Goal: Task Accomplishment & Management: Complete application form

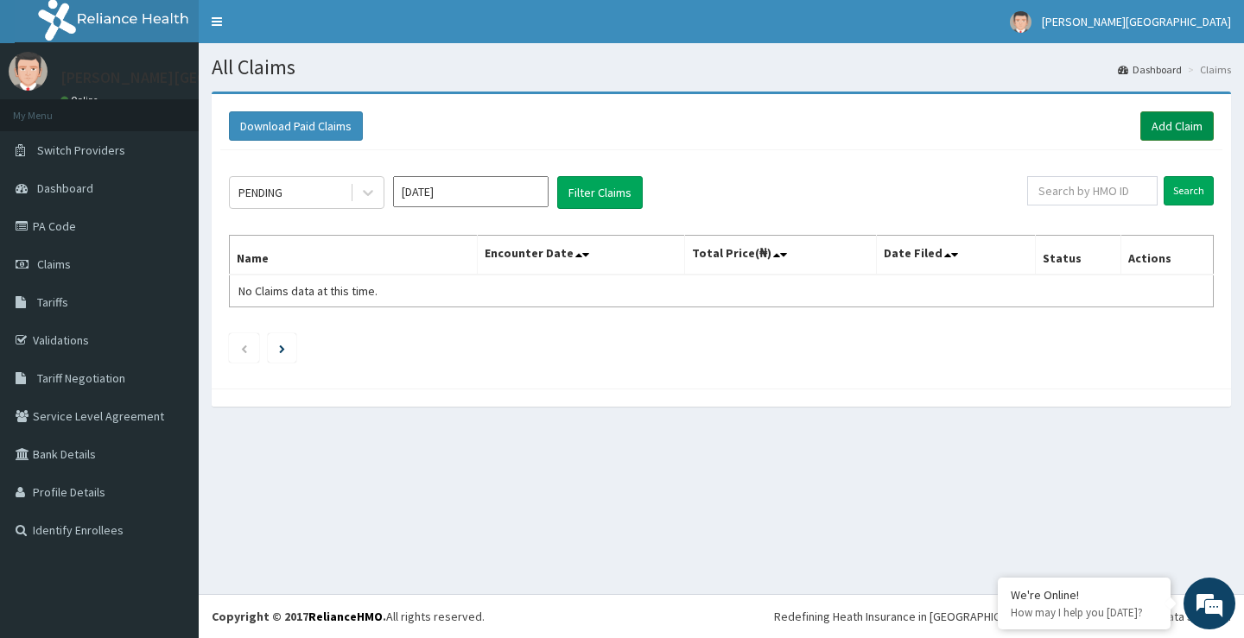
click at [1162, 122] on link "Add Claim" at bounding box center [1176, 125] width 73 height 29
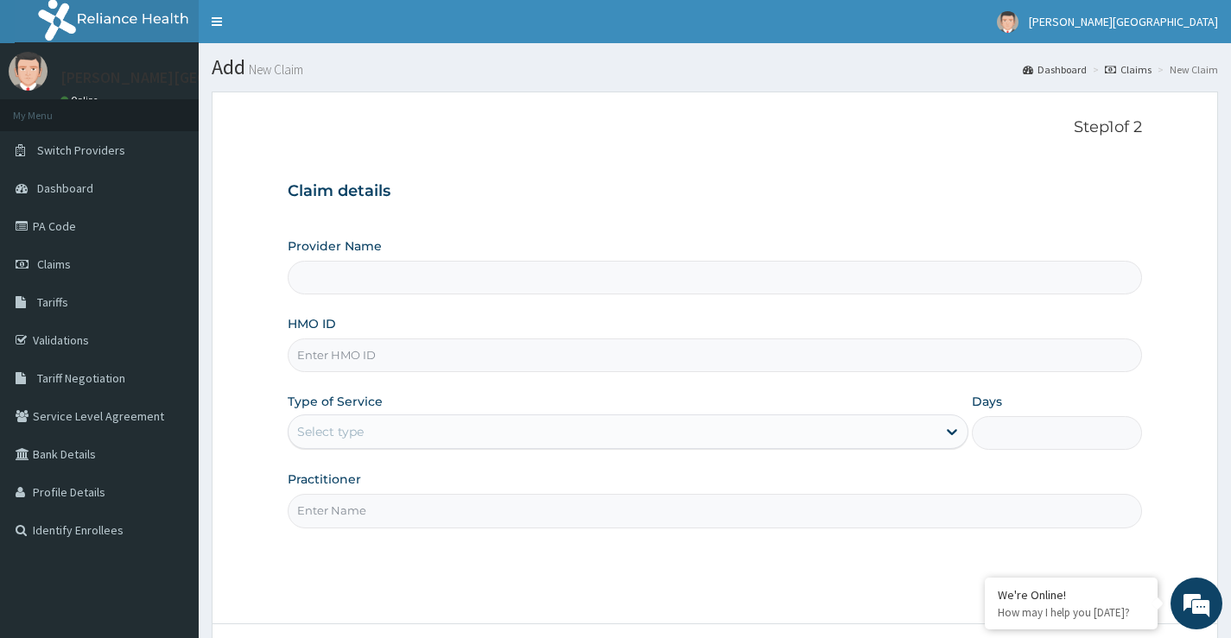
type input "[PERSON_NAME][GEOGRAPHIC_DATA]"
click at [385, 350] on input "HMO ID" at bounding box center [715, 356] width 854 height 34
type input "NNI/10023/C"
click at [320, 424] on div "Select type" at bounding box center [612, 432] width 648 height 28
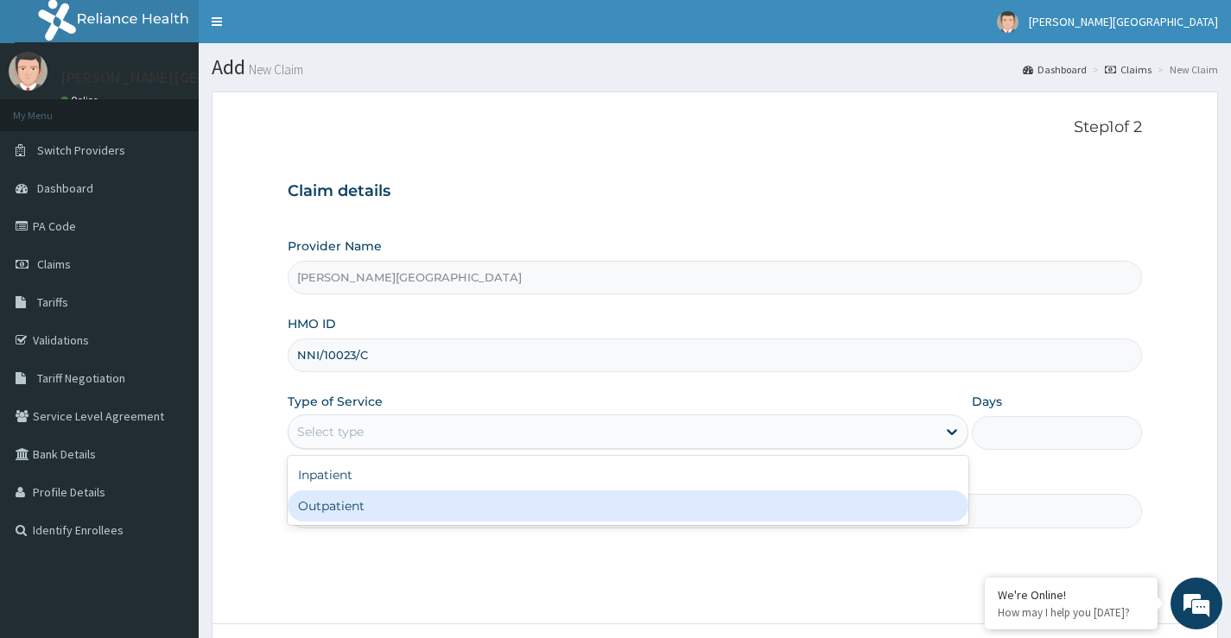
click at [362, 518] on div "Outpatient" at bounding box center [628, 506] width 681 height 31
type input "1"
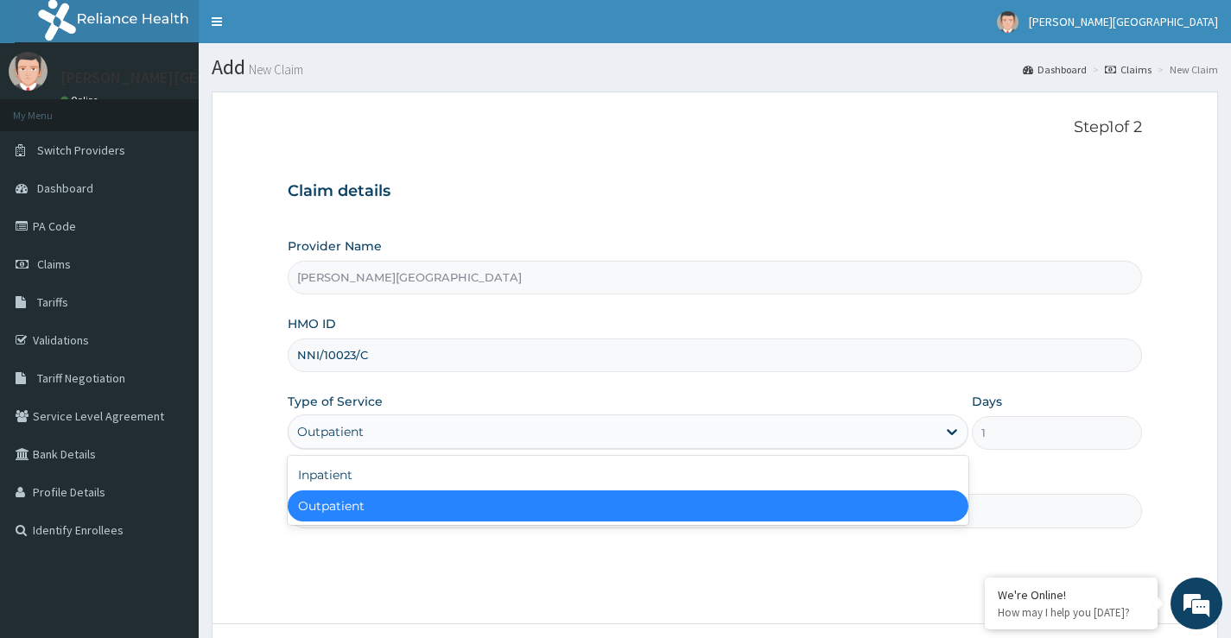
click at [393, 432] on div "Outpatient" at bounding box center [612, 432] width 648 height 28
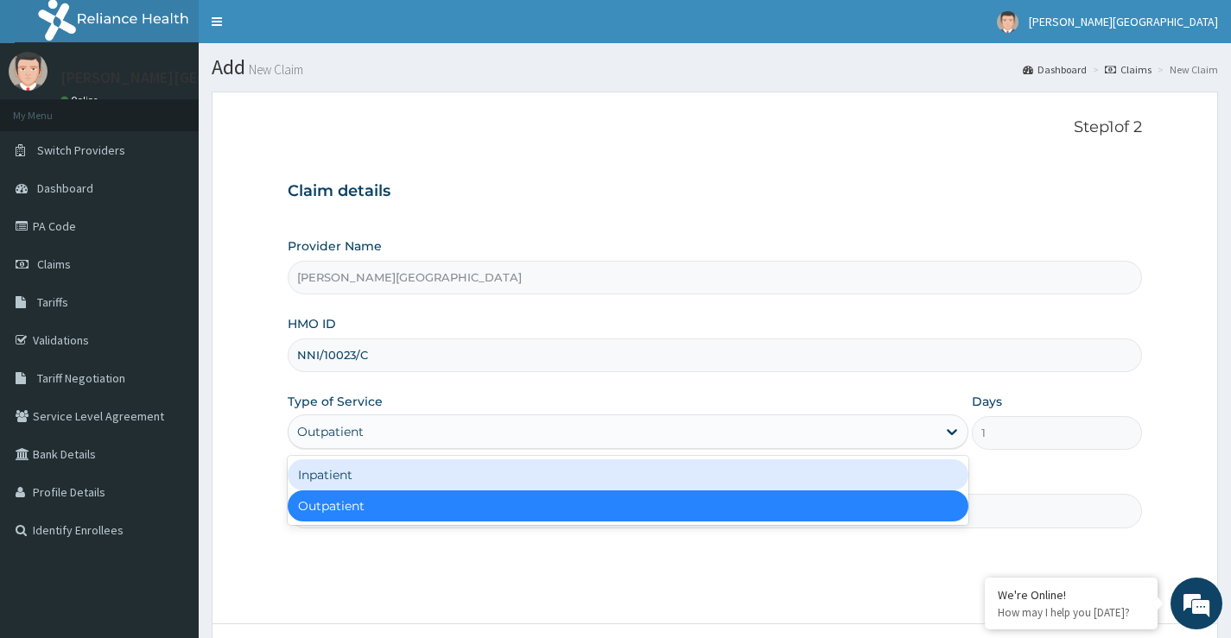
click at [330, 476] on div "Inpatient" at bounding box center [628, 475] width 681 height 31
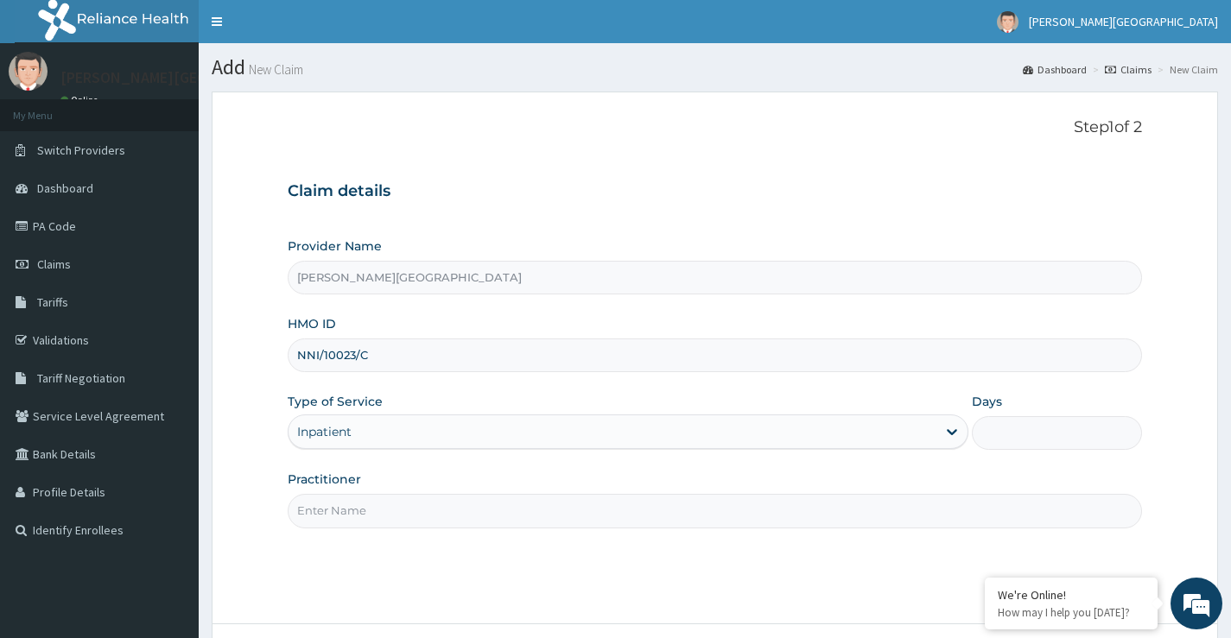
click at [1021, 424] on input "Days" at bounding box center [1057, 433] width 170 height 34
type input "2"
click at [549, 529] on div "Step 1 of 2 Claim details Provider Name Coxwell Hospital HMO ID NNI/10023/C Typ…" at bounding box center [715, 357] width 854 height 479
drag, startPoint x: 534, startPoint y: 504, endPoint x: 534, endPoint y: 516, distance: 11.2
click at [534, 516] on input "Practitioner" at bounding box center [715, 511] width 854 height 34
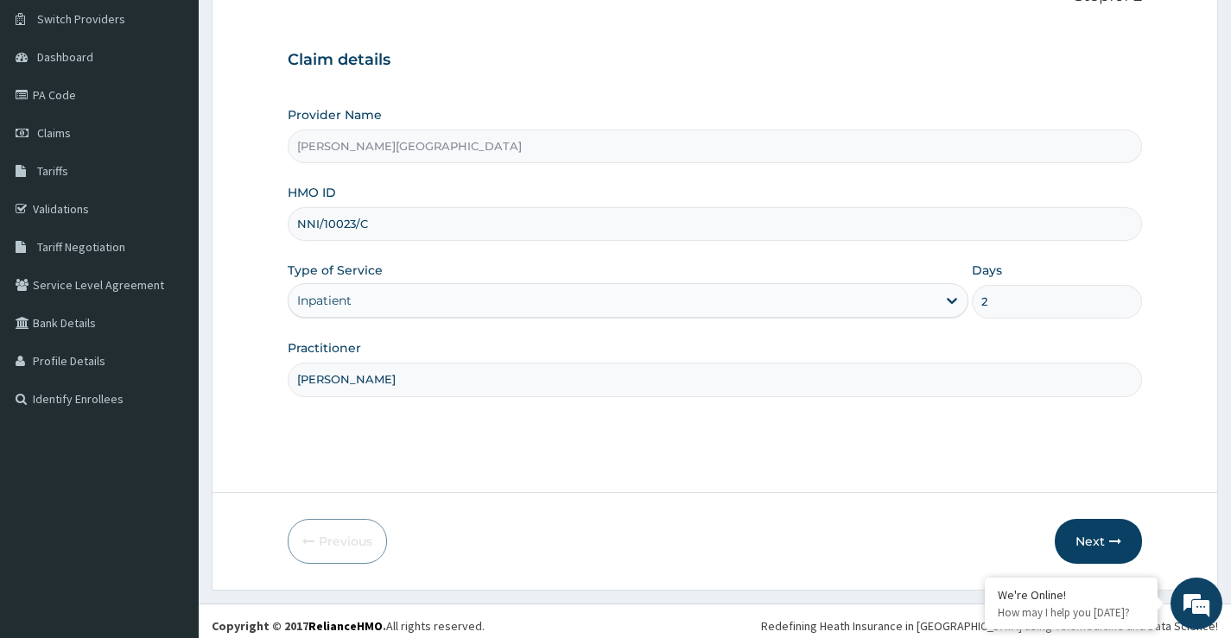
scroll to position [141, 0]
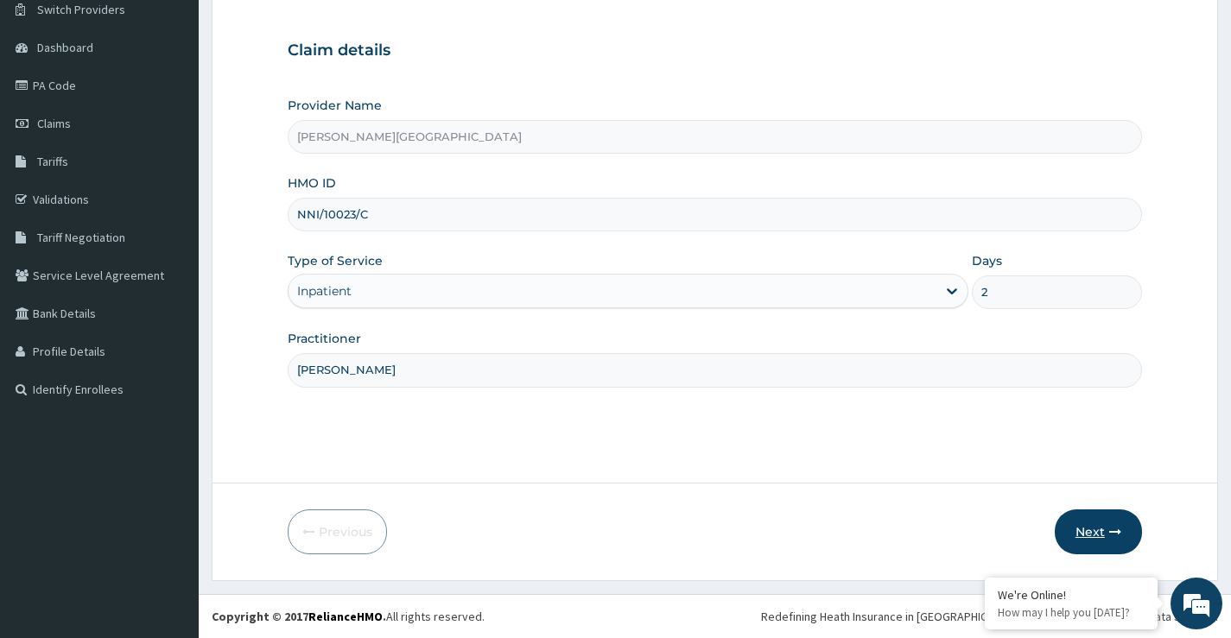
type input "DR POPOOLA"
click at [1094, 538] on button "Next" at bounding box center [1098, 532] width 87 height 45
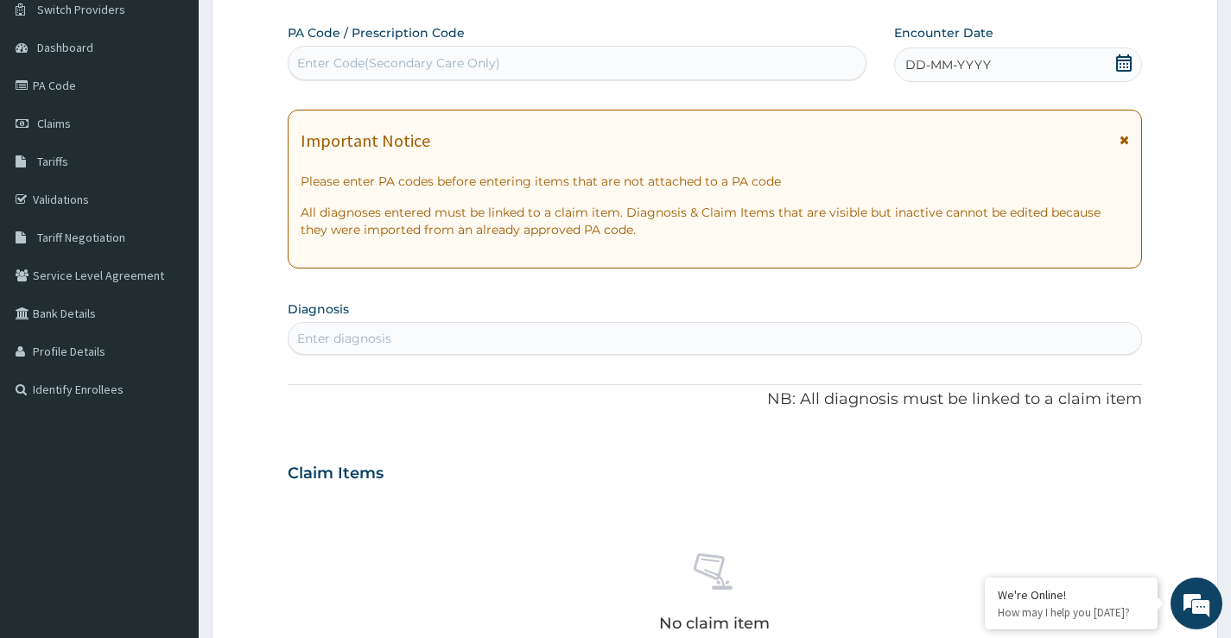
click at [700, 73] on div "Enter Code(Secondary Care Only)" at bounding box center [576, 63] width 577 height 28
type input "PA/F77839"
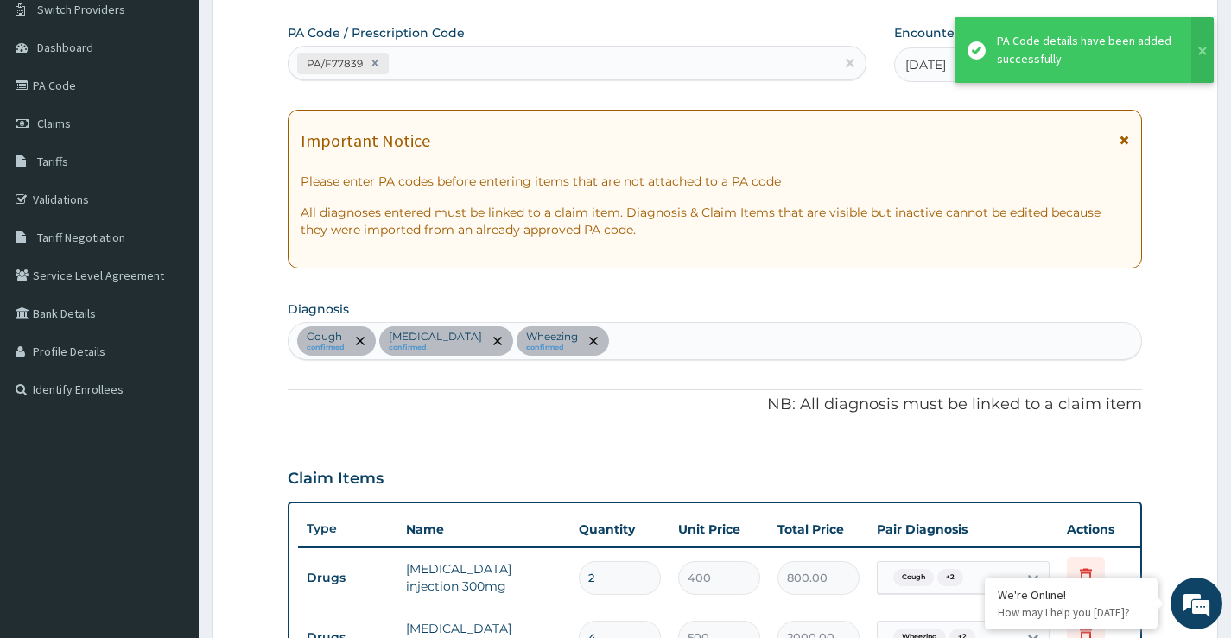
scroll to position [767, 0]
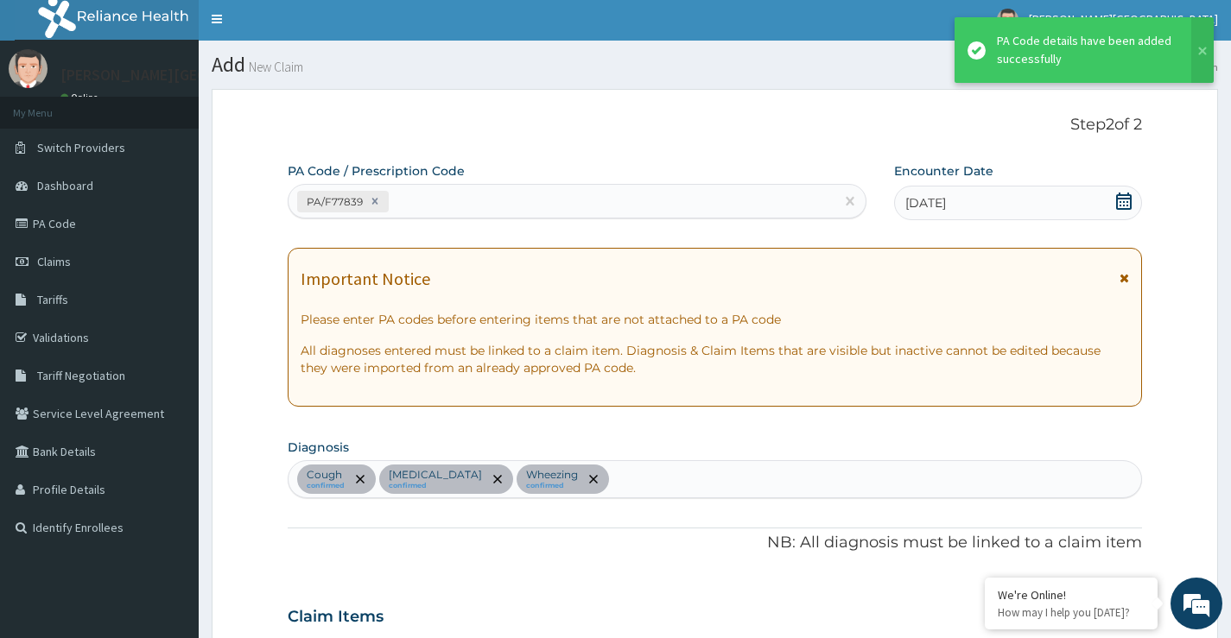
scroll to position [0, 0]
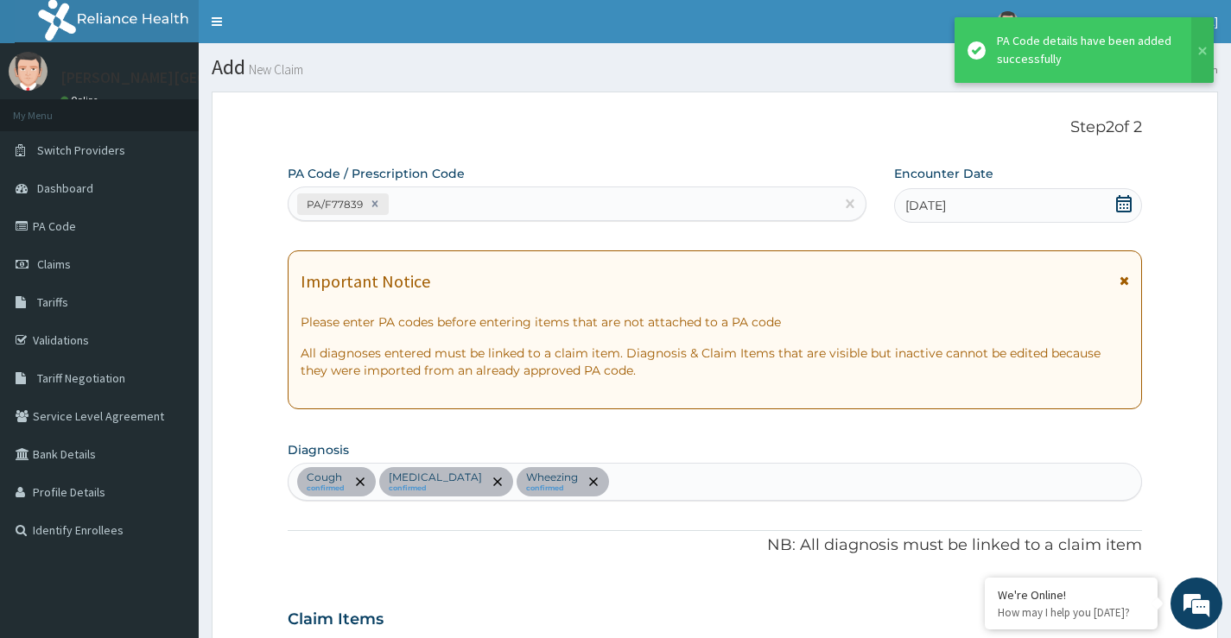
click at [461, 210] on div "PA/F77839" at bounding box center [561, 204] width 546 height 29
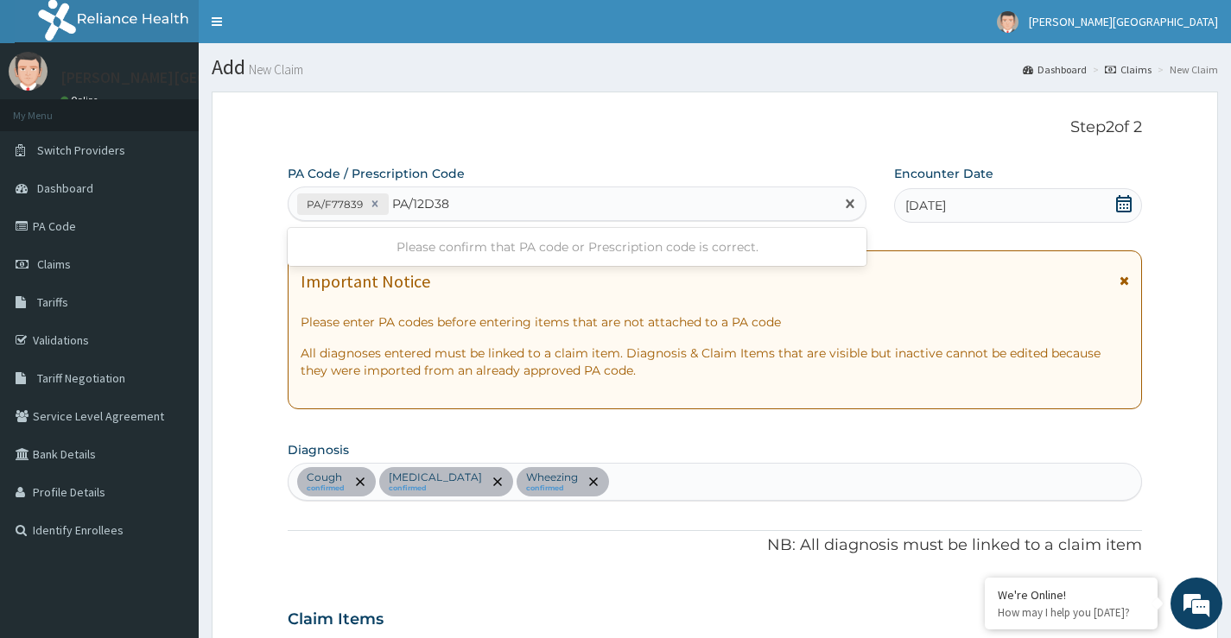
type input "PA/12D385"
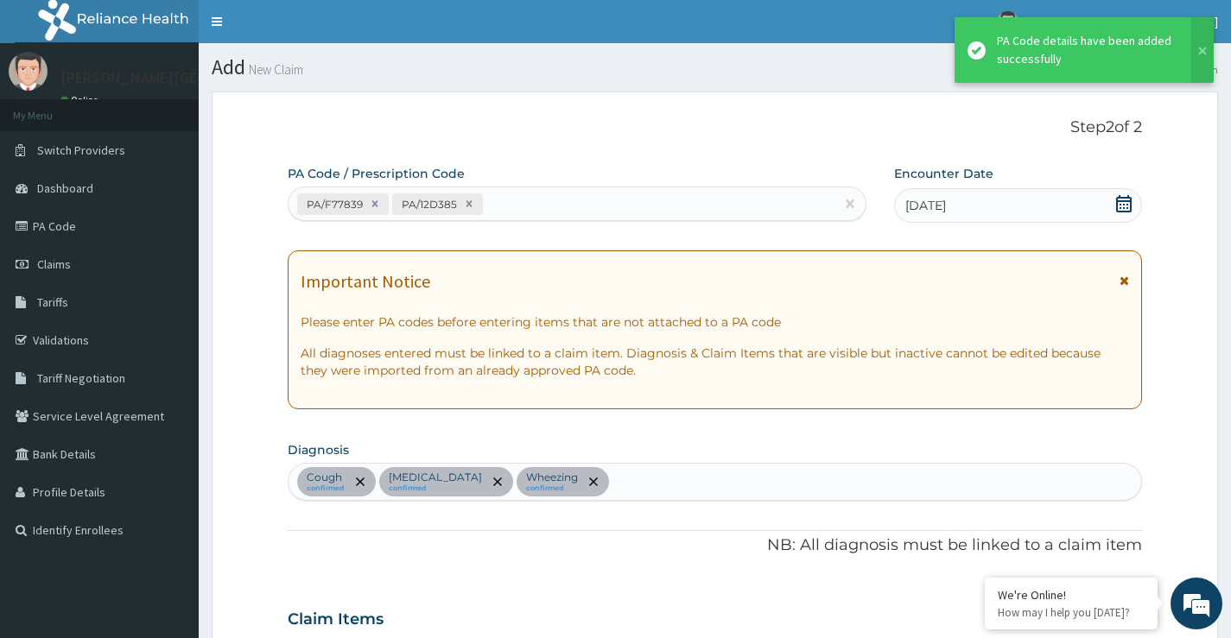
scroll to position [827, 0]
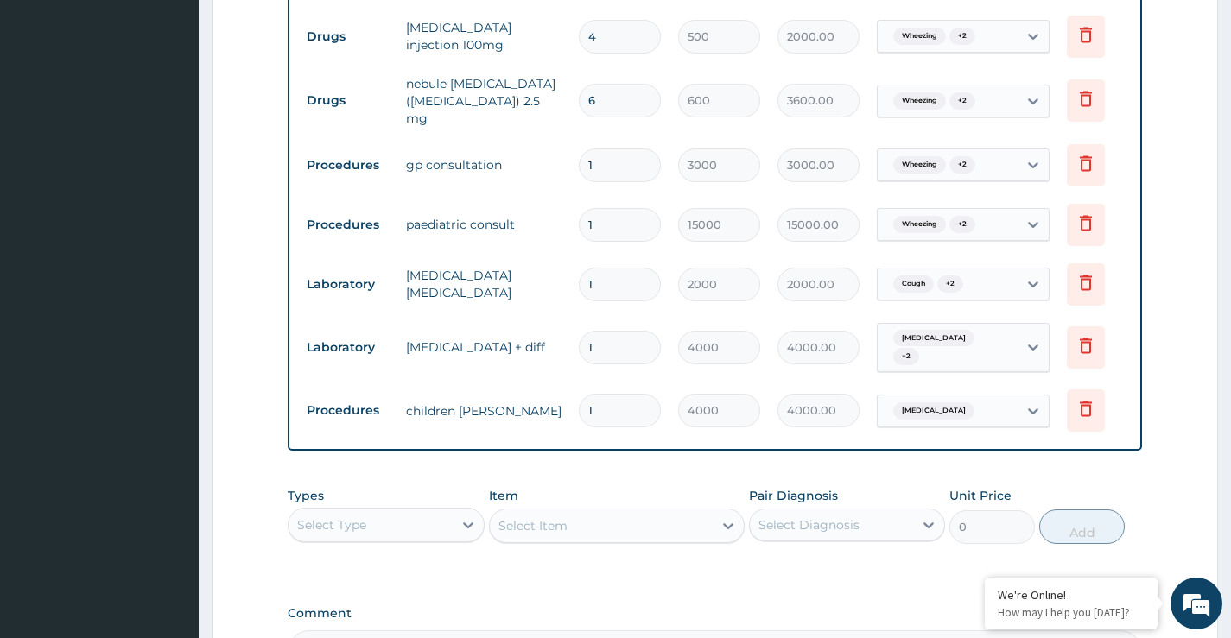
scroll to position [965, 0]
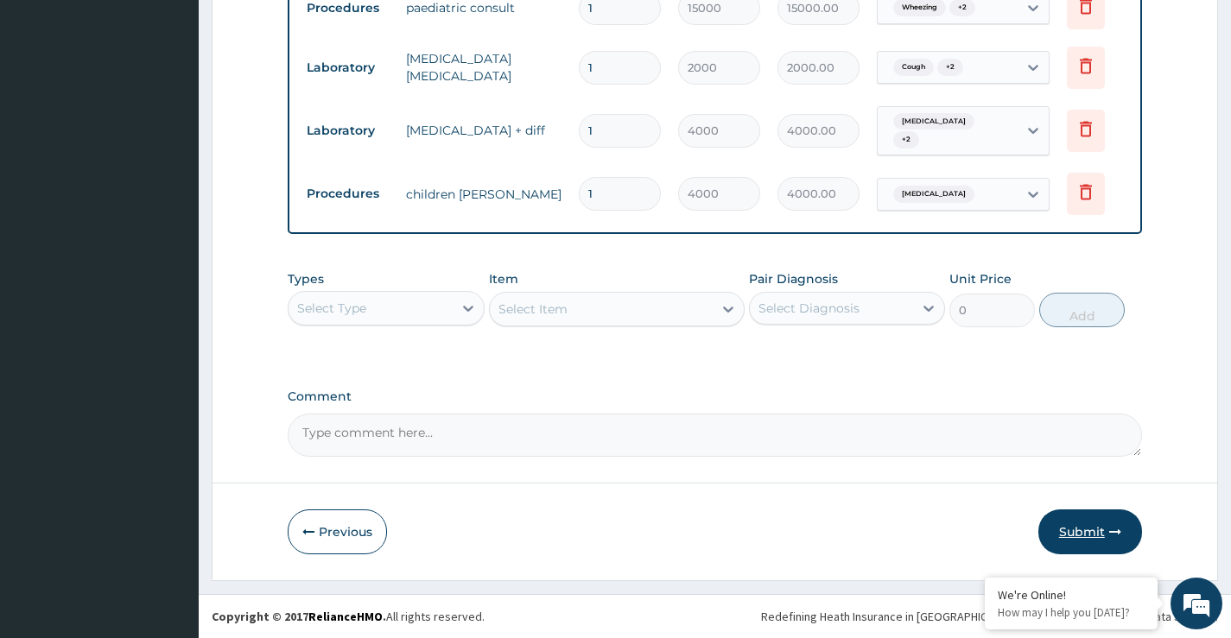
click at [1066, 523] on button "Submit" at bounding box center [1090, 532] width 104 height 45
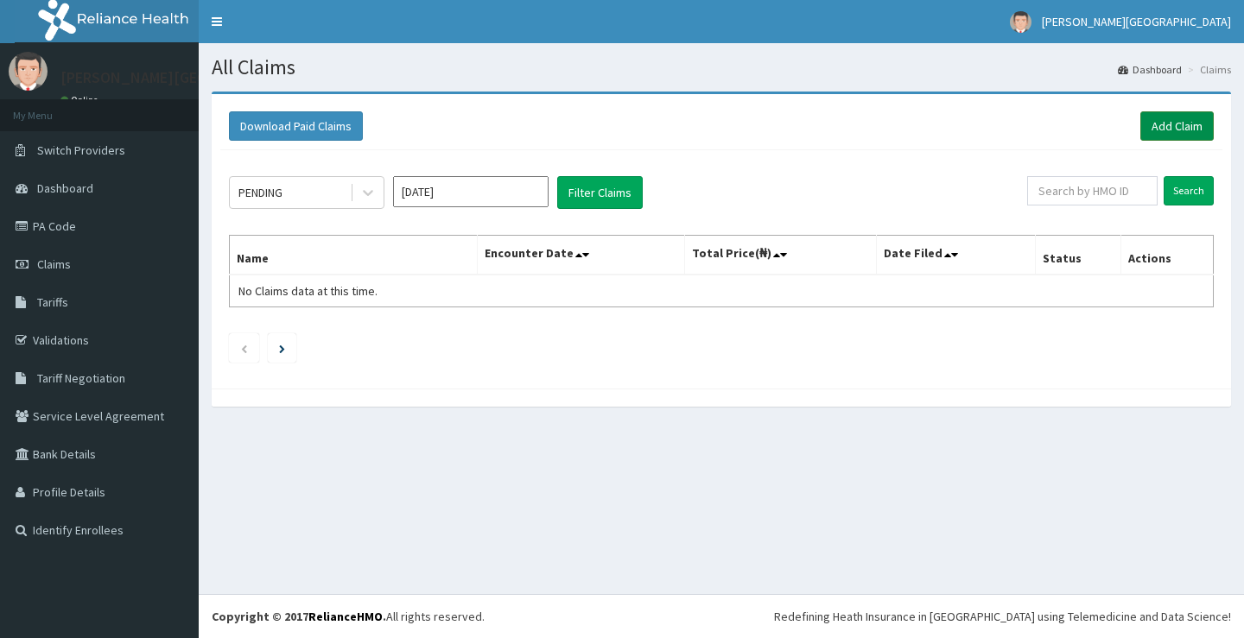
click at [1178, 137] on link "Add Claim" at bounding box center [1176, 125] width 73 height 29
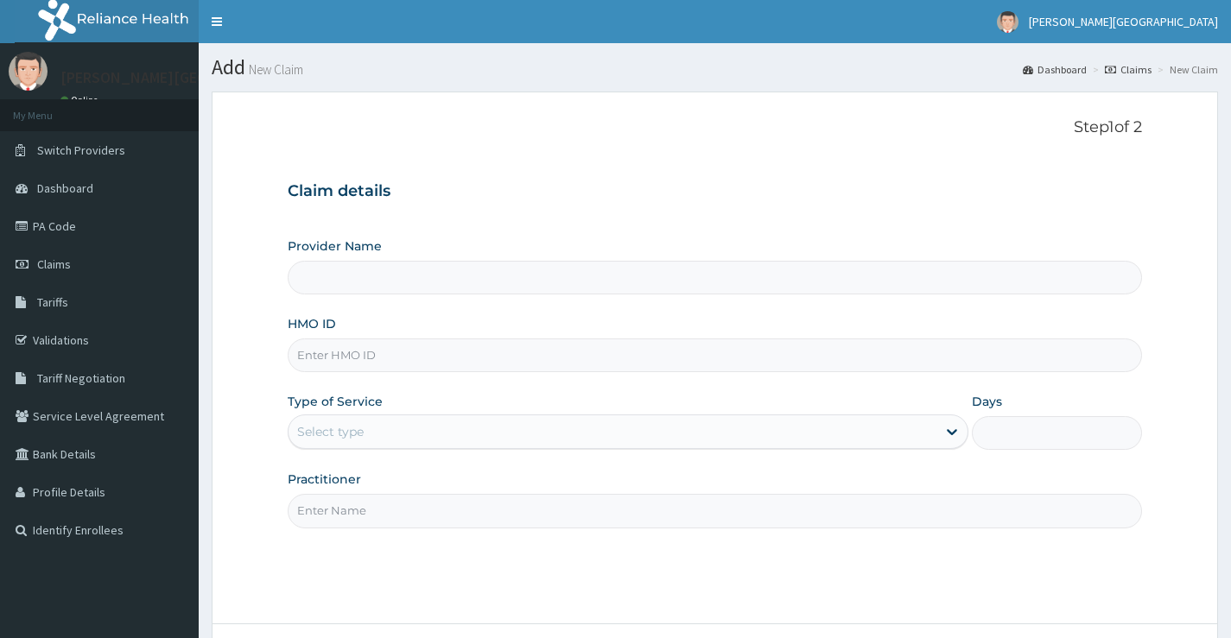
click at [366, 361] on input "HMO ID" at bounding box center [715, 356] width 854 height 34
type input "DNN/1"
type input "[PERSON_NAME][GEOGRAPHIC_DATA]"
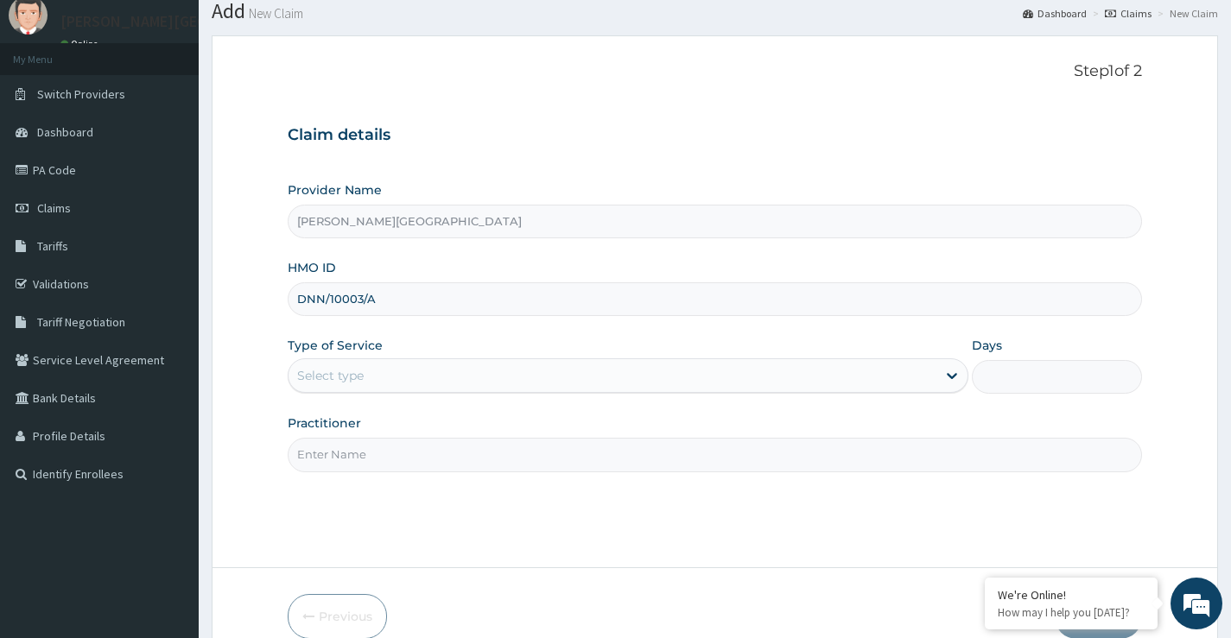
scroll to position [86, 0]
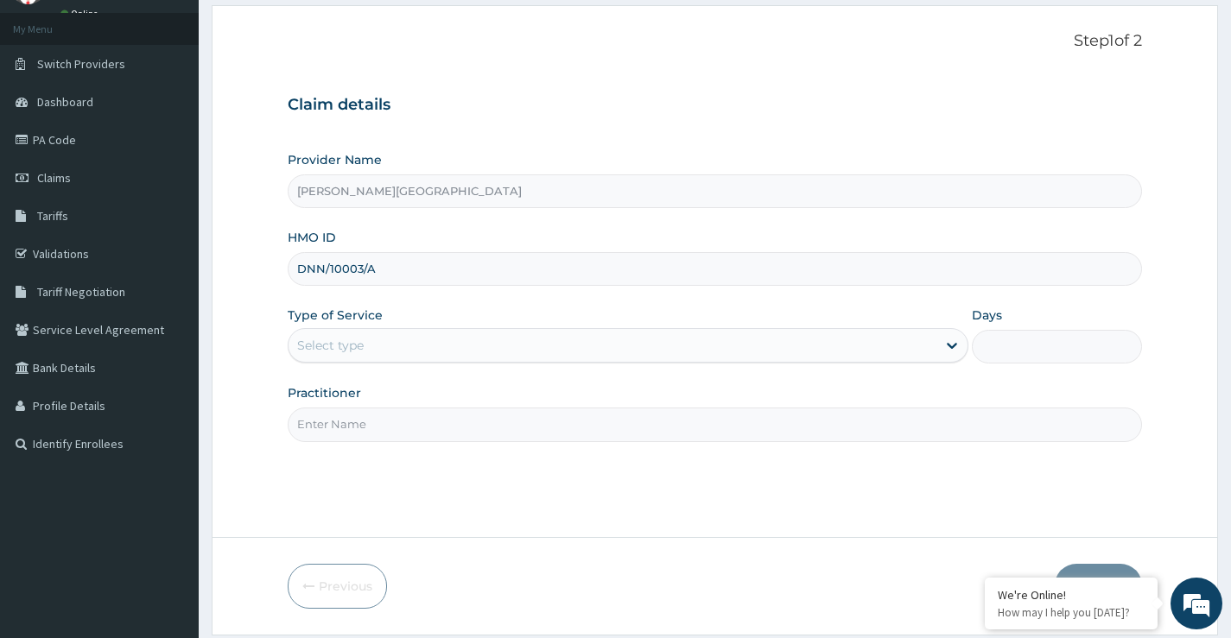
type input "DNN/10003/A"
click at [378, 346] on div "Select type" at bounding box center [612, 346] width 648 height 28
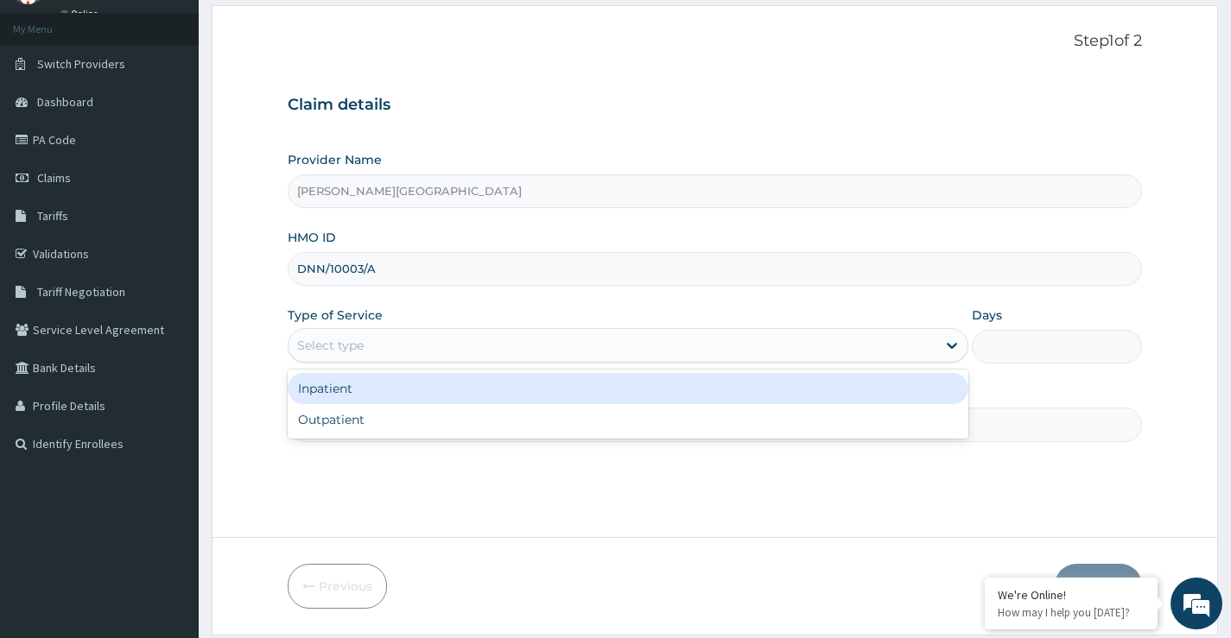
scroll to position [0, 0]
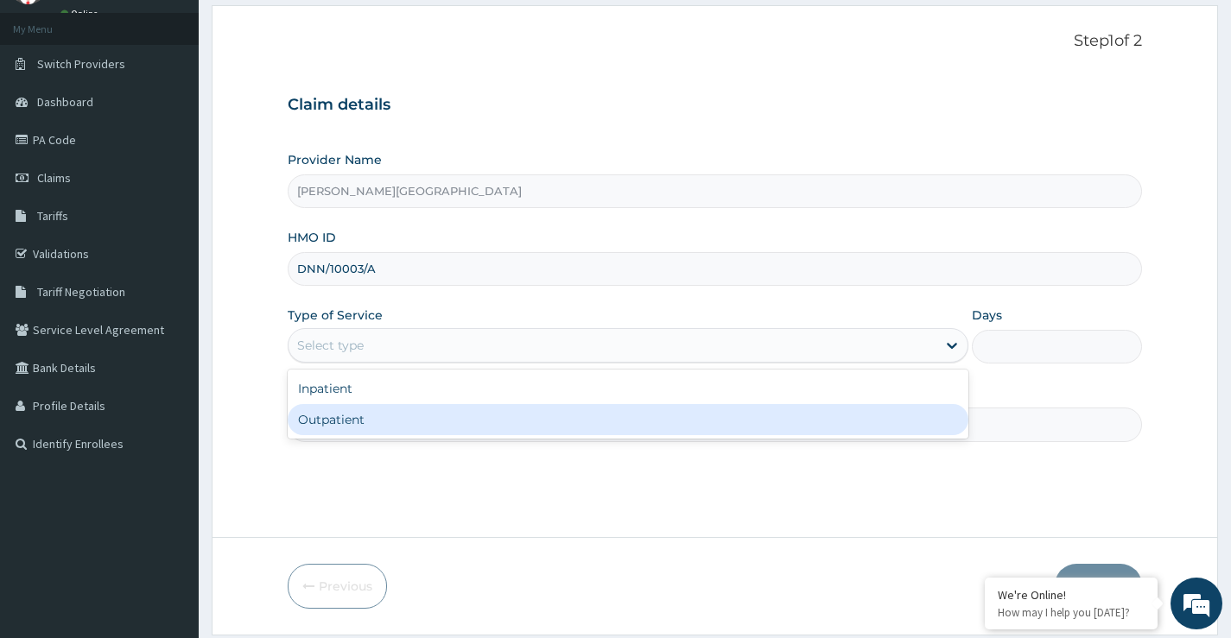
click at [360, 427] on div "Outpatient" at bounding box center [628, 419] width 681 height 31
type input "1"
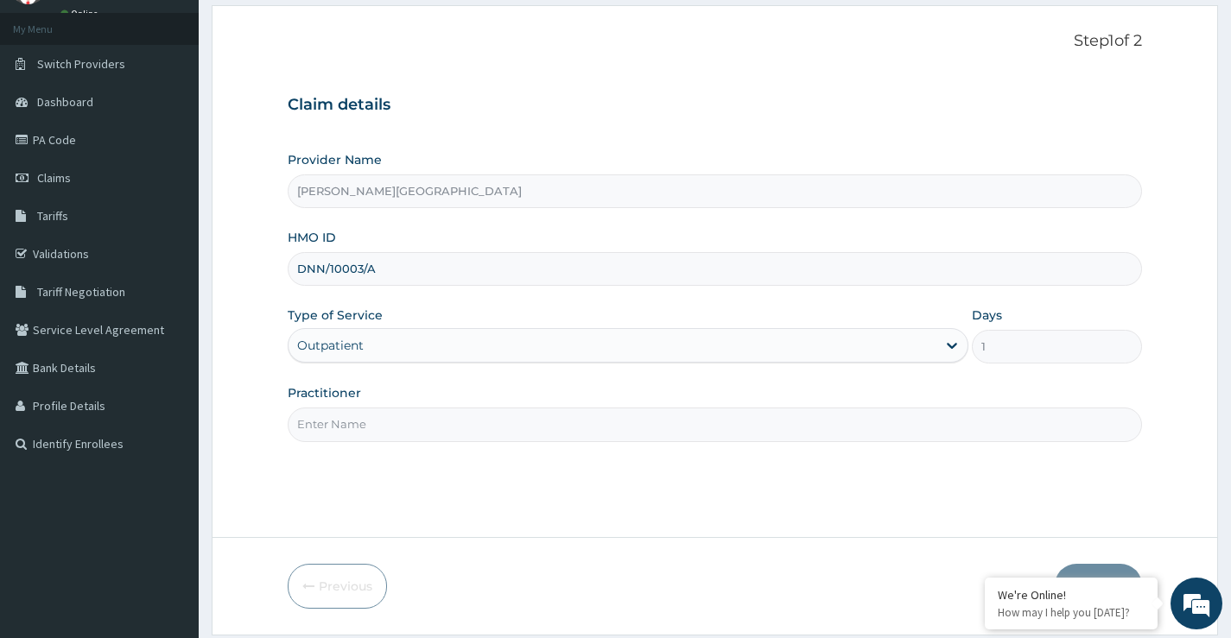
click at [386, 428] on input "Practitioner" at bounding box center [715, 425] width 854 height 34
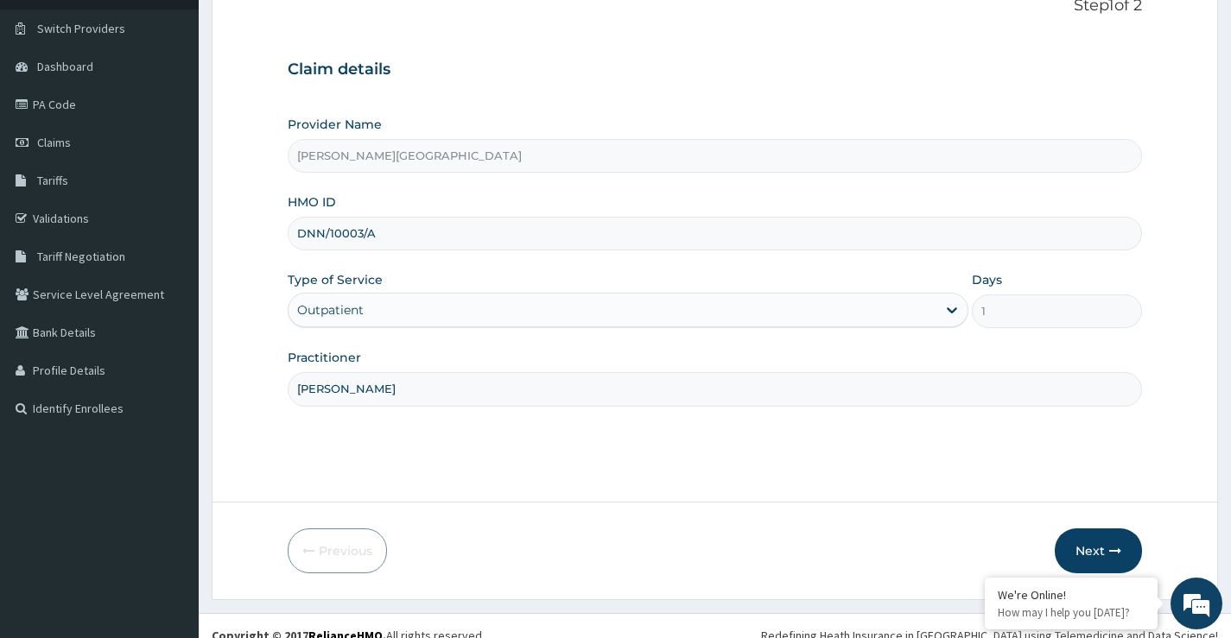
scroll to position [141, 0]
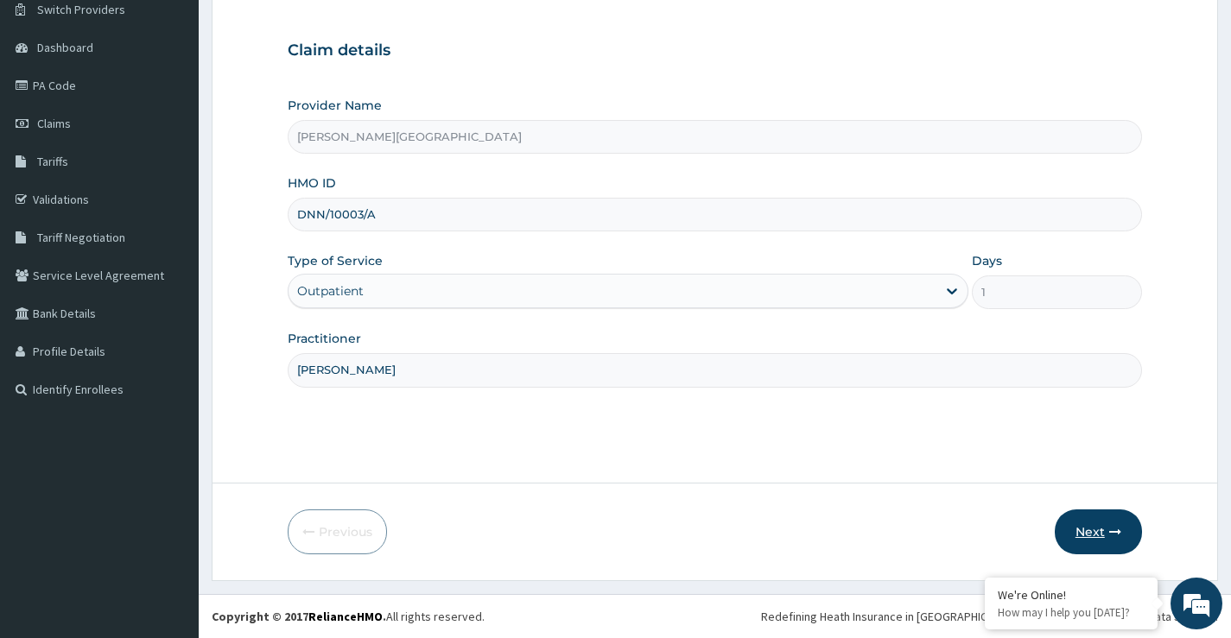
type input "DR OPARA"
click at [1112, 526] on icon "button" at bounding box center [1115, 532] width 12 height 12
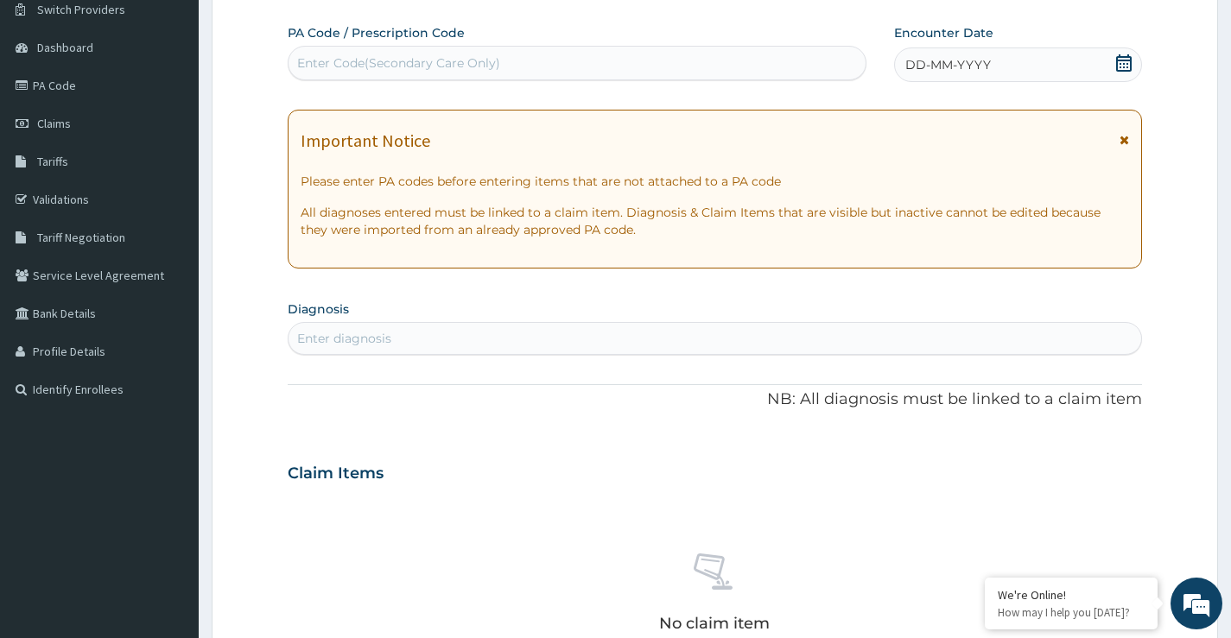
click at [444, 71] on div "Enter Code(Secondary Care Only)" at bounding box center [398, 62] width 203 height 17
type input "PA/C543A4"
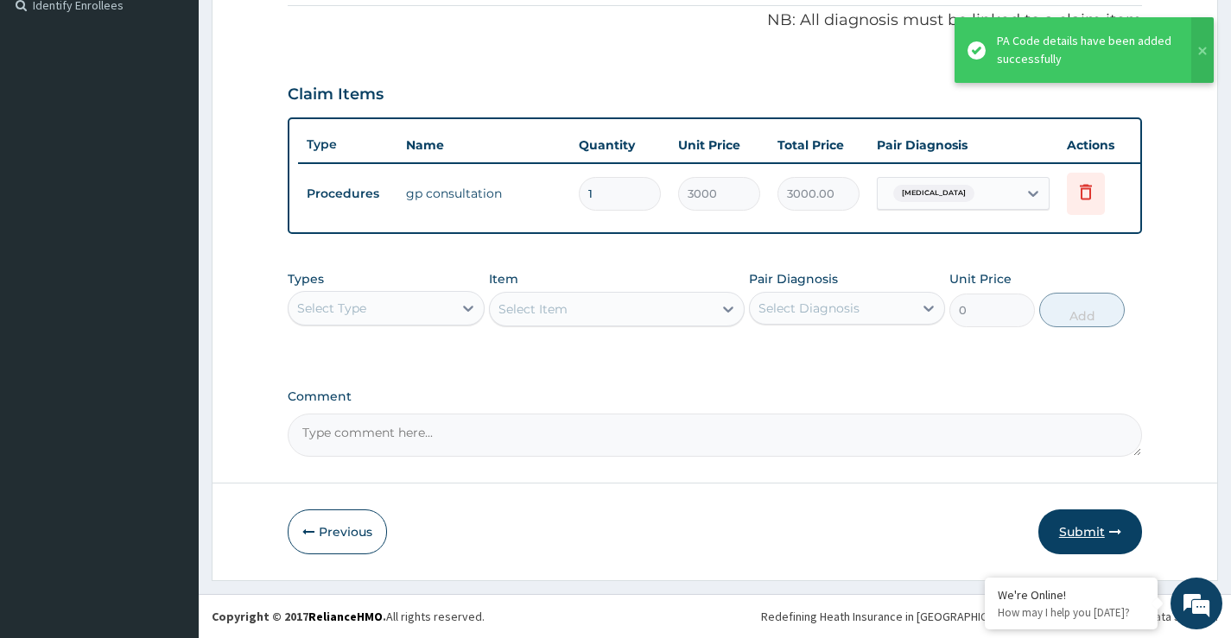
click at [1090, 540] on button "Submit" at bounding box center [1090, 532] width 104 height 45
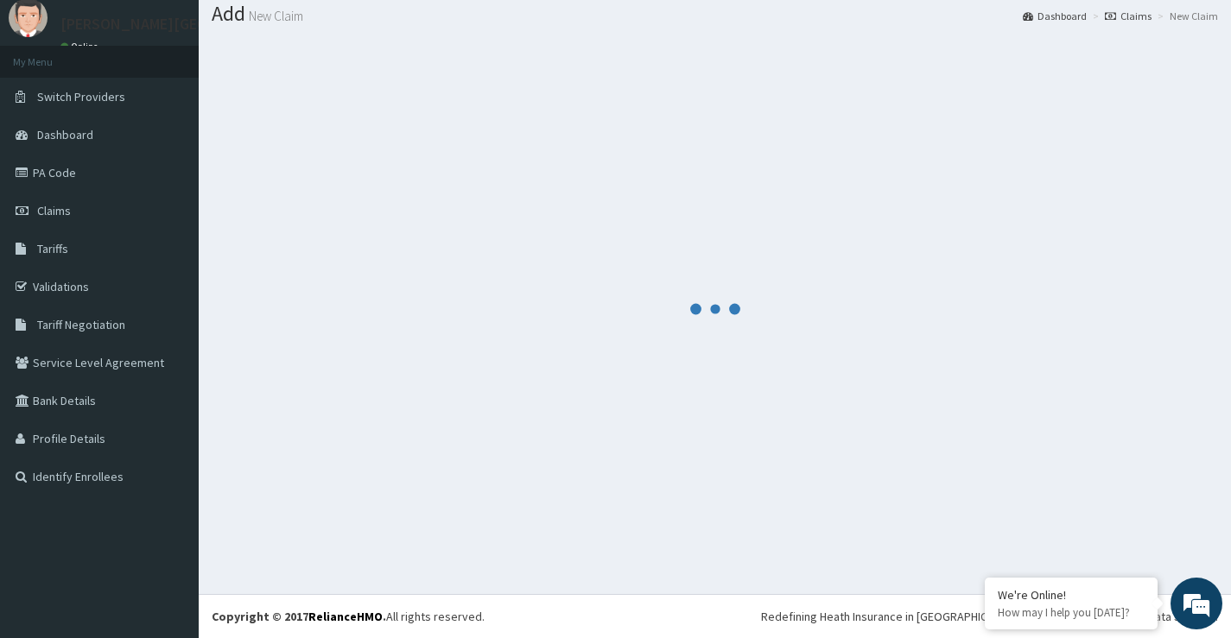
scroll to position [538, 0]
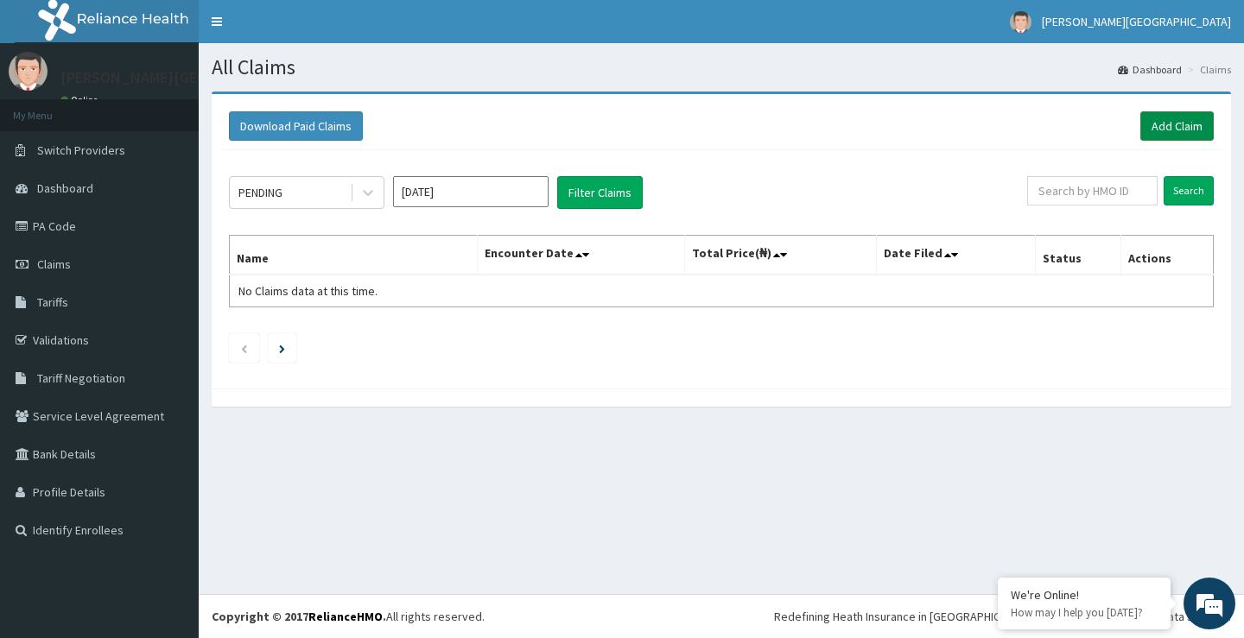
click at [1173, 122] on link "Add Claim" at bounding box center [1176, 125] width 73 height 29
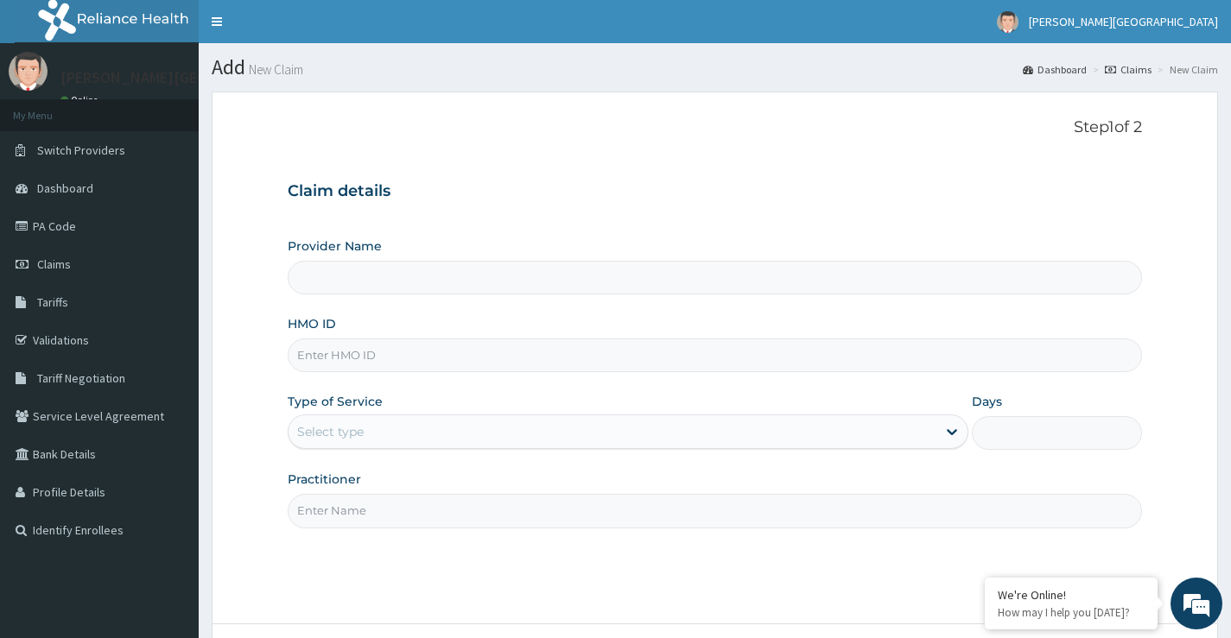
click at [427, 365] on input "HMO ID" at bounding box center [715, 356] width 854 height 34
type input "OLP/"
type input "[PERSON_NAME][GEOGRAPHIC_DATA]"
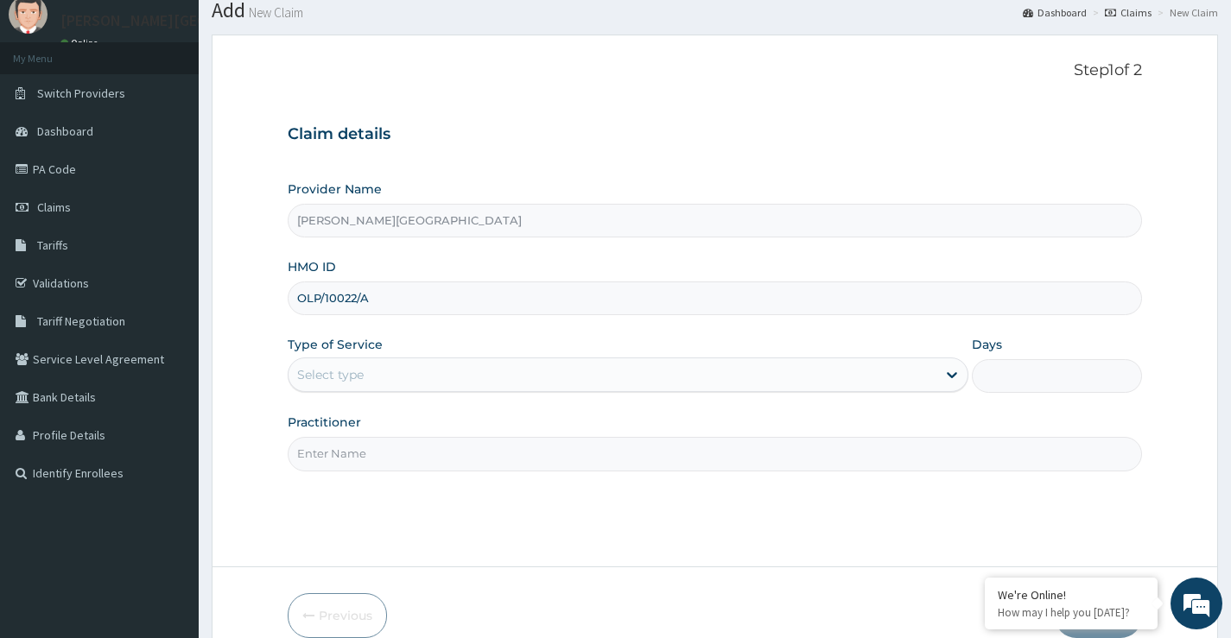
scroll to position [86, 0]
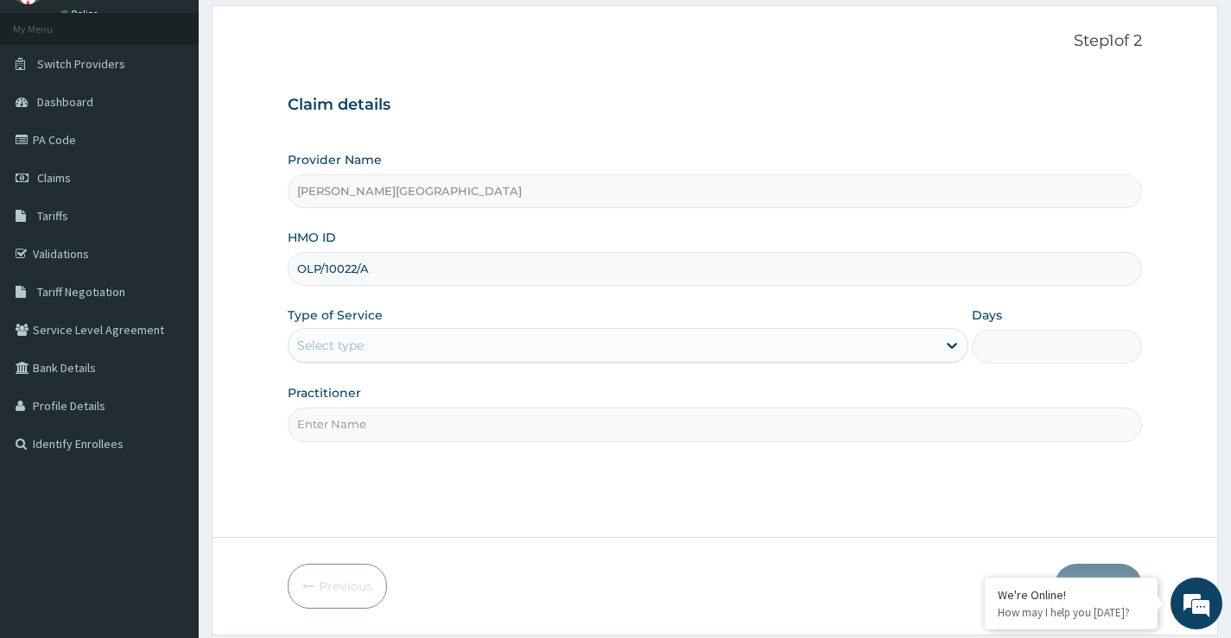
type input "OLP/10022/A"
click at [380, 346] on div "Select type" at bounding box center [612, 346] width 648 height 28
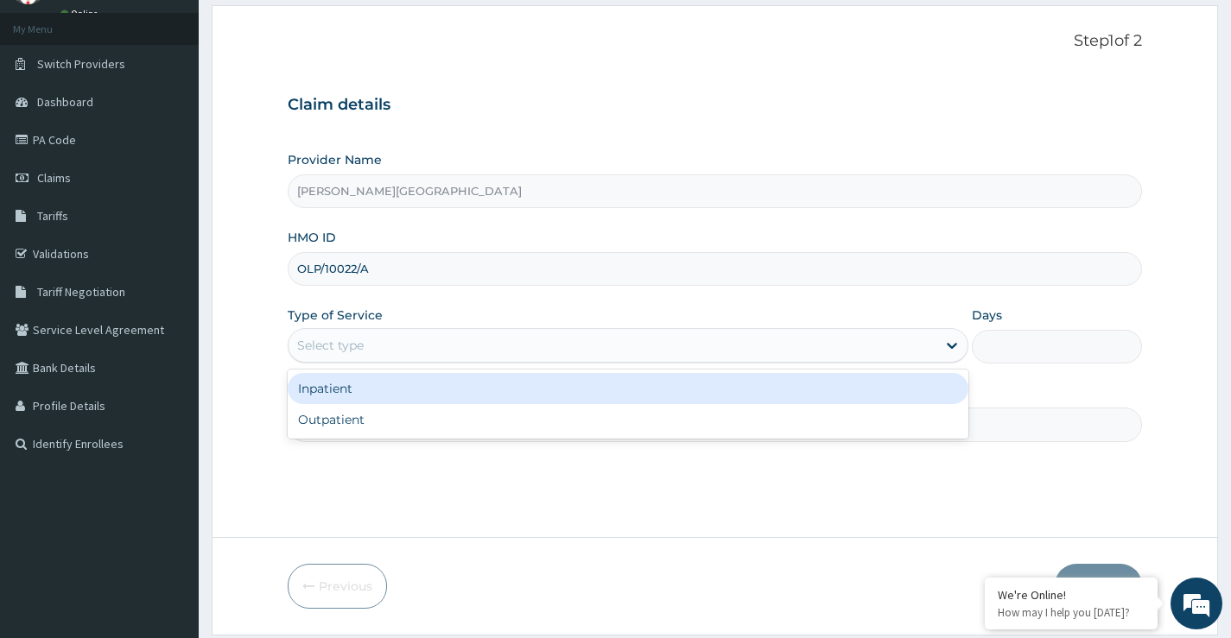
scroll to position [0, 0]
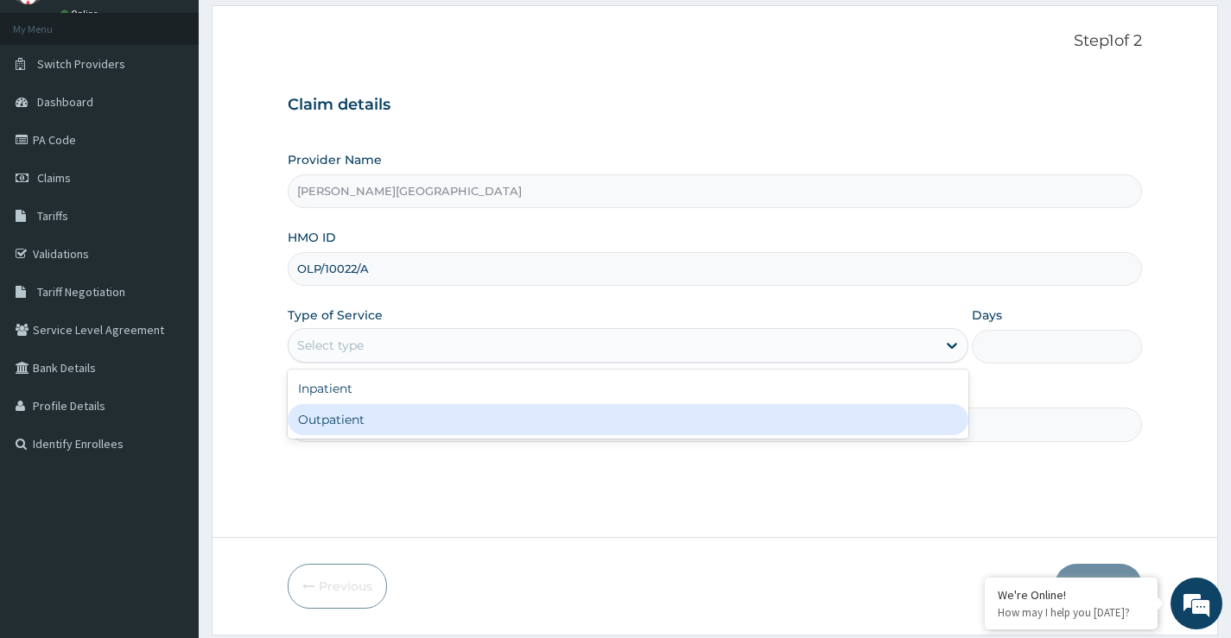
click at [370, 426] on div "Outpatient" at bounding box center [628, 419] width 681 height 31
type input "1"
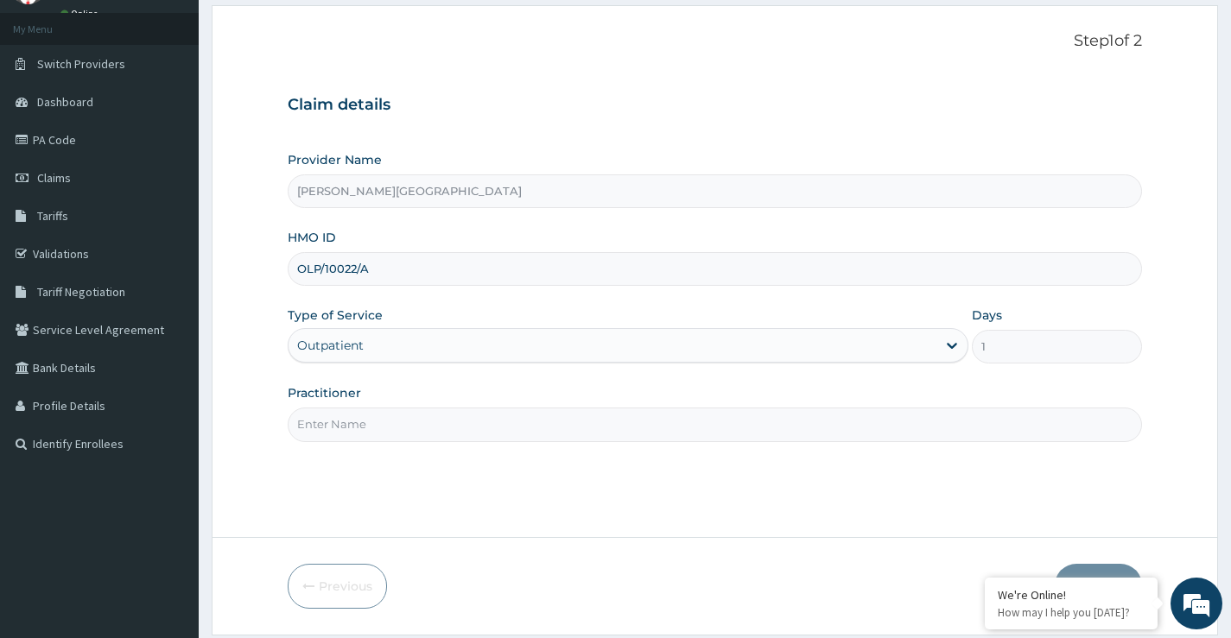
click at [391, 425] on input "Practitioner" at bounding box center [715, 425] width 854 height 34
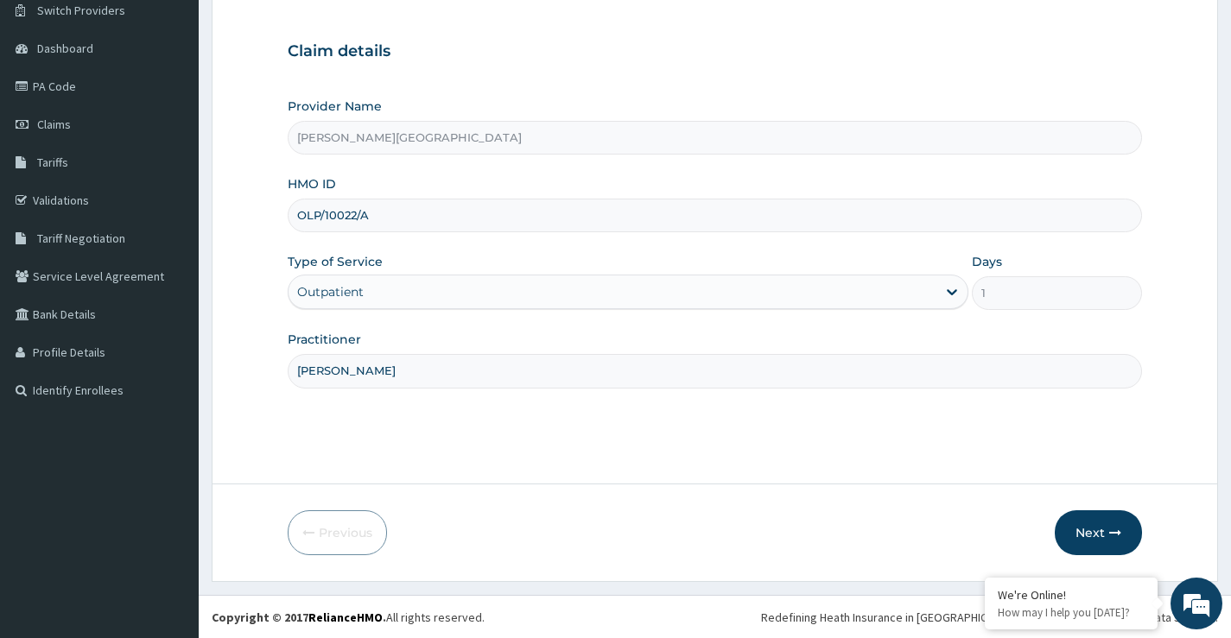
scroll to position [141, 0]
type input "[PERSON_NAME]"
click at [1109, 529] on icon "button" at bounding box center [1115, 532] width 12 height 12
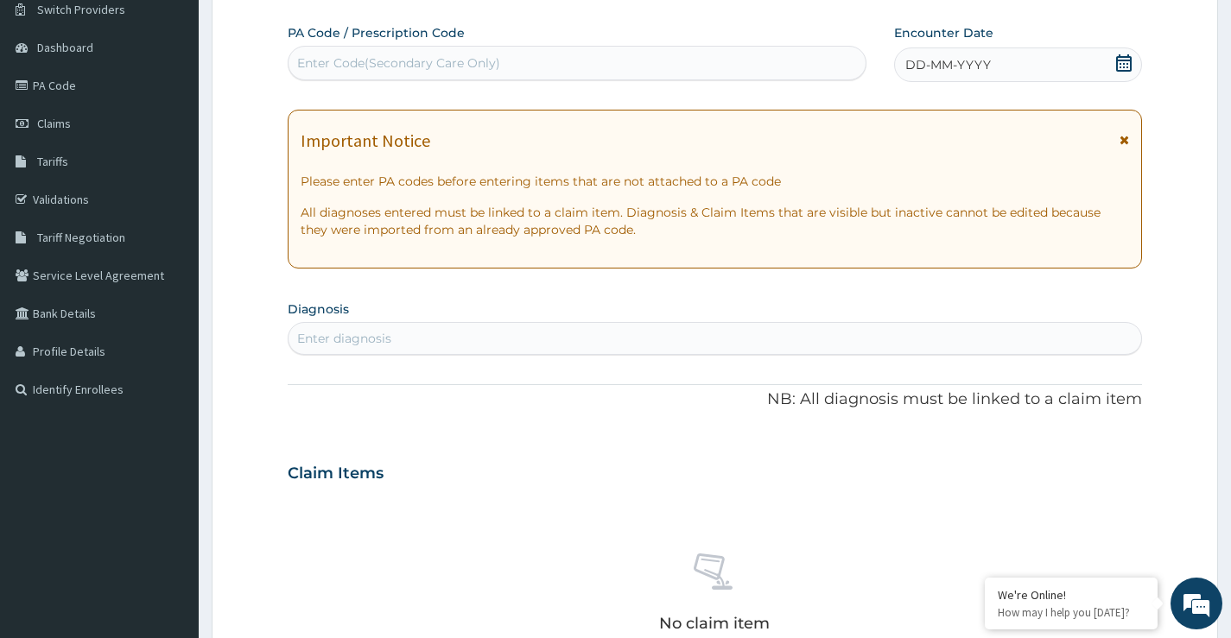
click at [515, 63] on div "Enter Code(Secondary Care Only)" at bounding box center [576, 63] width 577 height 28
type input "PA/E70E64"
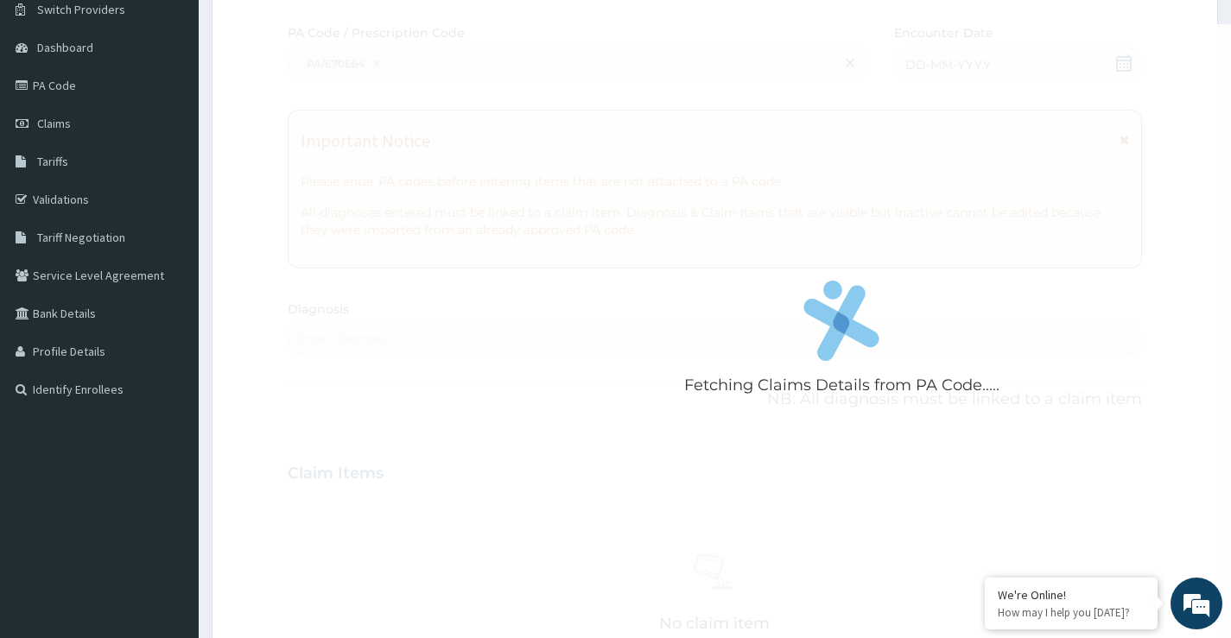
scroll to position [519, 0]
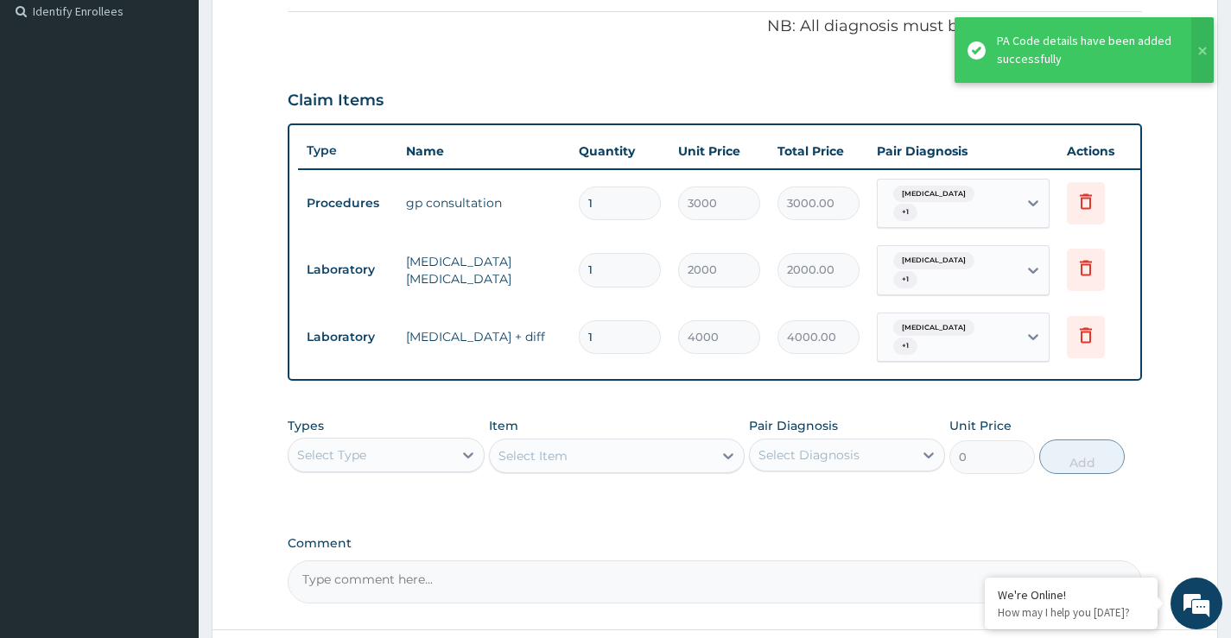
click at [531, 90] on div "Claim Items" at bounding box center [715, 96] width 854 height 45
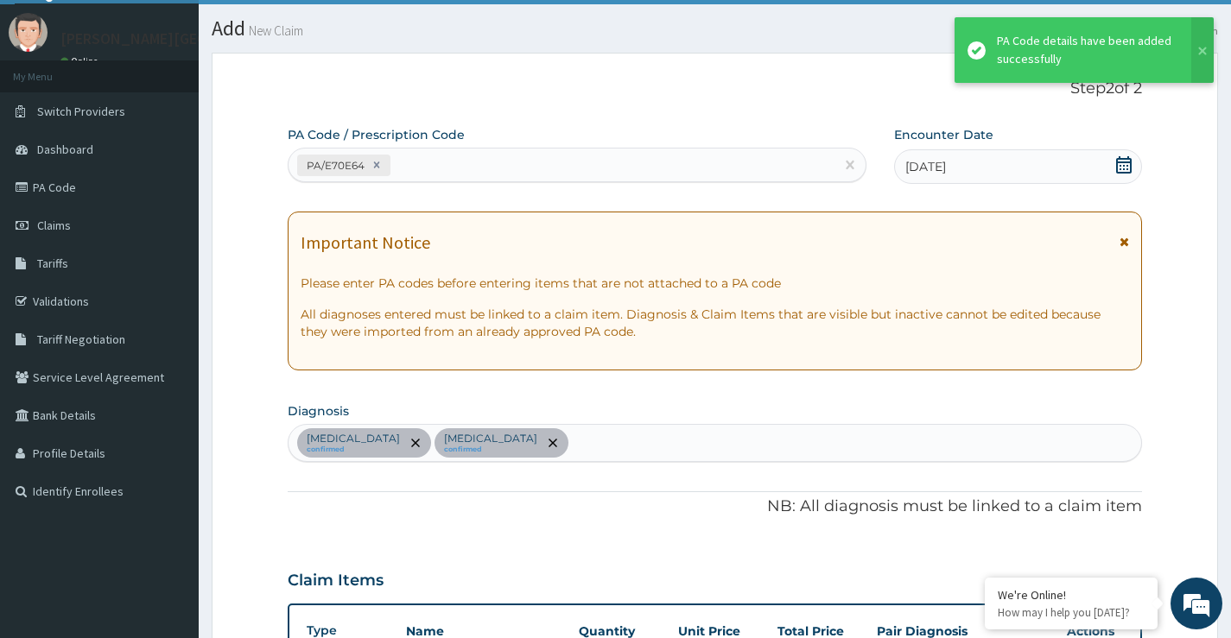
scroll to position [1, 0]
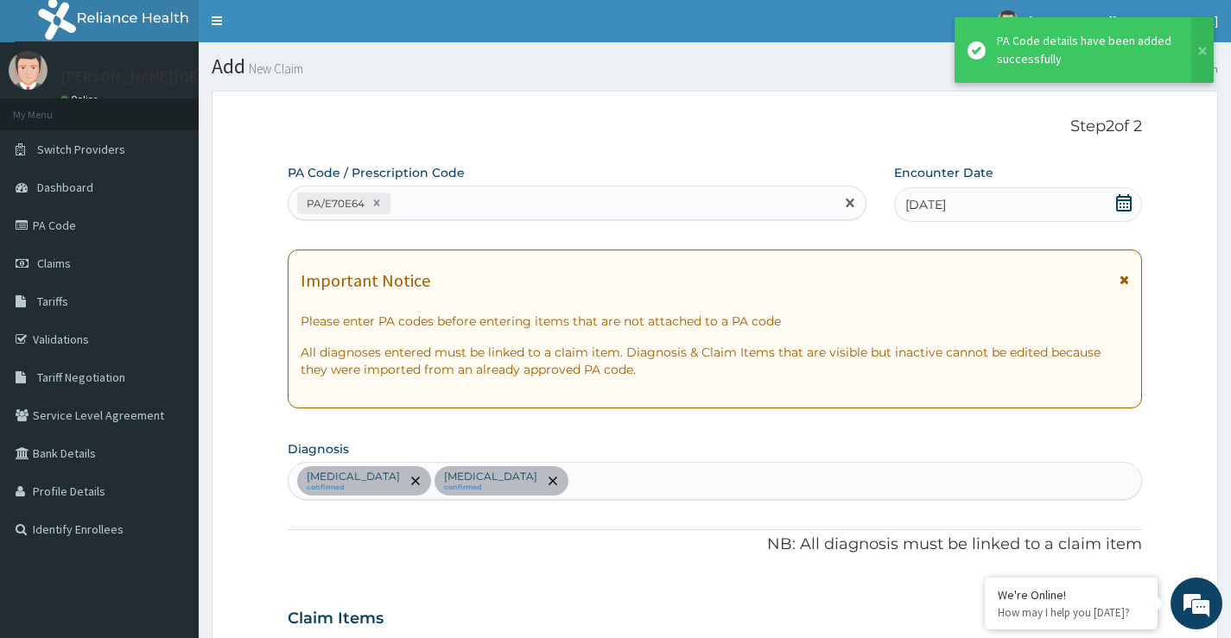
click at [498, 204] on div "PA/E70E64" at bounding box center [561, 203] width 546 height 29
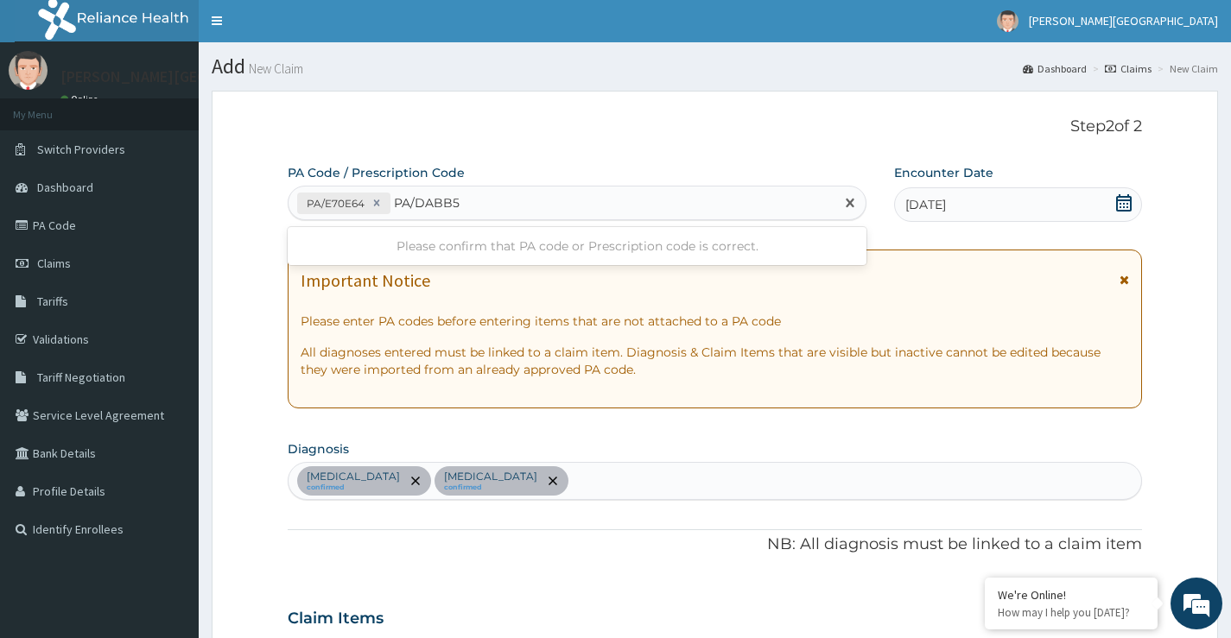
type input "PA/DABB55"
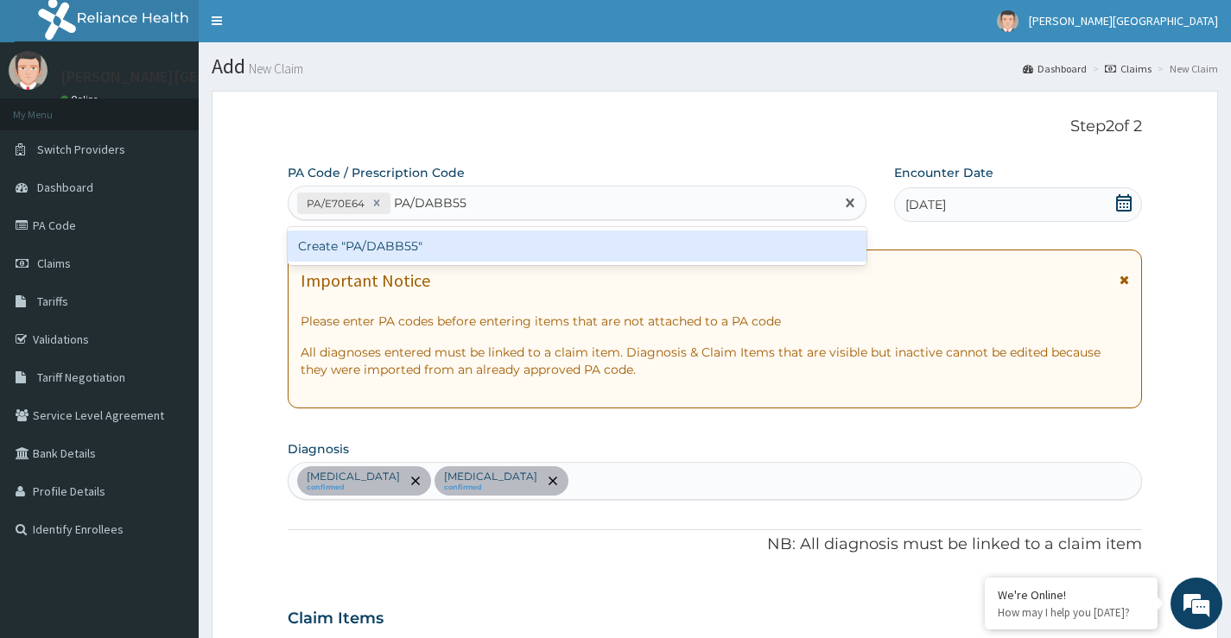
click at [480, 244] on div "Create "PA/DABB55"" at bounding box center [577, 246] width 579 height 31
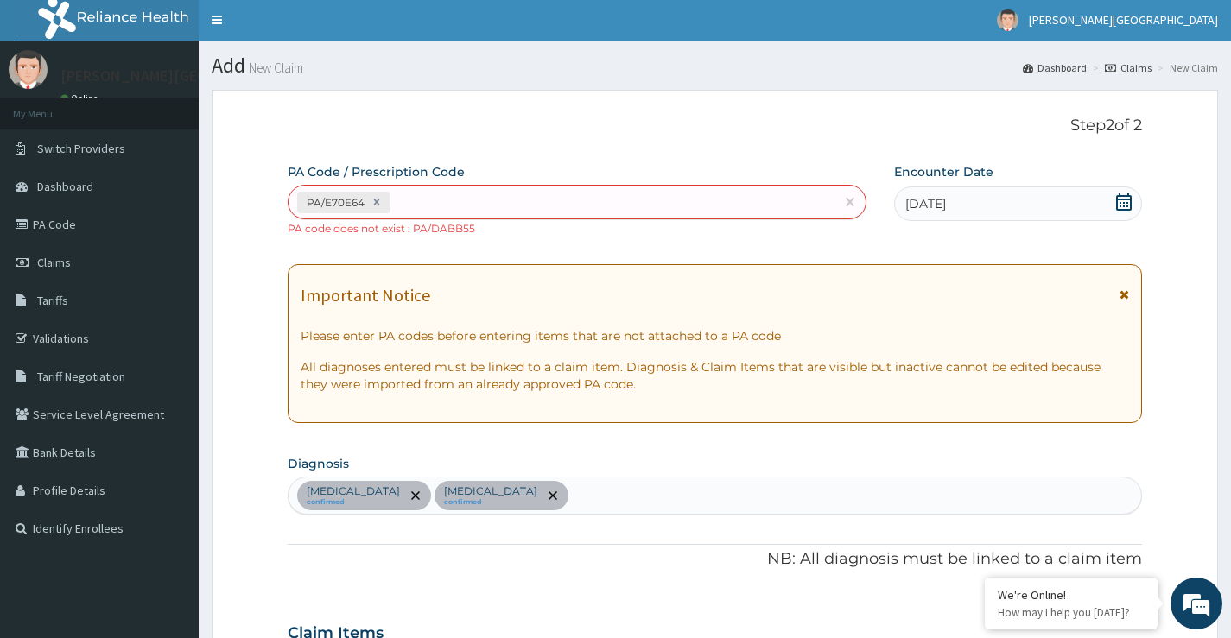
scroll to position [0, 0]
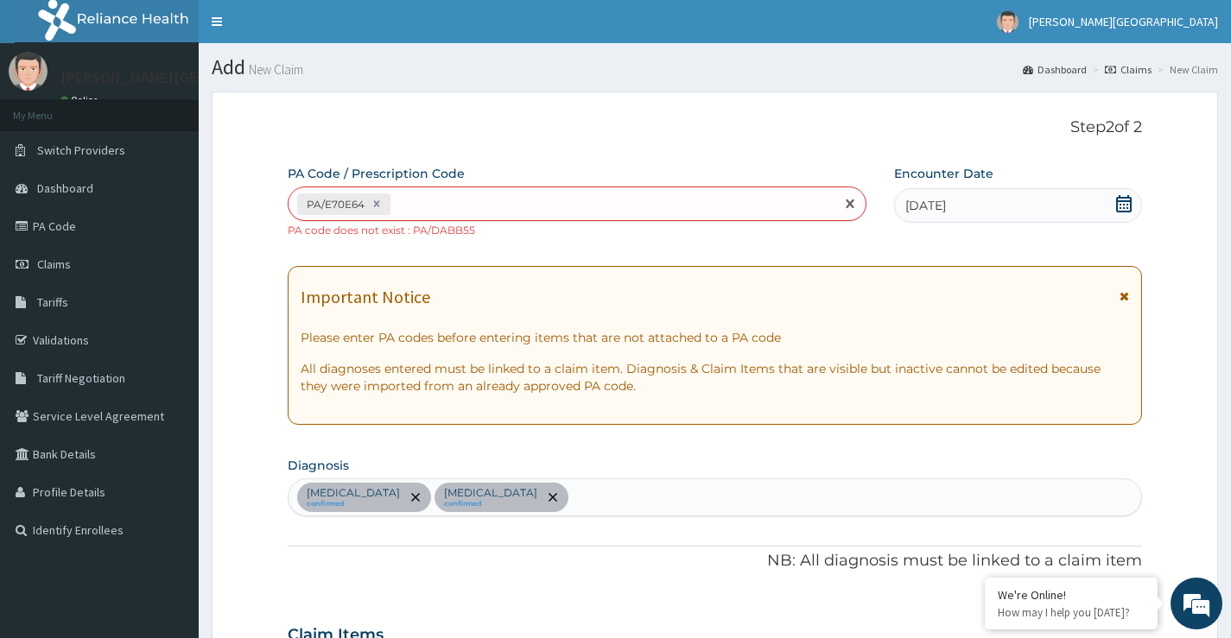
click at [429, 200] on div "PA/E70E64" at bounding box center [561, 204] width 546 height 29
type input "PA/DAB355"
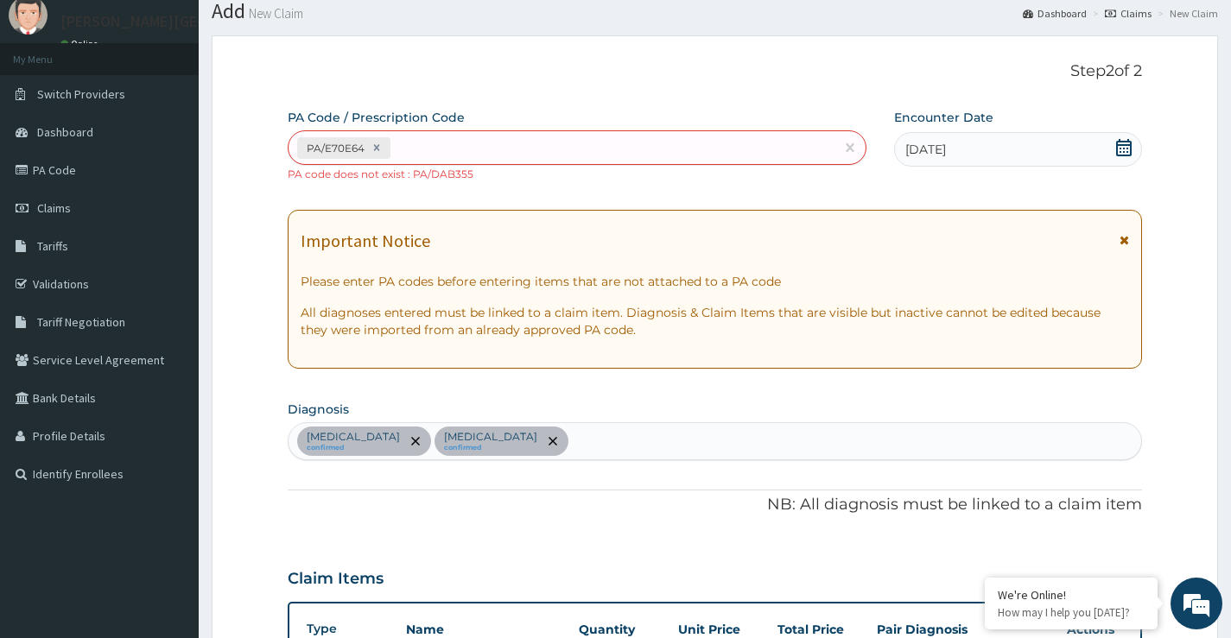
scroll to position [16, 0]
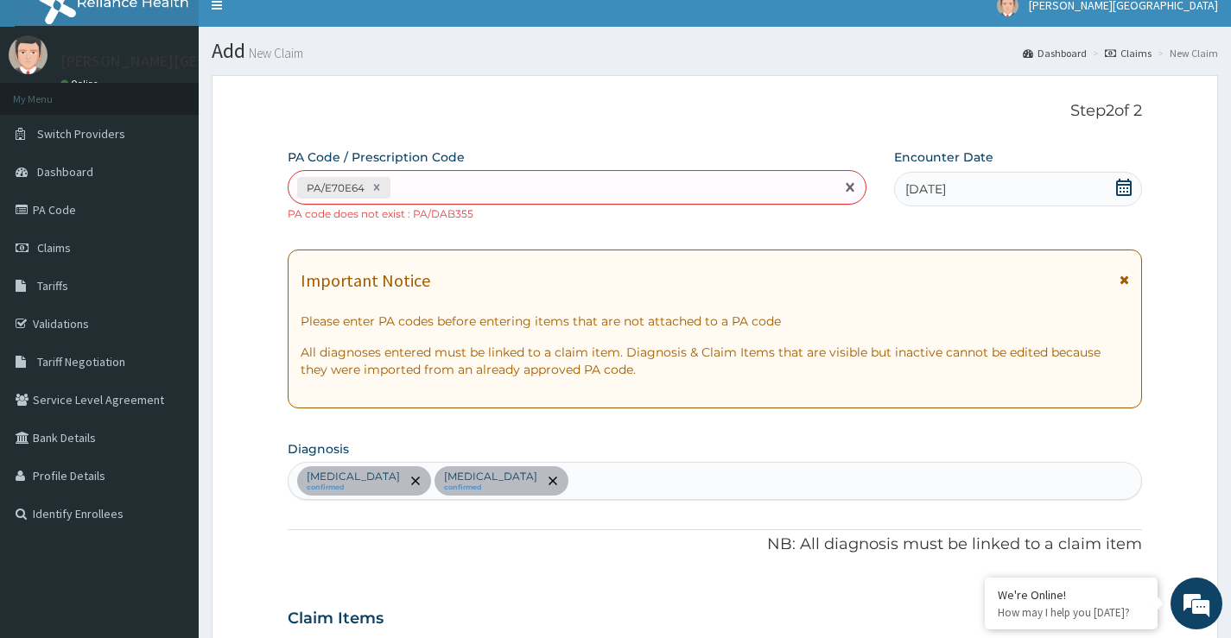
click at [417, 189] on div "PA/E70E64" at bounding box center [561, 188] width 546 height 29
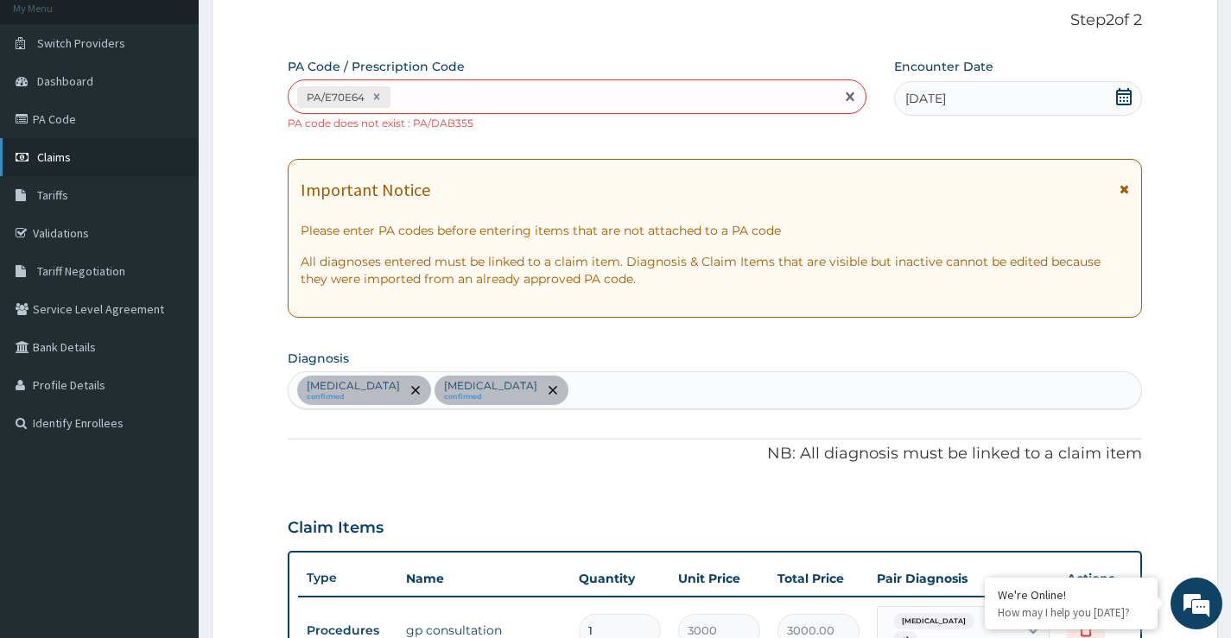
scroll to position [103, 0]
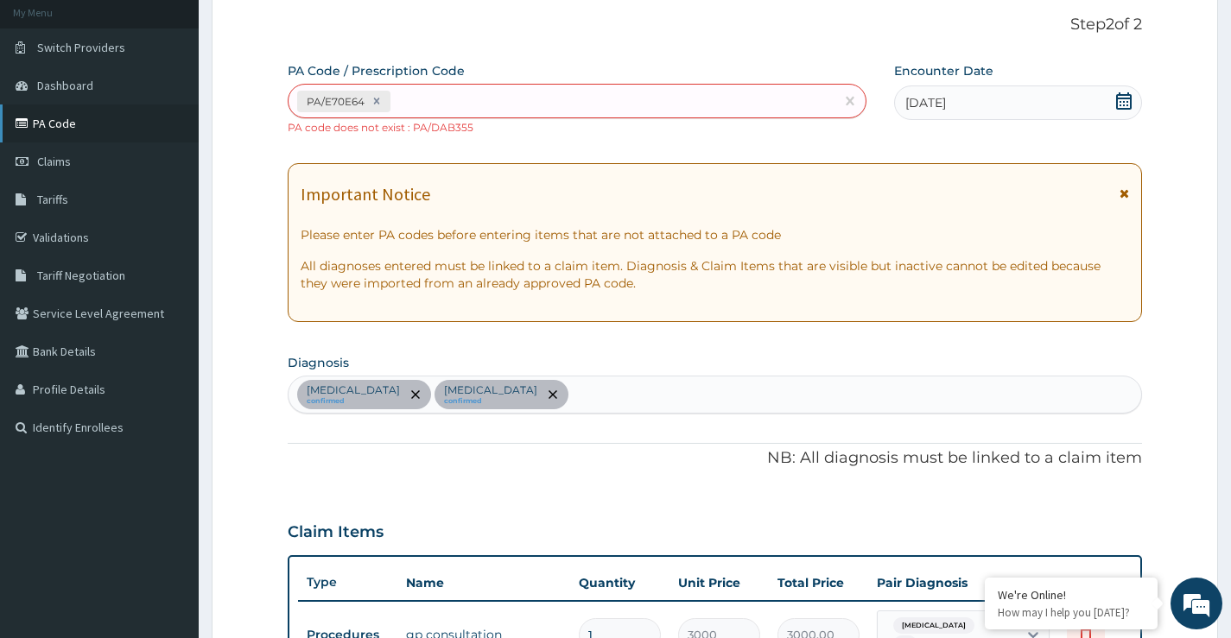
click at [62, 119] on link "PA Code" at bounding box center [99, 124] width 199 height 38
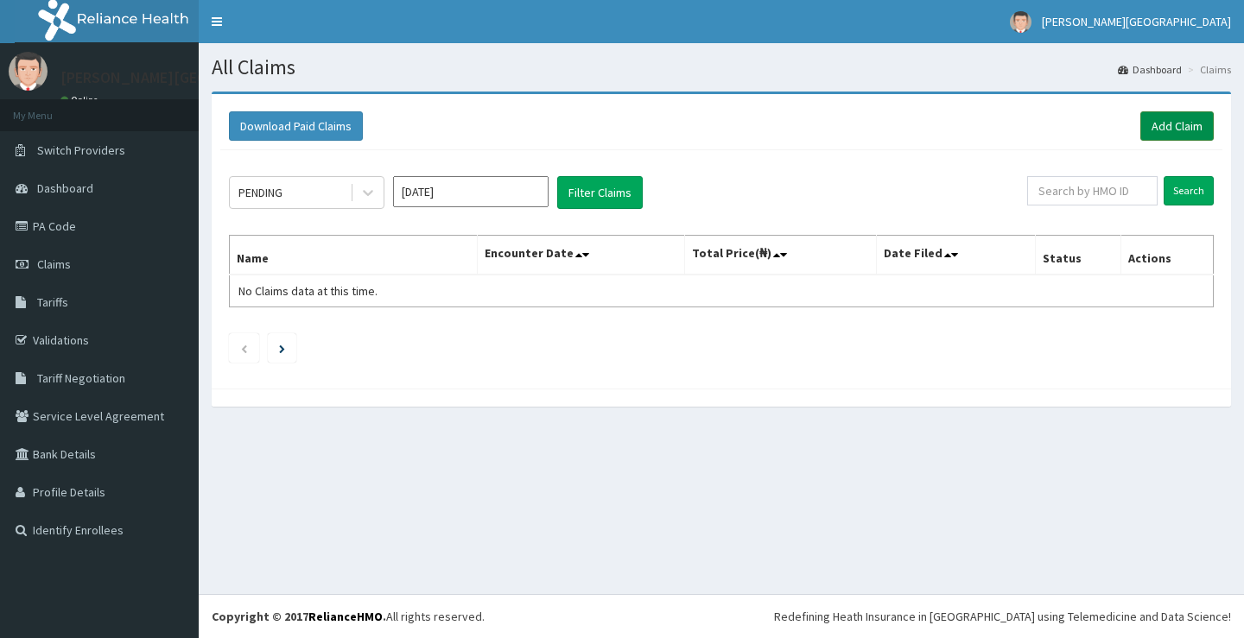
click at [1168, 127] on link "Add Claim" at bounding box center [1176, 125] width 73 height 29
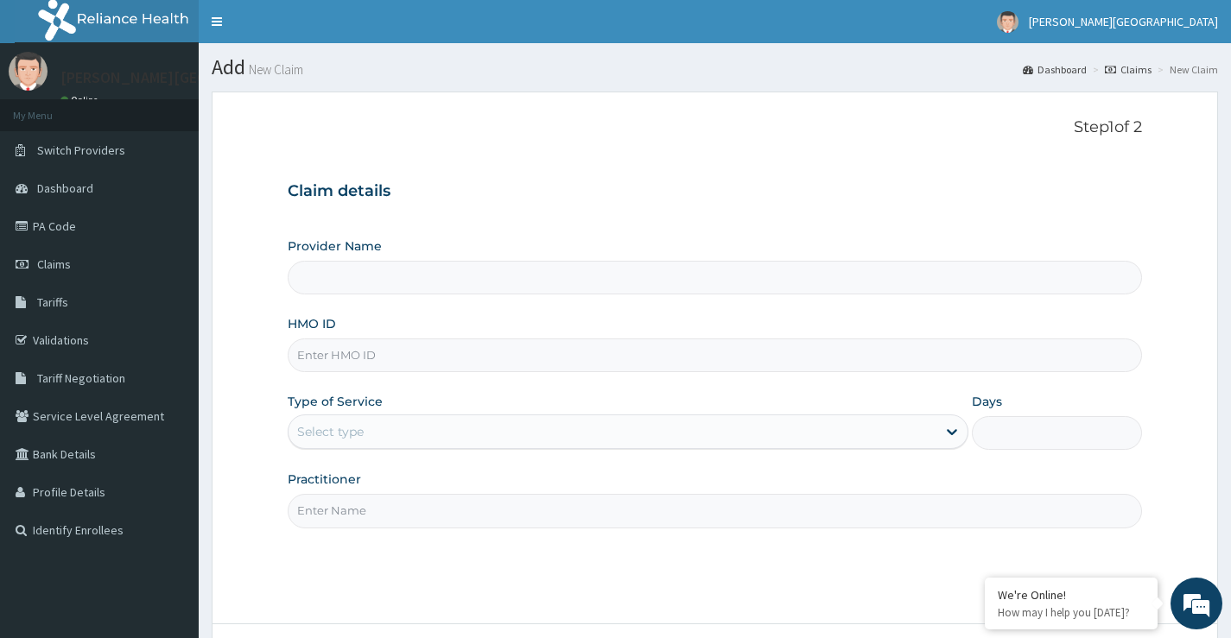
click at [392, 365] on input "HMO ID" at bounding box center [715, 356] width 854 height 34
type input "[PERSON_NAME][GEOGRAPHIC_DATA]"
type input "OLP/10022/A"
click at [333, 435] on div "Select type" at bounding box center [330, 431] width 67 height 17
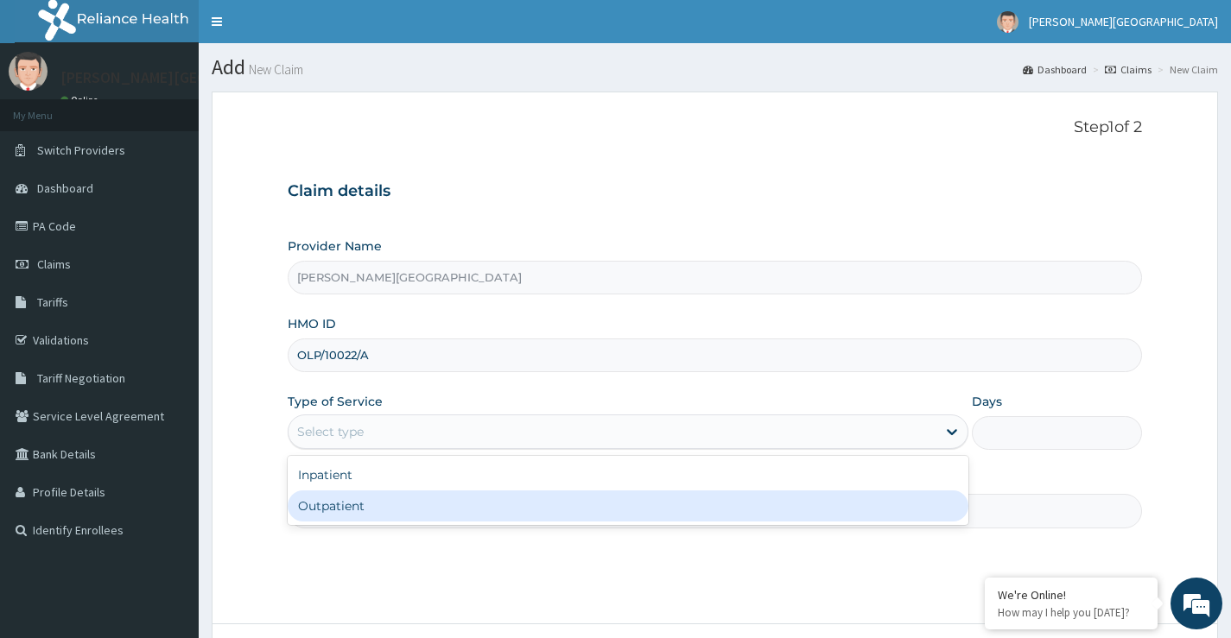
click at [339, 517] on div "Outpatient" at bounding box center [628, 506] width 681 height 31
type input "1"
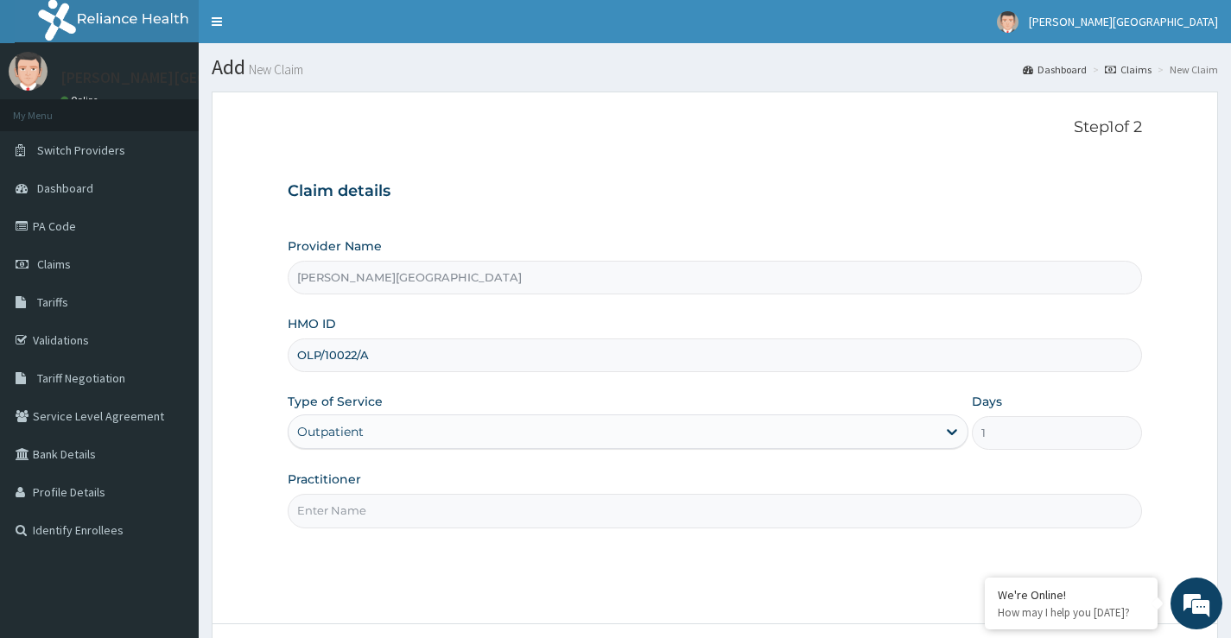
click at [407, 490] on div "Practitioner" at bounding box center [715, 499] width 854 height 57
click at [395, 509] on input "Practitioner" at bounding box center [715, 511] width 854 height 34
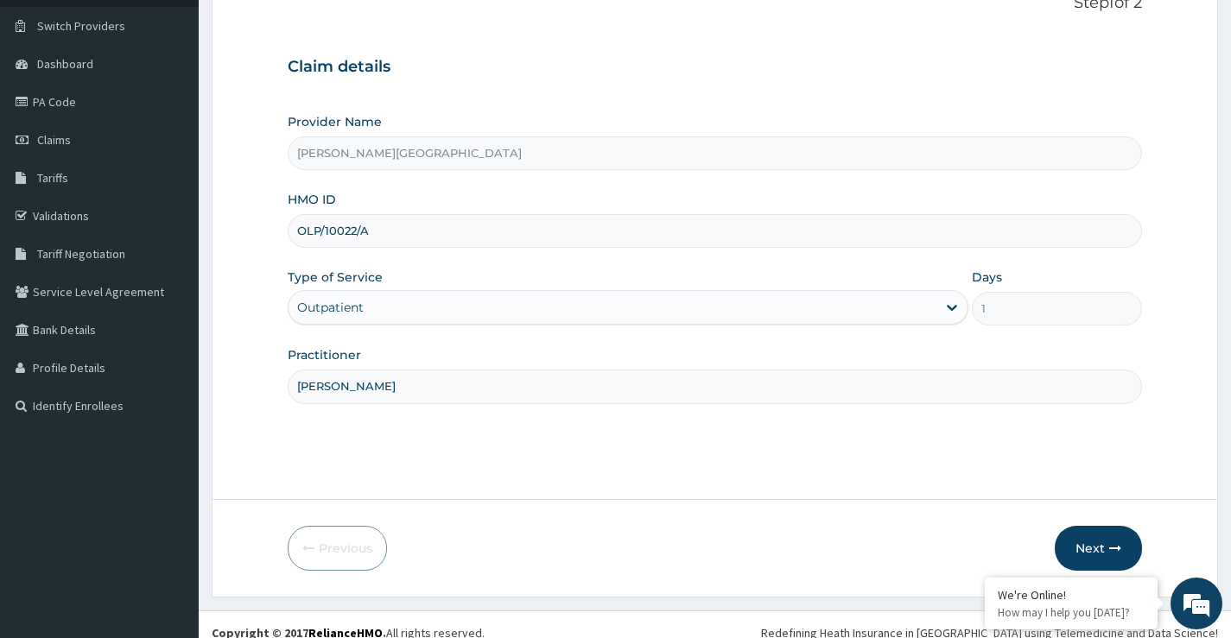
scroll to position [141, 0]
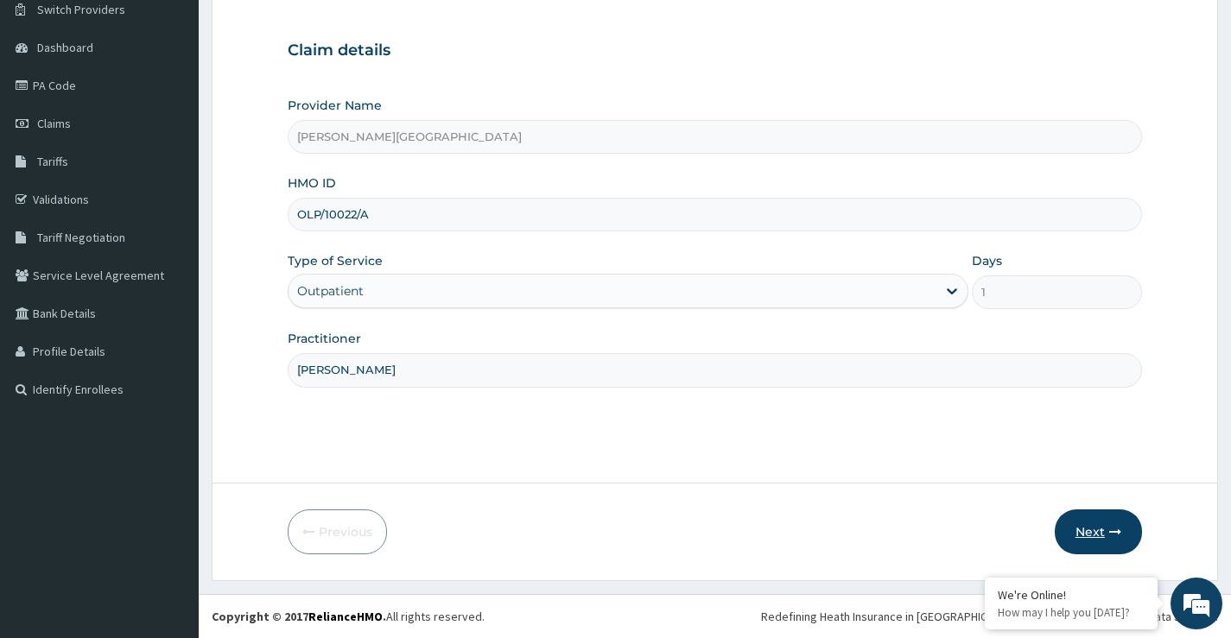
type input "[PERSON_NAME]"
click at [1109, 526] on icon "button" at bounding box center [1115, 532] width 12 height 12
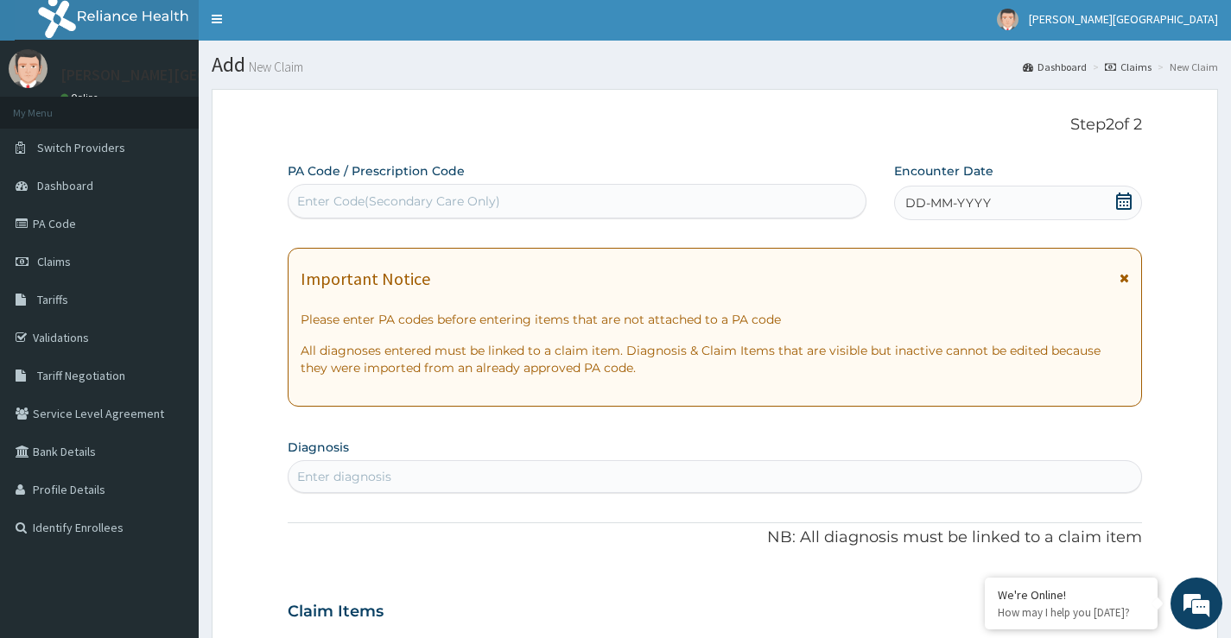
scroll to position [0, 0]
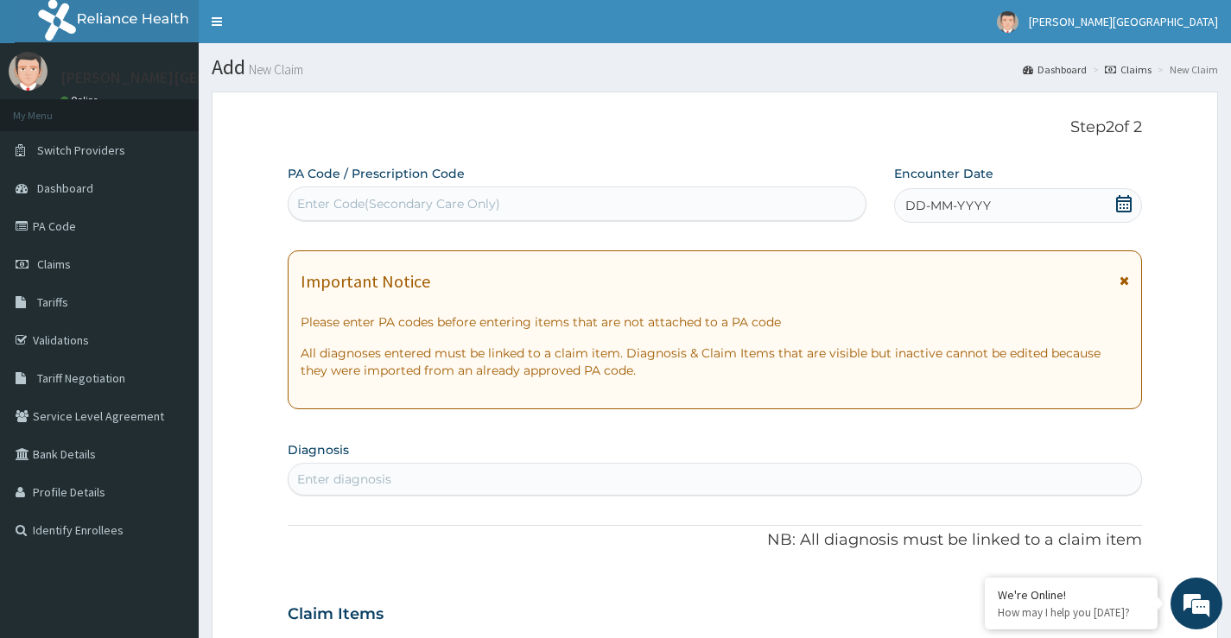
click at [522, 203] on div "Enter Code(Secondary Care Only)" at bounding box center [576, 204] width 577 height 28
type input "PA/E70E64"
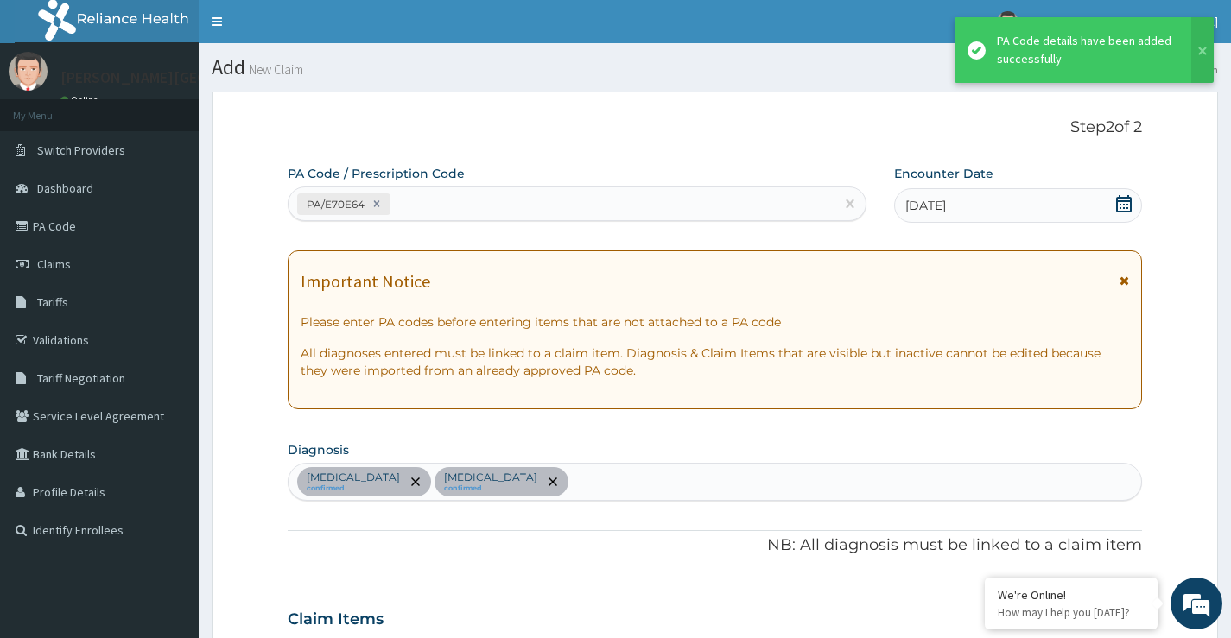
scroll to position [519, 0]
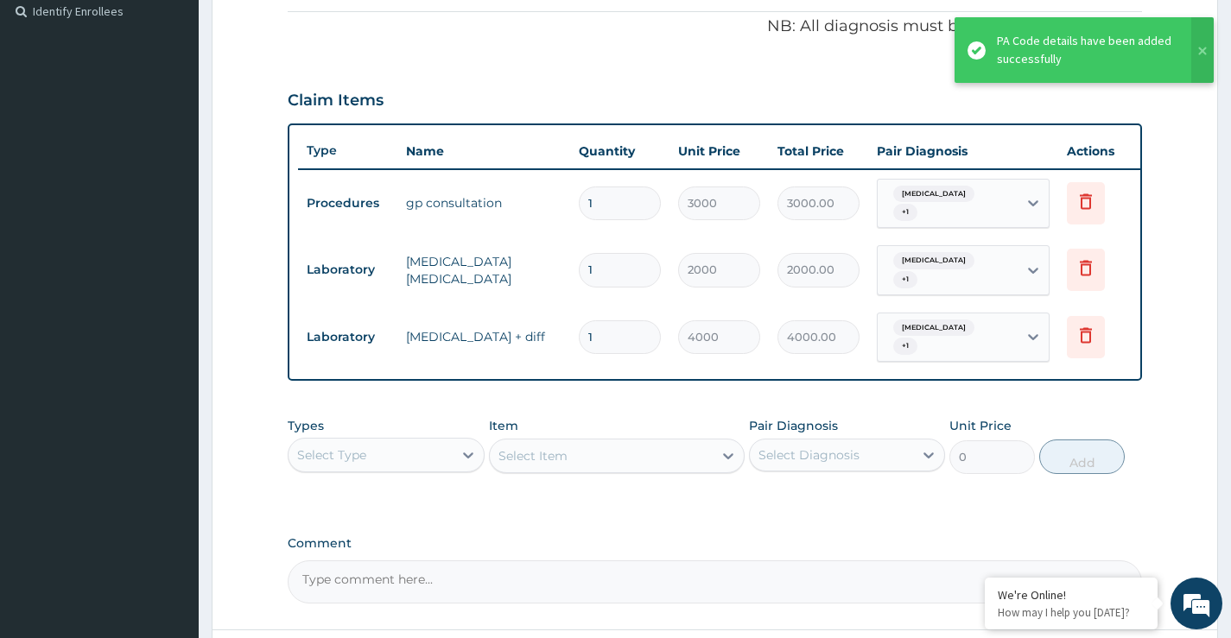
click at [542, 74] on div "Claim Items" at bounding box center [715, 96] width 854 height 45
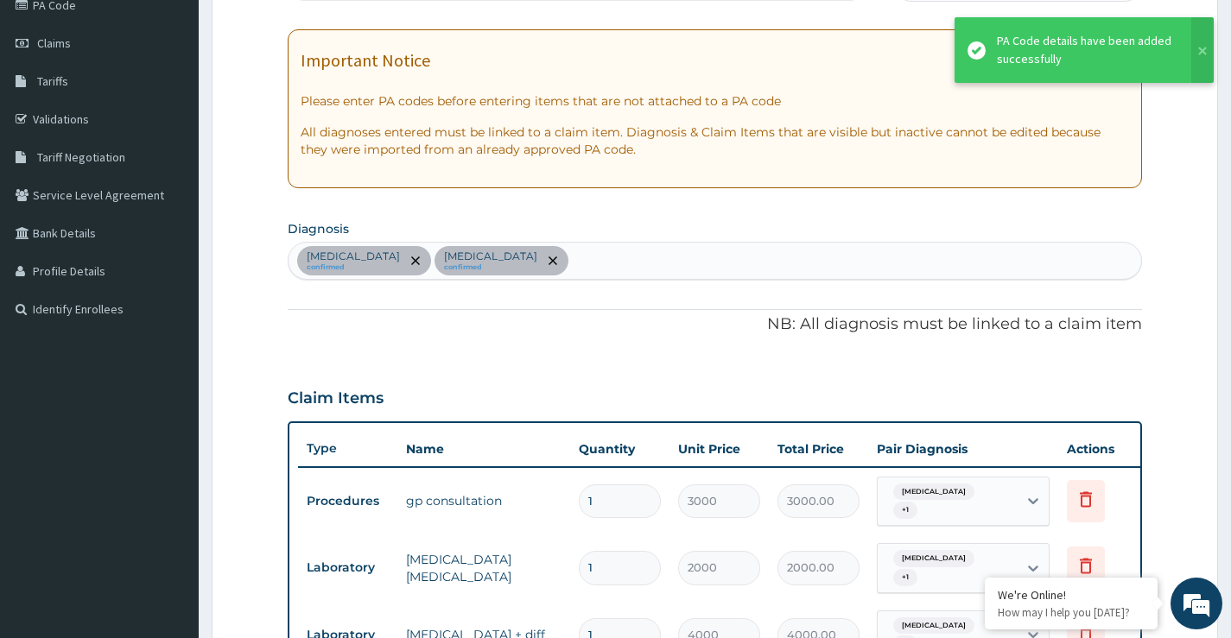
scroll to position [174, 0]
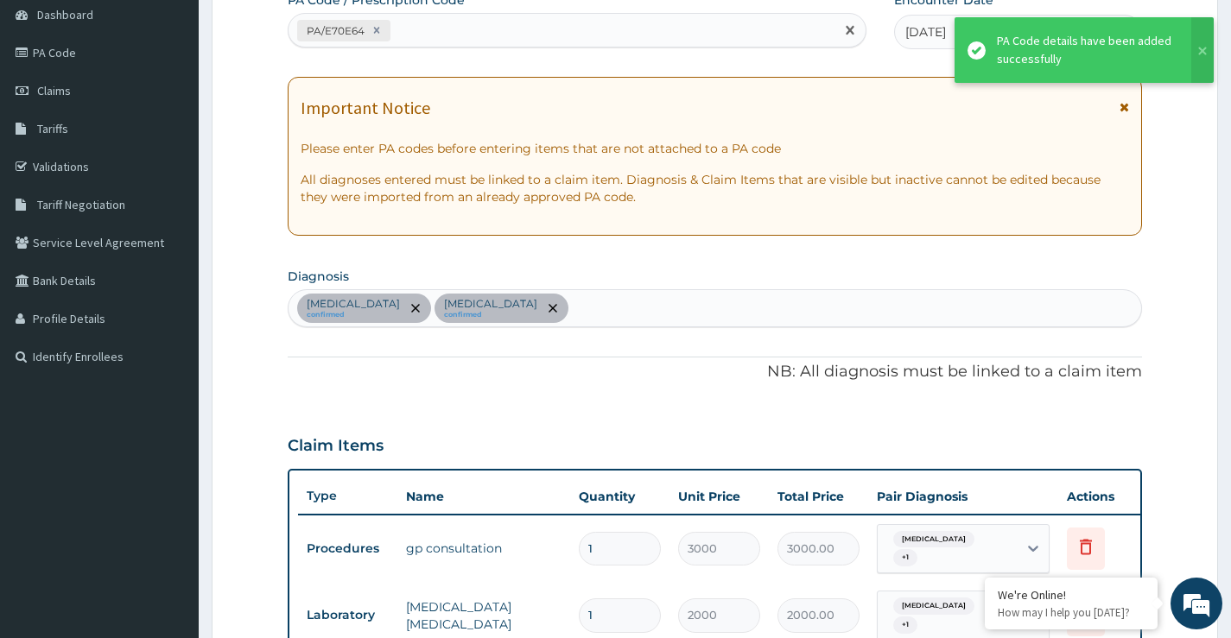
click at [504, 18] on div "PA/E70E64" at bounding box center [577, 30] width 579 height 35
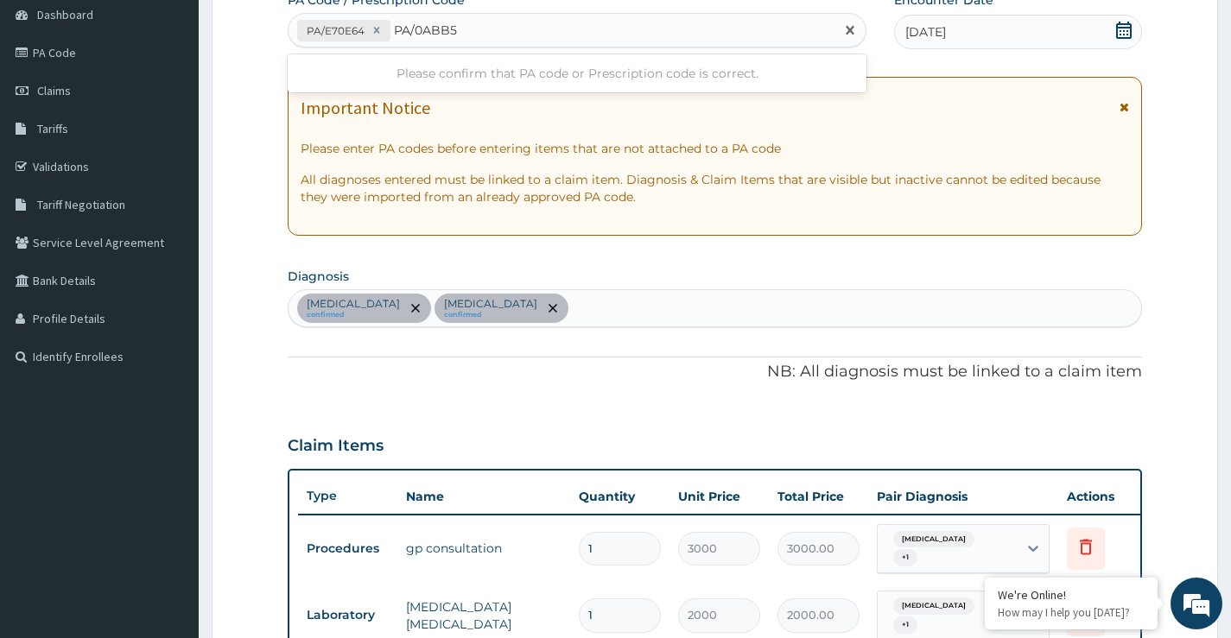
type input "PA/0ABB55"
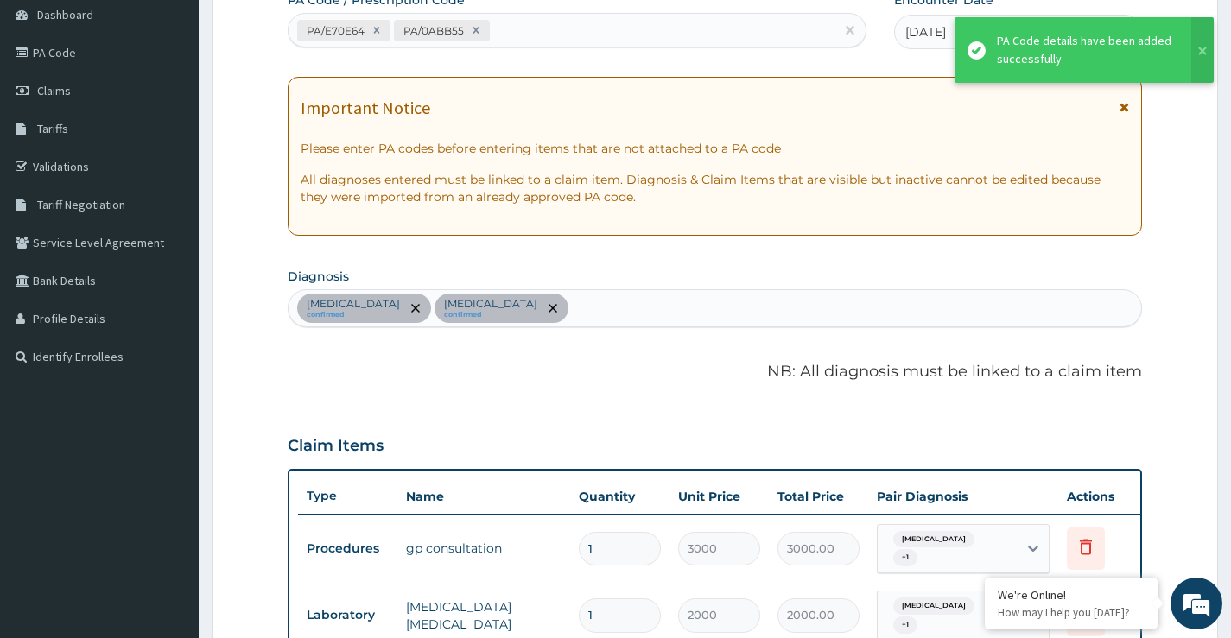
scroll to position [698, 0]
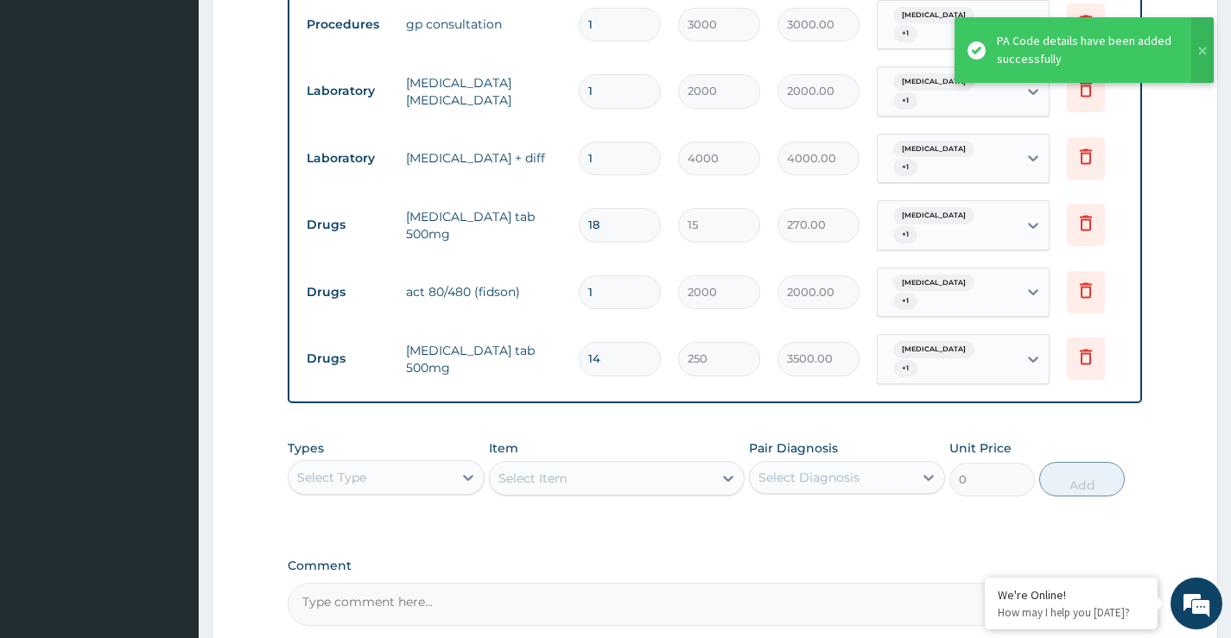
click at [500, 396] on div "PA Code / Prescription Code PA/E70E64 PA/0ABB55 Encounter Date 10-09-2025 Impor…" at bounding box center [715, 46] width 854 height 1159
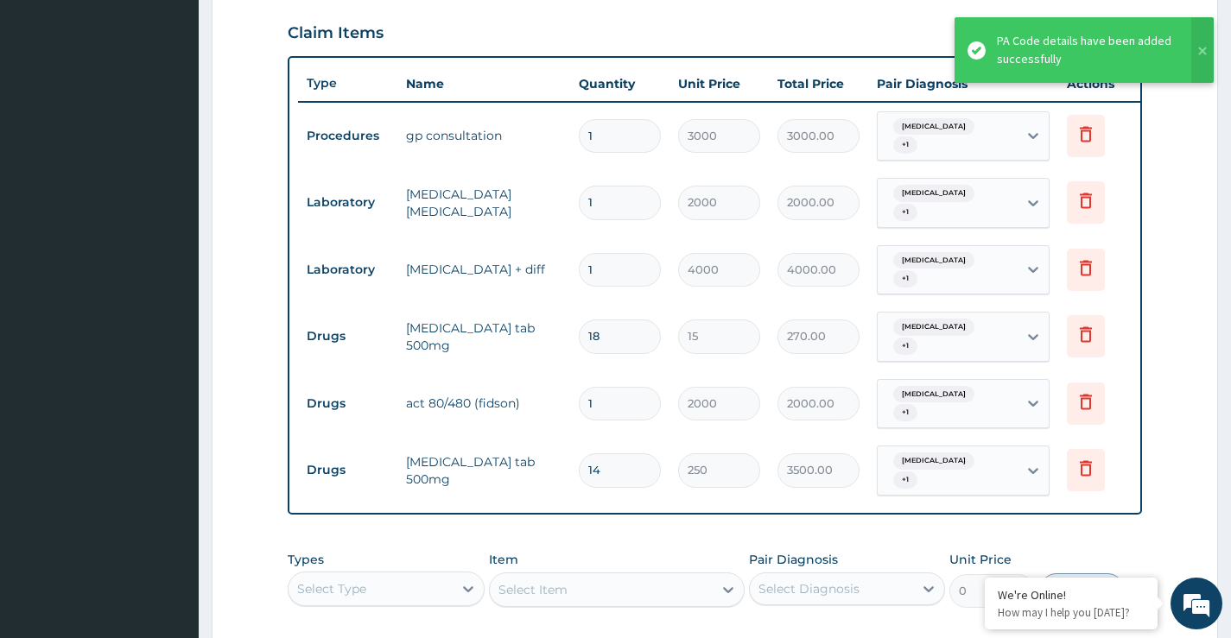
scroll to position [525, 0]
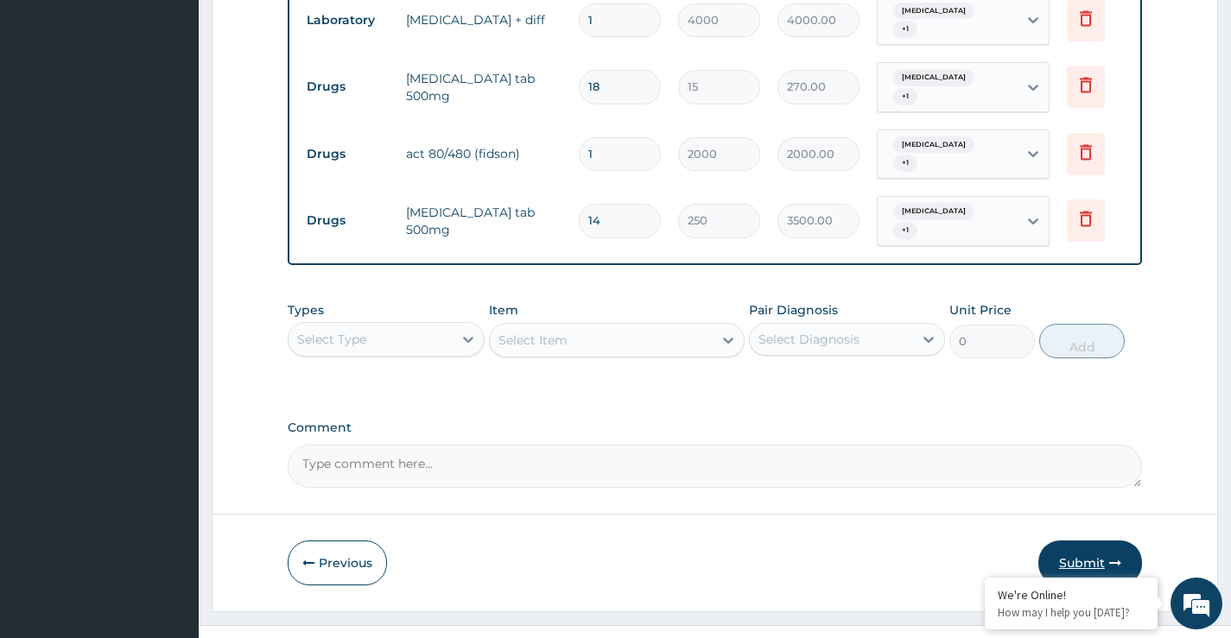
click at [1100, 541] on button "Submit" at bounding box center [1090, 563] width 104 height 45
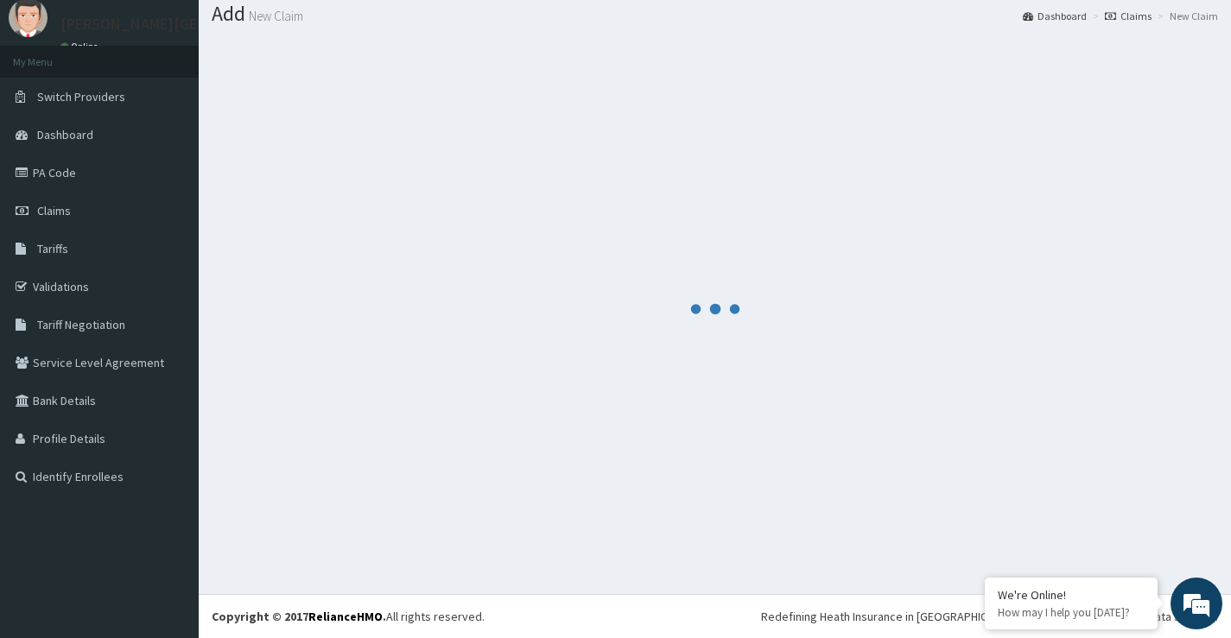
scroll to position [836, 0]
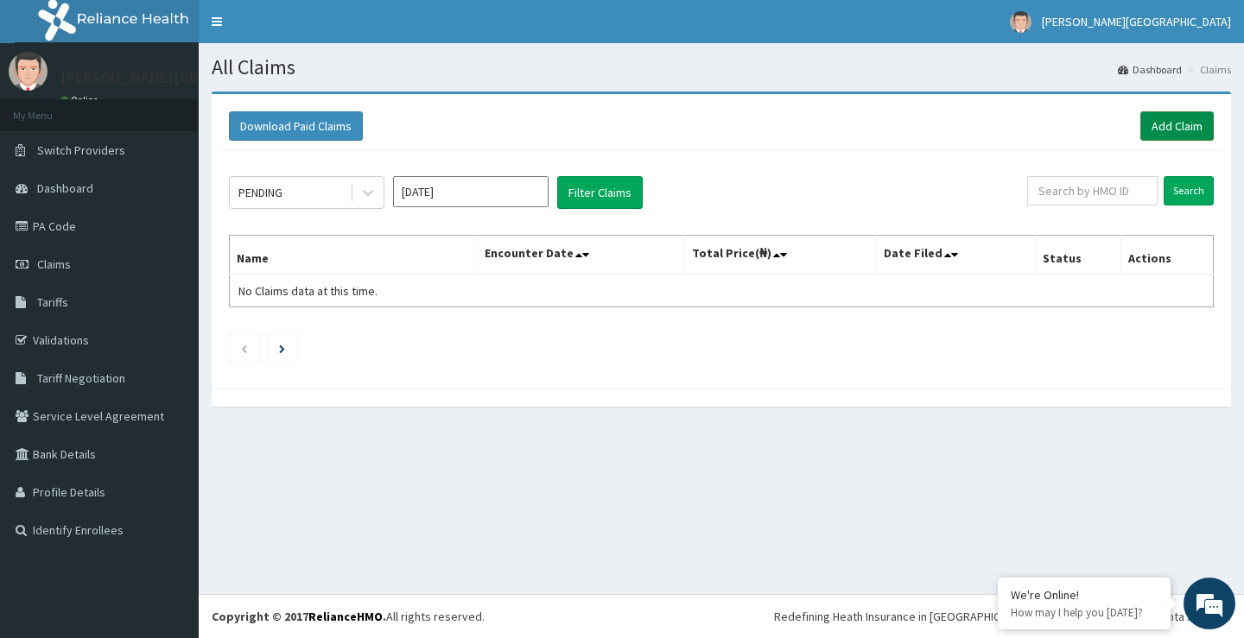
click at [1171, 132] on link "Add Claim" at bounding box center [1176, 125] width 73 height 29
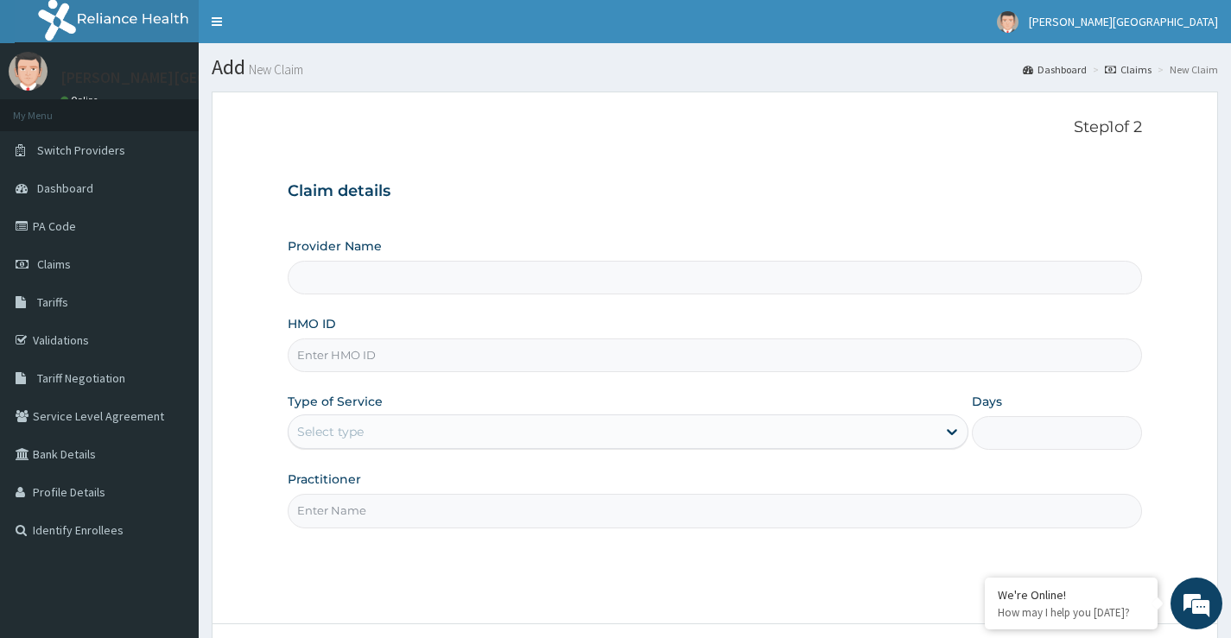
click at [387, 359] on input "HMO ID" at bounding box center [715, 356] width 854 height 34
type input "B"
type input "[PERSON_NAME][GEOGRAPHIC_DATA]"
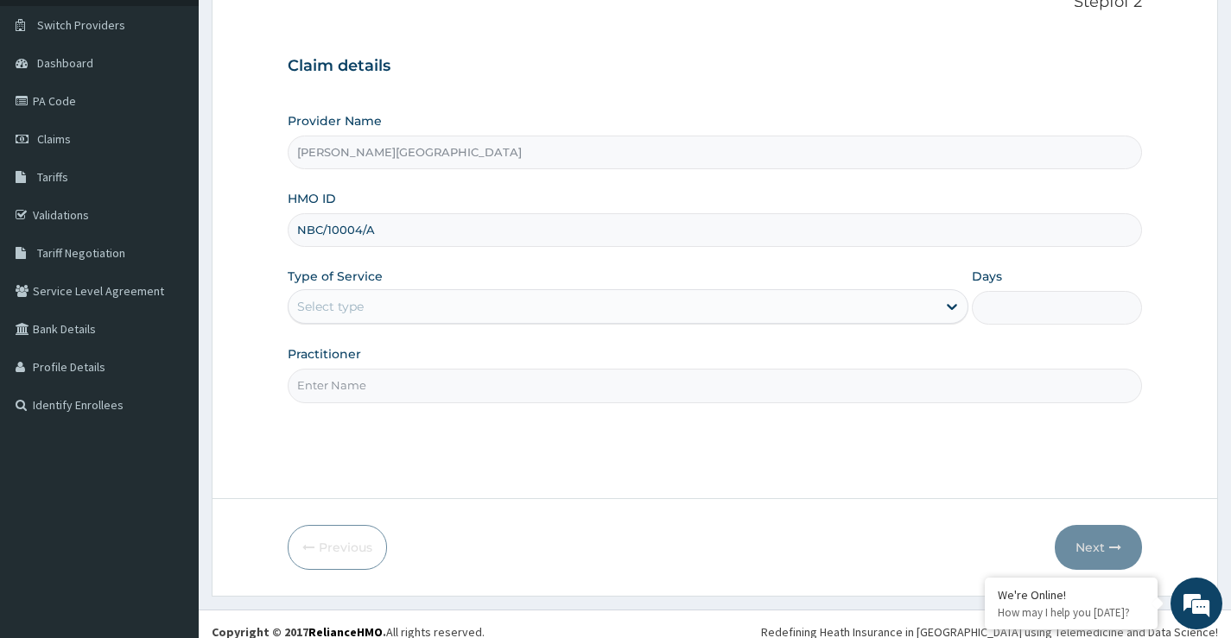
scroll to position [141, 0]
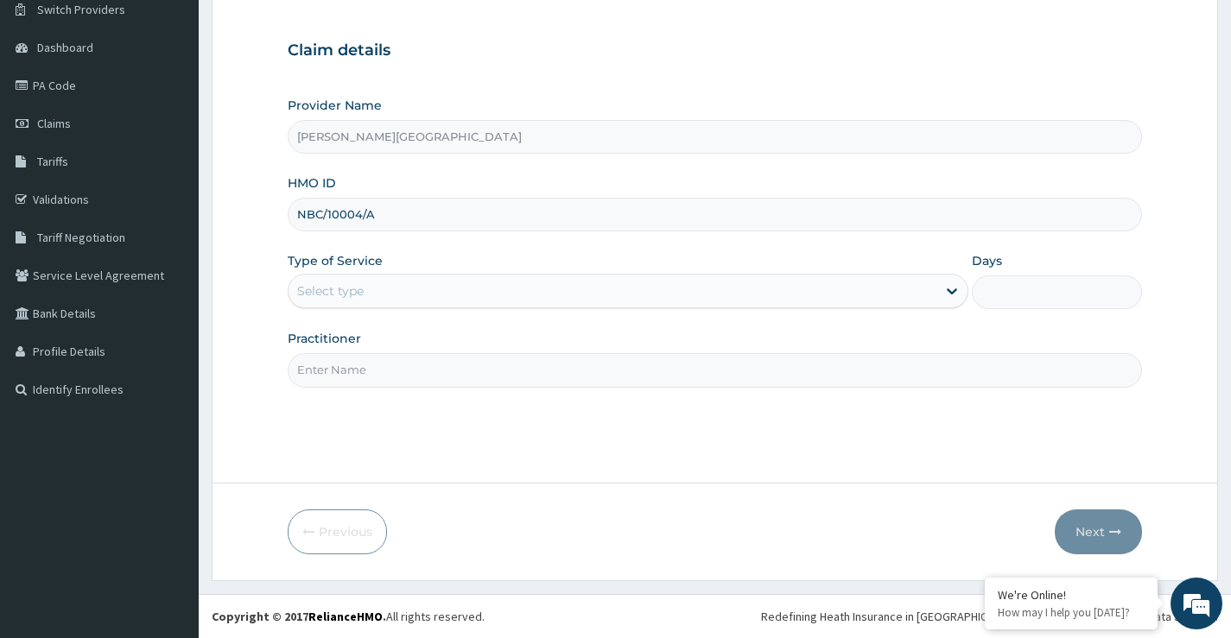
type input "NBC/10004/A"
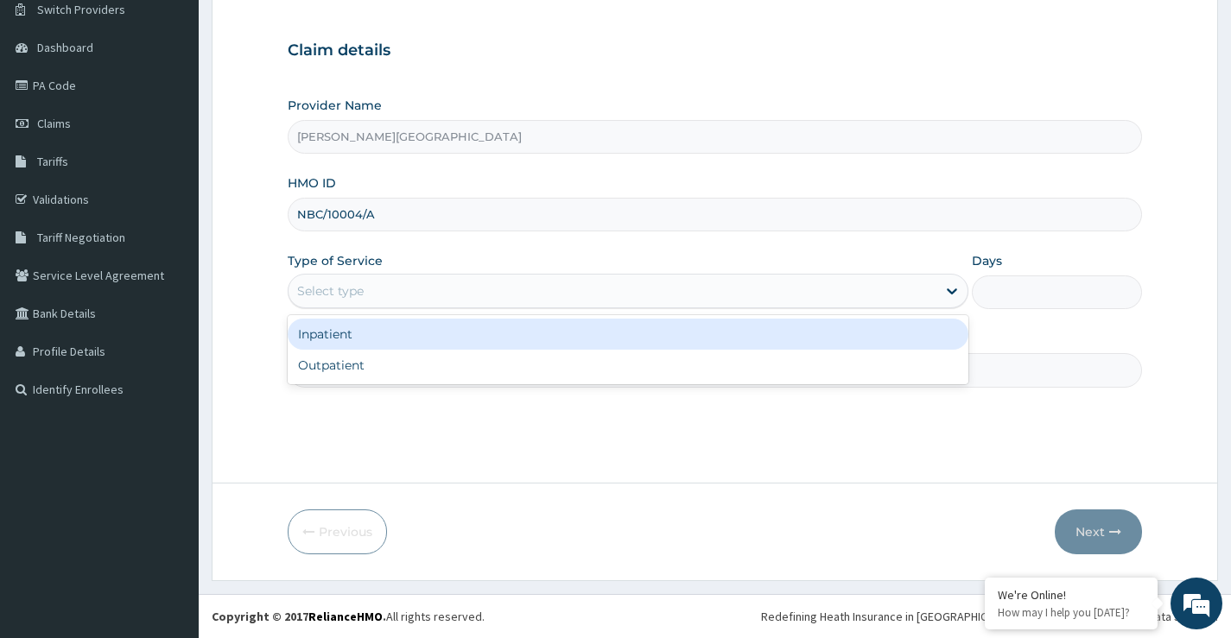
click at [350, 295] on div "Select type" at bounding box center [330, 290] width 67 height 17
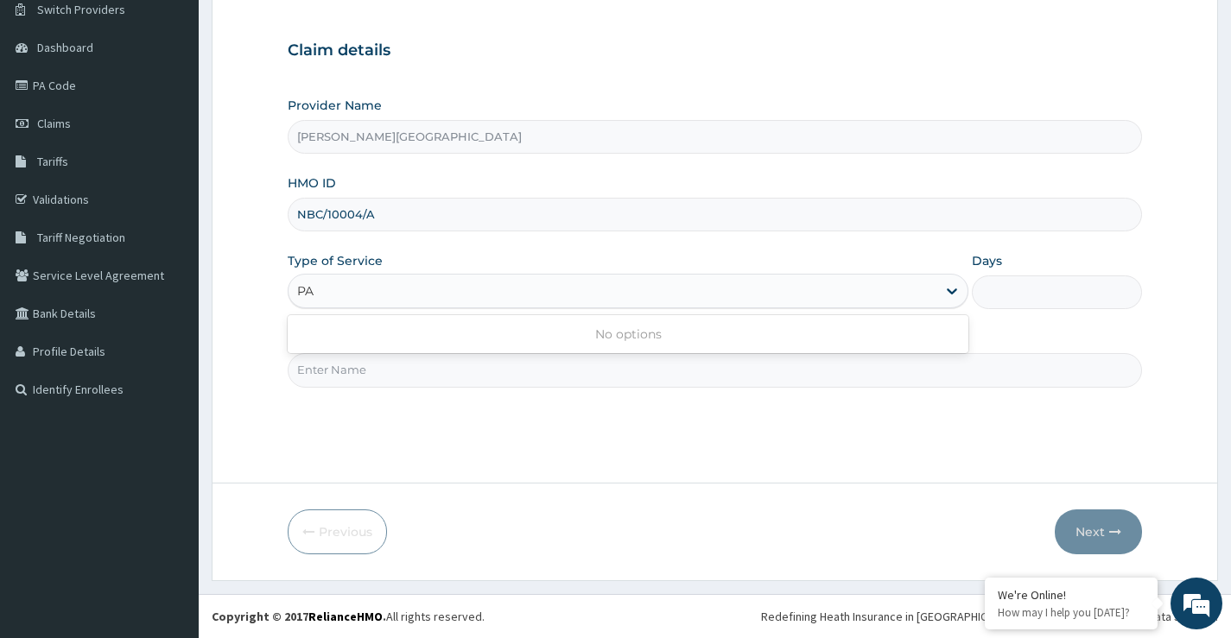
type input "P"
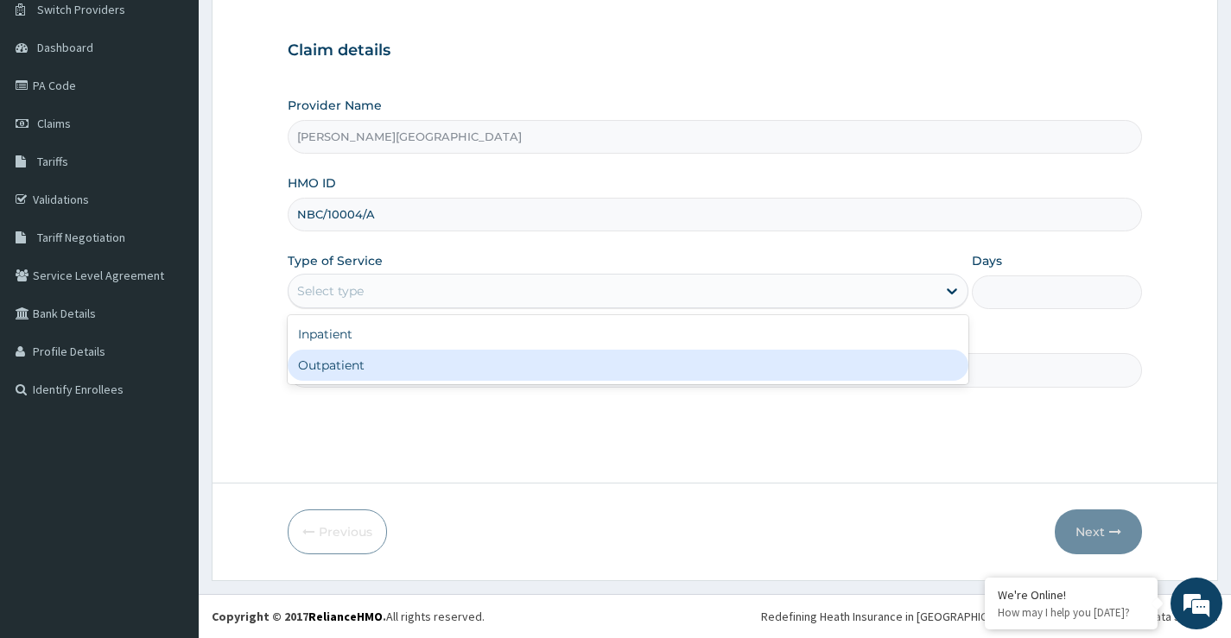
click at [377, 368] on div "Outpatient" at bounding box center [628, 365] width 681 height 31
type input "1"
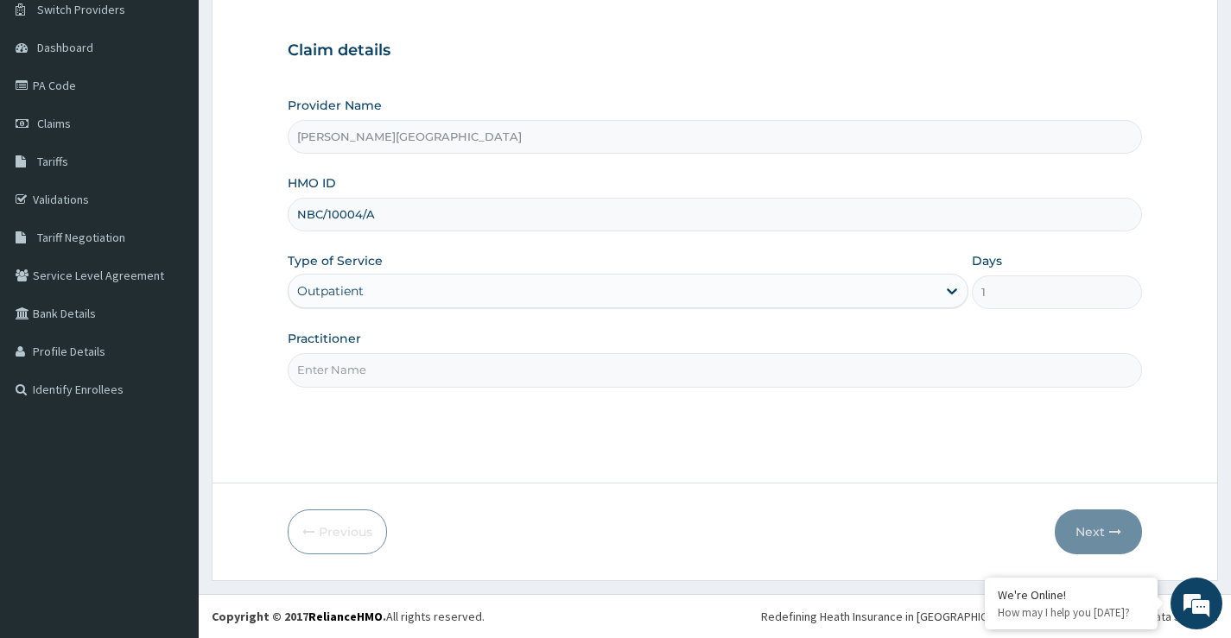
click at [376, 370] on input "Practitioner" at bounding box center [715, 370] width 854 height 34
type input "DR POPOOLA"
click at [1093, 535] on button "Next" at bounding box center [1098, 532] width 87 height 45
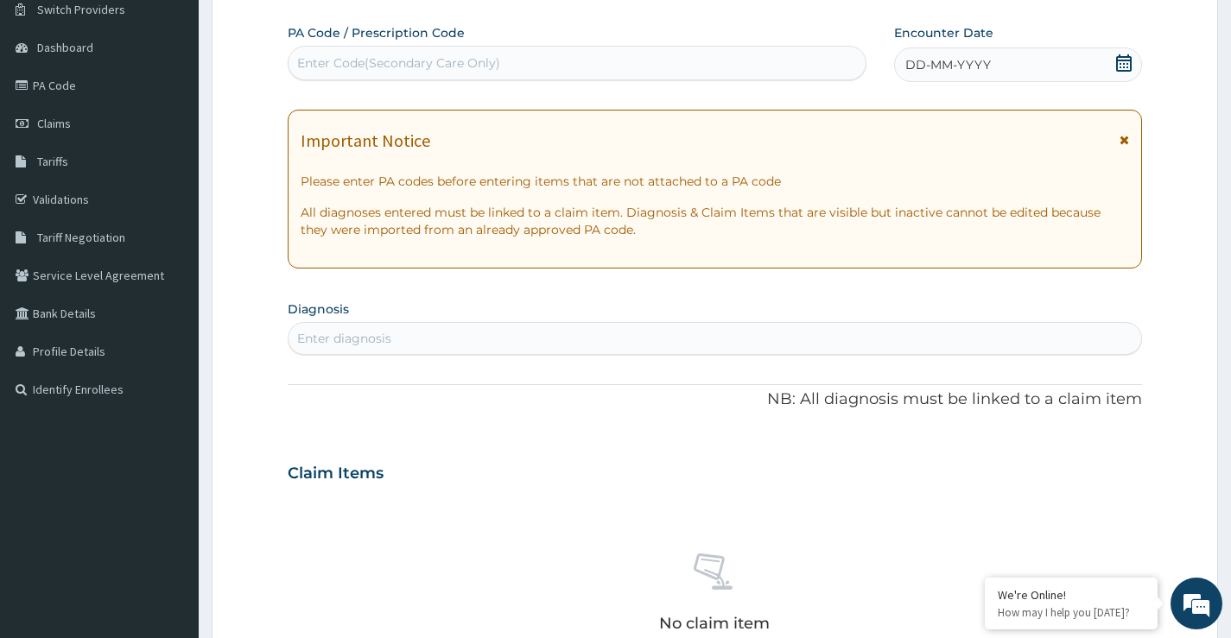
click at [442, 61] on div "Enter Code(Secondary Care Only)" at bounding box center [398, 62] width 203 height 17
type input "PA/82FFDB"
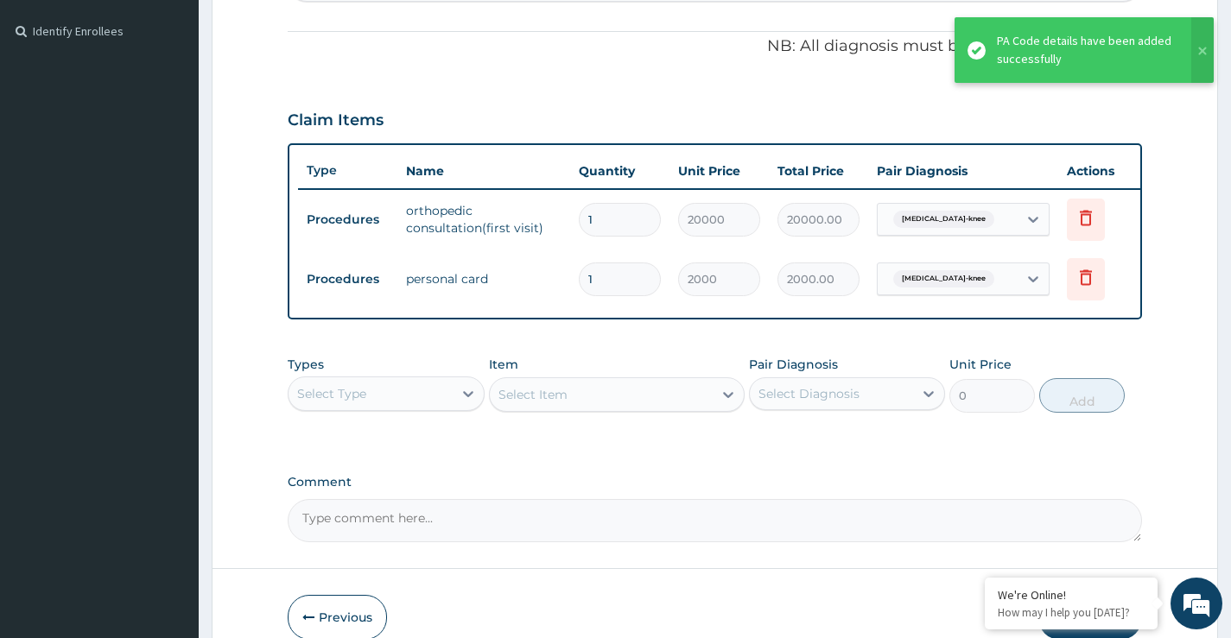
scroll to position [598, 0]
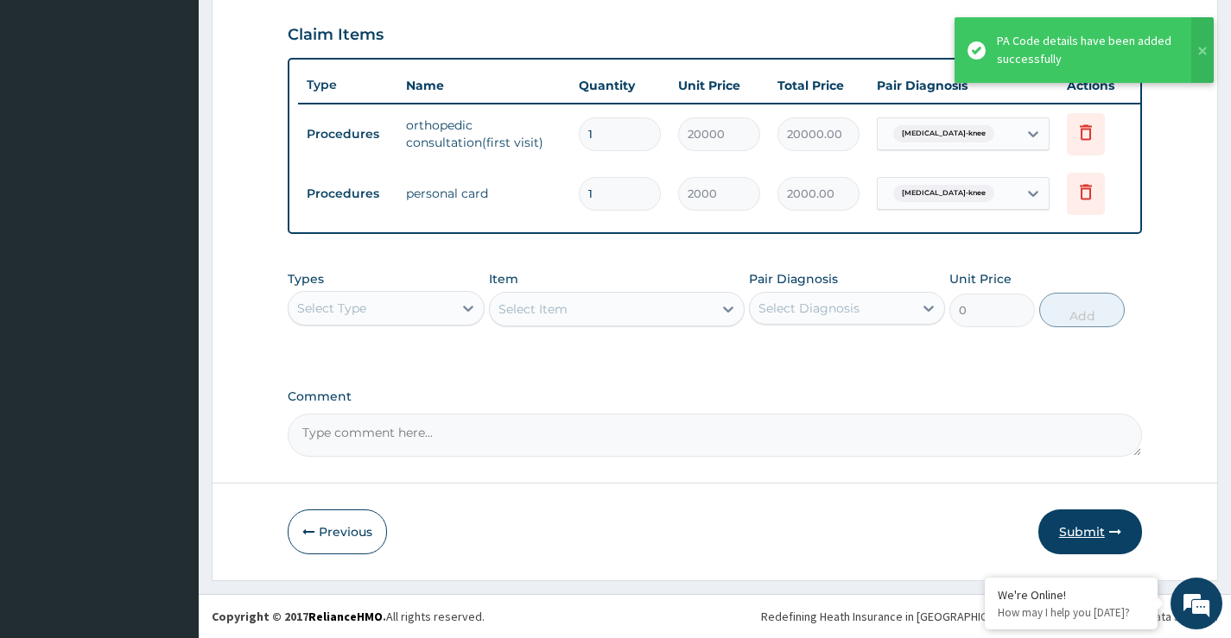
click at [1079, 530] on button "Submit" at bounding box center [1090, 532] width 104 height 45
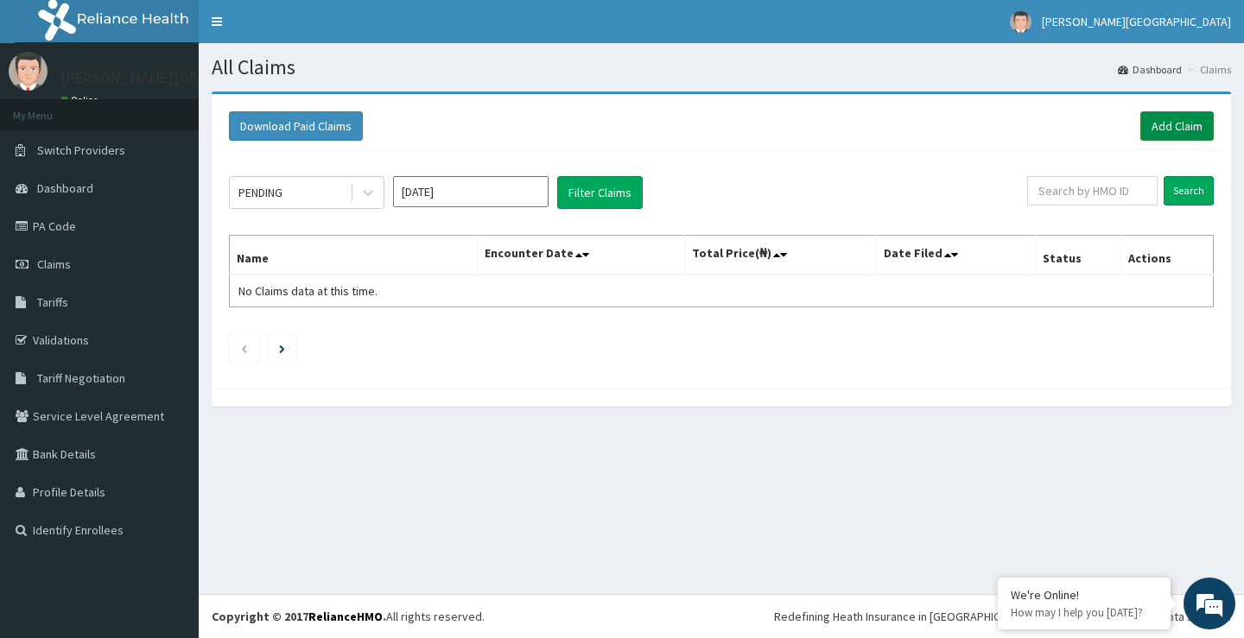
click at [1167, 124] on link "Add Claim" at bounding box center [1176, 125] width 73 height 29
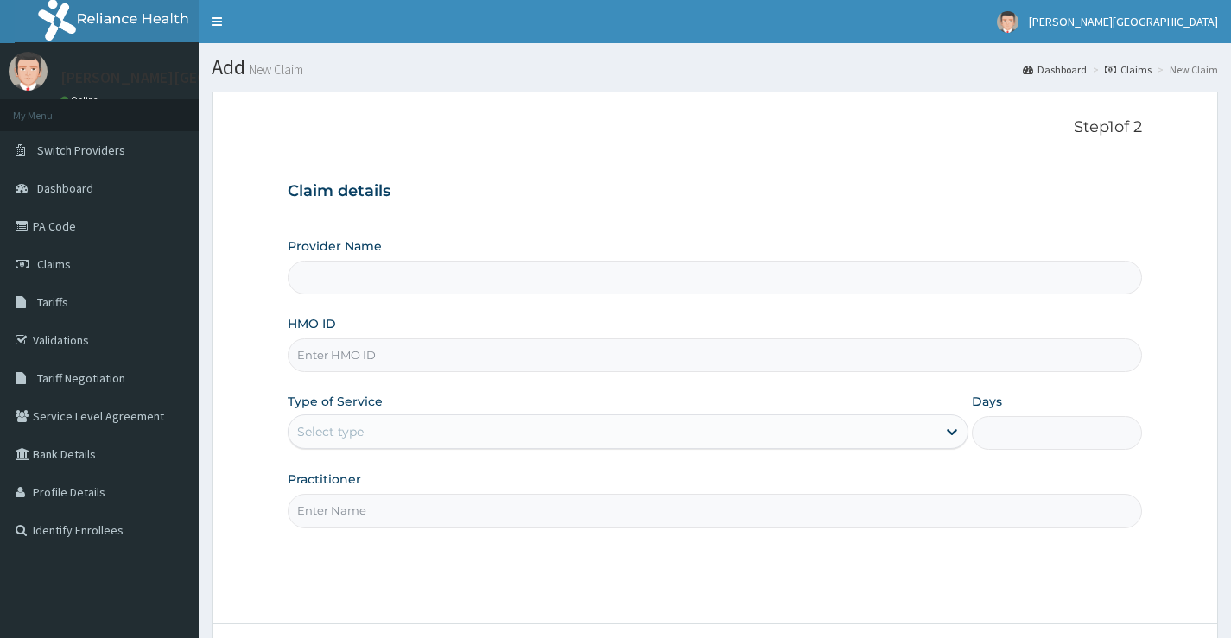
click at [356, 358] on input "HMO ID" at bounding box center [715, 356] width 854 height 34
type input "TFE/"
type input "[PERSON_NAME][GEOGRAPHIC_DATA]"
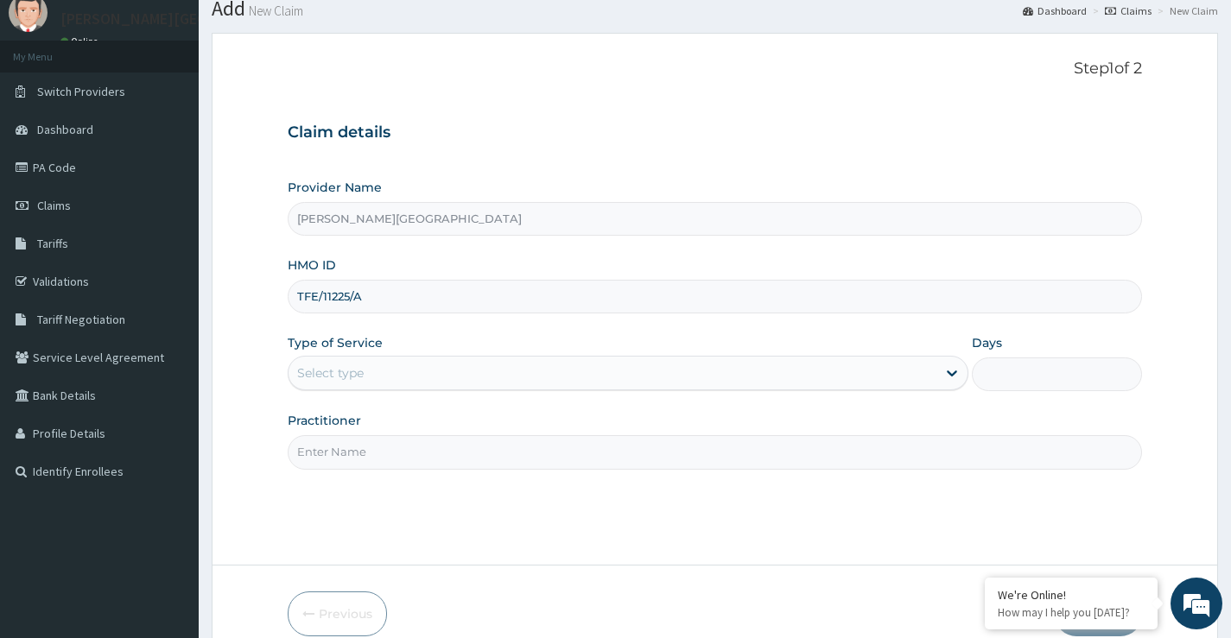
scroll to position [86, 0]
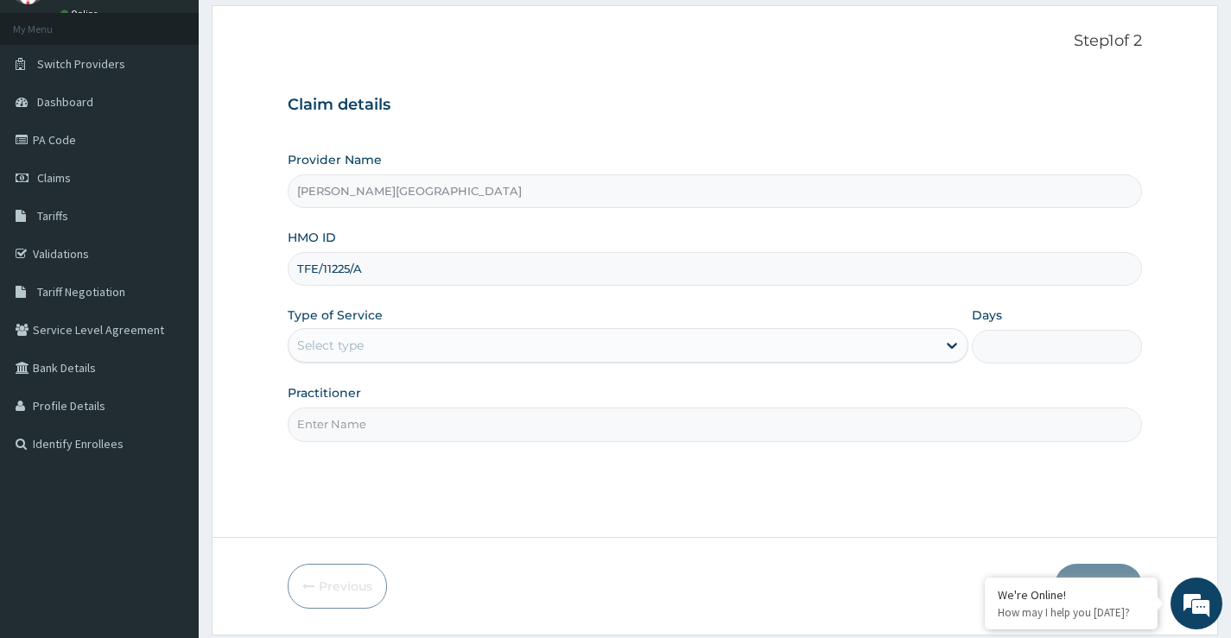
type input "TFE/11225/A"
click at [349, 346] on div "Select type" at bounding box center [330, 345] width 67 height 17
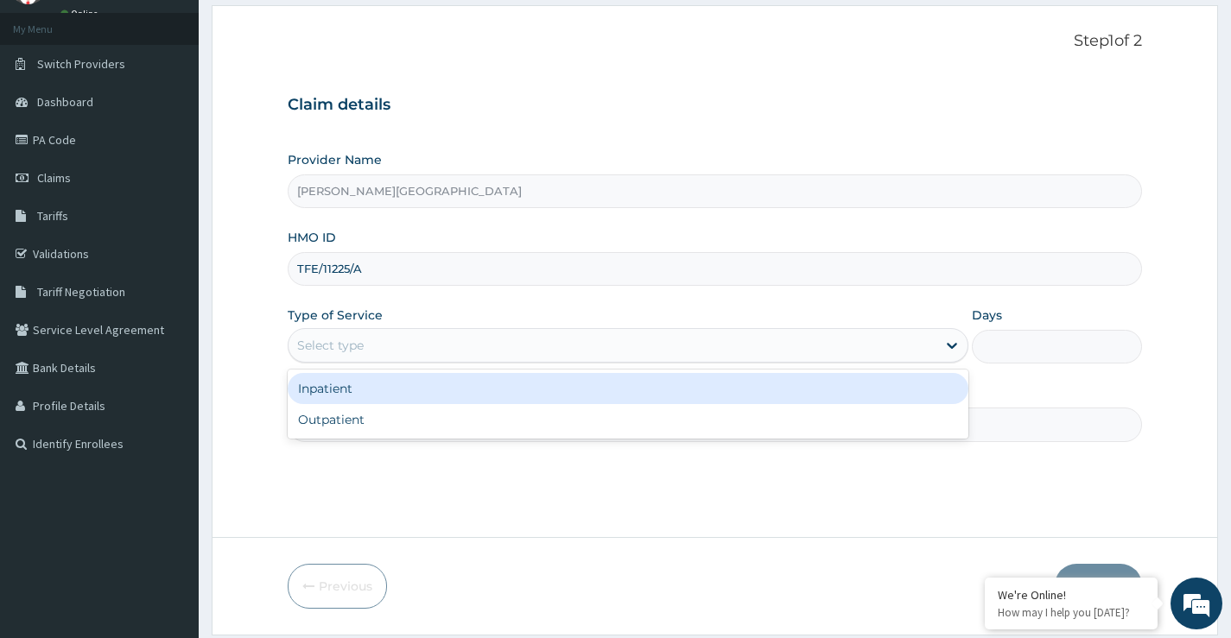
scroll to position [0, 0]
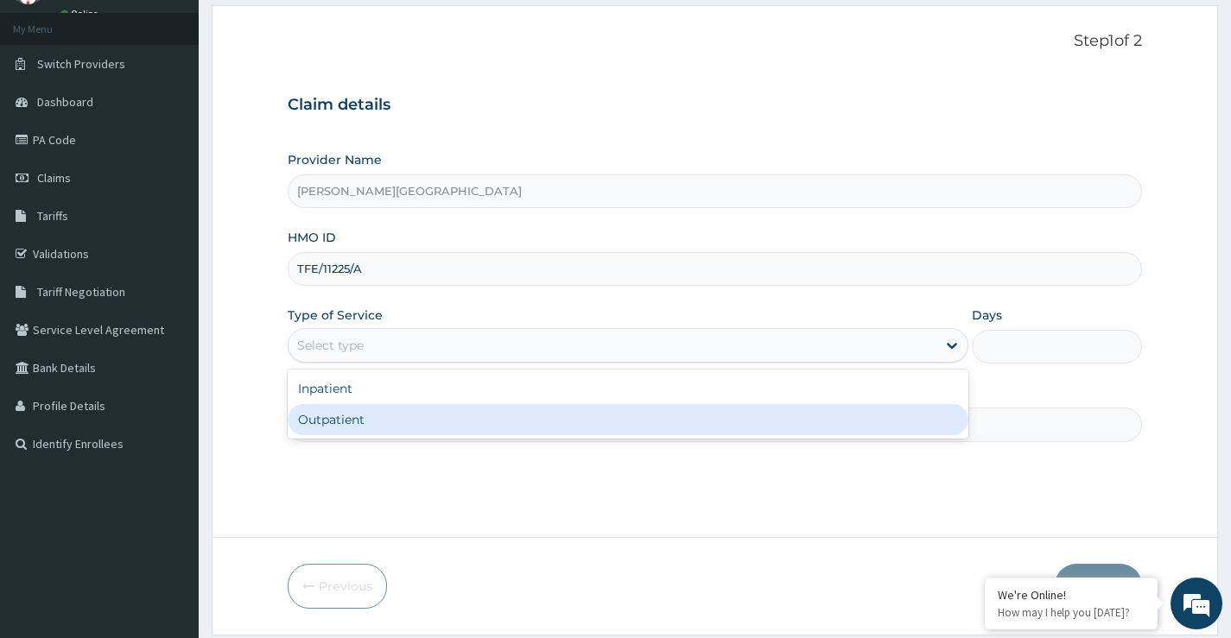
click at [379, 415] on div "Outpatient" at bounding box center [628, 419] width 681 height 31
type input "1"
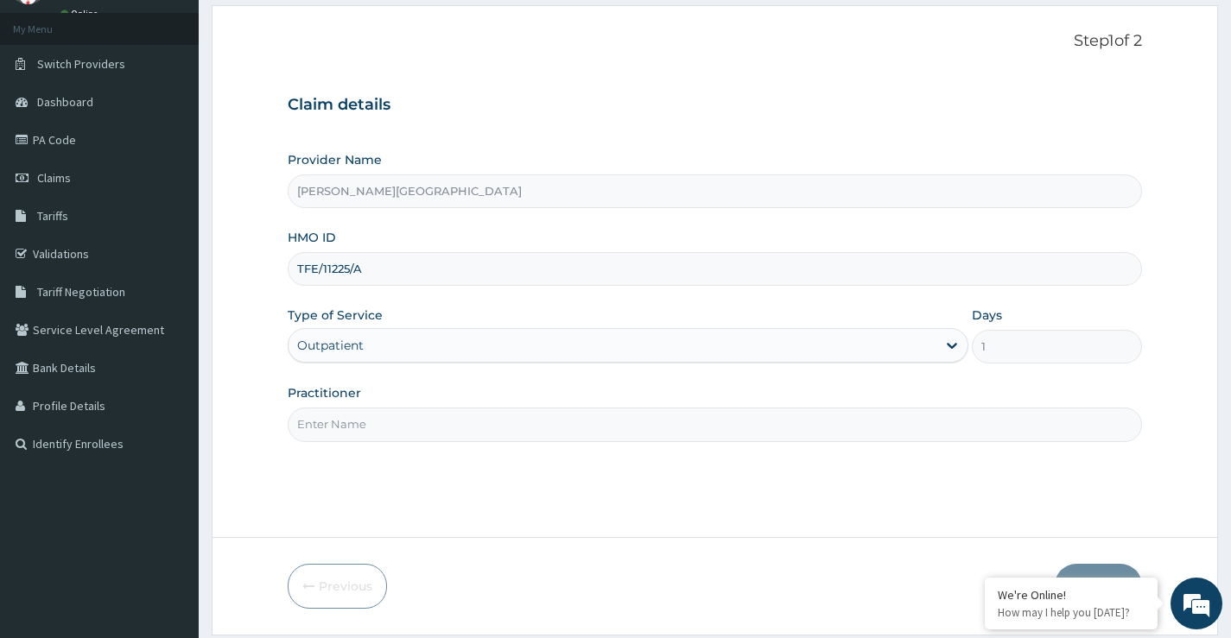
click at [349, 432] on input "Practitioner" at bounding box center [715, 425] width 854 height 34
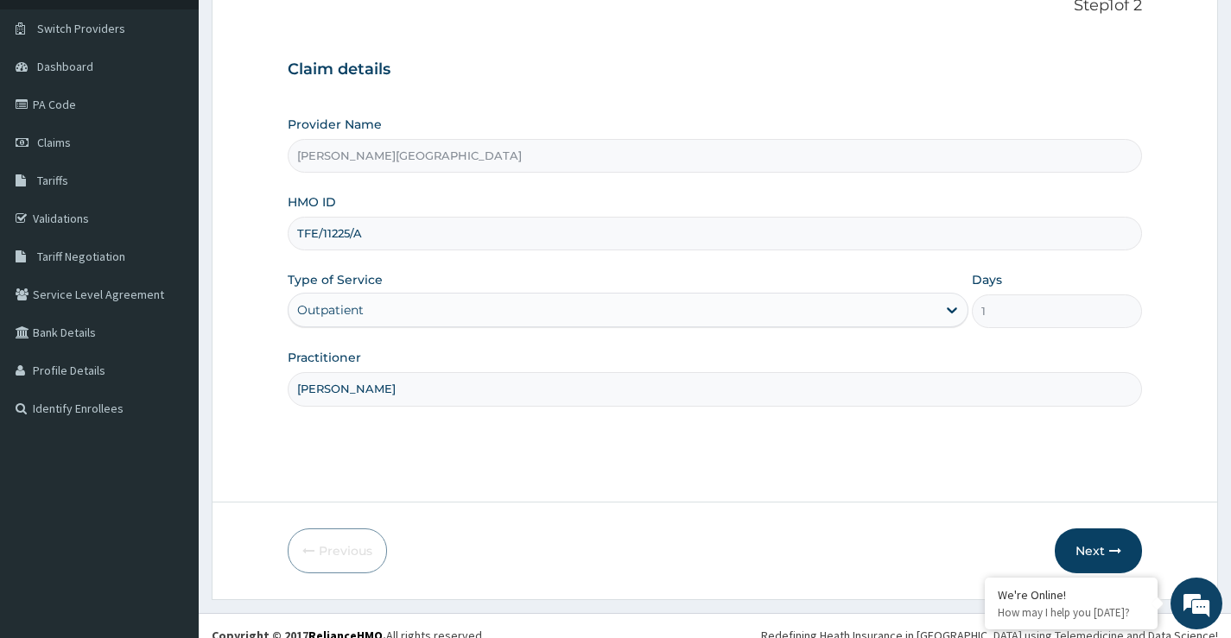
scroll to position [141, 0]
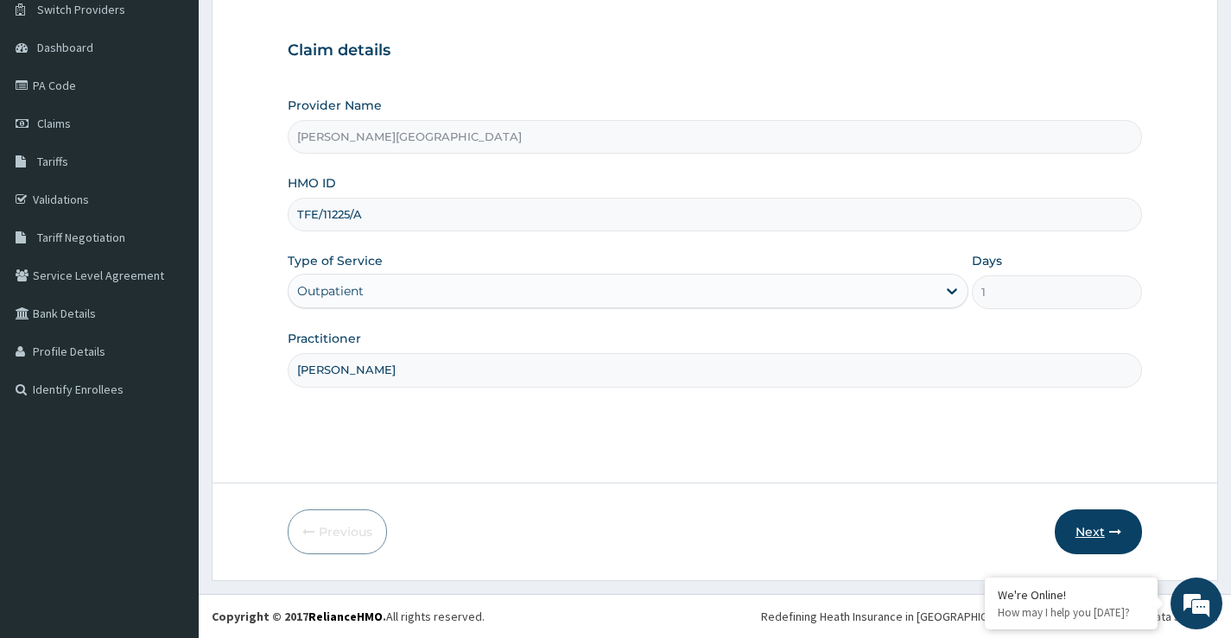
type input "DR OPARA"
click at [1075, 529] on button "Next" at bounding box center [1098, 532] width 87 height 45
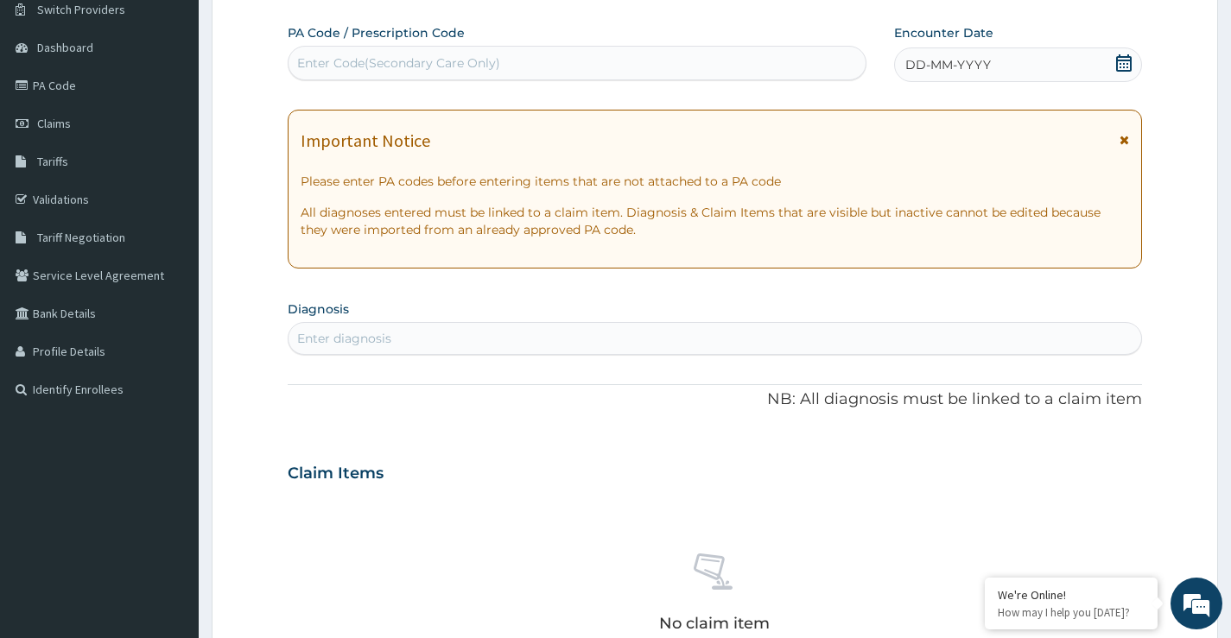
click at [521, 64] on div "Enter Code(Secondary Care Only)" at bounding box center [576, 63] width 577 height 28
type input "PA/46D6B6"
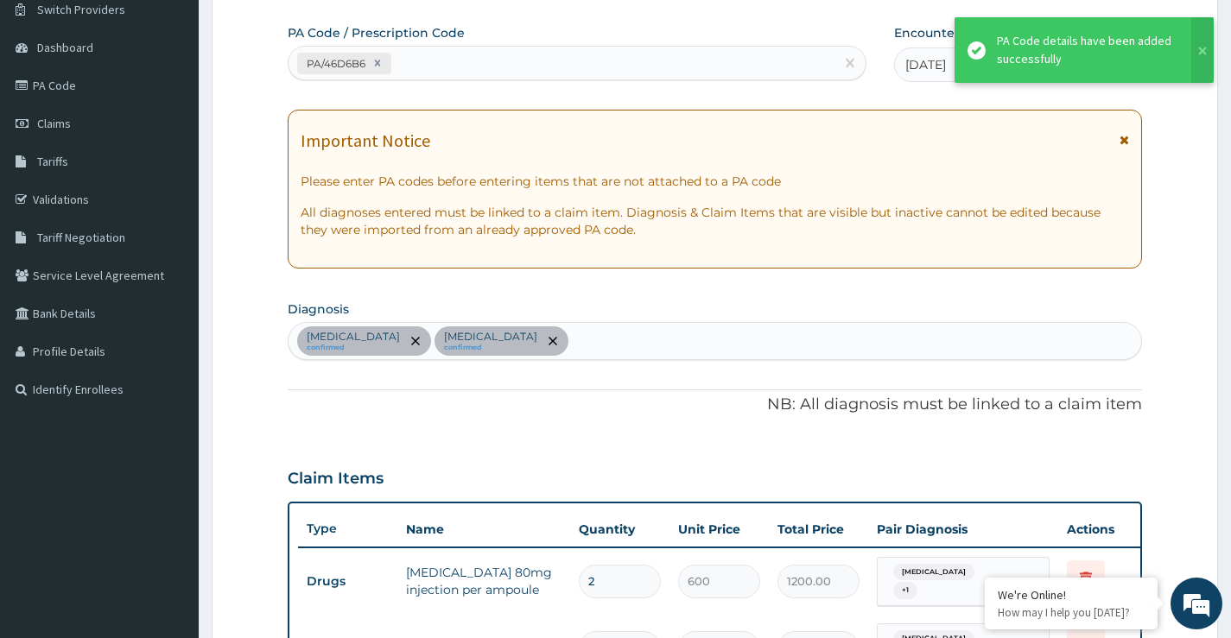
scroll to position [758, 0]
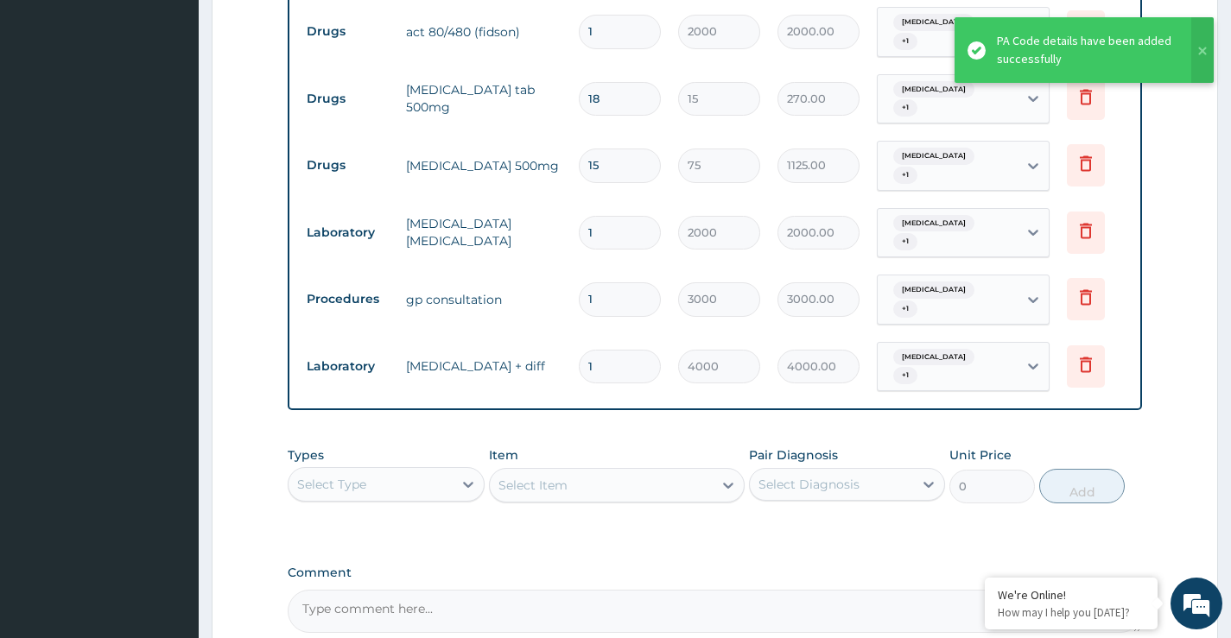
click at [606, 447] on div "Item Select Item" at bounding box center [617, 475] width 257 height 57
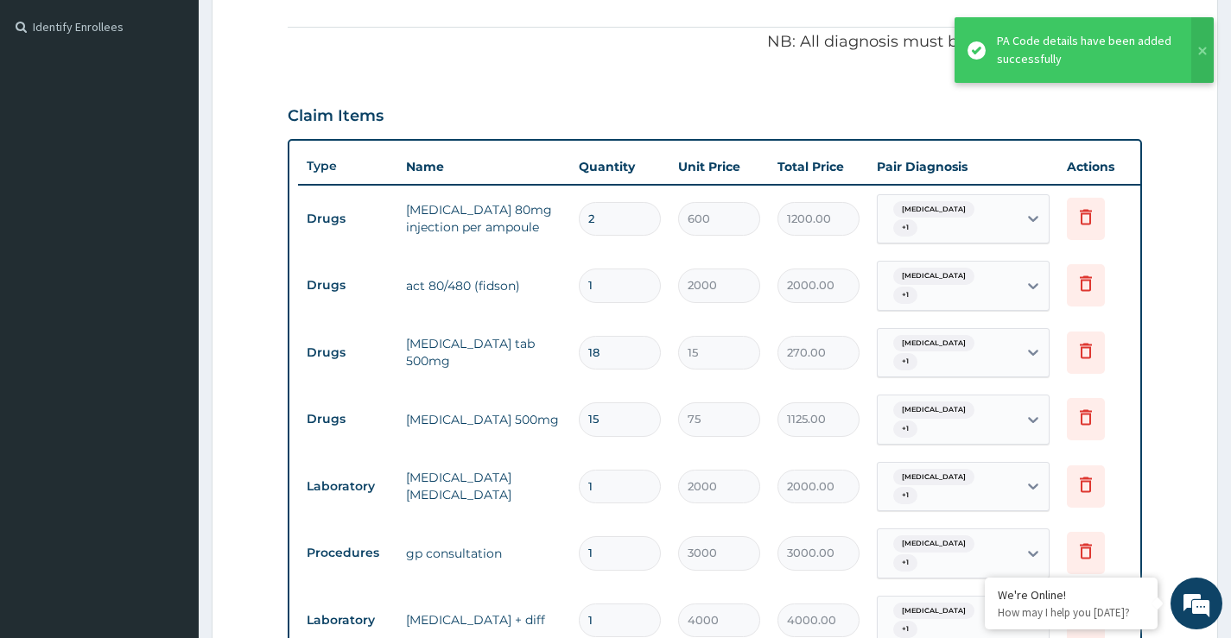
scroll to position [498, 0]
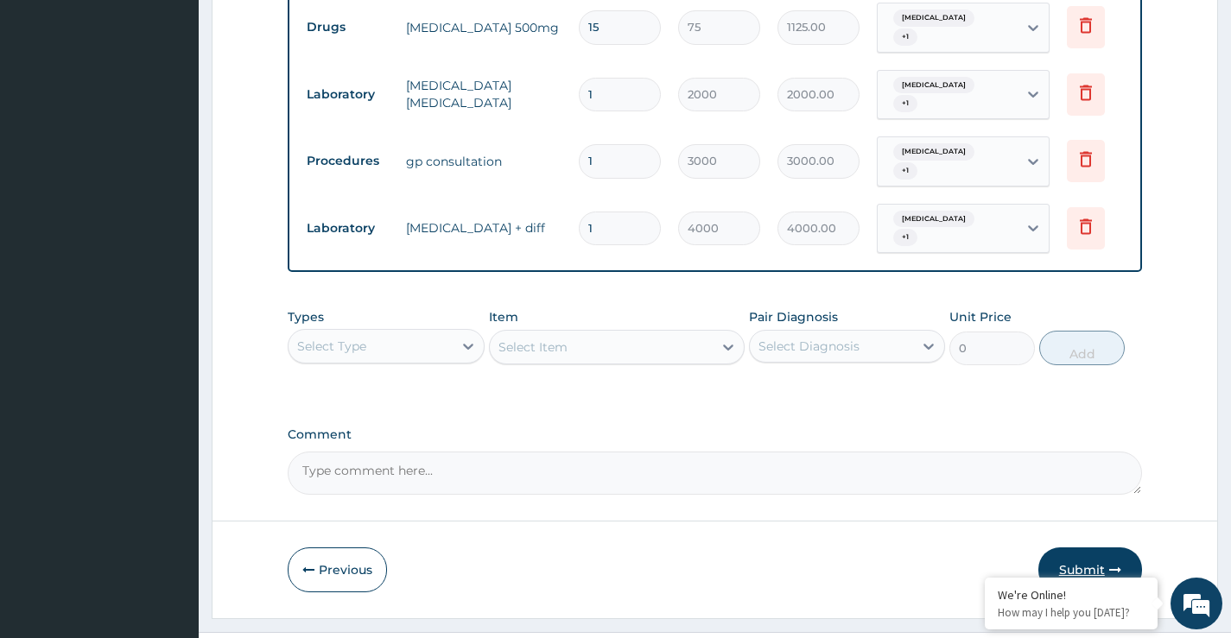
click at [1075, 548] on button "Submit" at bounding box center [1090, 570] width 104 height 45
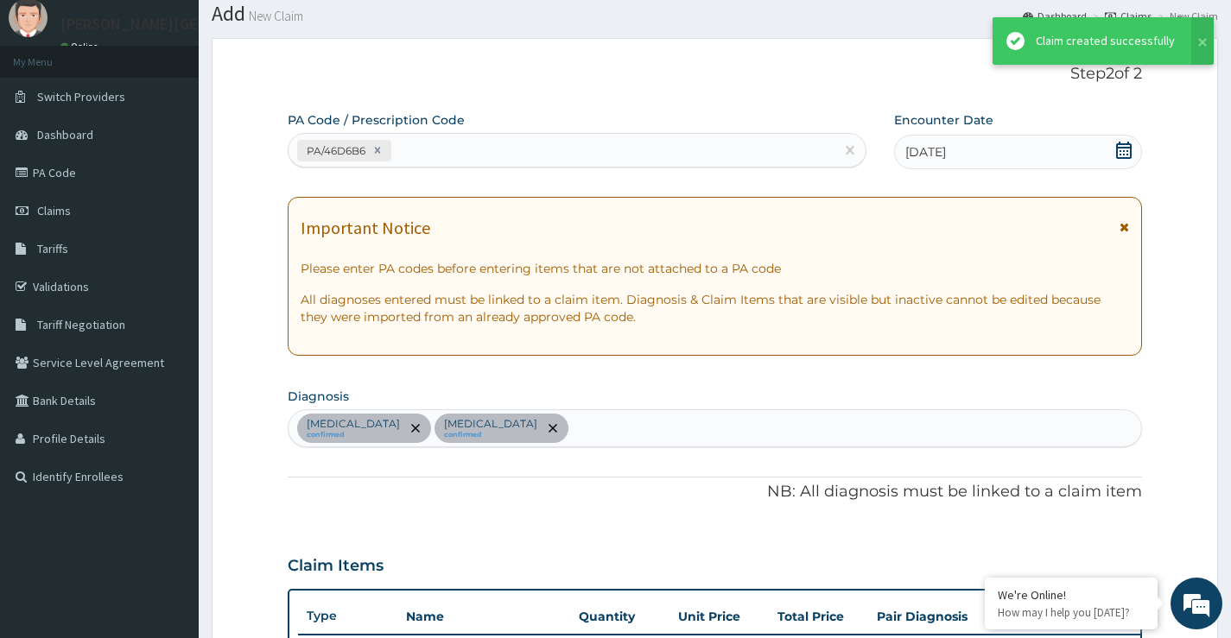
scroll to position [896, 0]
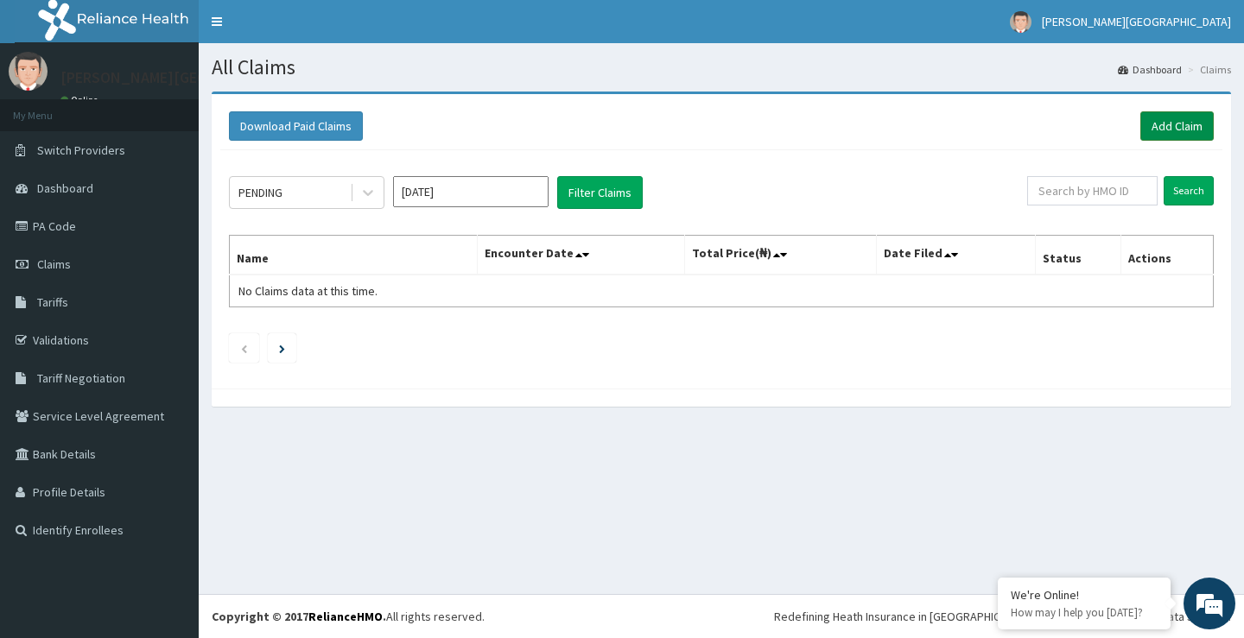
click at [1174, 135] on link "Add Claim" at bounding box center [1176, 125] width 73 height 29
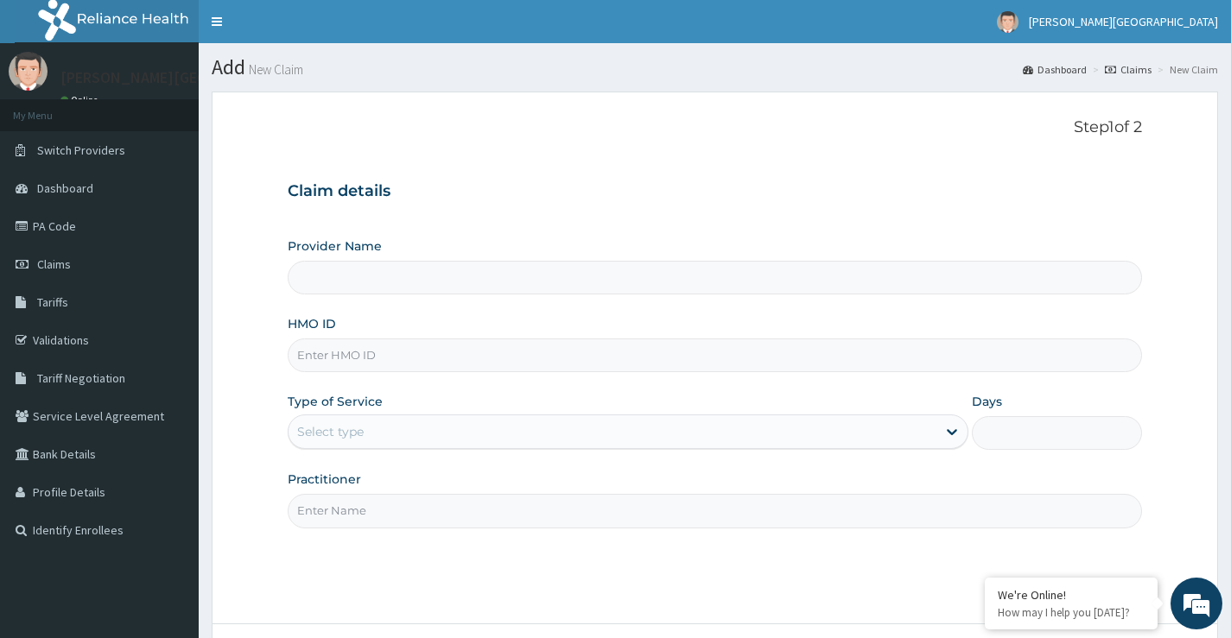
click at [519, 353] on input "HMO ID" at bounding box center [715, 356] width 854 height 34
type input "CRG/"
type input "[PERSON_NAME][GEOGRAPHIC_DATA]"
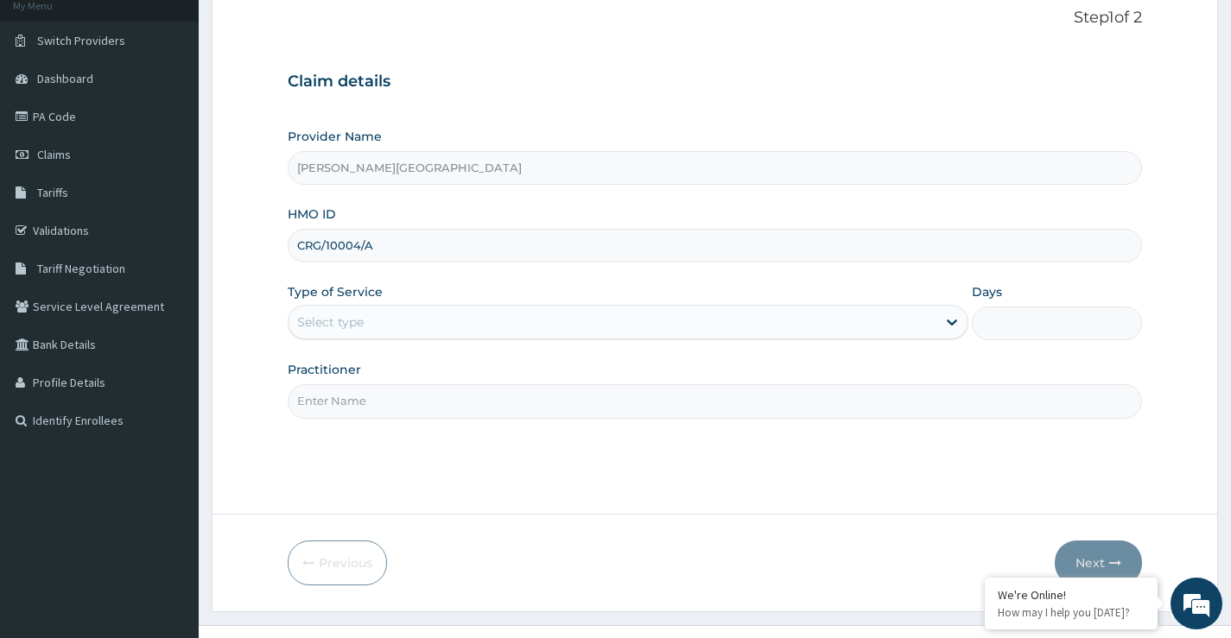
scroll to position [141, 0]
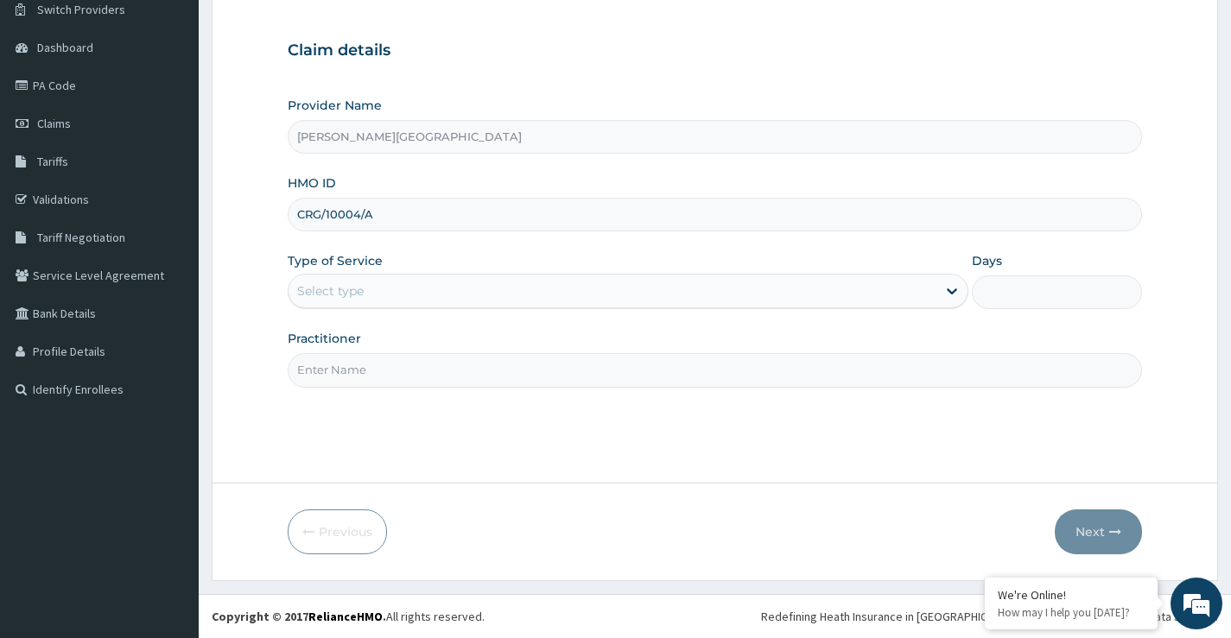
type input "CRG/10004/A"
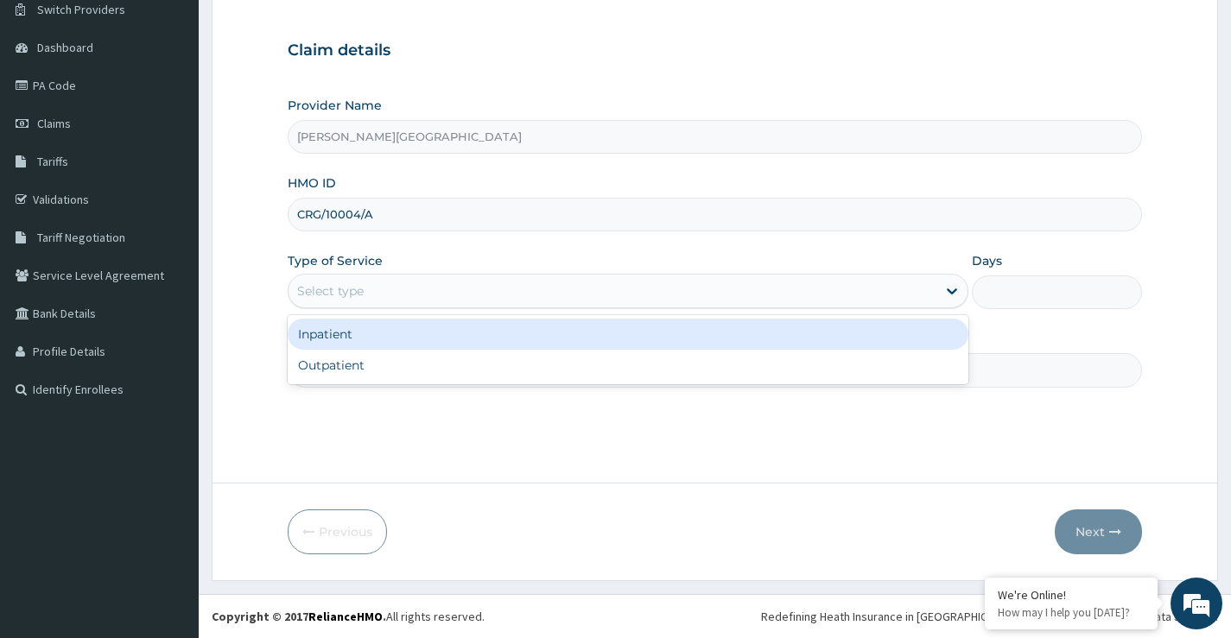
click at [428, 295] on div "Select type" at bounding box center [612, 291] width 648 height 28
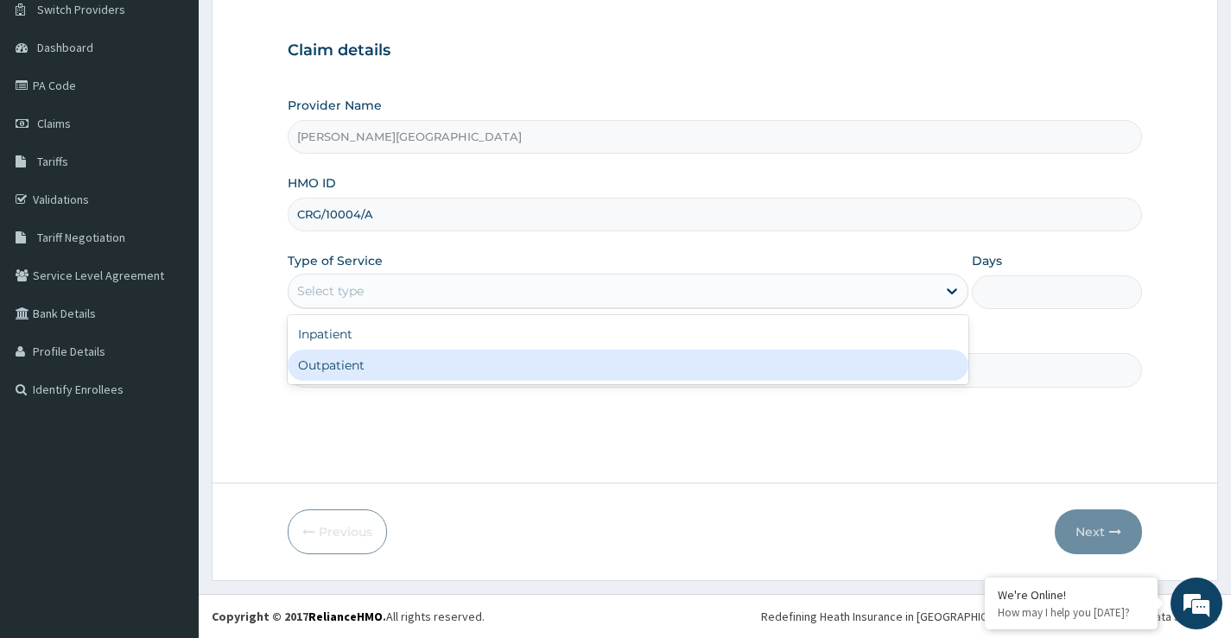
click at [371, 365] on div "Outpatient" at bounding box center [628, 365] width 681 height 31
type input "1"
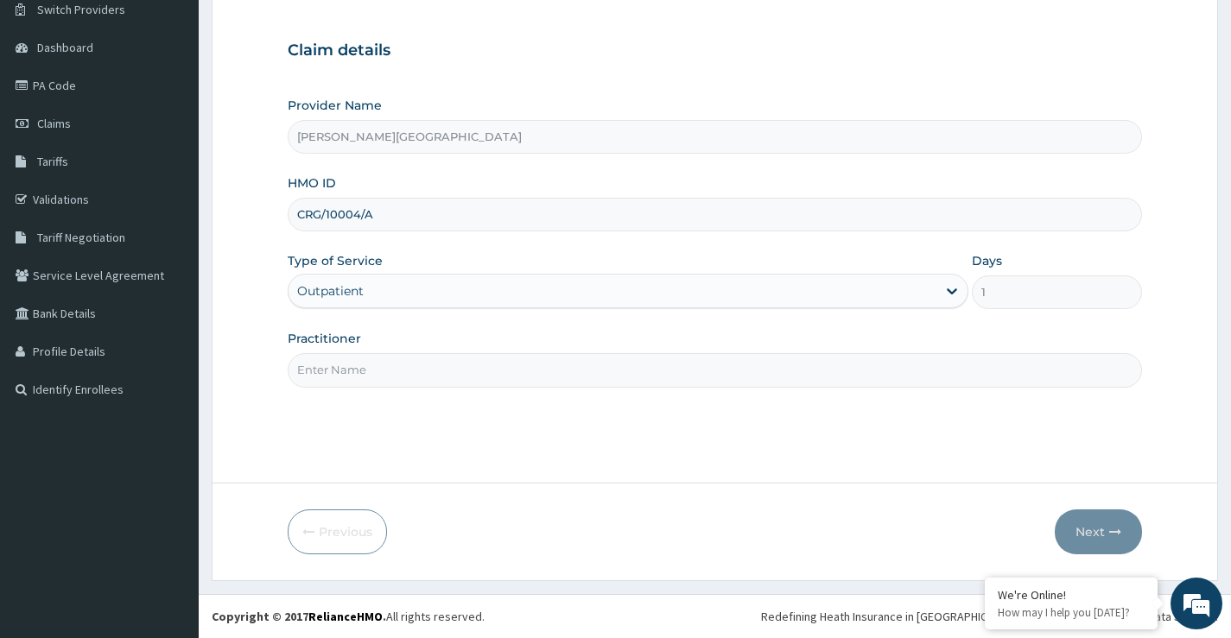
click at [375, 379] on input "Practitioner" at bounding box center [715, 370] width 854 height 34
type input "DR OPARA"
click at [1119, 542] on button "Next" at bounding box center [1098, 532] width 87 height 45
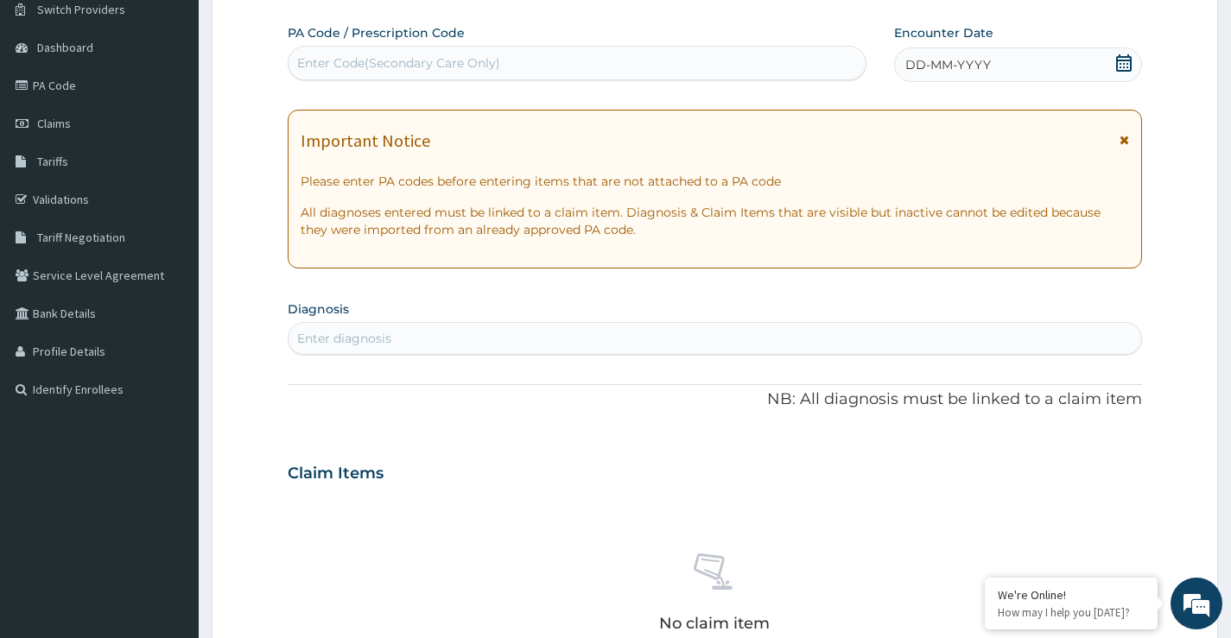
click at [373, 65] on div "Enter Code(Secondary Care Only)" at bounding box center [398, 62] width 203 height 17
type input "PA/25589E"
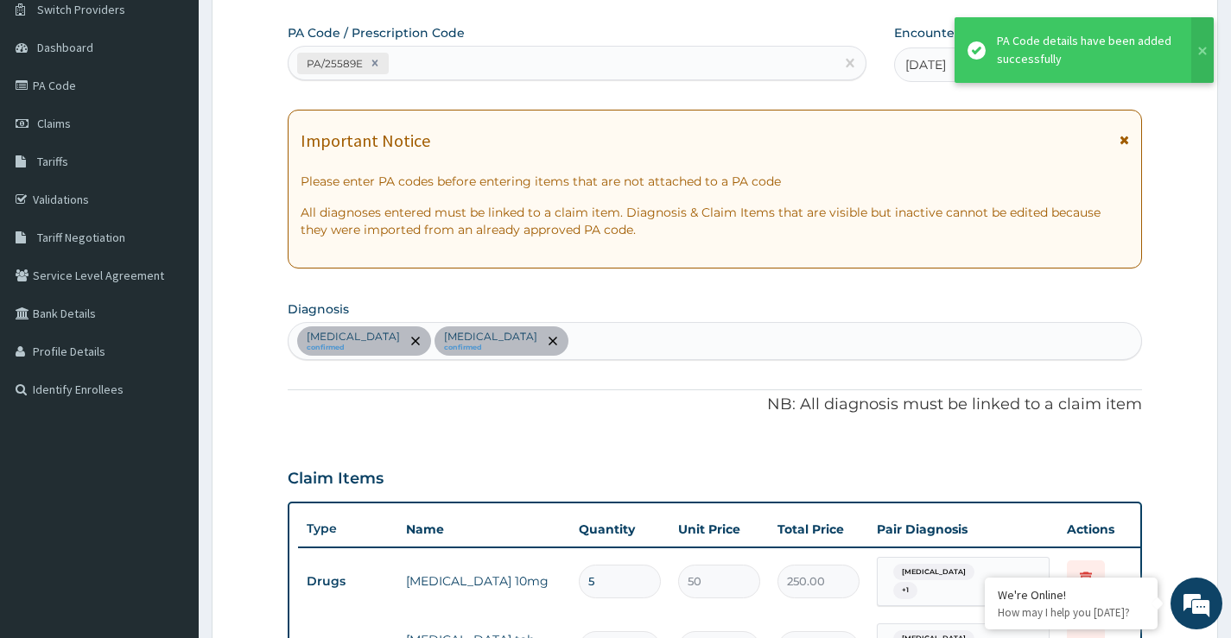
scroll to position [698, 0]
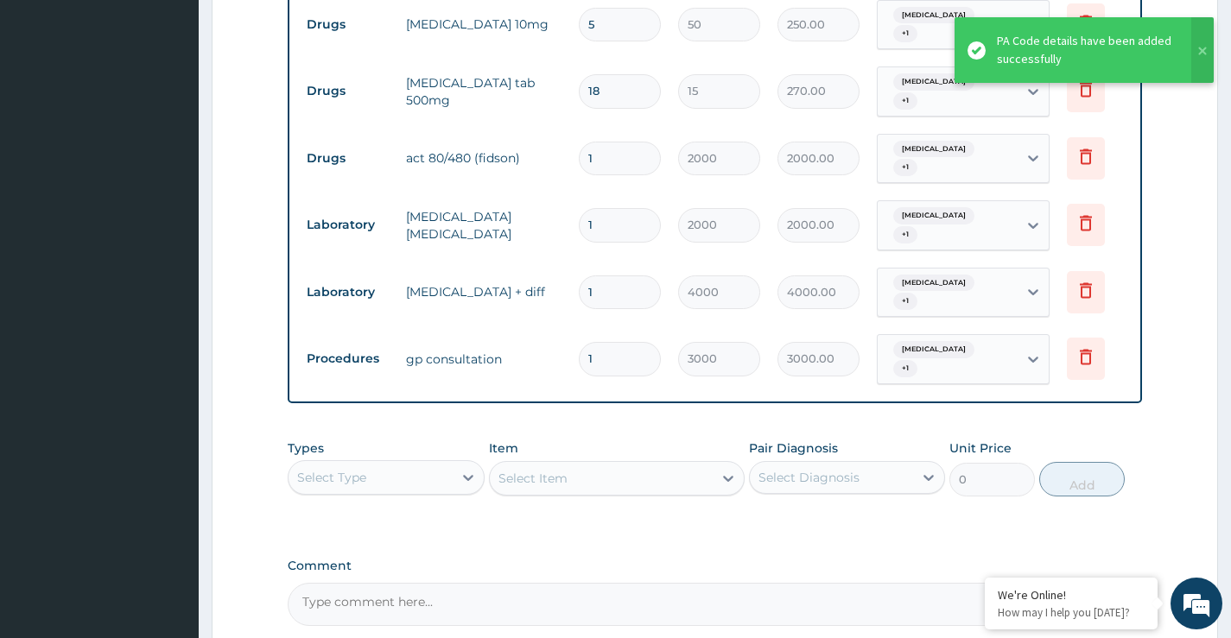
click at [541, 388] on div "PA Code / Prescription Code PA/25589E Encounter Date 14-09-2025 Important Notic…" at bounding box center [715, 46] width 854 height 1159
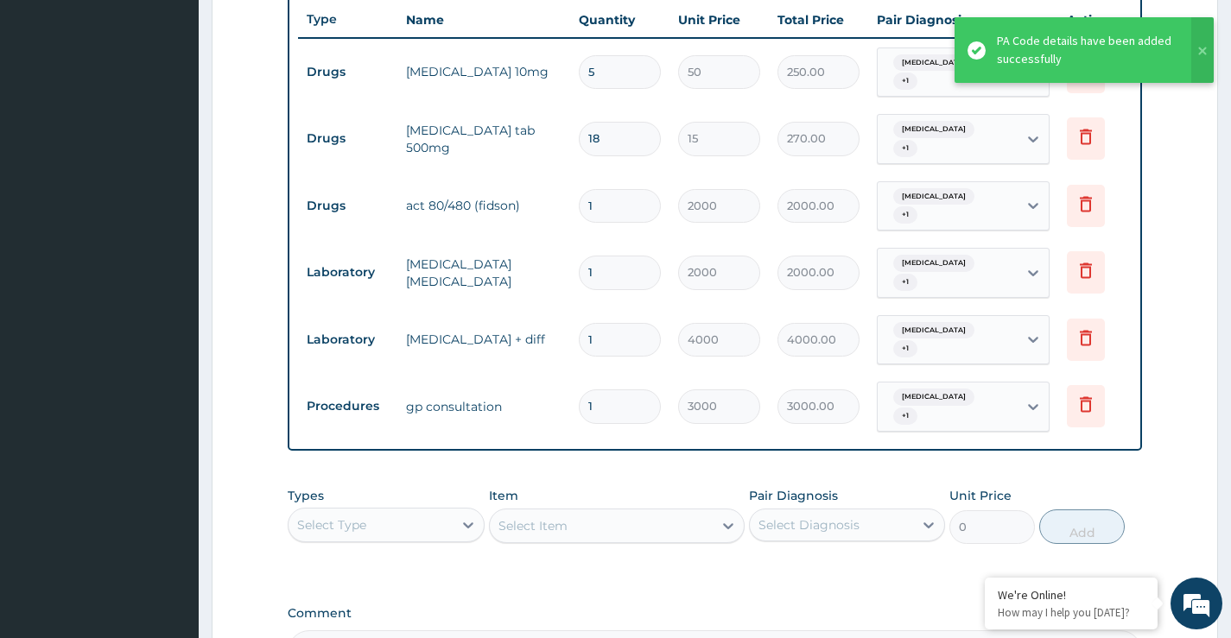
scroll to position [612, 0]
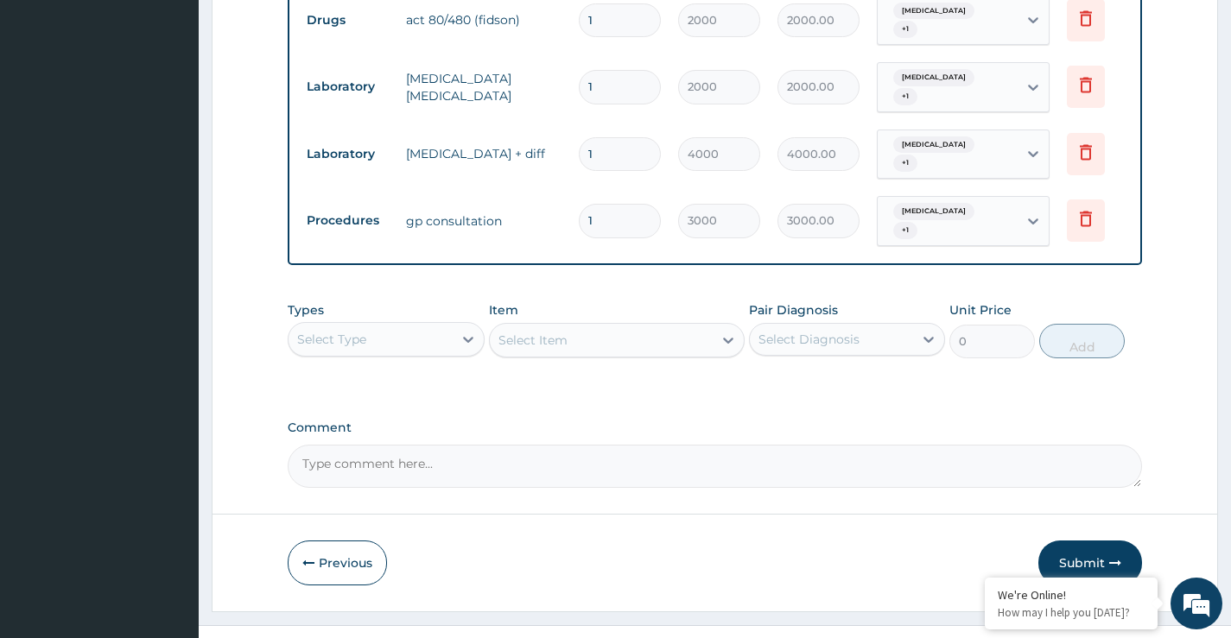
click at [1058, 541] on button "Submit" at bounding box center [1090, 563] width 104 height 45
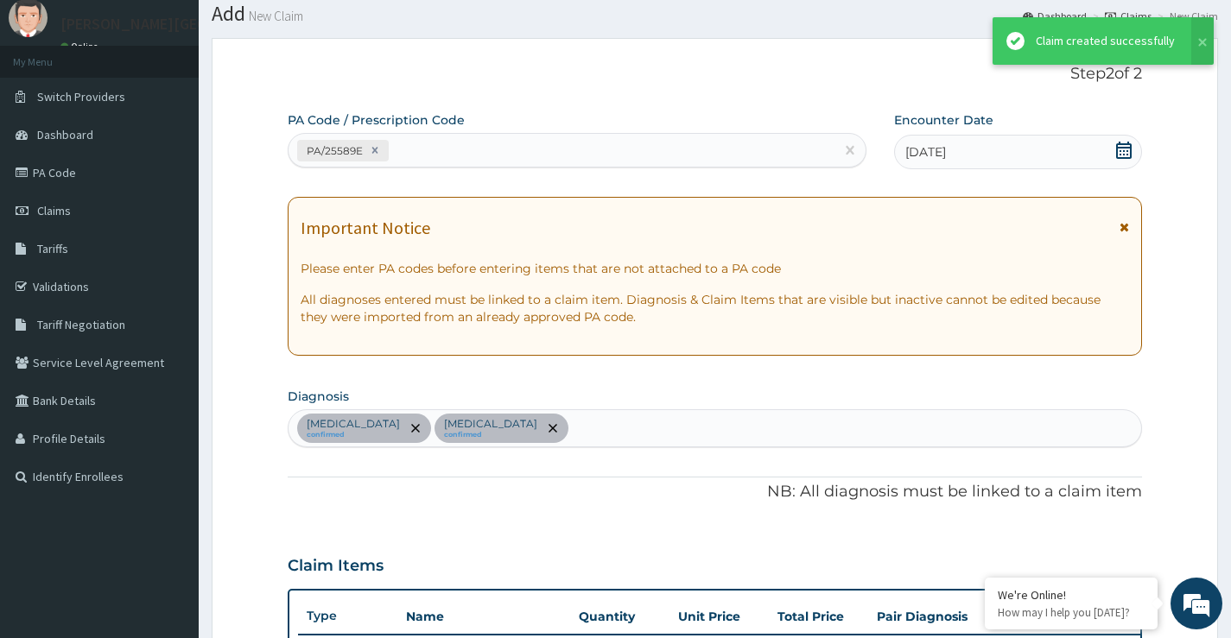
scroll to position [836, 0]
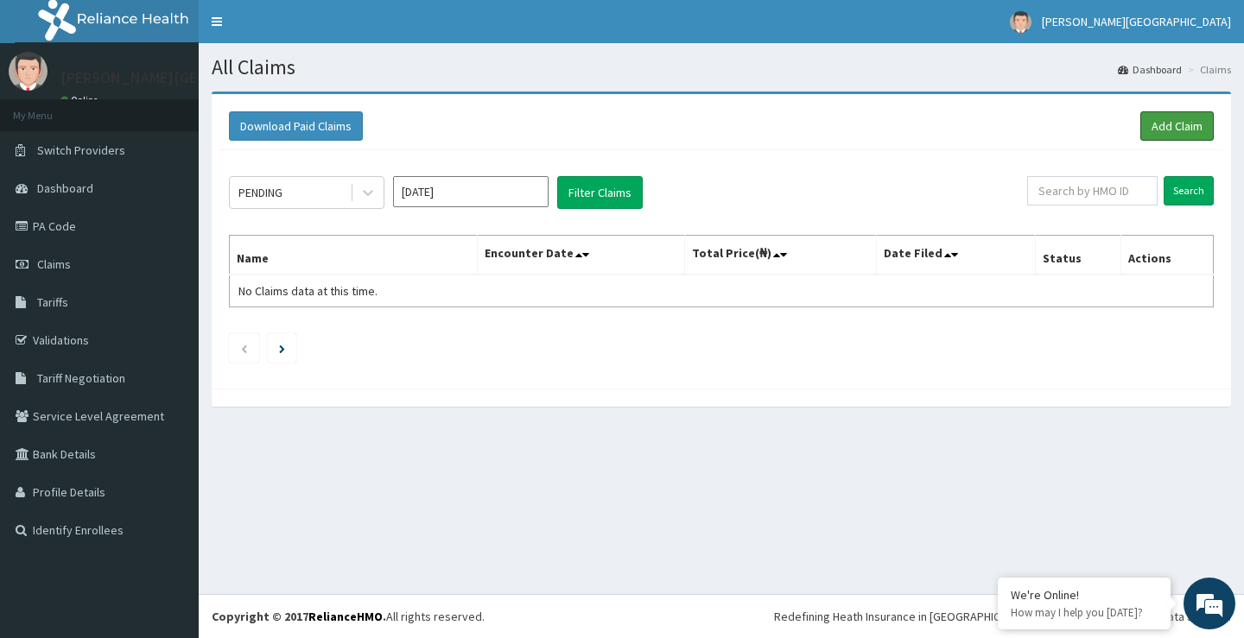
click at [1168, 128] on link "Add Claim" at bounding box center [1176, 125] width 73 height 29
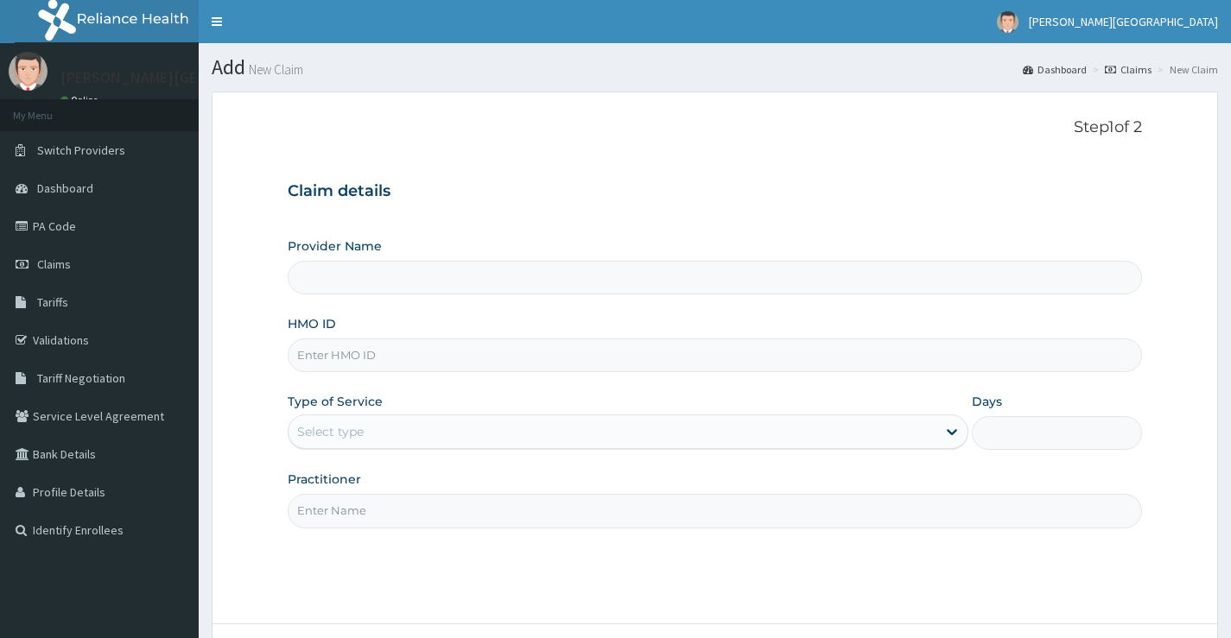
click at [472, 361] on input "HMO ID" at bounding box center [715, 356] width 854 height 34
type input "REF"
type input "[PERSON_NAME][GEOGRAPHIC_DATA]"
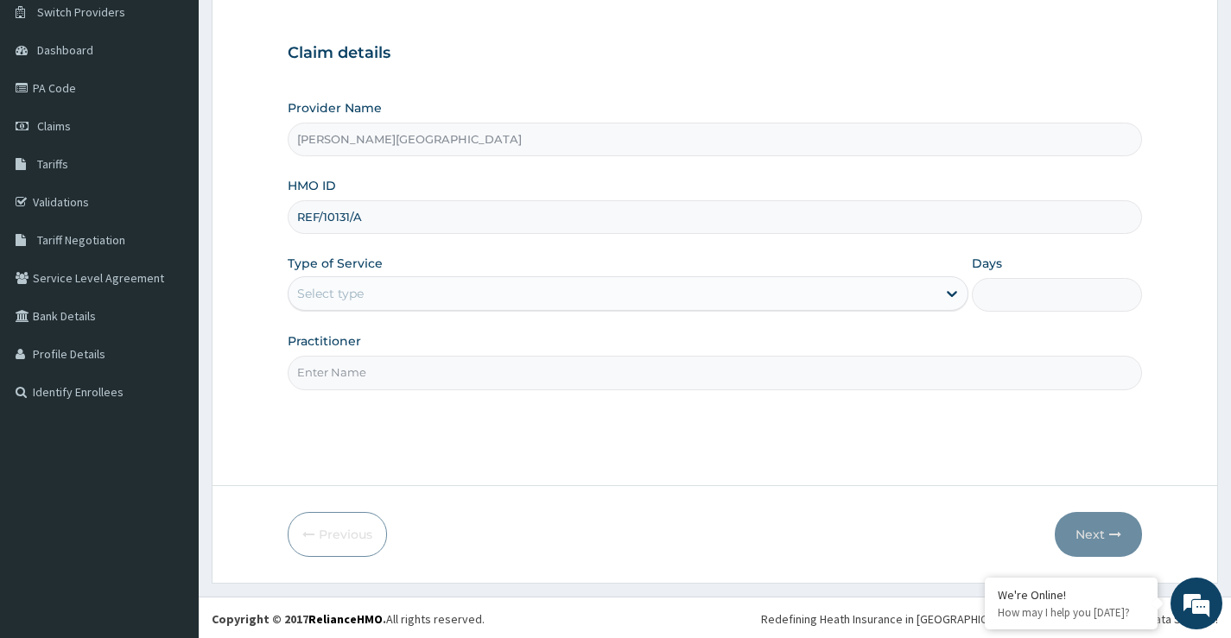
scroll to position [141, 0]
type input "REF/10131/A"
click at [406, 281] on div "Select type" at bounding box center [612, 291] width 648 height 28
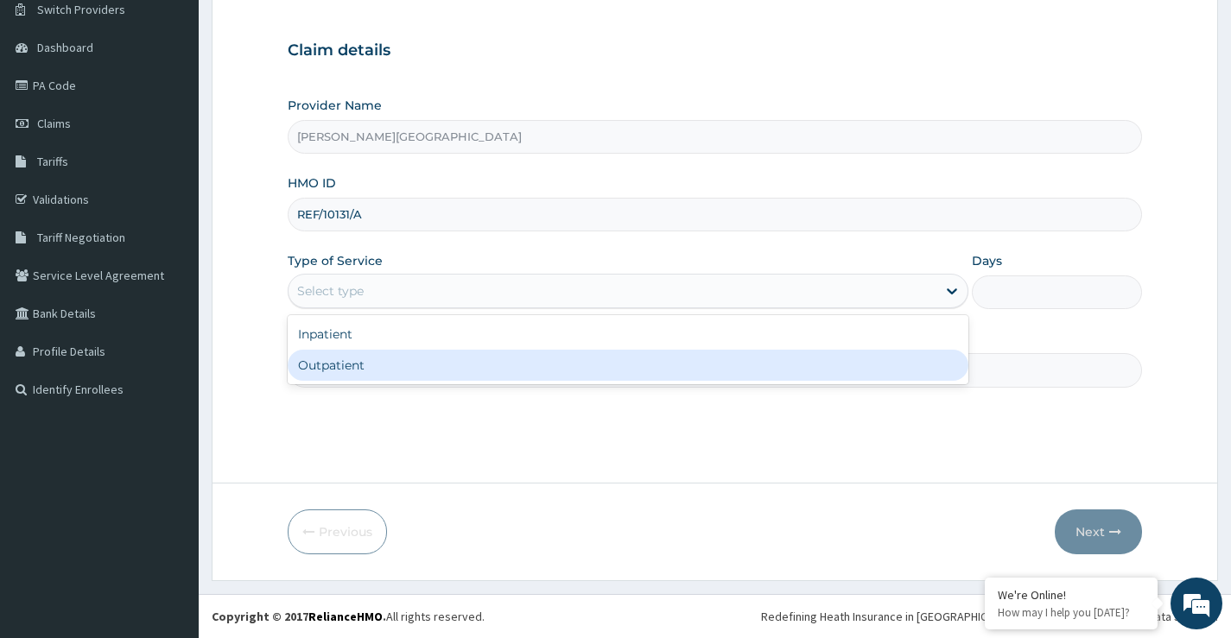
click at [384, 377] on div "Outpatient" at bounding box center [628, 365] width 681 height 31
type input "1"
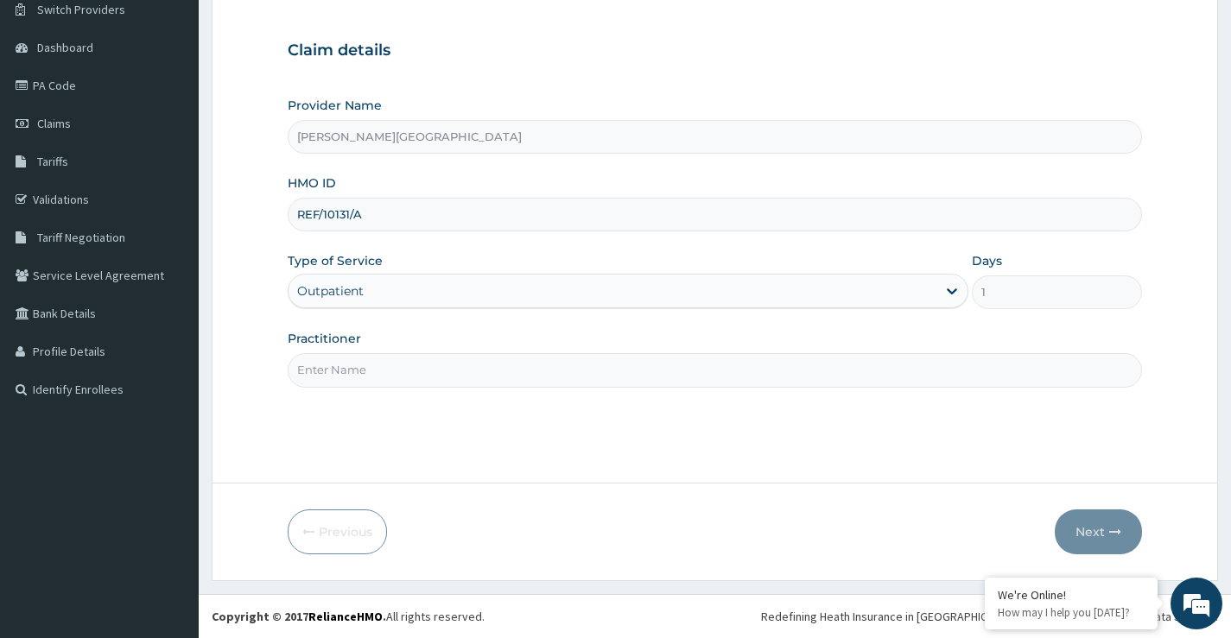
scroll to position [0, 0]
click at [398, 379] on input "Practitioner" at bounding box center [715, 370] width 854 height 34
type input "[PERSON_NAME]"
click at [1119, 529] on button "Next" at bounding box center [1098, 532] width 87 height 45
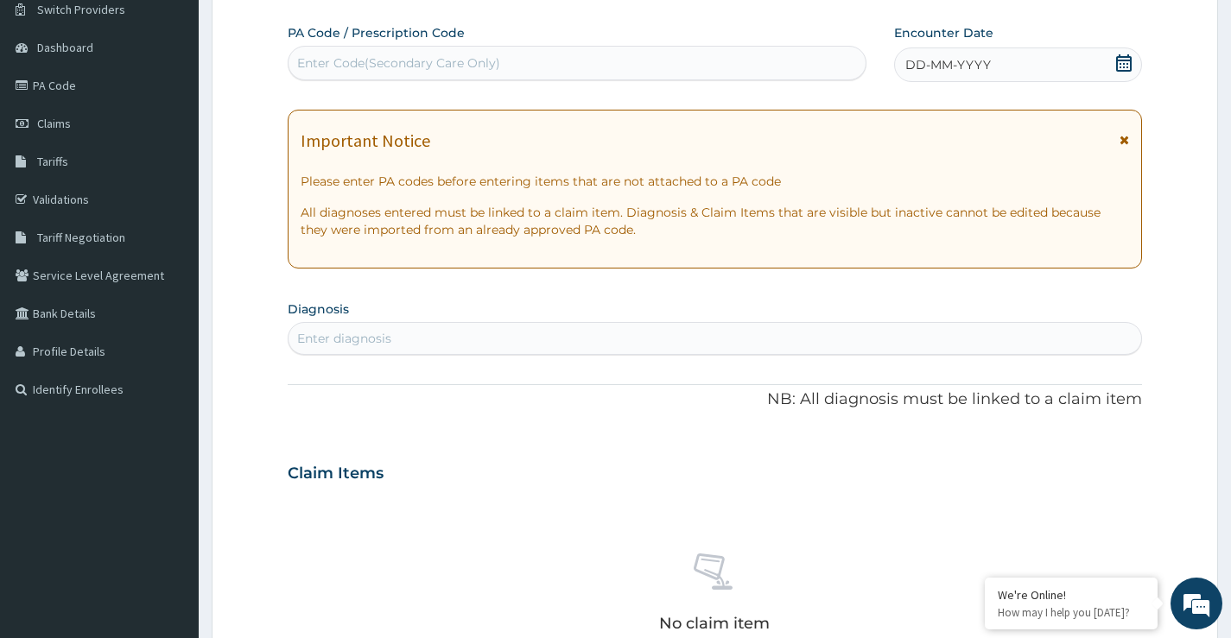
click at [479, 67] on div "Enter Code(Secondary Care Only)" at bounding box center [398, 62] width 203 height 17
type input "PA/317B6B"
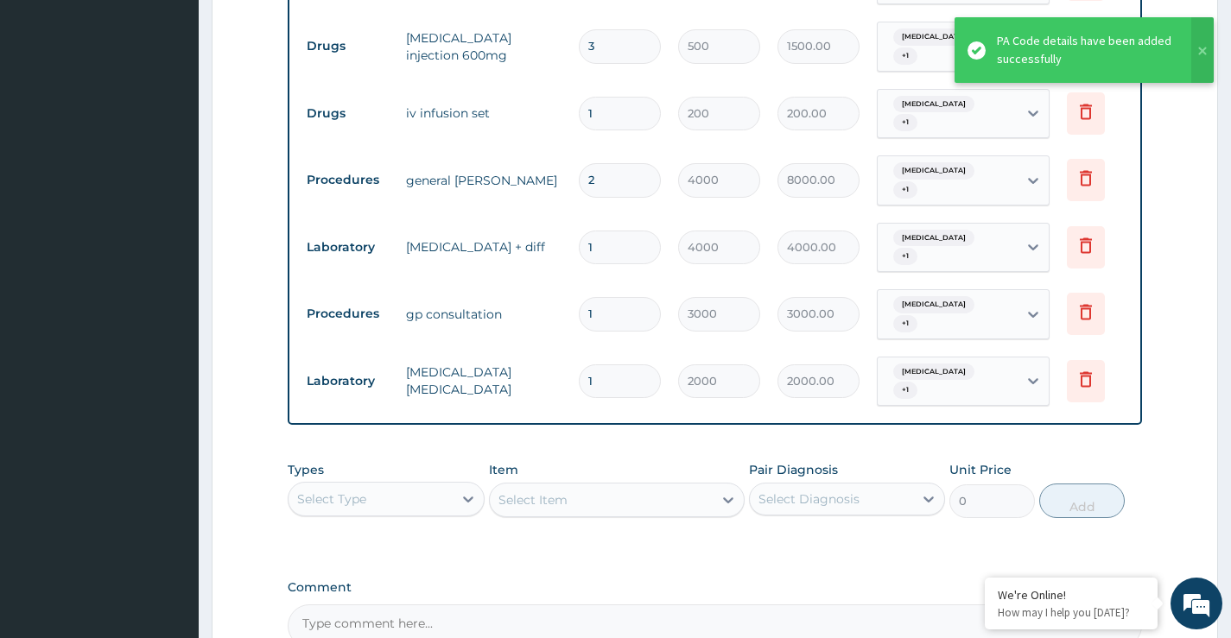
scroll to position [618, 0]
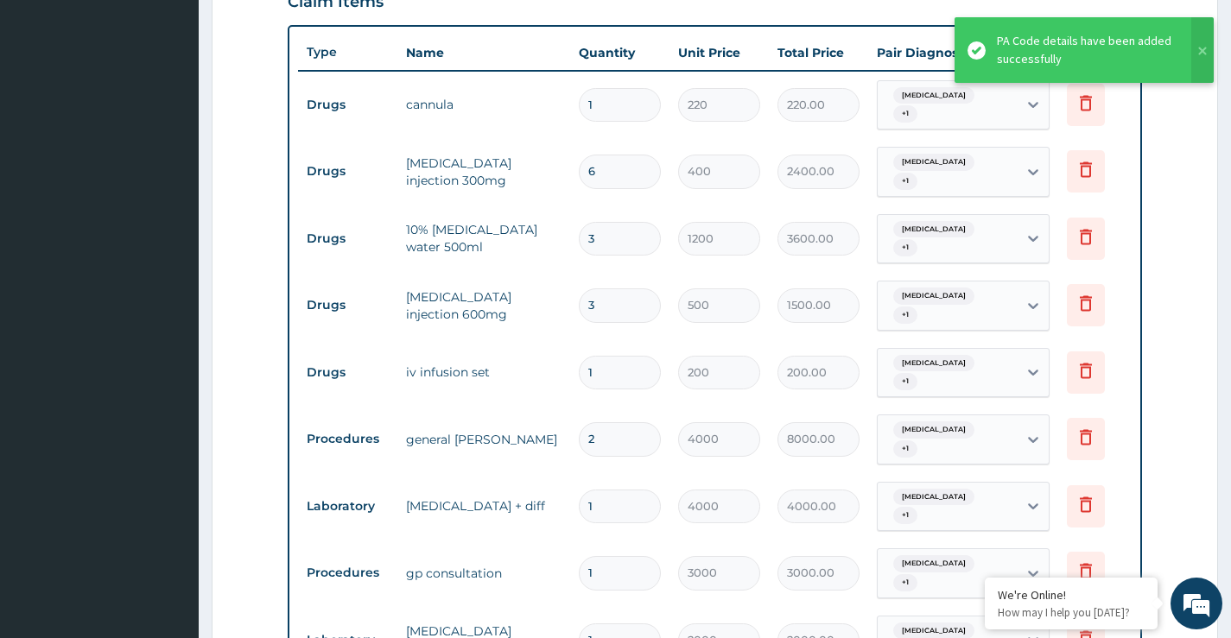
click at [541, 124] on tr "Drugs cannula 1 220 220.00 Malaria + 1 Delete" at bounding box center [721, 105] width 846 height 67
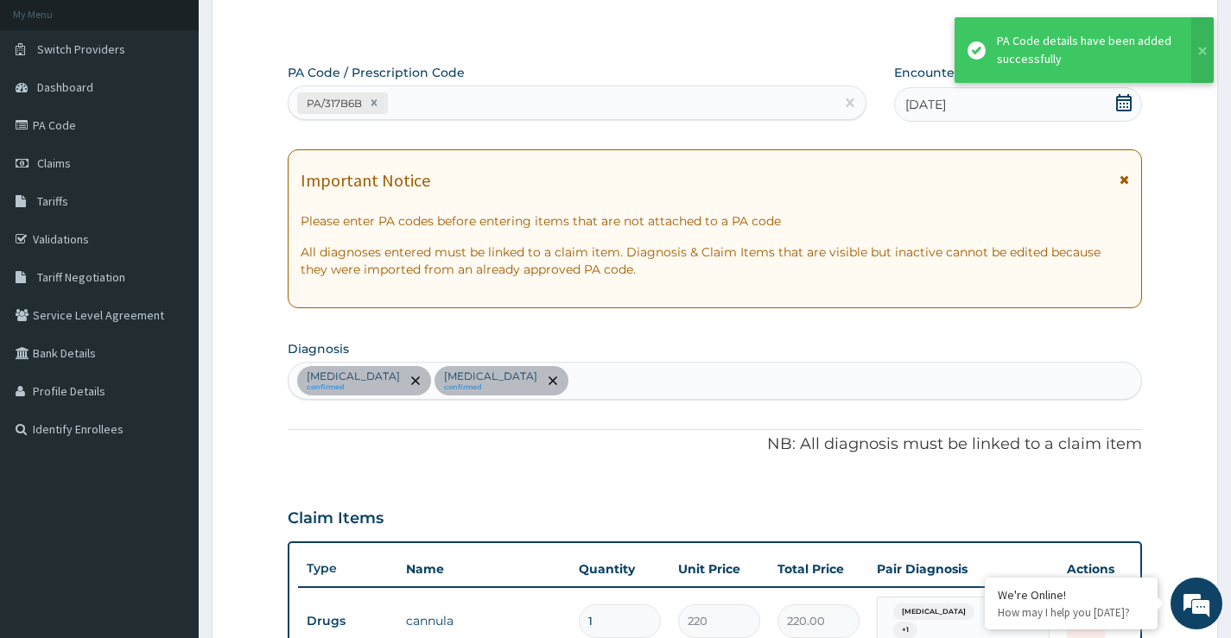
scroll to position [99, 0]
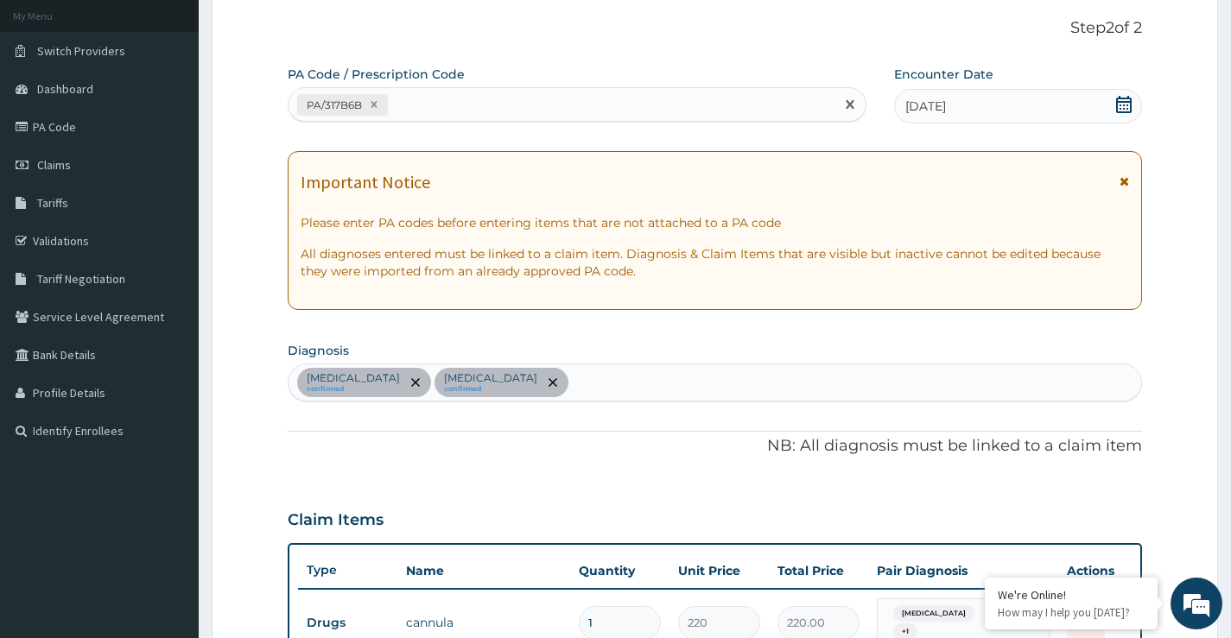
click at [466, 102] on div "PA/317B6B" at bounding box center [561, 105] width 546 height 29
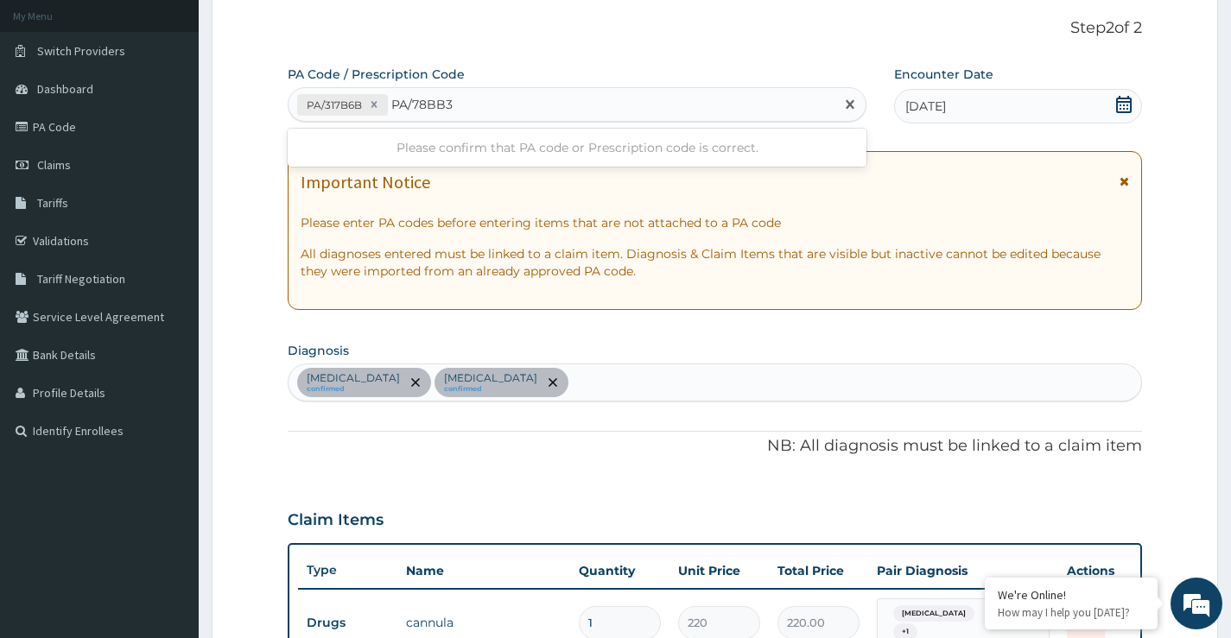
type input "PA/78BB3E"
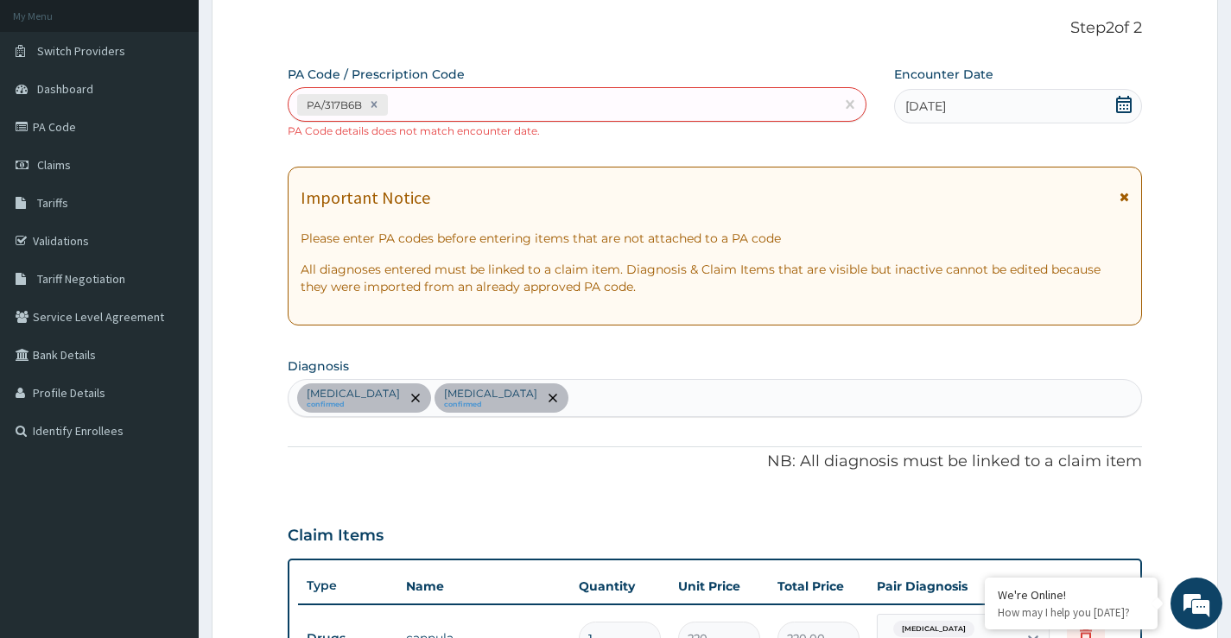
scroll to position [892, 0]
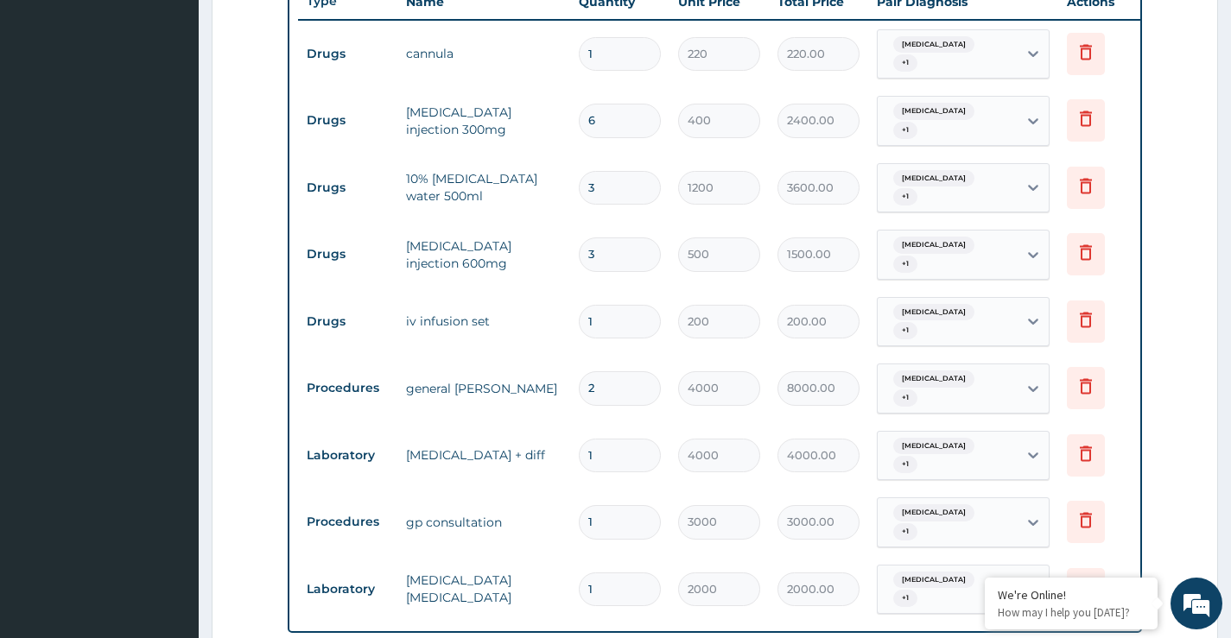
scroll to position [691, 0]
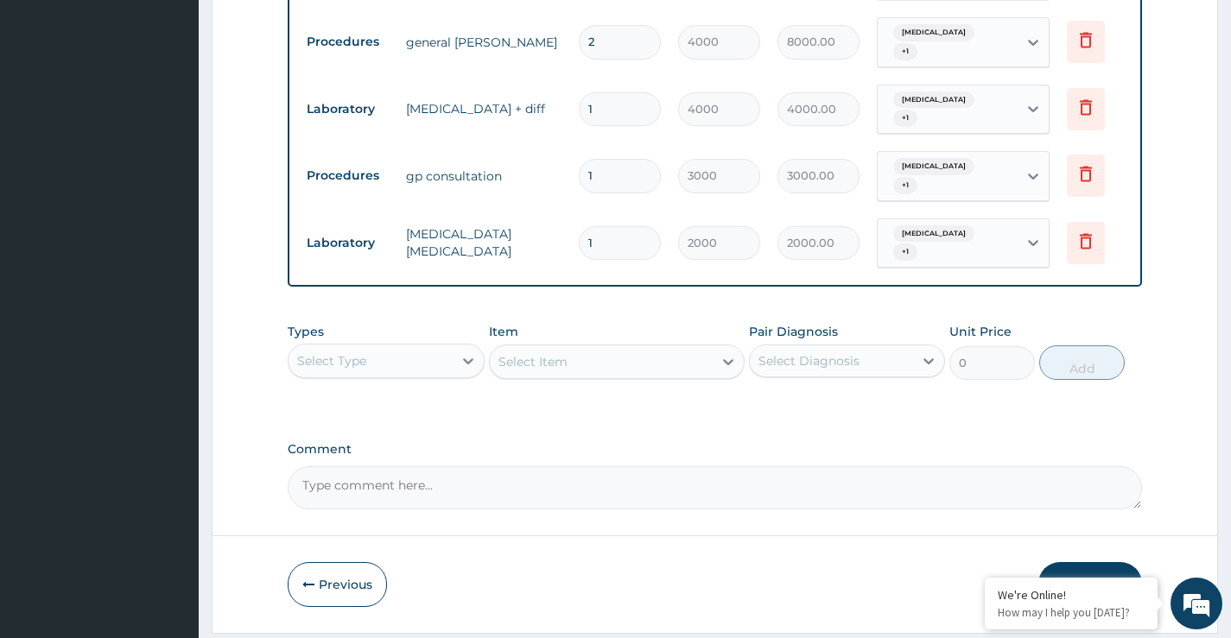
click at [1089, 562] on button "Submit" at bounding box center [1090, 584] width 104 height 45
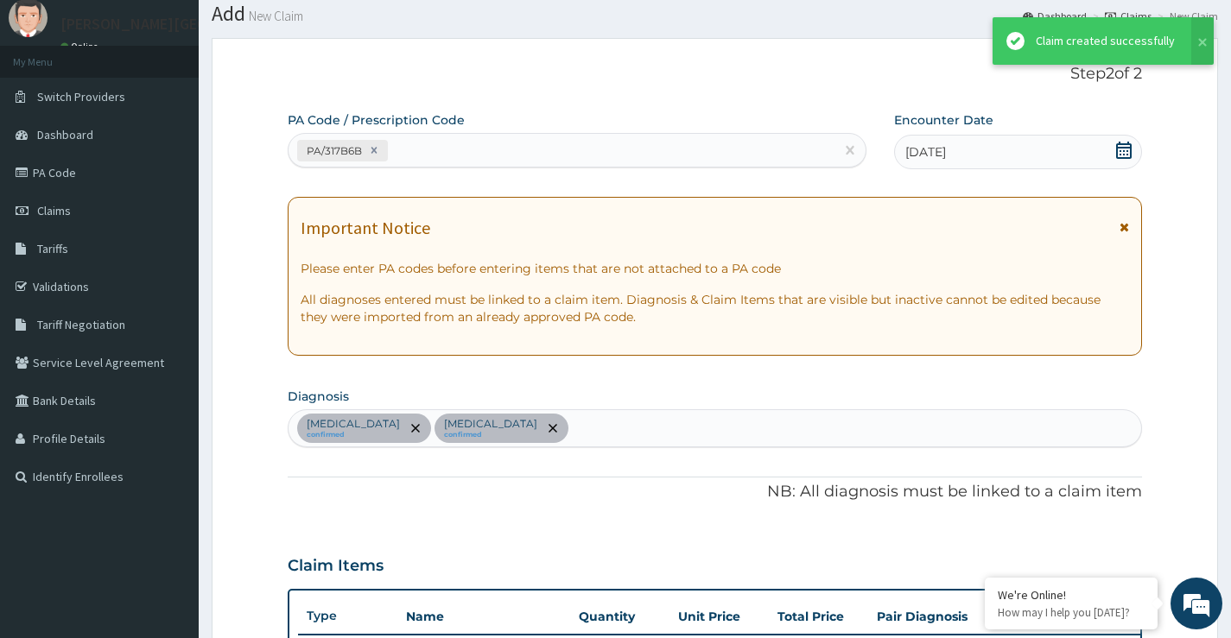
scroll to position [1015, 0]
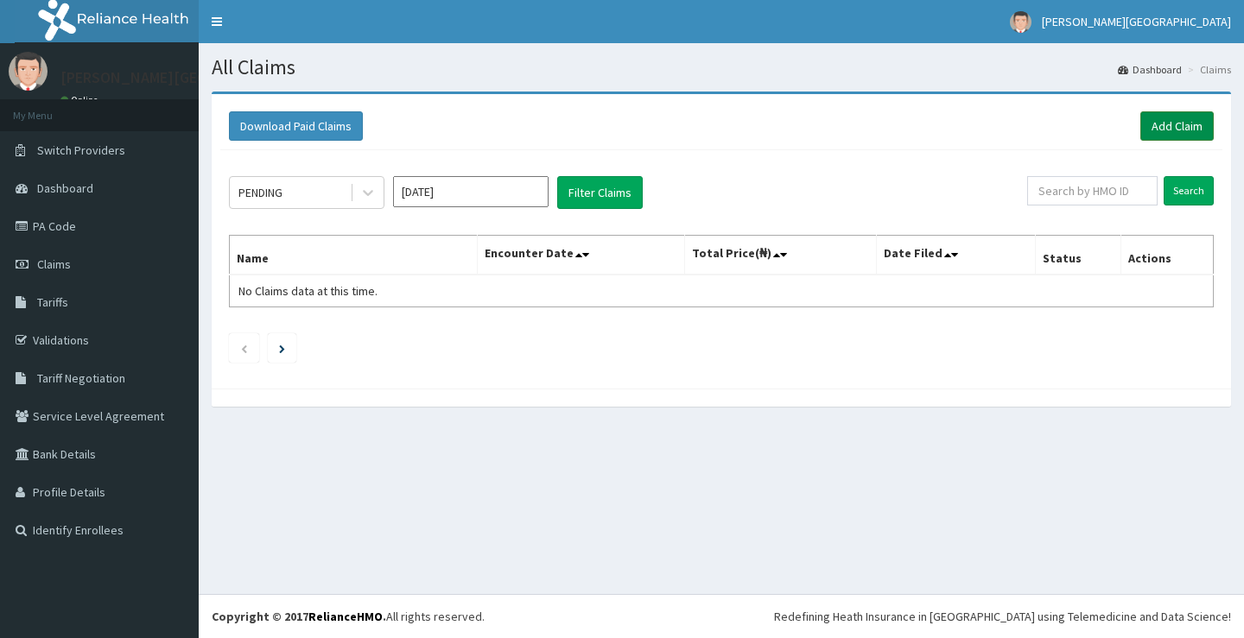
click at [1169, 123] on link "Add Claim" at bounding box center [1176, 125] width 73 height 29
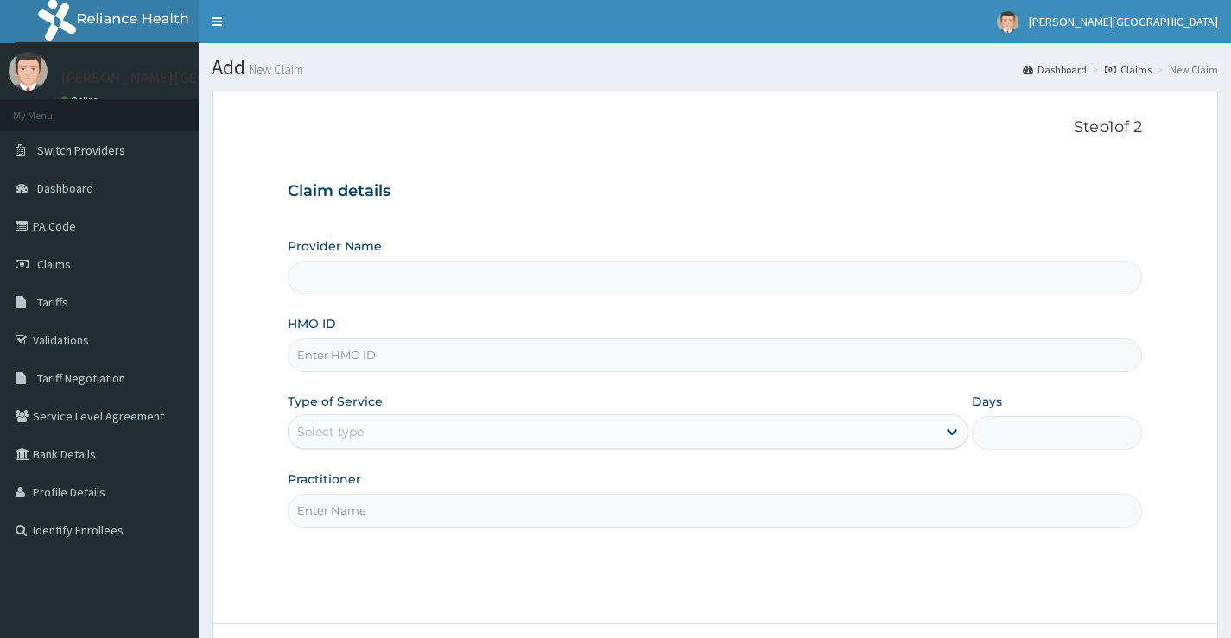
click at [374, 368] on input "HMO ID" at bounding box center [715, 356] width 854 height 34
type input "REF"
type input "[PERSON_NAME][GEOGRAPHIC_DATA]"
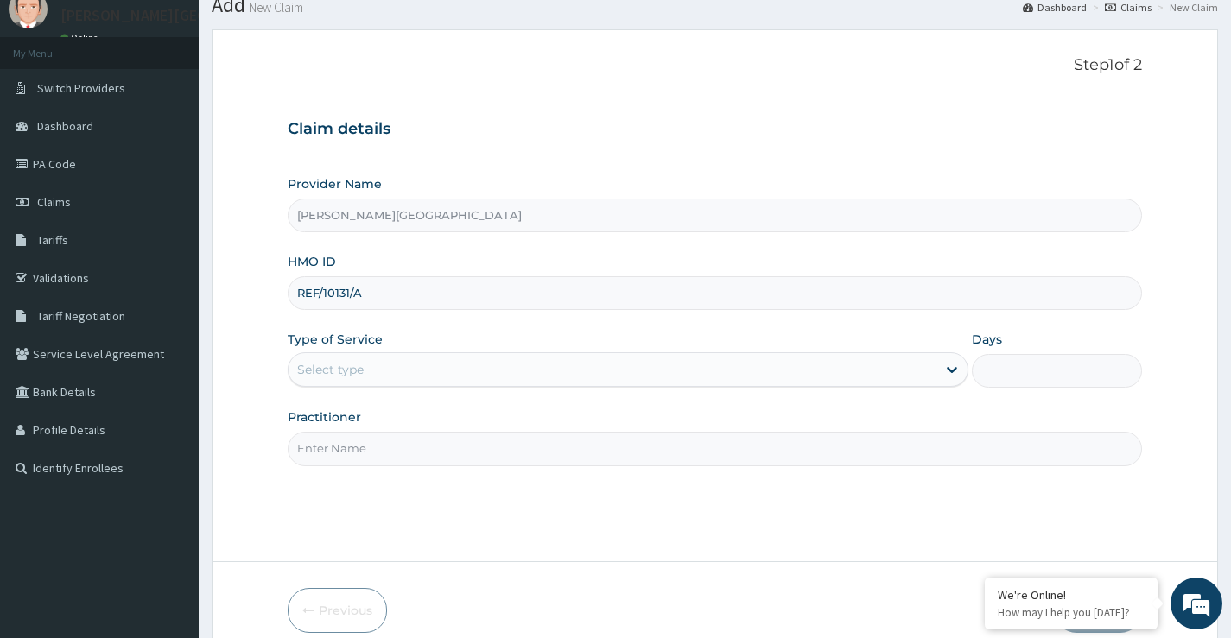
scroll to position [141, 0]
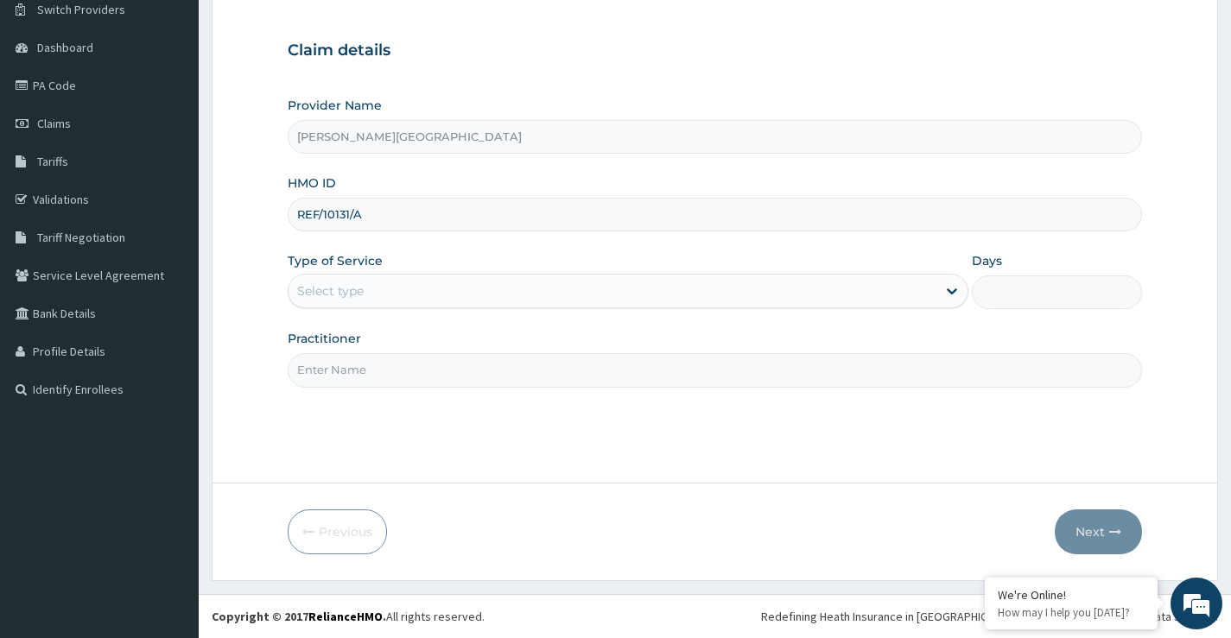
type input "REF/10131/A"
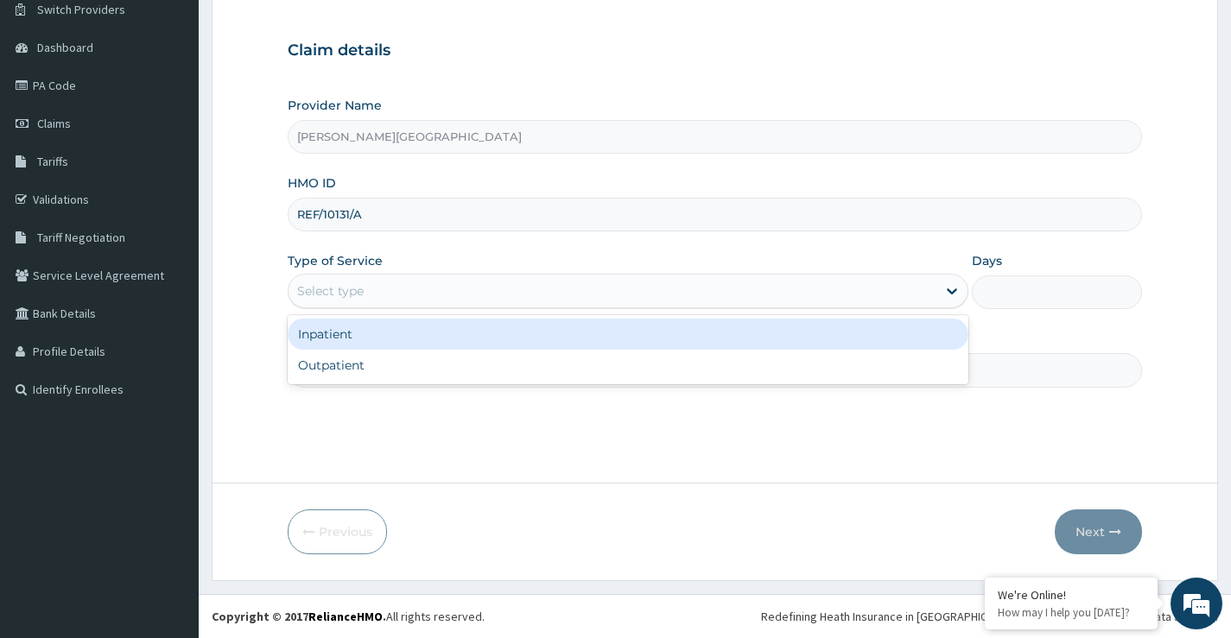
click at [378, 297] on div "Select type" at bounding box center [612, 291] width 648 height 28
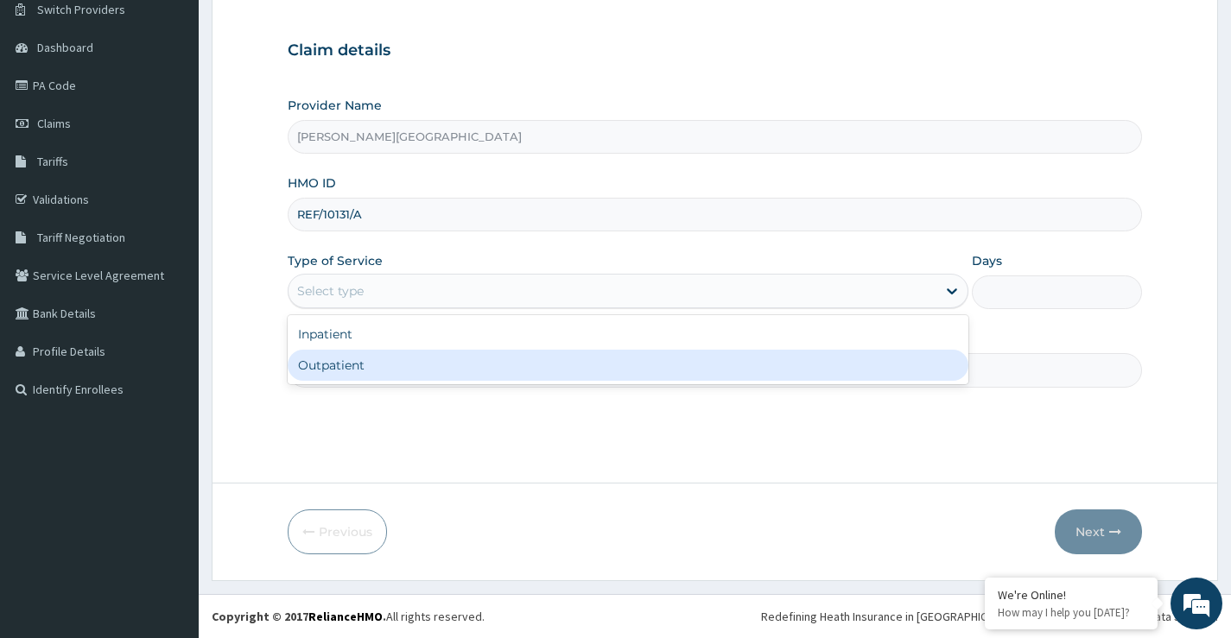
click at [364, 369] on div "Outpatient" at bounding box center [628, 365] width 681 height 31
type input "1"
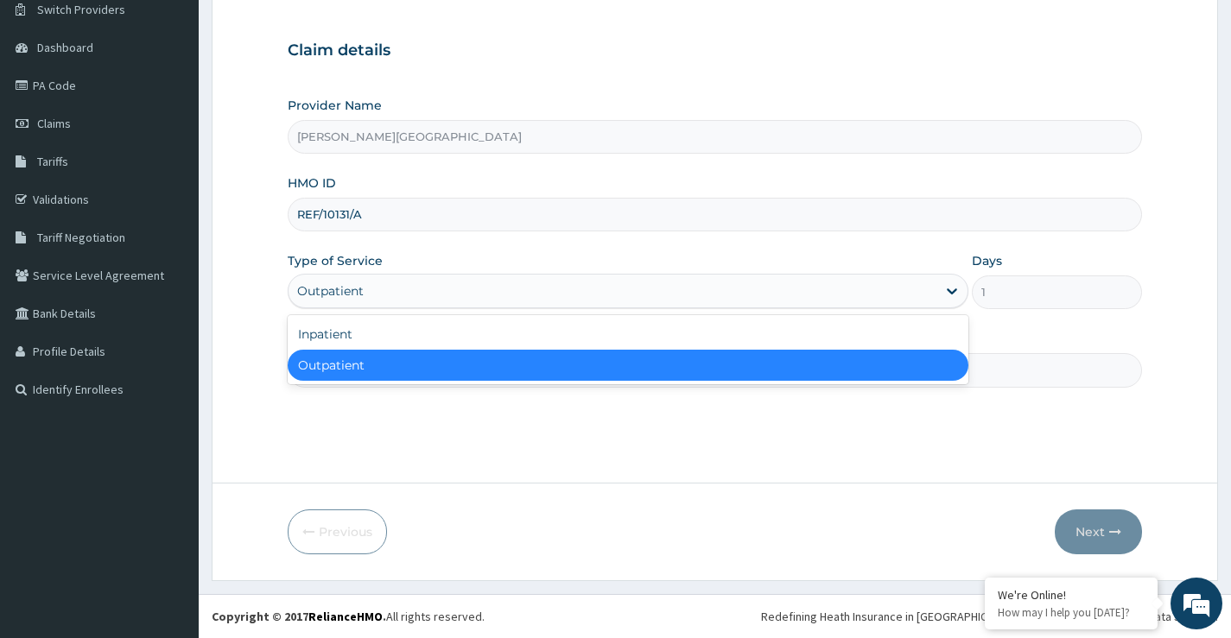
click at [377, 278] on div "Outpatient" at bounding box center [612, 291] width 648 height 28
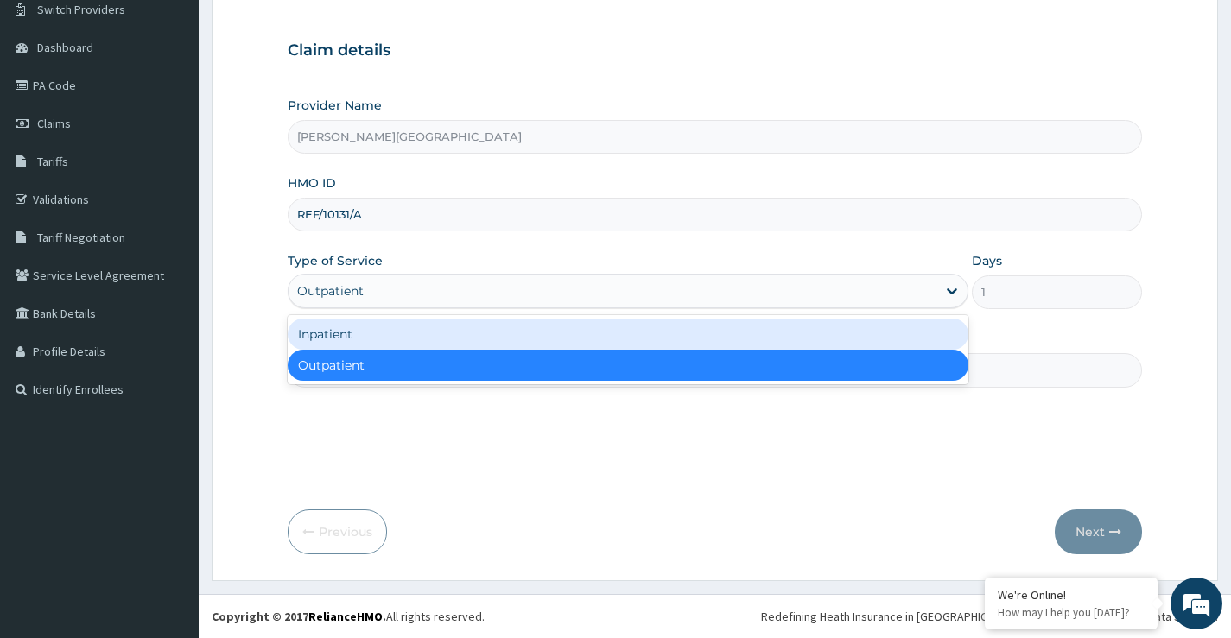
click at [382, 339] on div "Inpatient" at bounding box center [628, 334] width 681 height 31
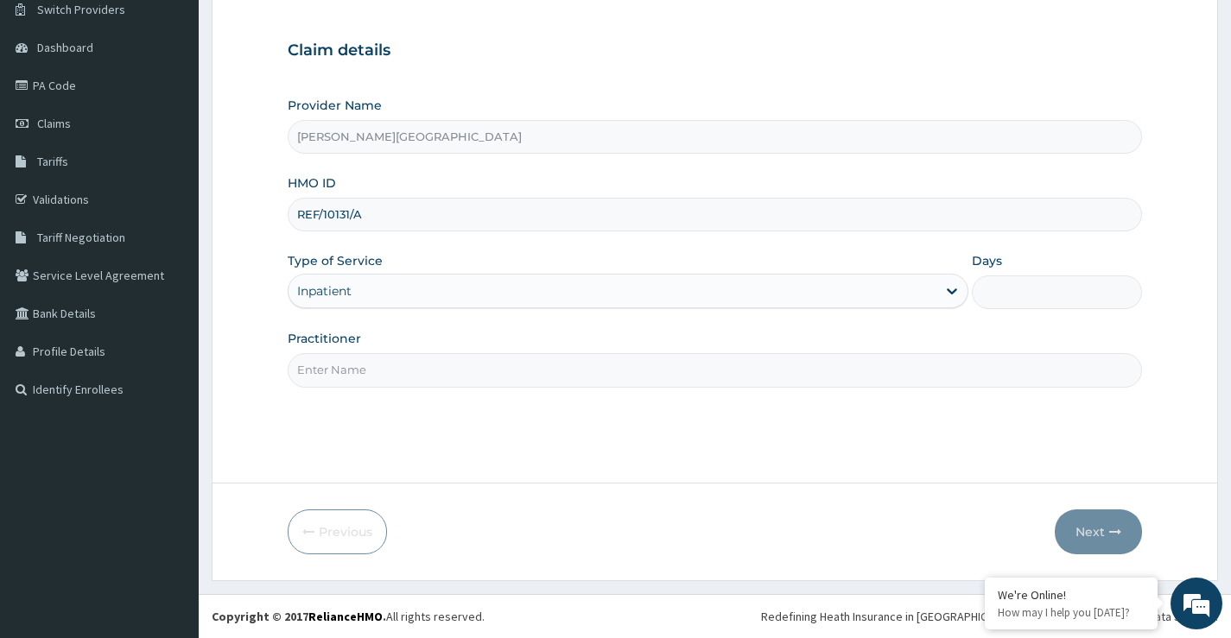
click at [1062, 302] on input "Days" at bounding box center [1057, 293] width 170 height 34
type input "2"
click at [449, 375] on input "Practitioner" at bounding box center [715, 370] width 854 height 34
type input "[PERSON_NAME]"
click at [1110, 520] on button "Next" at bounding box center [1098, 532] width 87 height 45
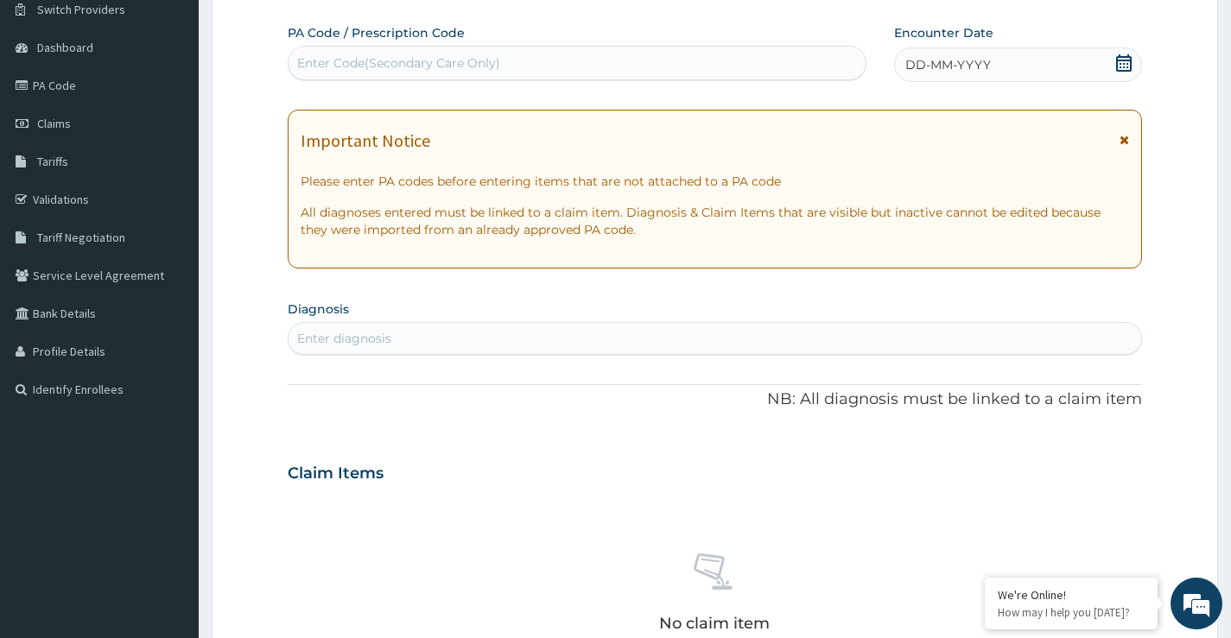
click at [415, 60] on div "Enter Code(Secondary Care Only)" at bounding box center [398, 62] width 203 height 17
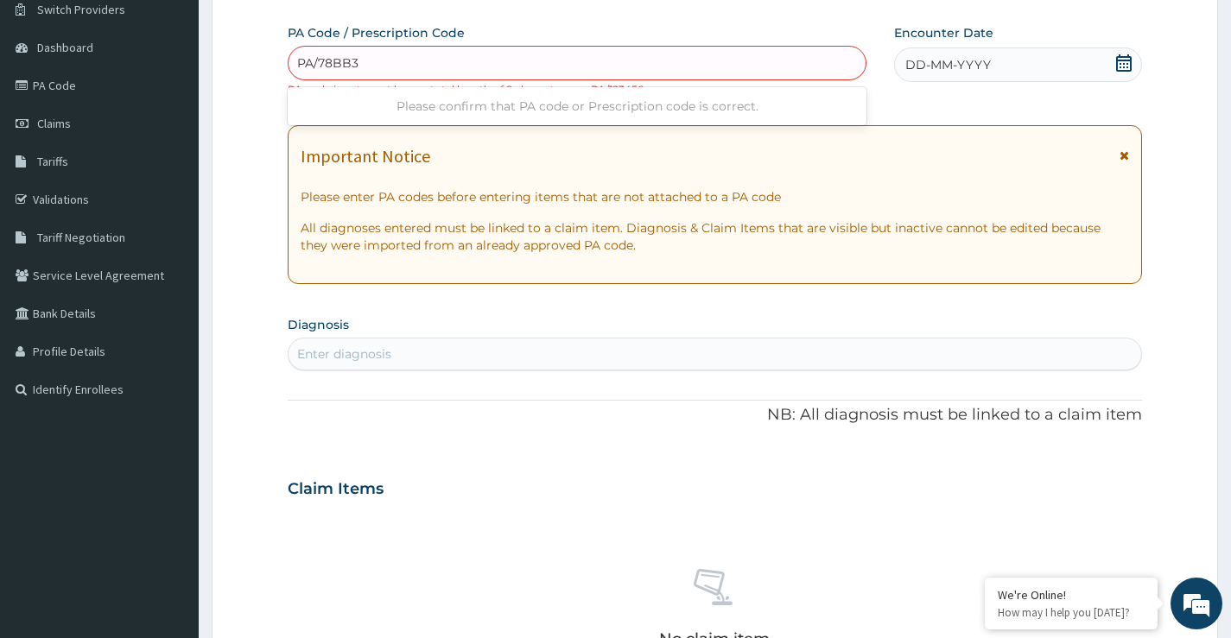
type input "PA/78BB3E"
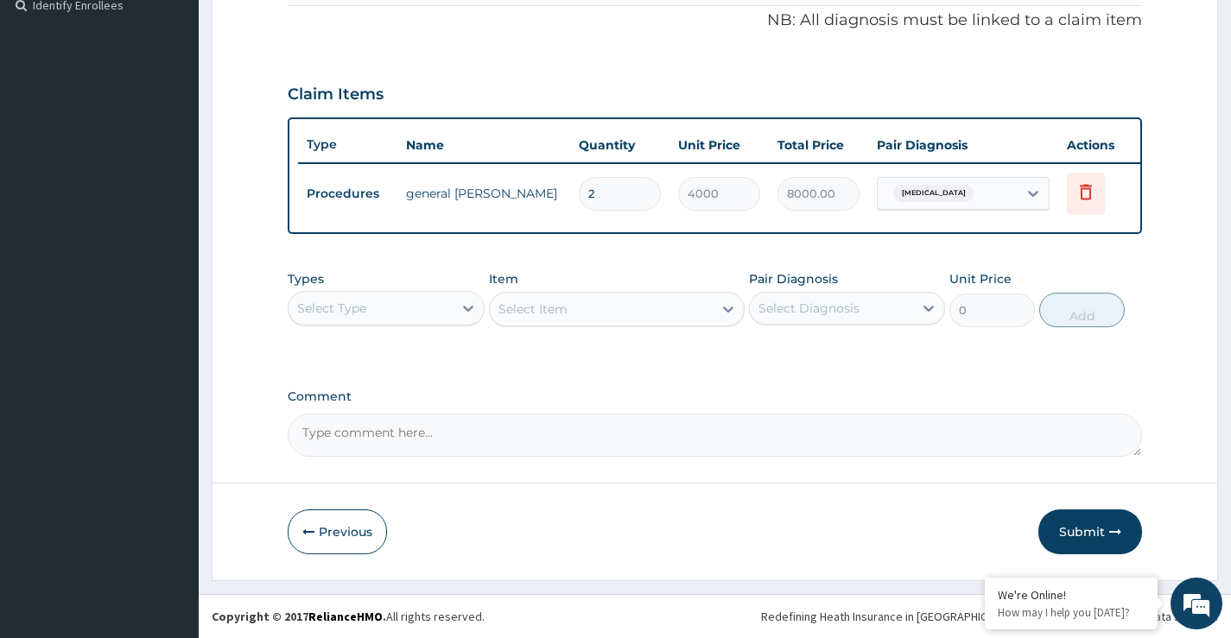
scroll to position [538, 0]
drag, startPoint x: 745, startPoint y: 429, endPoint x: 779, endPoint y: 434, distance: 34.0
click at [753, 433] on textarea "Comment" at bounding box center [715, 435] width 854 height 43
click at [1100, 531] on button "Submit" at bounding box center [1090, 532] width 104 height 45
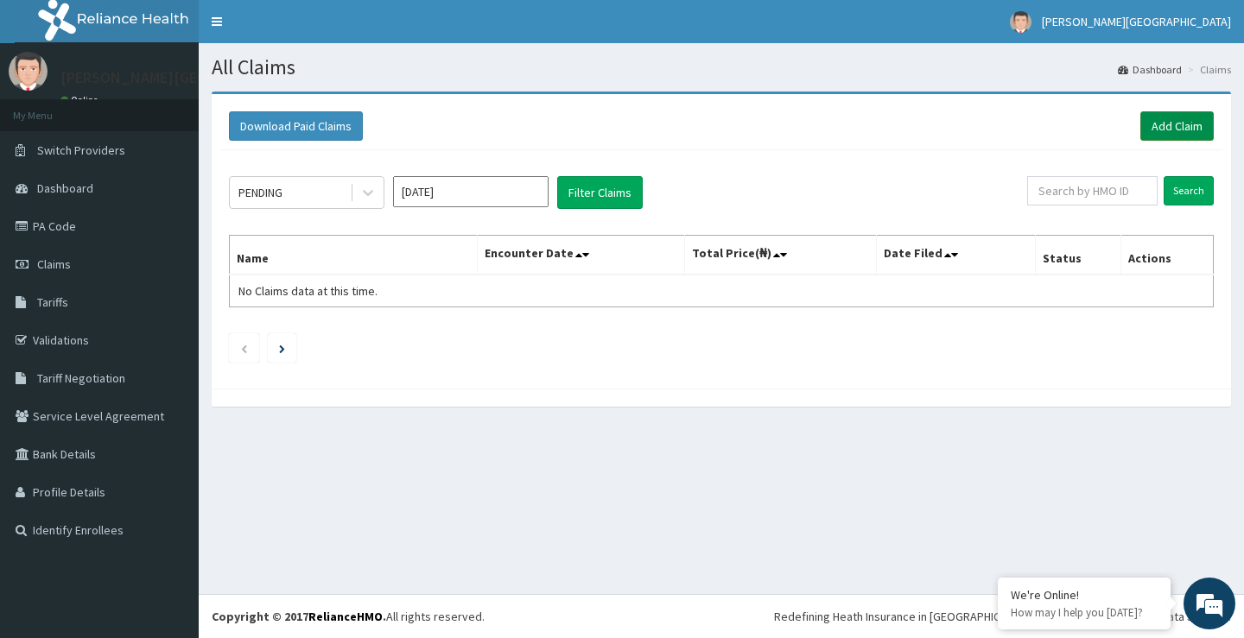
click at [1164, 115] on link "Add Claim" at bounding box center [1176, 125] width 73 height 29
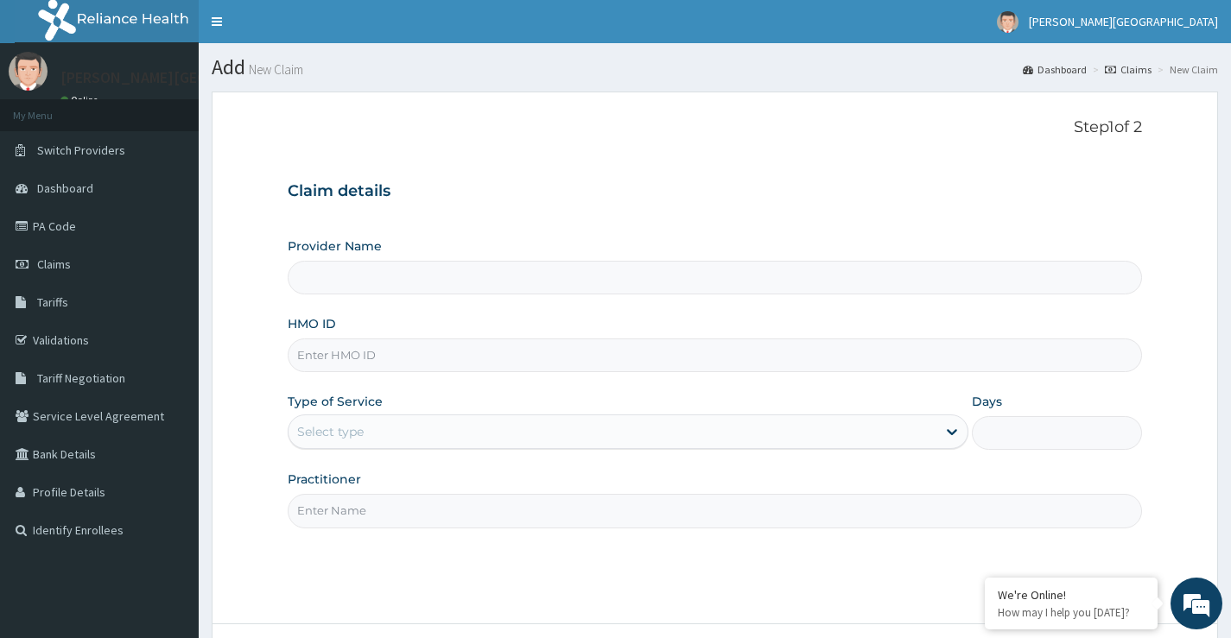
click at [412, 360] on input "HMO ID" at bounding box center [715, 356] width 854 height 34
type input "TZA"
type input "[PERSON_NAME][GEOGRAPHIC_DATA]"
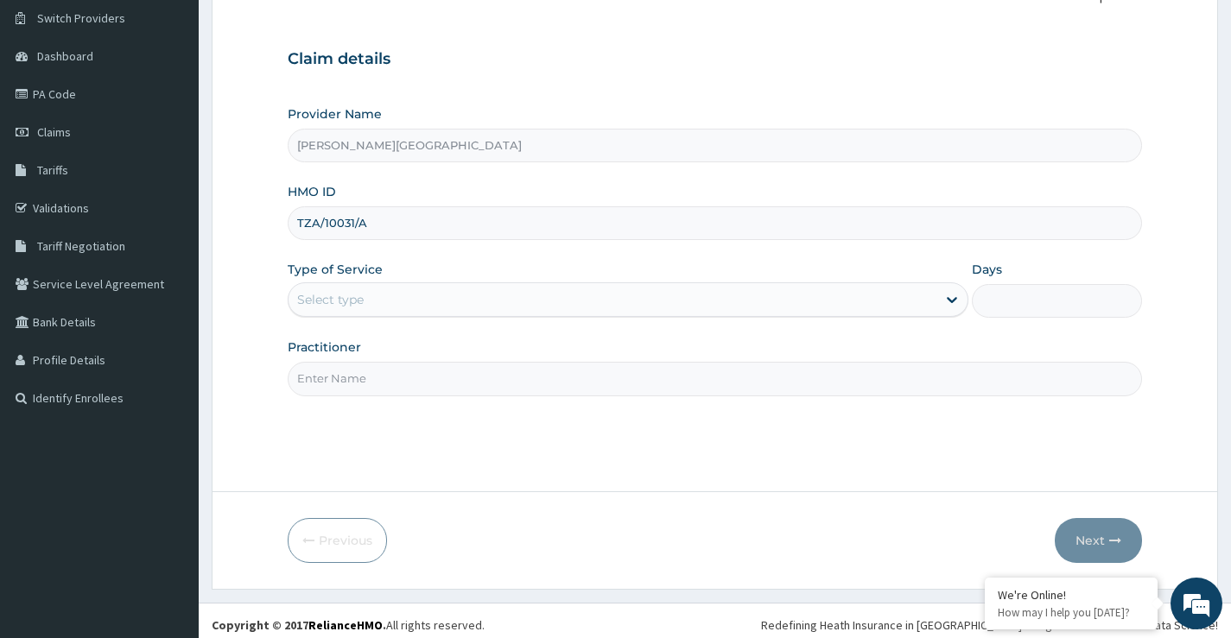
scroll to position [141, 0]
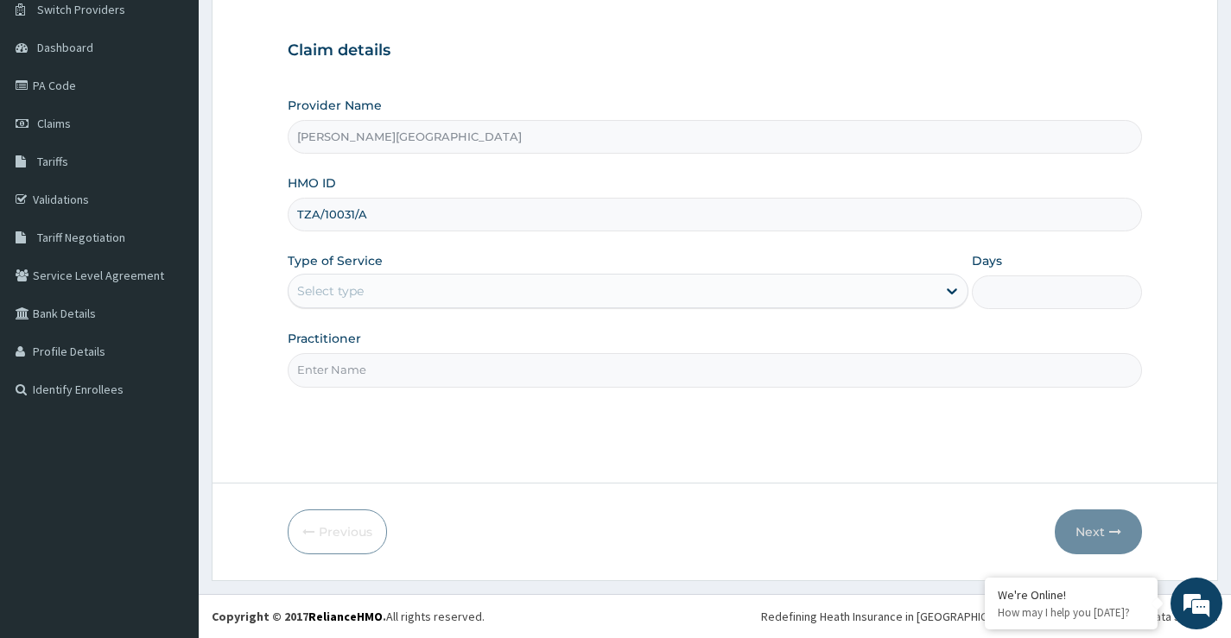
type input "TZA/10031/A"
click at [397, 294] on div "Select type" at bounding box center [612, 291] width 648 height 28
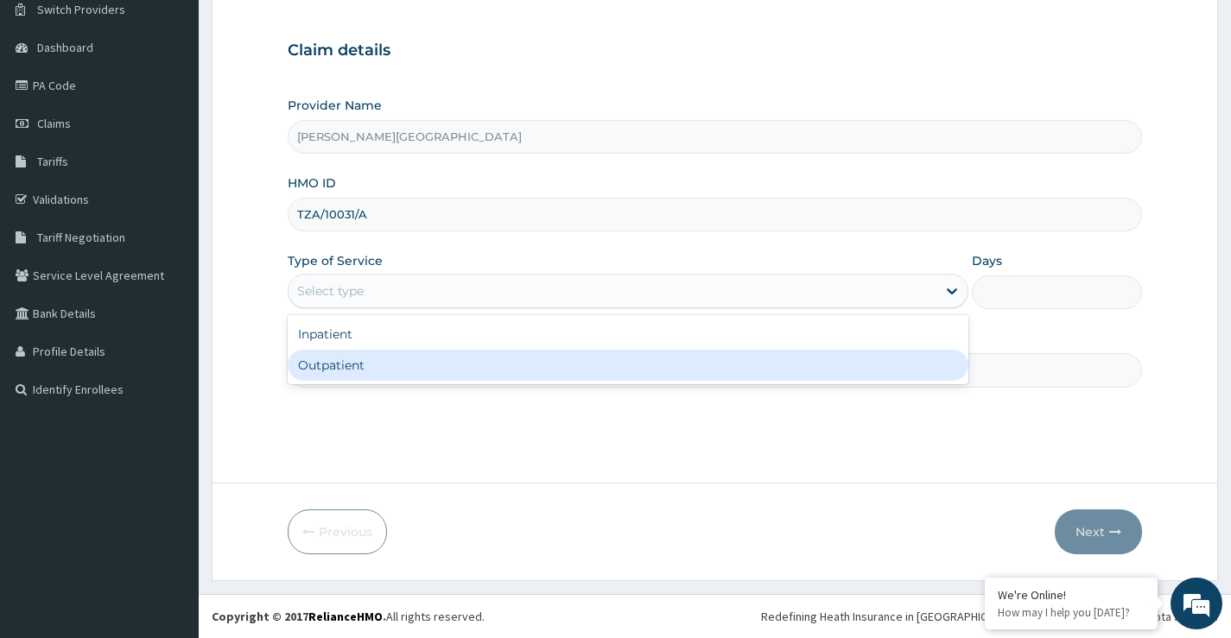
scroll to position [0, 0]
click at [386, 361] on div "Outpatient" at bounding box center [628, 365] width 681 height 31
type input "1"
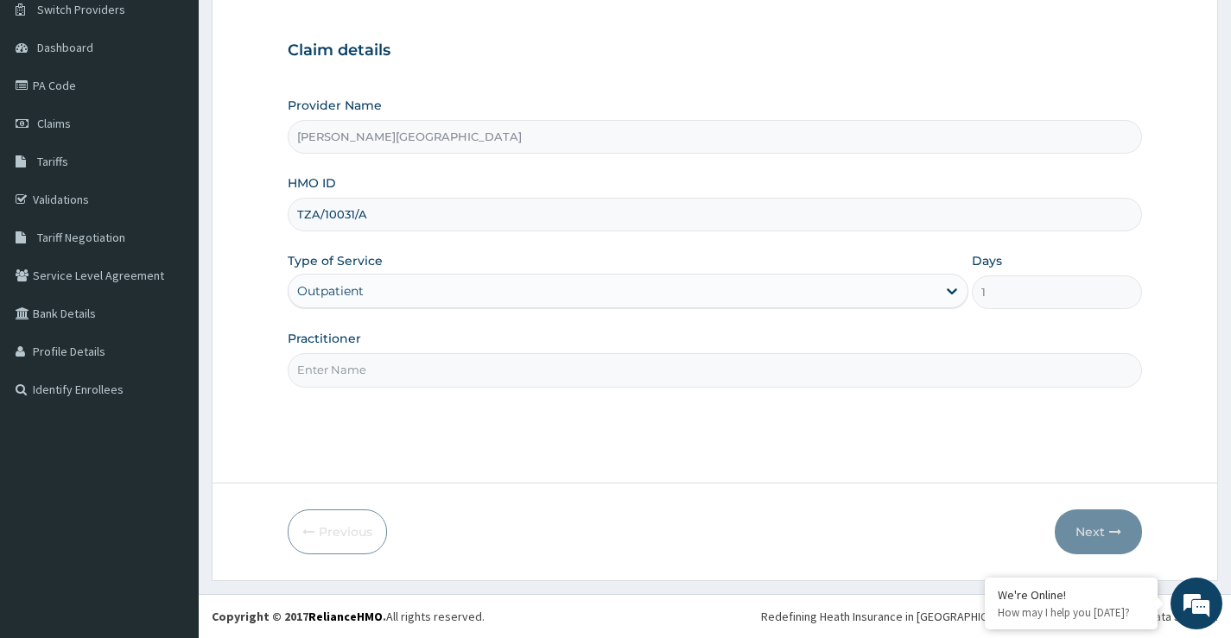
click at [393, 376] on input "Practitioner" at bounding box center [715, 370] width 854 height 34
type input "DR OPARA"
click at [1088, 529] on button "Next" at bounding box center [1098, 532] width 87 height 45
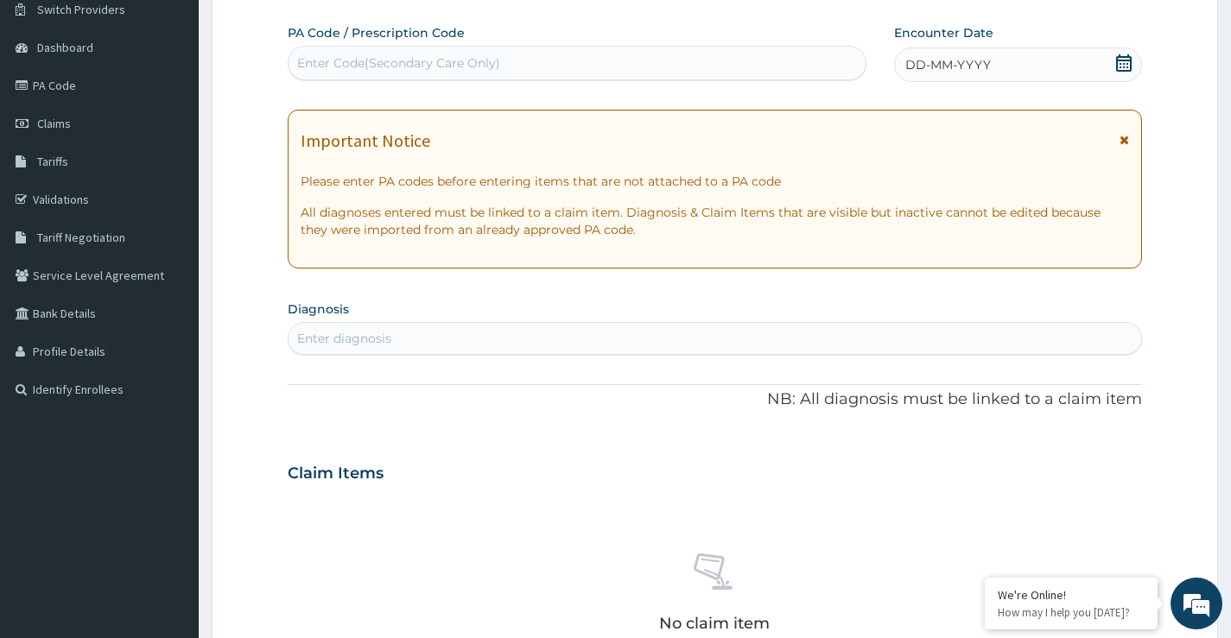
click at [426, 52] on div "Enter Code(Secondary Care Only)" at bounding box center [576, 63] width 577 height 28
type input "PA/F81C73"
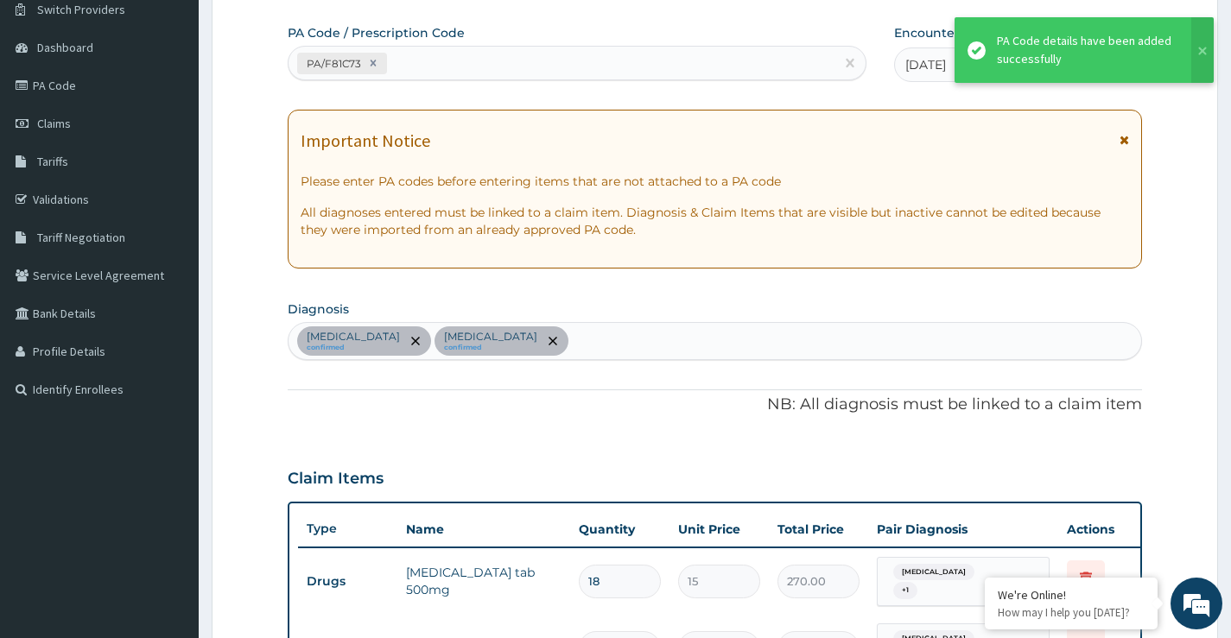
scroll to position [698, 0]
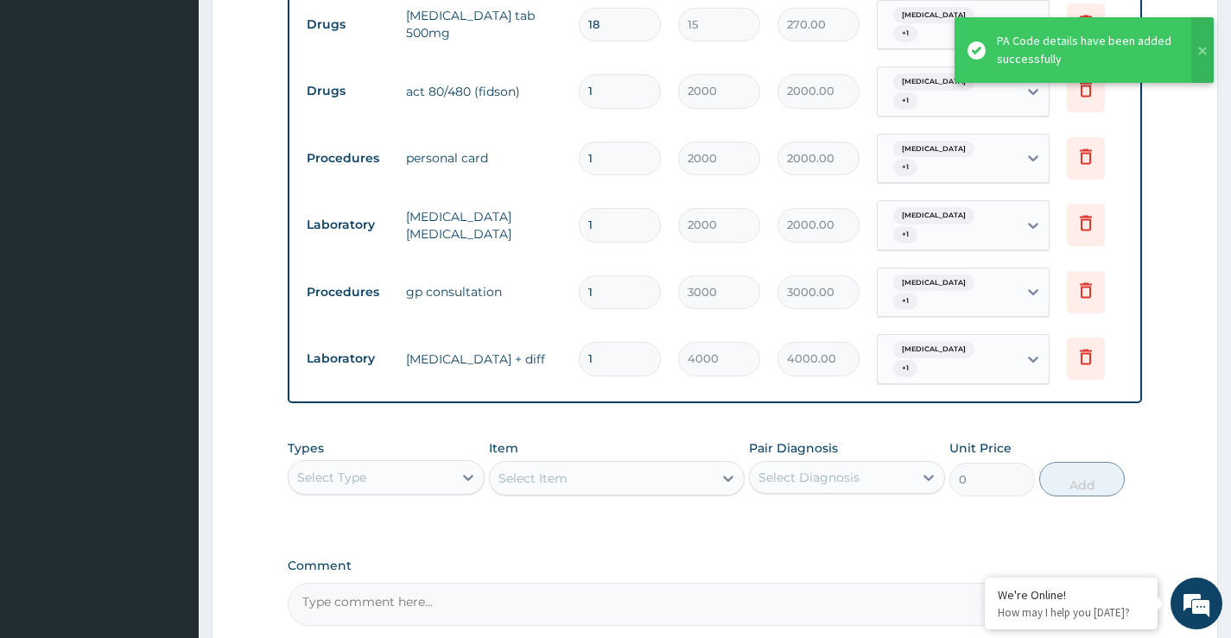
click at [618, 440] on div "Item Select Item" at bounding box center [617, 468] width 257 height 57
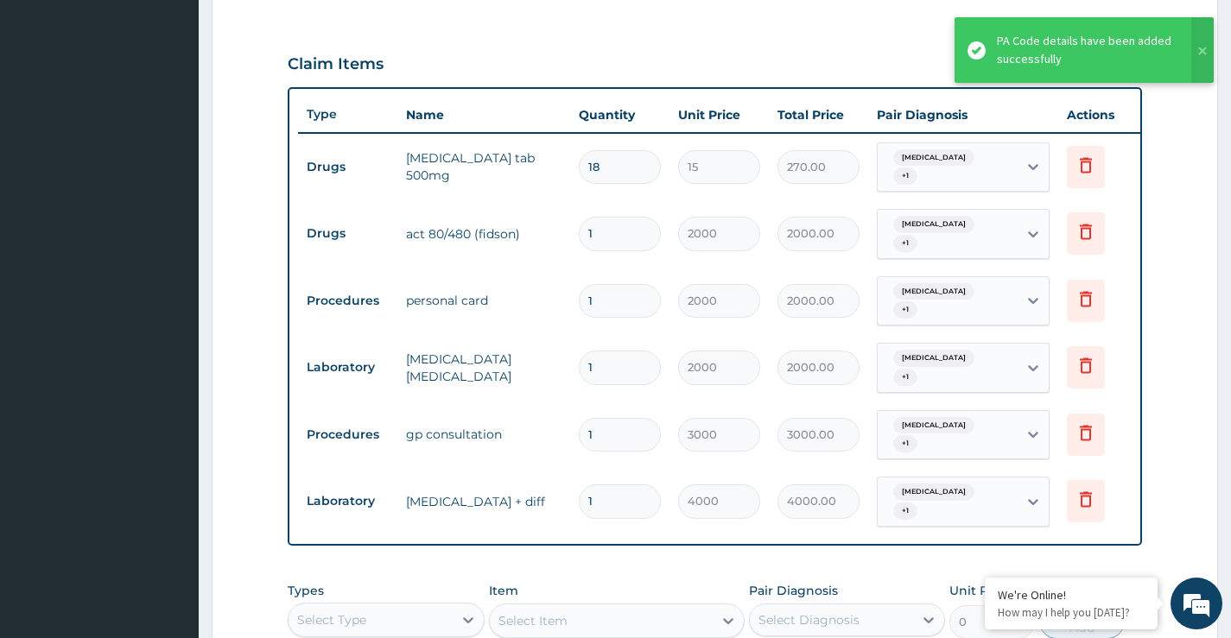
scroll to position [525, 0]
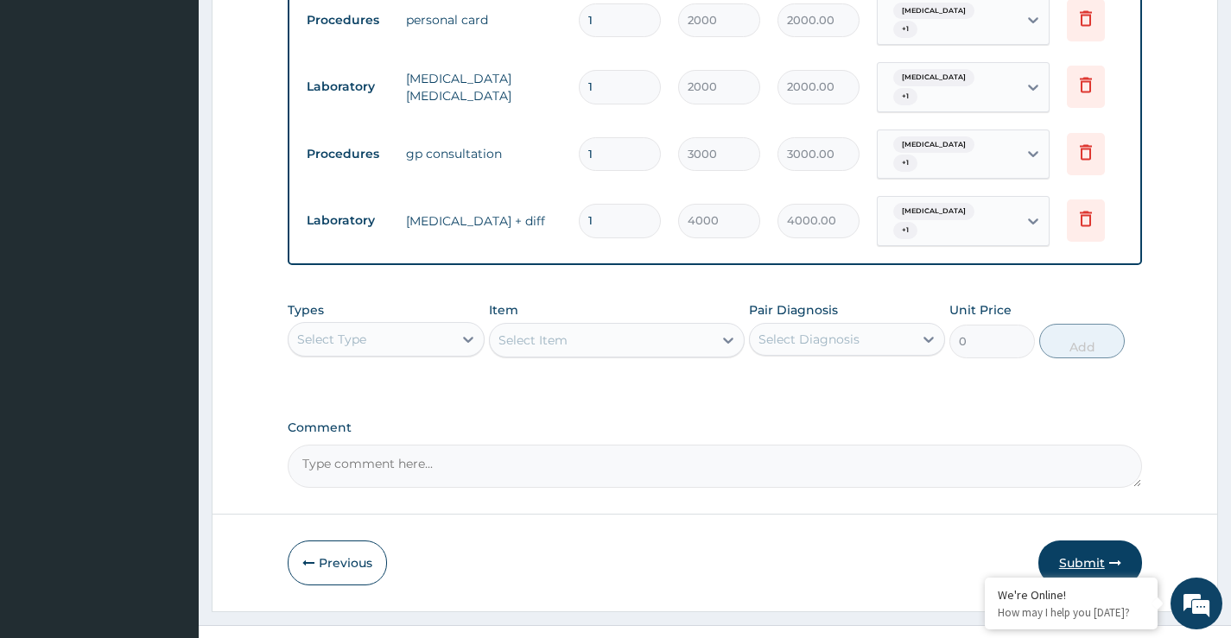
click at [1100, 541] on button "Submit" at bounding box center [1090, 563] width 104 height 45
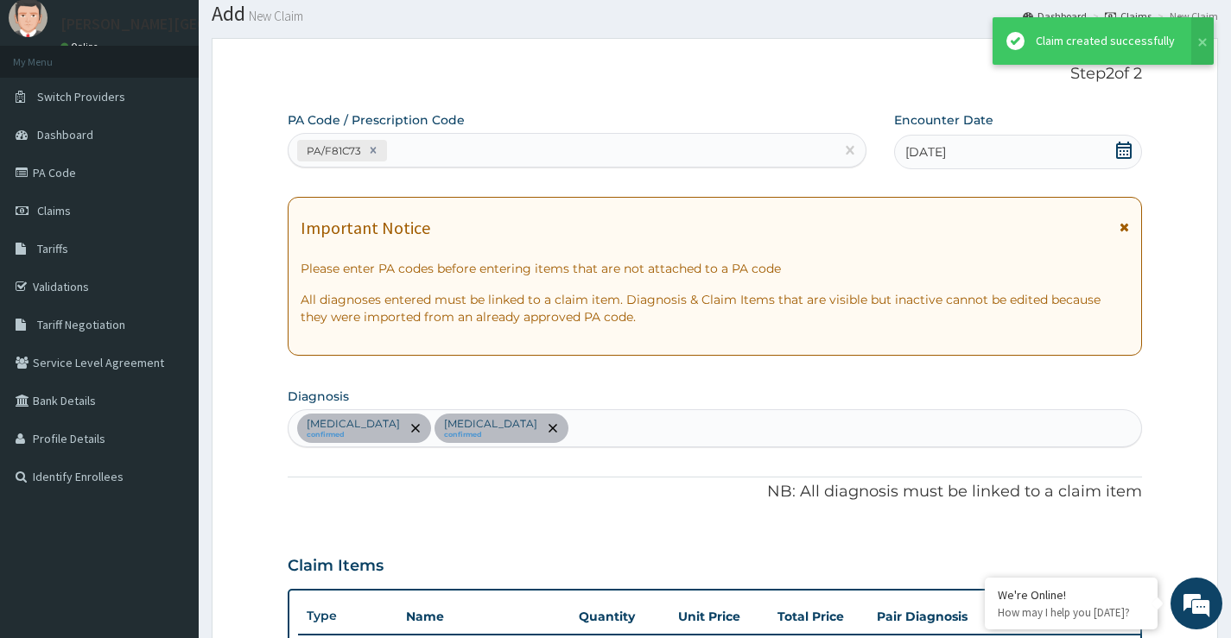
scroll to position [836, 0]
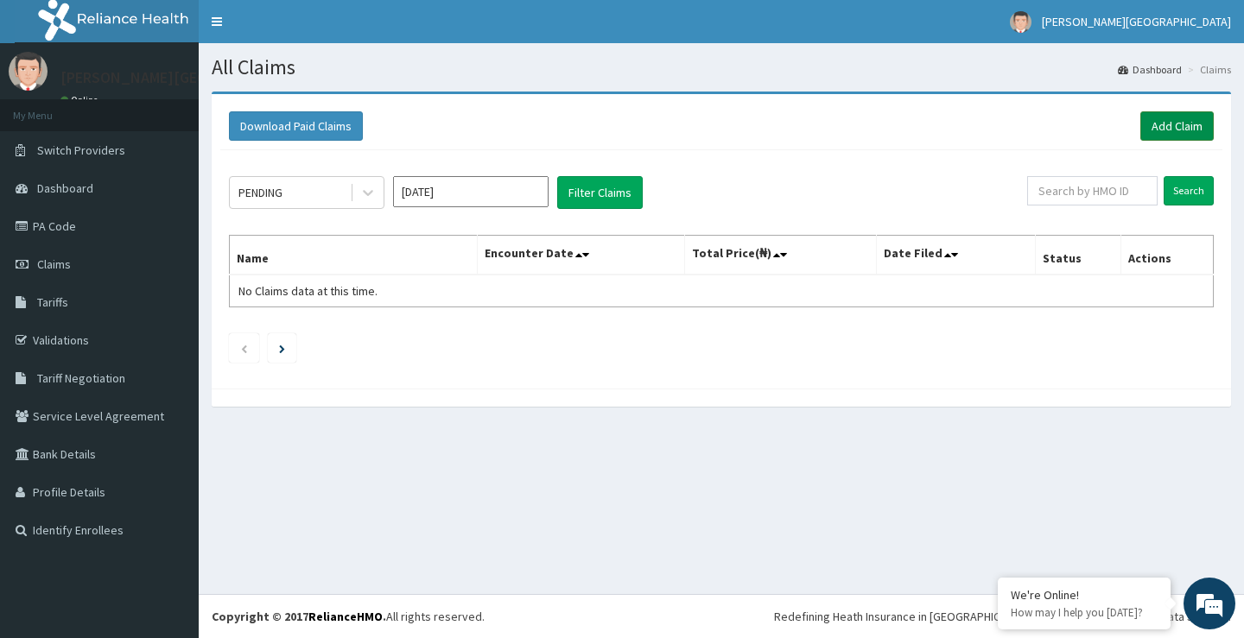
click at [1179, 133] on link "Add Claim" at bounding box center [1176, 125] width 73 height 29
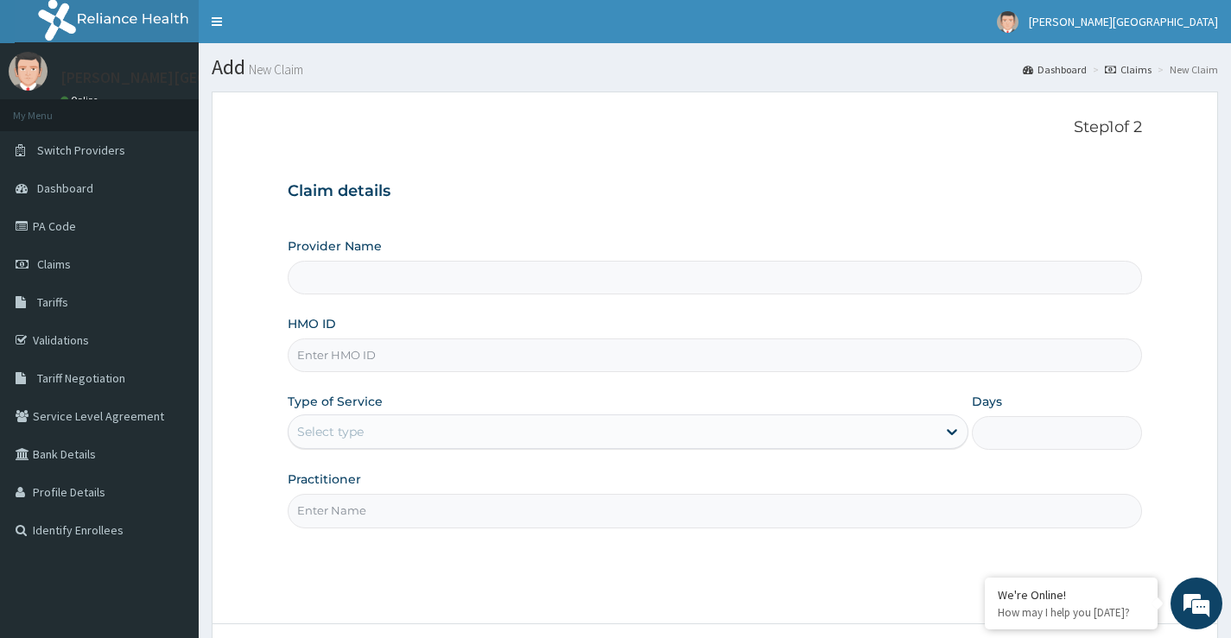
type input "[PERSON_NAME][GEOGRAPHIC_DATA]"
click at [418, 361] on input "HMO ID" at bounding box center [715, 356] width 854 height 34
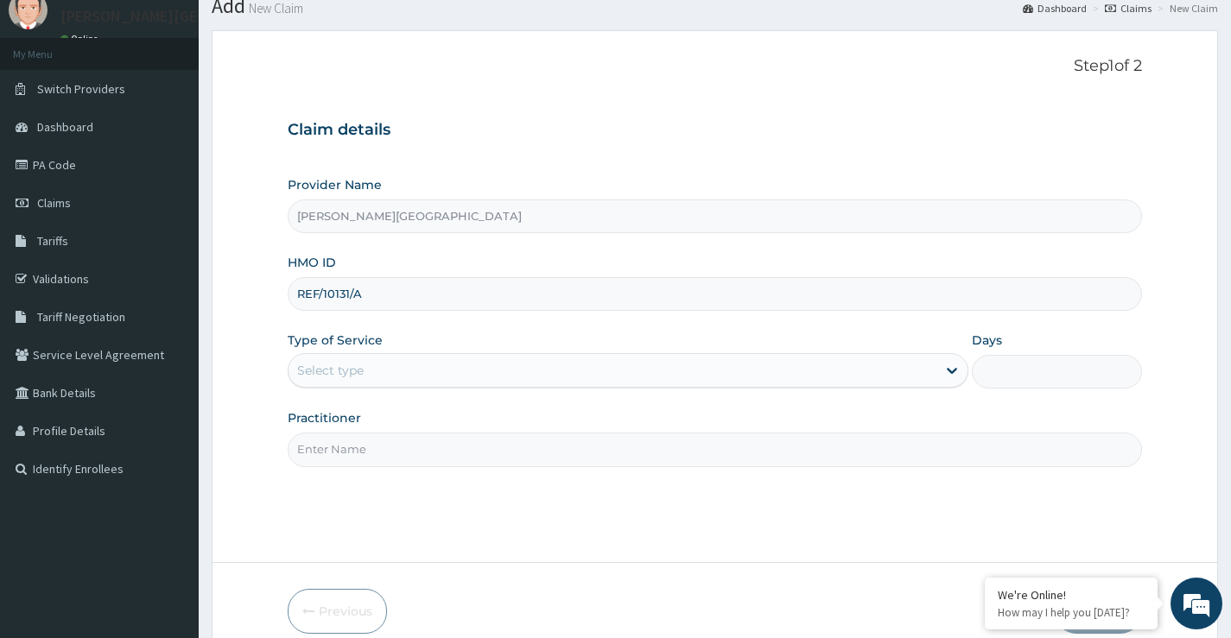
scroll to position [141, 0]
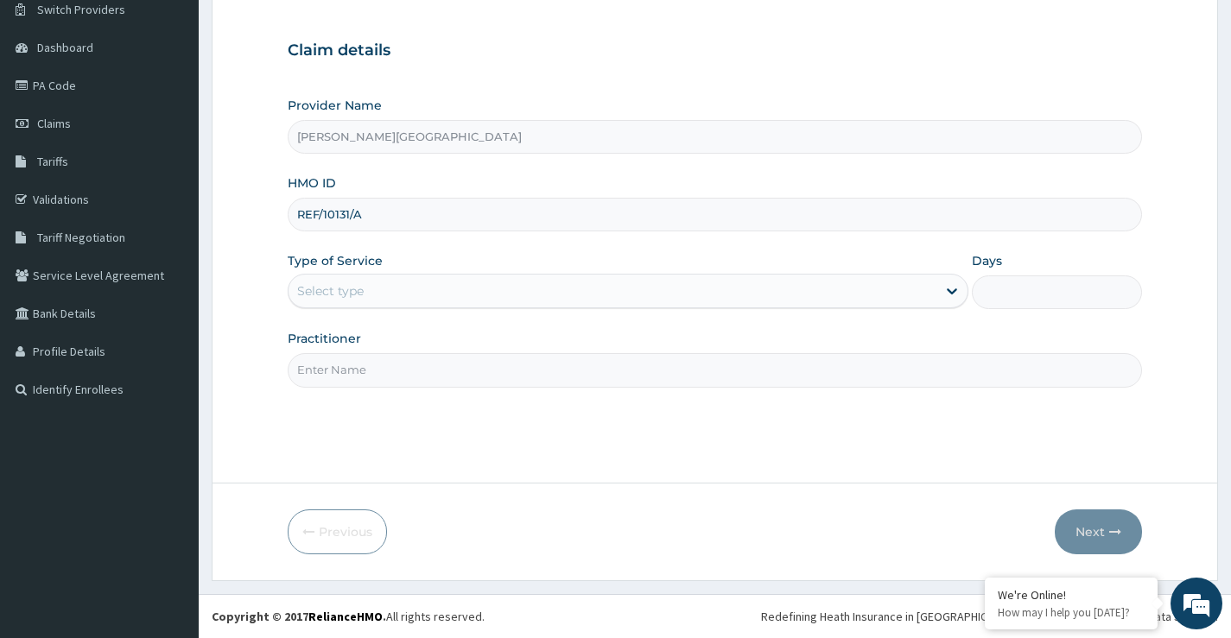
type input "REF/10131/A"
drag, startPoint x: 371, startPoint y: 263, endPoint x: 369, endPoint y: 279, distance: 16.5
click at [369, 269] on label "Type of Service" at bounding box center [335, 260] width 95 height 17
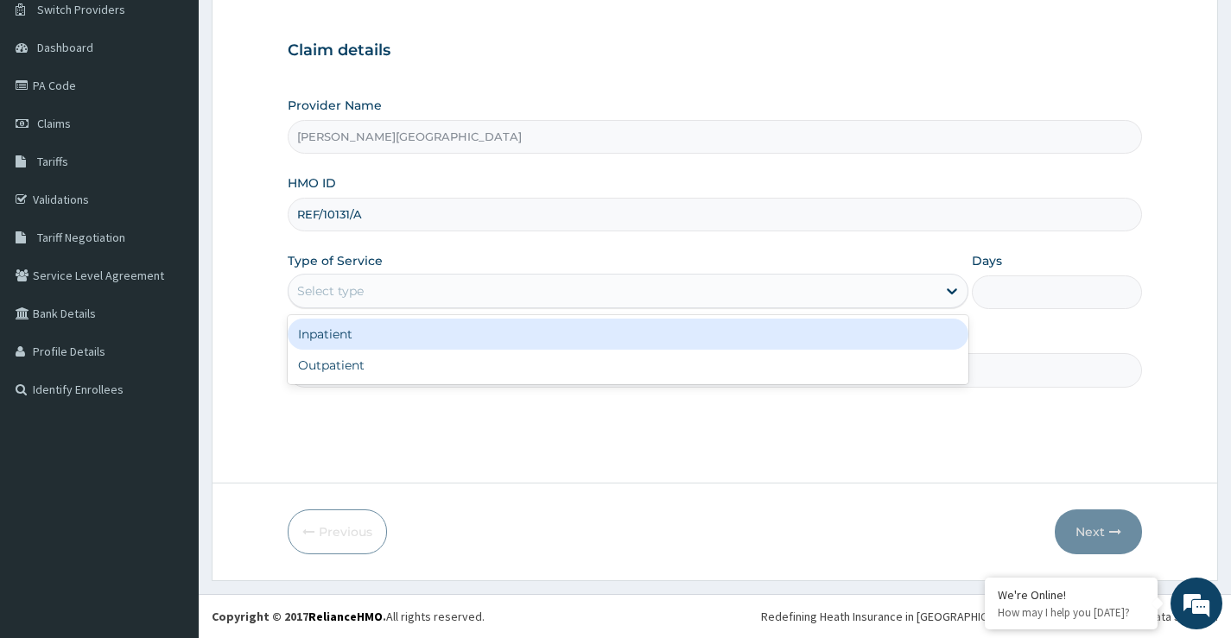
click at [370, 284] on div "Select type" at bounding box center [612, 291] width 648 height 28
click at [353, 342] on div "Inpatient" at bounding box center [628, 334] width 681 height 31
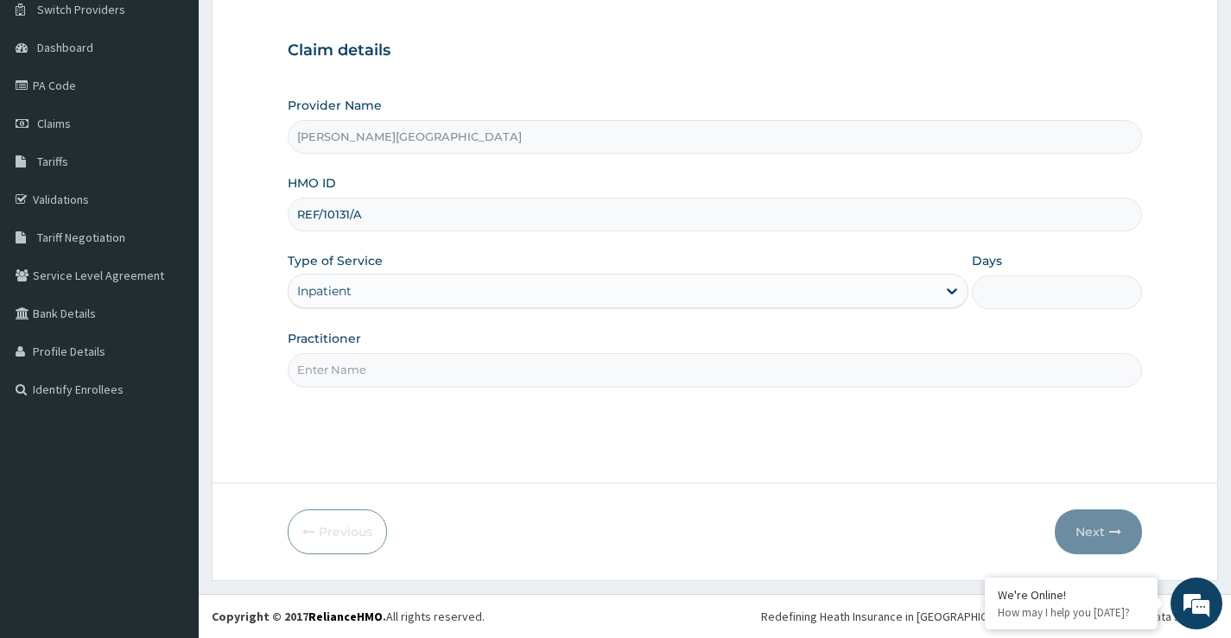
click at [1008, 301] on input "Days" at bounding box center [1057, 293] width 170 height 34
type input "2"
click at [504, 386] on input "Practitioner" at bounding box center [715, 370] width 854 height 34
type input "[PERSON_NAME]"
click at [1074, 512] on button "Next" at bounding box center [1098, 532] width 87 height 45
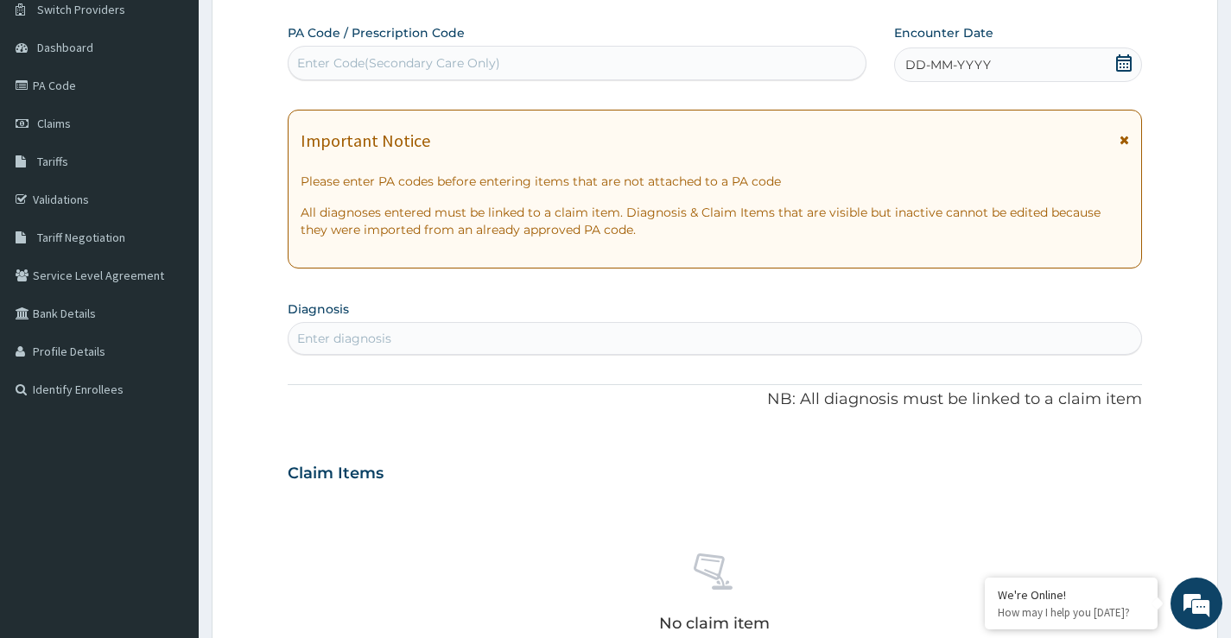
click at [445, 56] on div "Enter Code(Secondary Care Only)" at bounding box center [398, 62] width 203 height 17
type input "PA/424ED9"
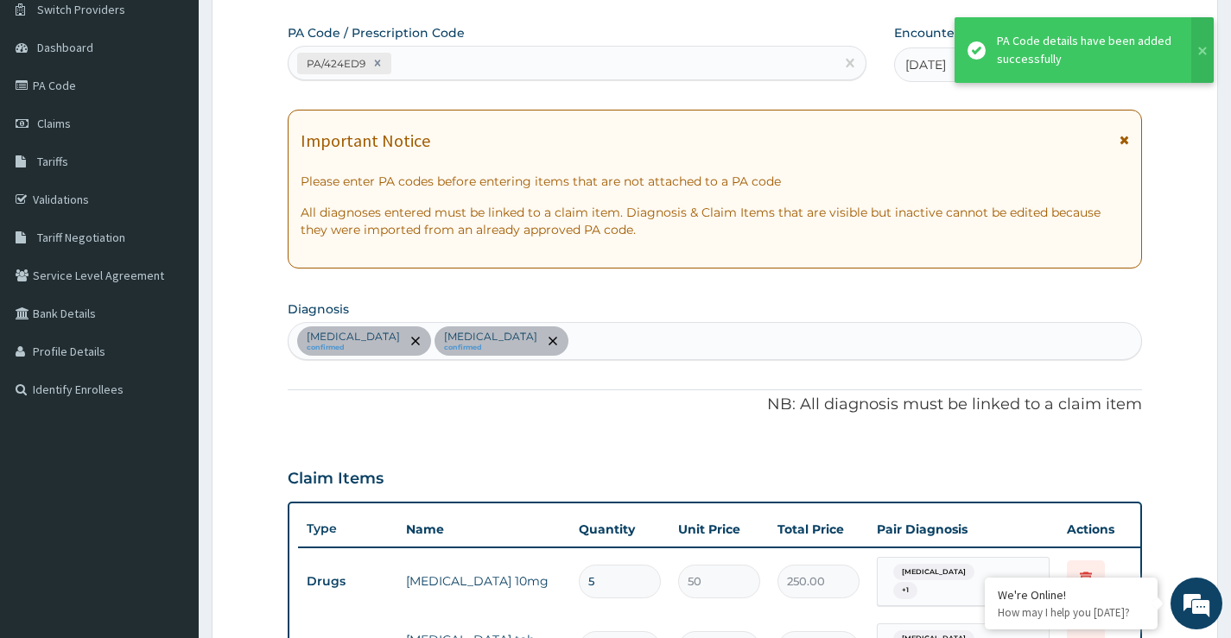
scroll to position [638, 0]
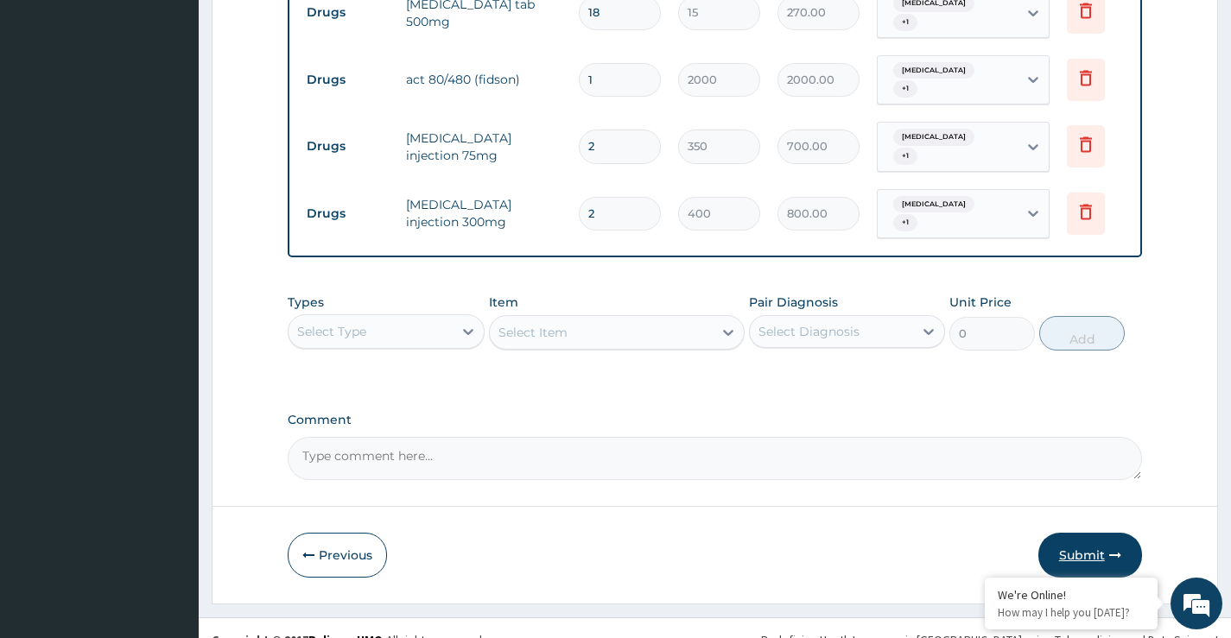
click at [1087, 533] on button "Submit" at bounding box center [1090, 555] width 104 height 45
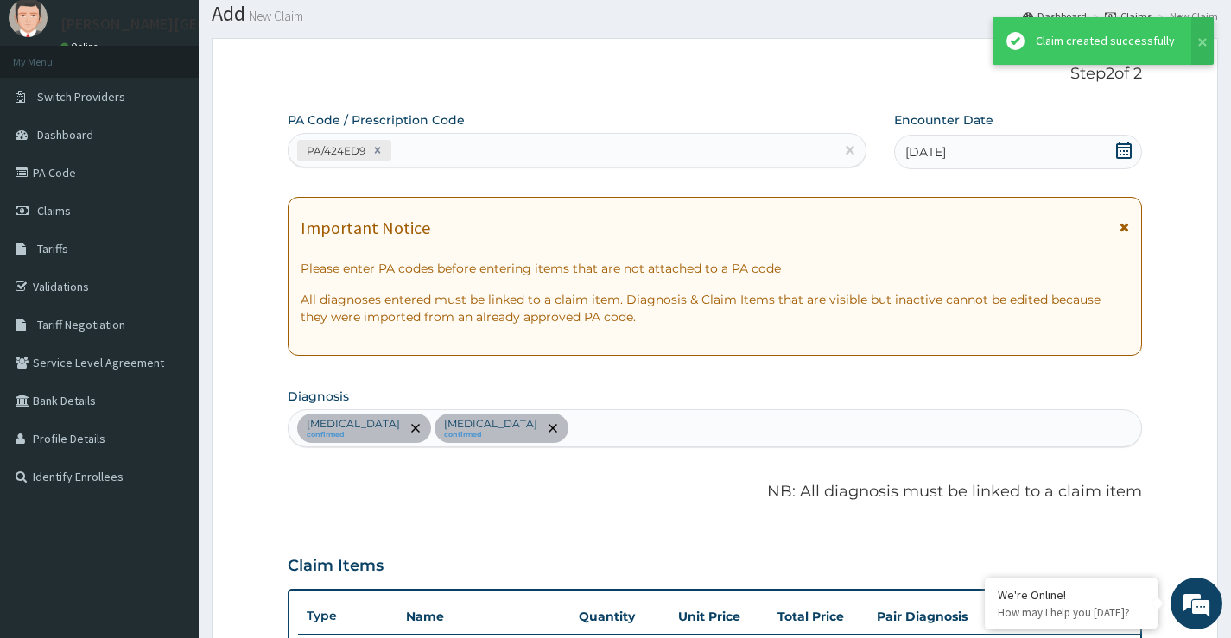
scroll to position [777, 0]
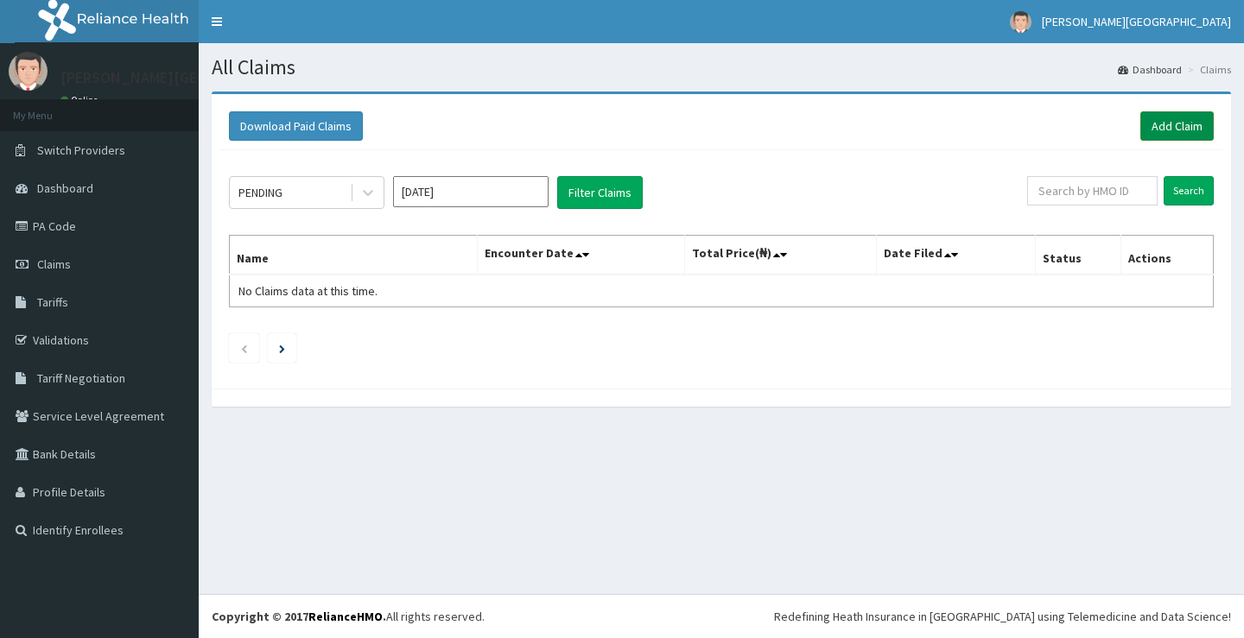
click at [1159, 125] on link "Add Claim" at bounding box center [1176, 125] width 73 height 29
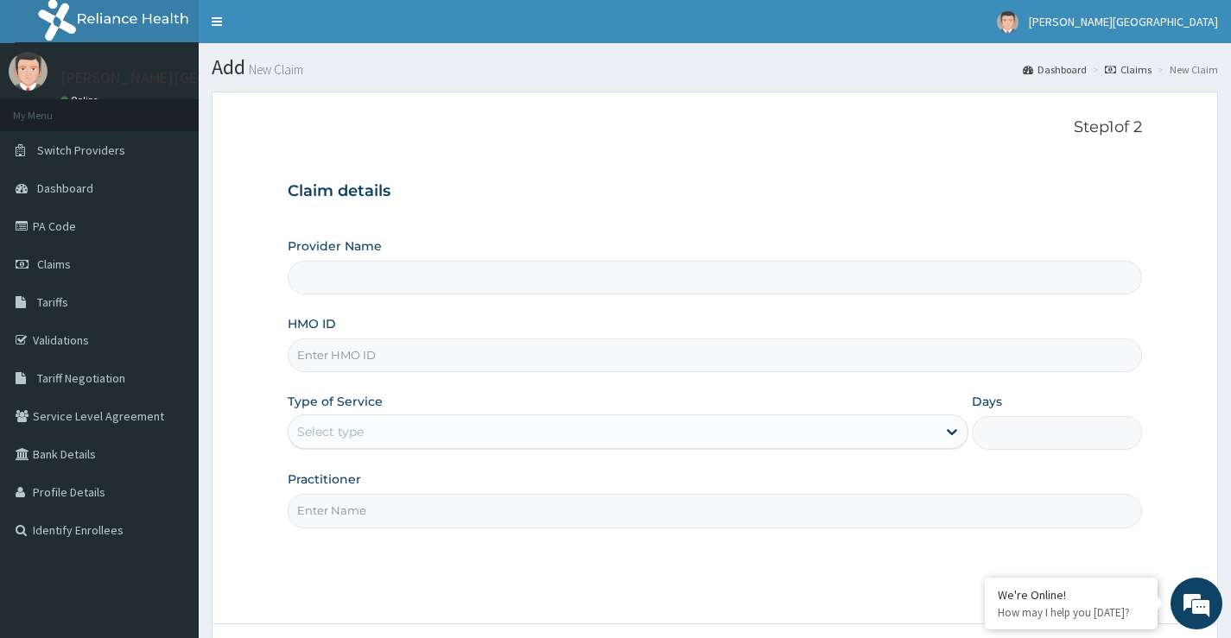
click at [368, 354] on input "HMO ID" at bounding box center [715, 356] width 854 height 34
type input "APQ"
type input "[PERSON_NAME][GEOGRAPHIC_DATA]"
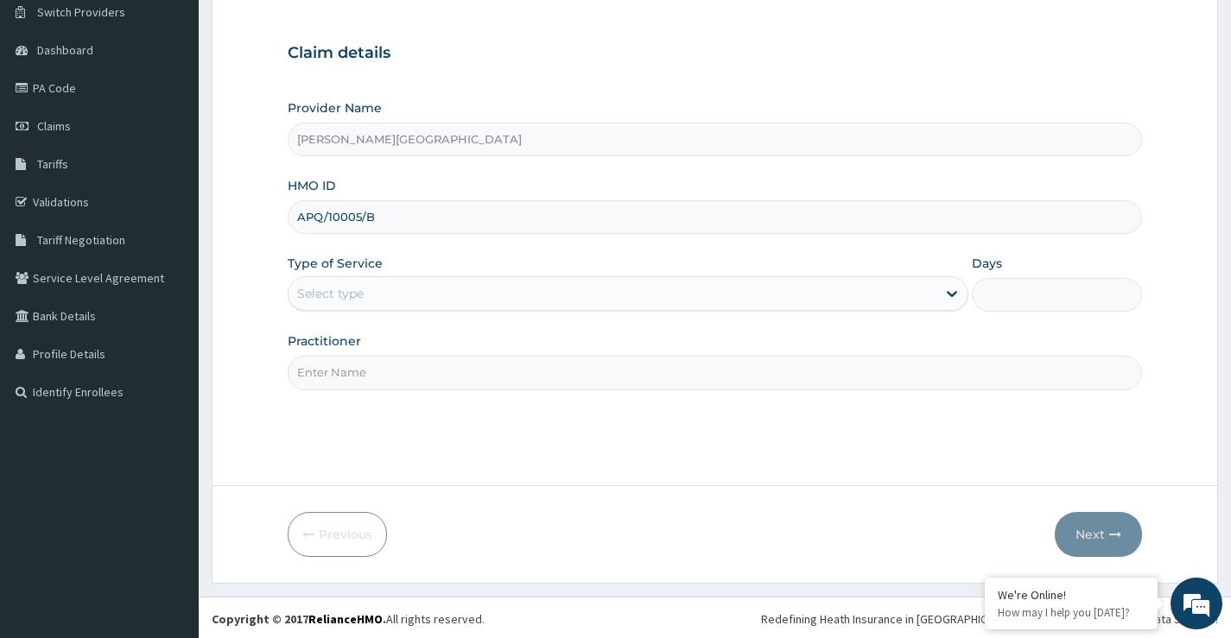
scroll to position [141, 0]
type input "APQ/10005/B"
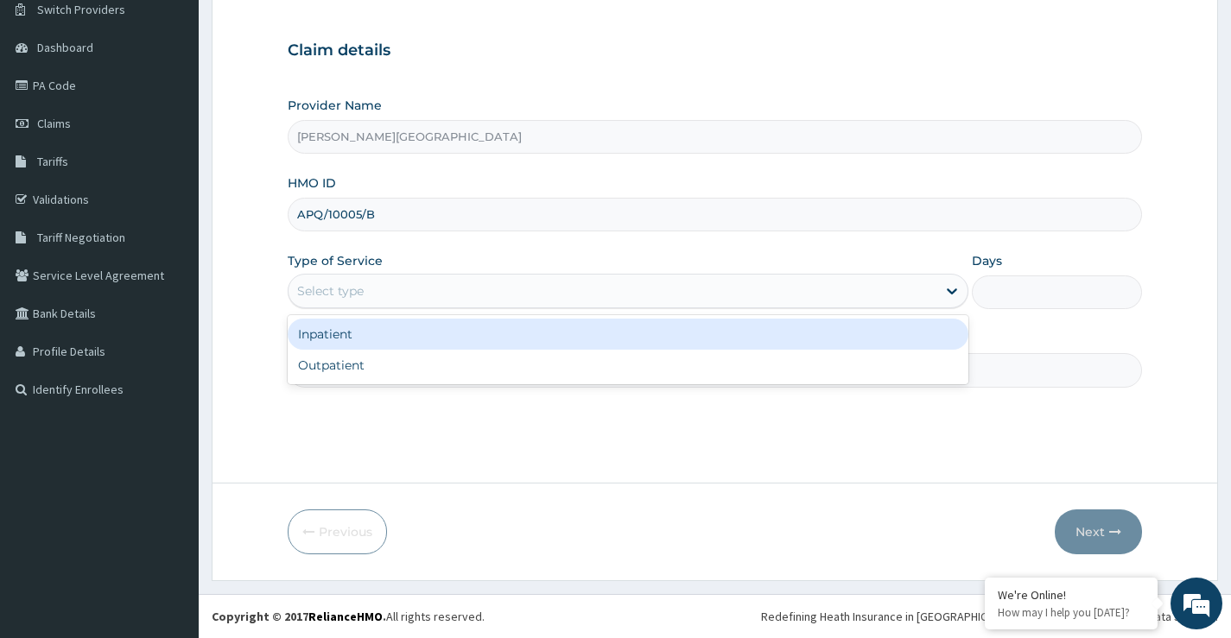
click at [371, 295] on div "Select type" at bounding box center [612, 291] width 648 height 28
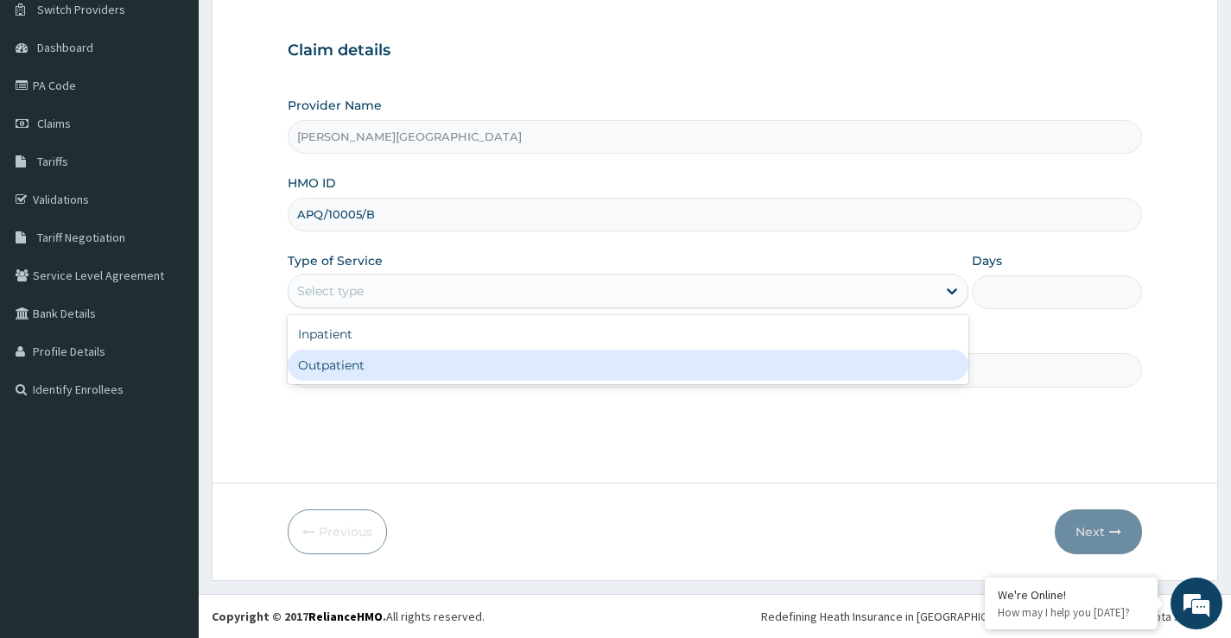
click at [356, 374] on div "Outpatient" at bounding box center [628, 365] width 681 height 31
type input "1"
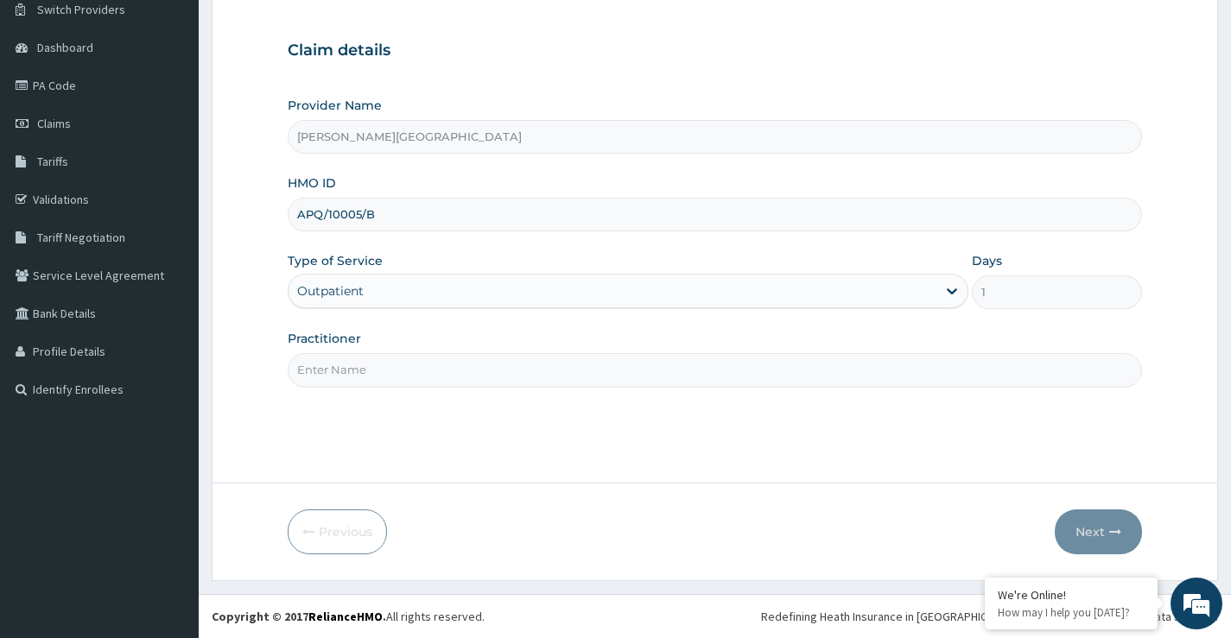
click at [331, 381] on input "Practitioner" at bounding box center [715, 370] width 854 height 34
type input "R"
type input "DR OPARA"
click at [1077, 536] on button "Next" at bounding box center [1098, 532] width 87 height 45
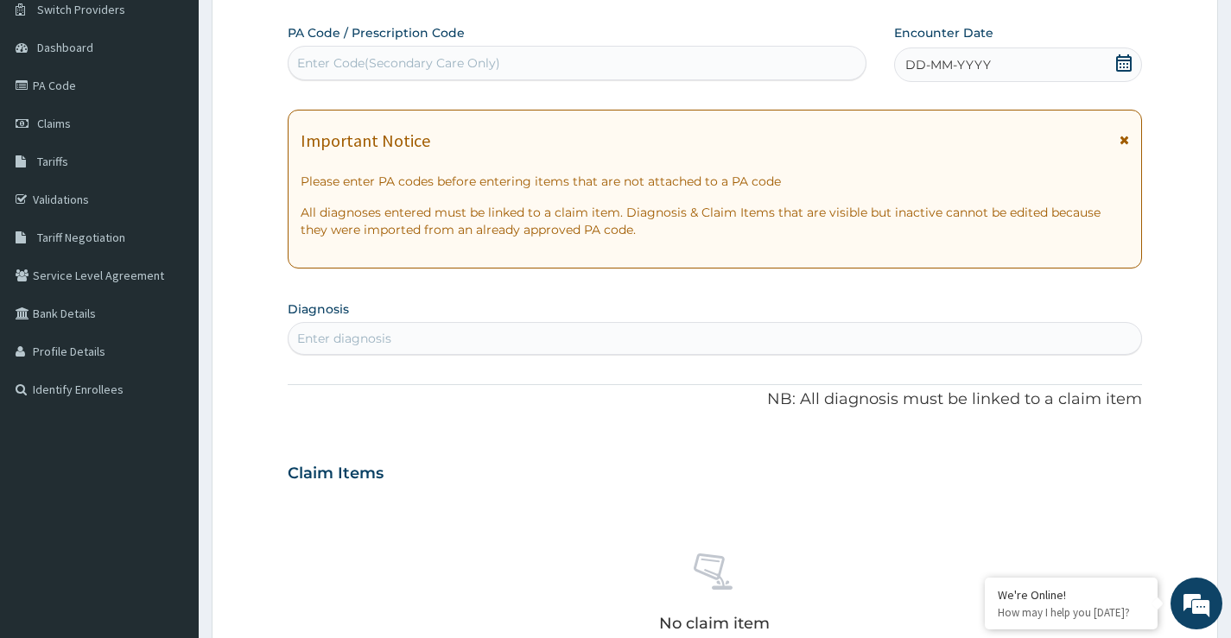
click at [417, 67] on div "Enter Code(Secondary Care Only)" at bounding box center [398, 62] width 203 height 17
type input "PA/8F5FAD"
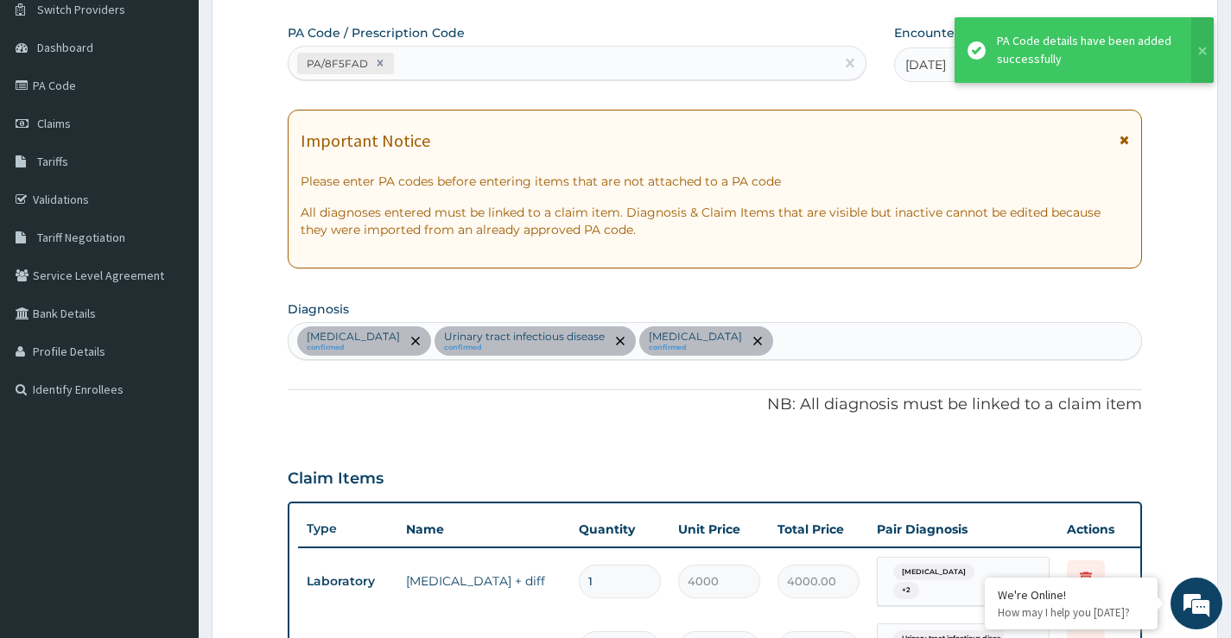
scroll to position [653, 0]
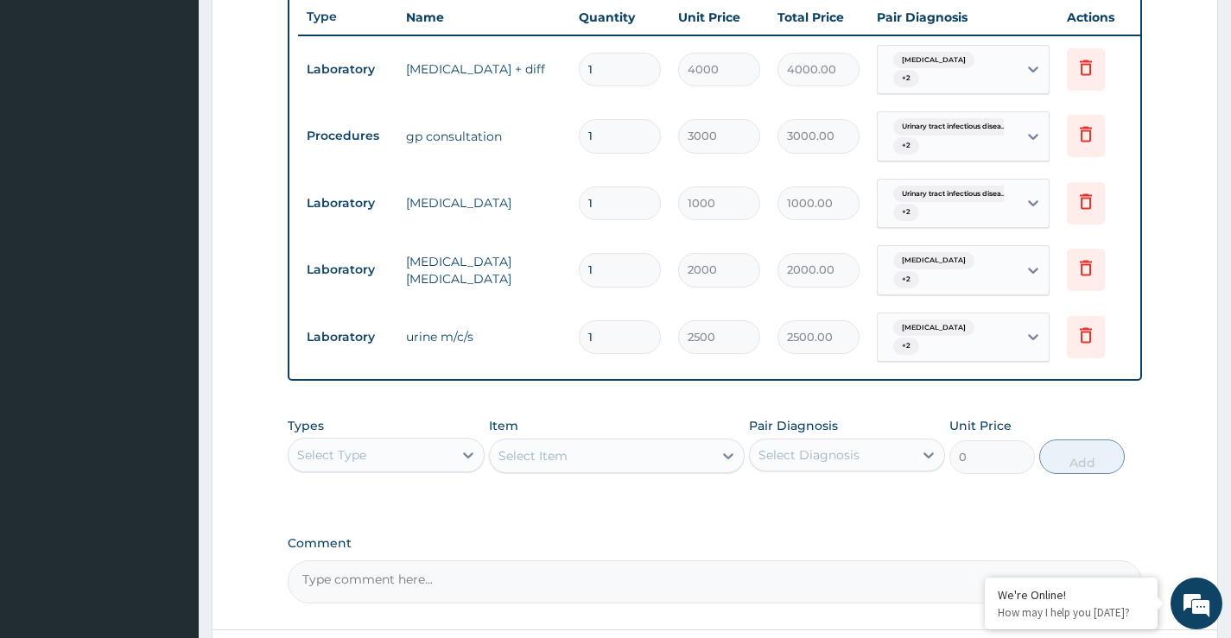
click at [454, 409] on div "Types Select Type Item Select Item Pair Diagnosis Select Diagnosis Unit Price 0…" at bounding box center [715, 446] width 854 height 74
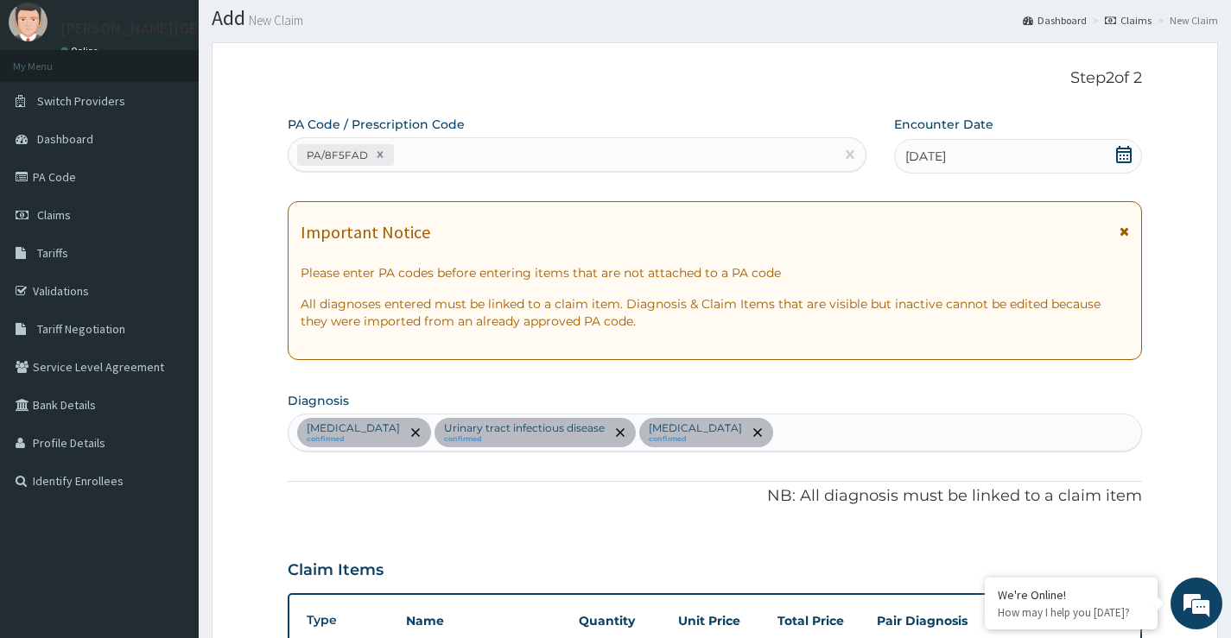
scroll to position [48, 0]
click at [468, 155] on div "PA/8F5FAD" at bounding box center [561, 156] width 546 height 29
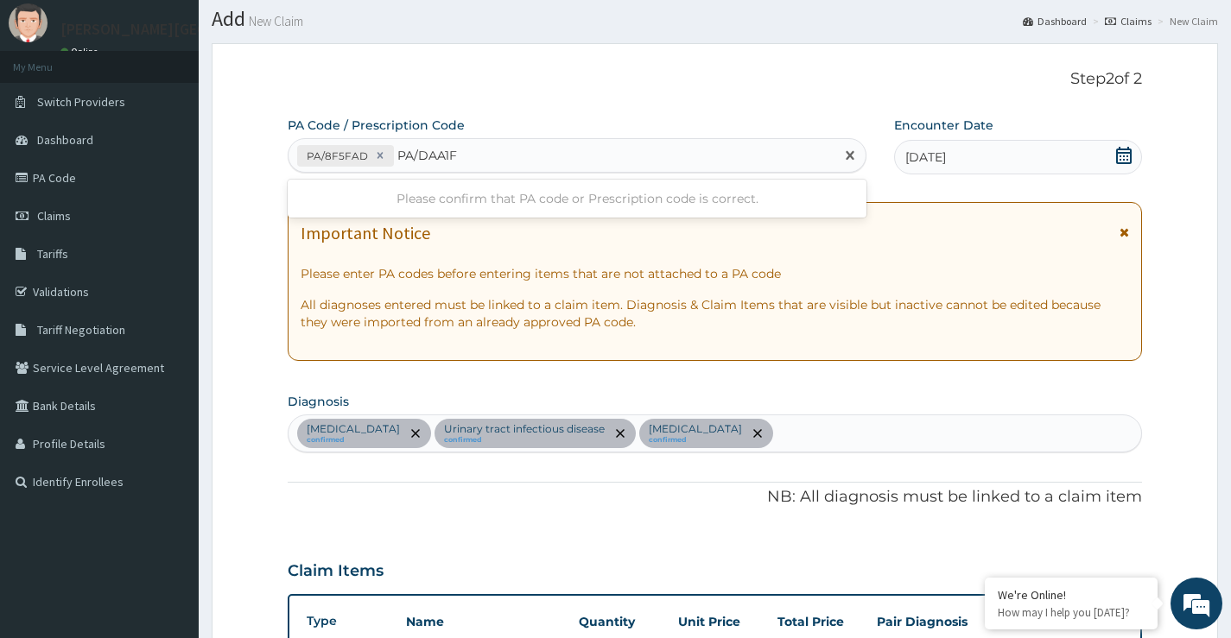
type input "PA/DAA1FD"
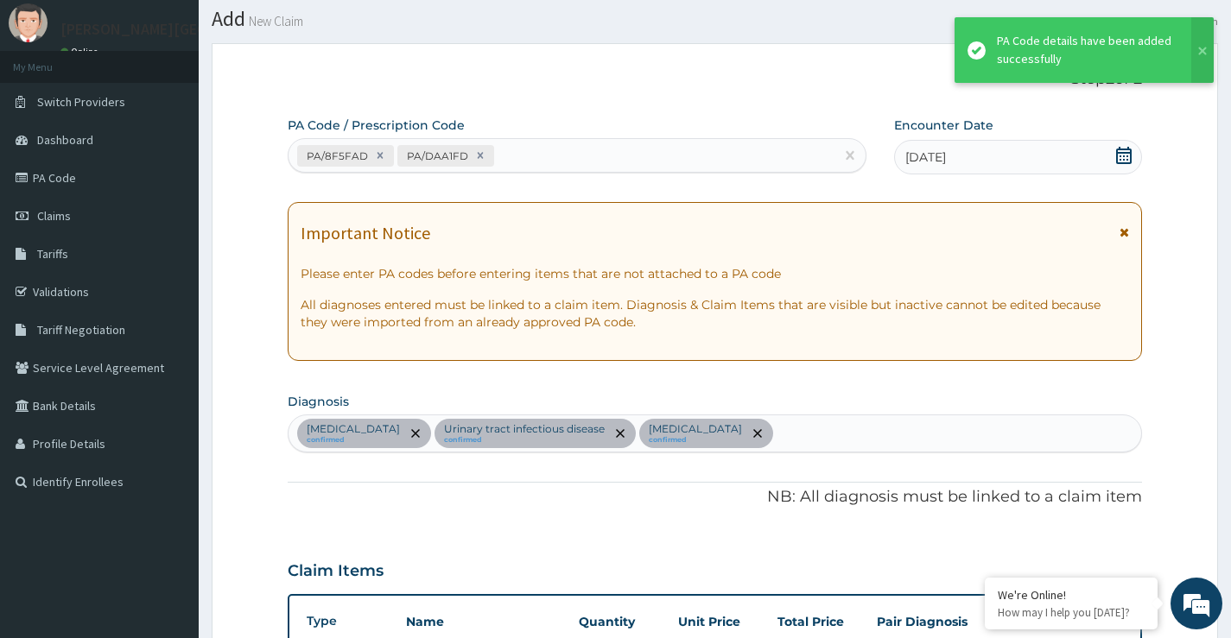
scroll to position [772, 0]
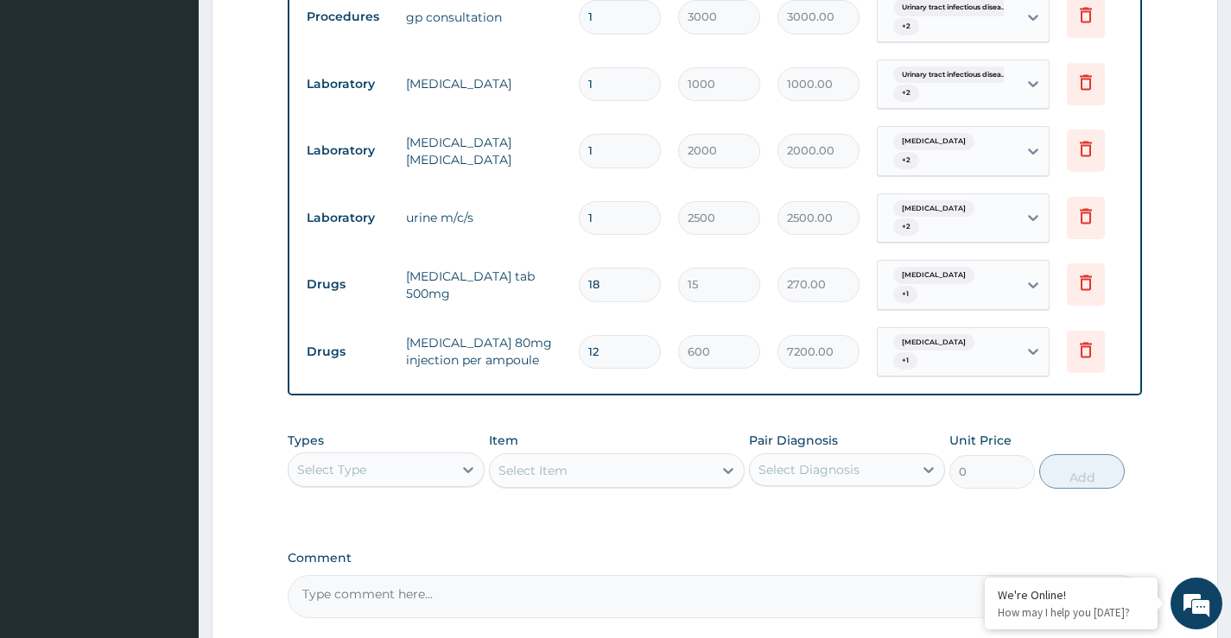
click at [605, 423] on div "Types Select Type Item Select Item Pair Diagnosis Select Diagnosis Unit Price 0…" at bounding box center [715, 460] width 854 height 74
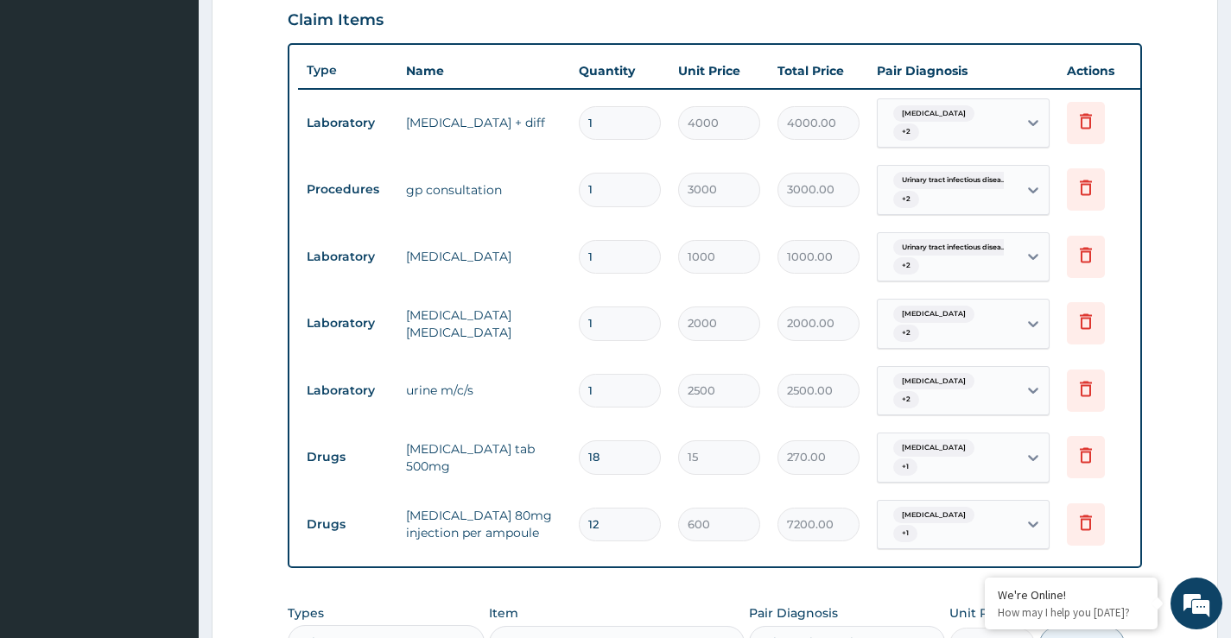
scroll to position [910, 0]
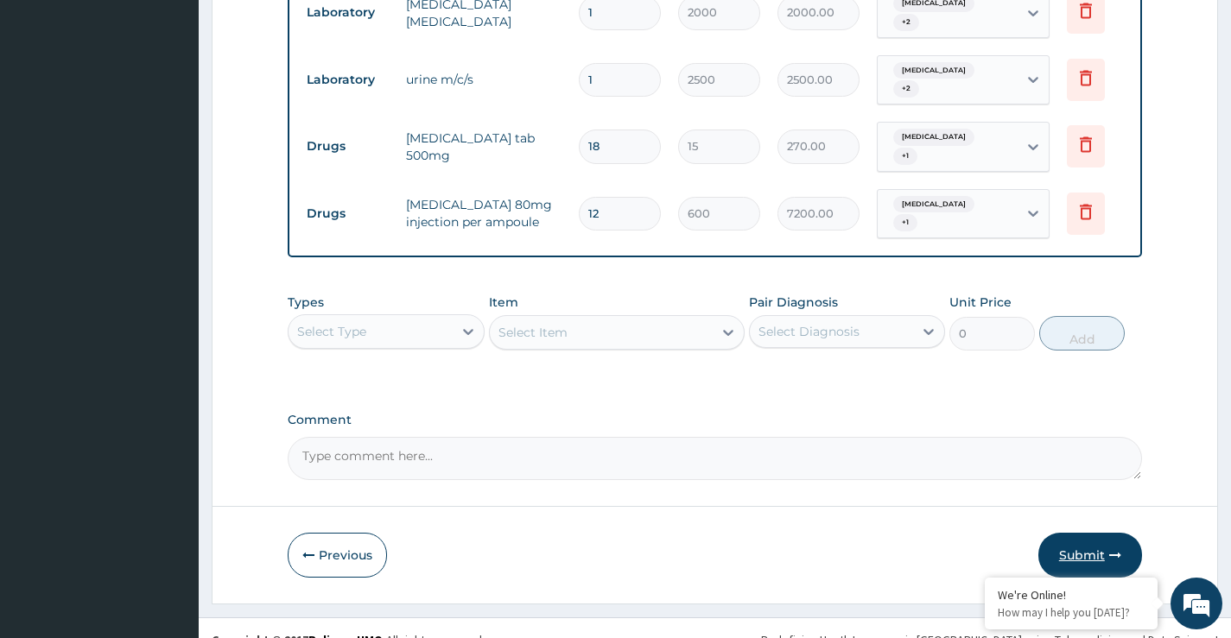
click at [1104, 533] on button "Submit" at bounding box center [1090, 555] width 104 height 45
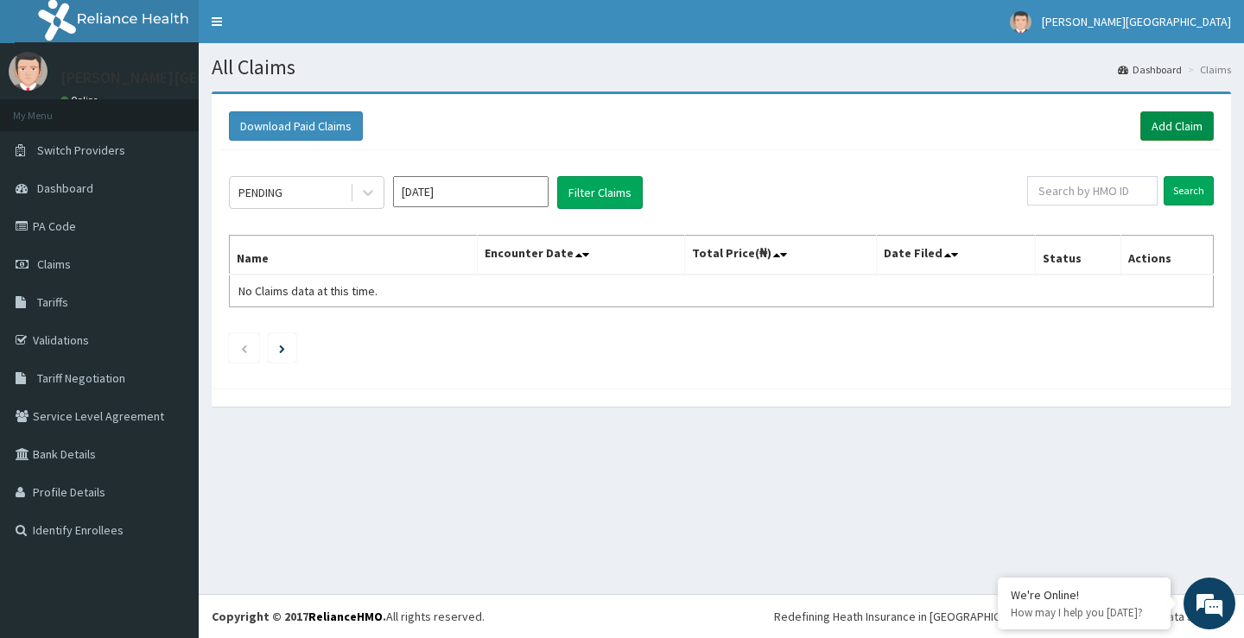
click at [1160, 126] on link "Add Claim" at bounding box center [1176, 125] width 73 height 29
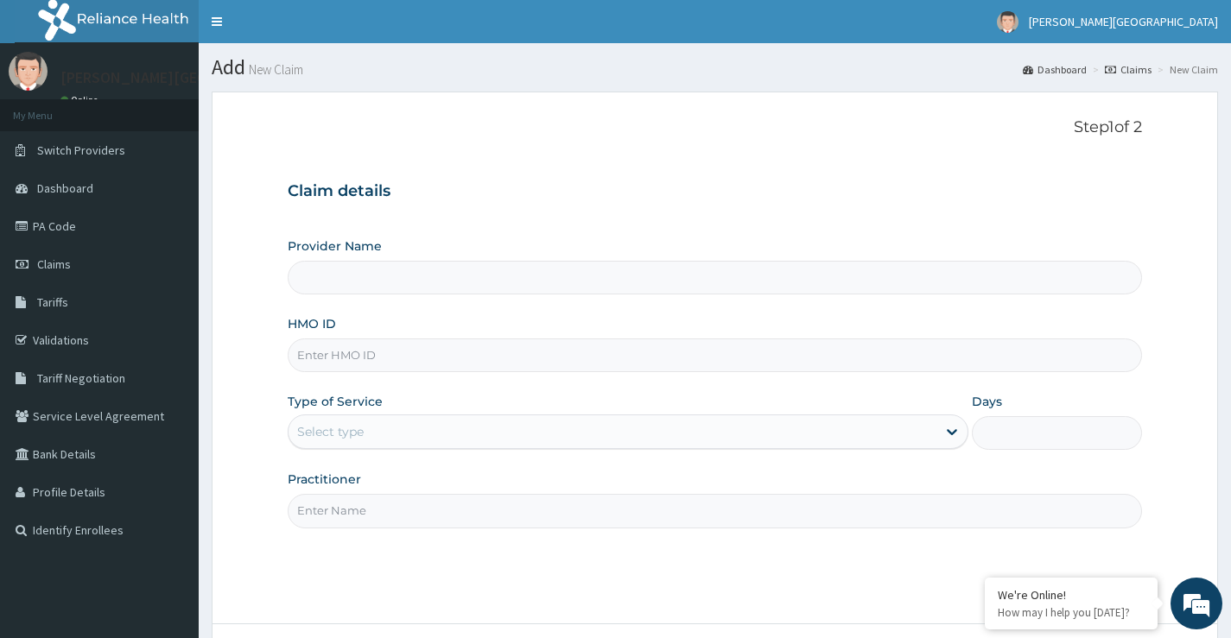
click at [392, 353] on input "HMO ID" at bounding box center [715, 356] width 854 height 34
type input "GBM"
type input "[PERSON_NAME][GEOGRAPHIC_DATA]"
type input "GBM/10110/A"
click at [340, 438] on div "Select type" at bounding box center [330, 431] width 67 height 17
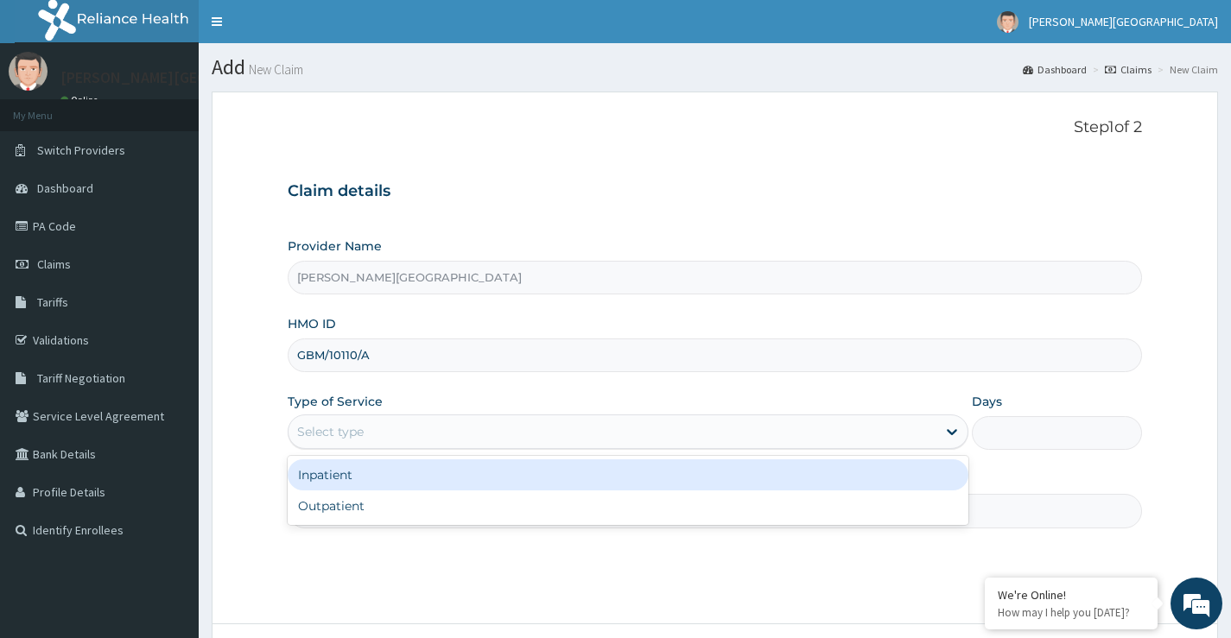
click at [385, 485] on div "Inpatient" at bounding box center [628, 475] width 681 height 31
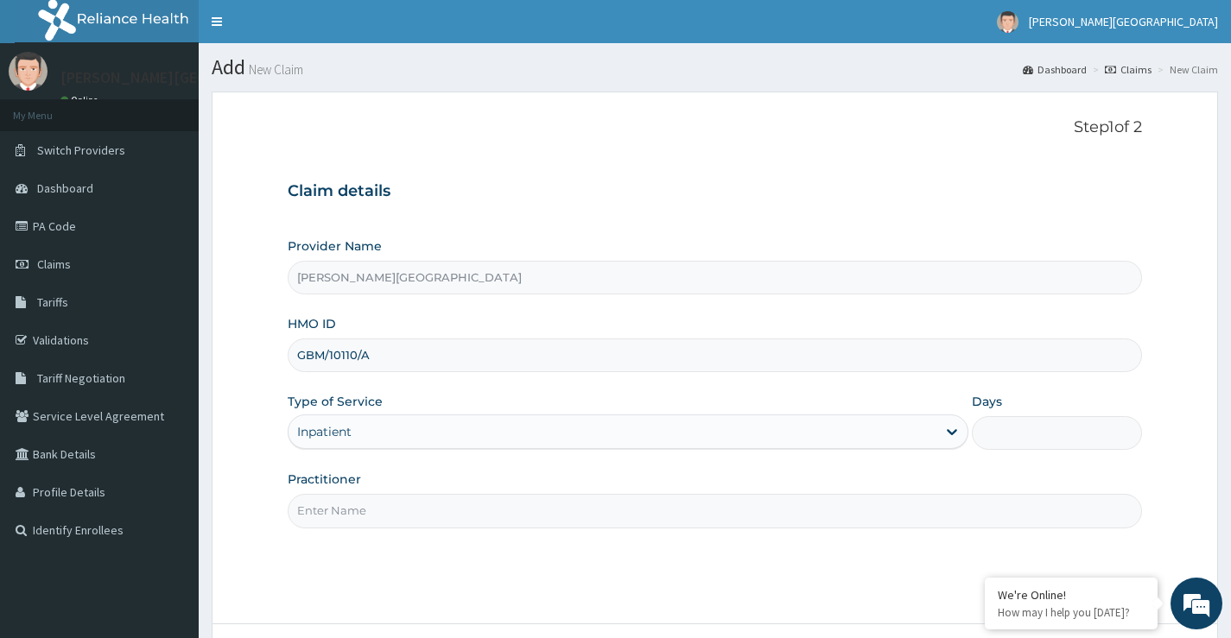
click at [1012, 438] on input "Days" at bounding box center [1057, 433] width 170 height 34
type input "2"
click at [516, 514] on input "Practitioner" at bounding box center [715, 511] width 854 height 34
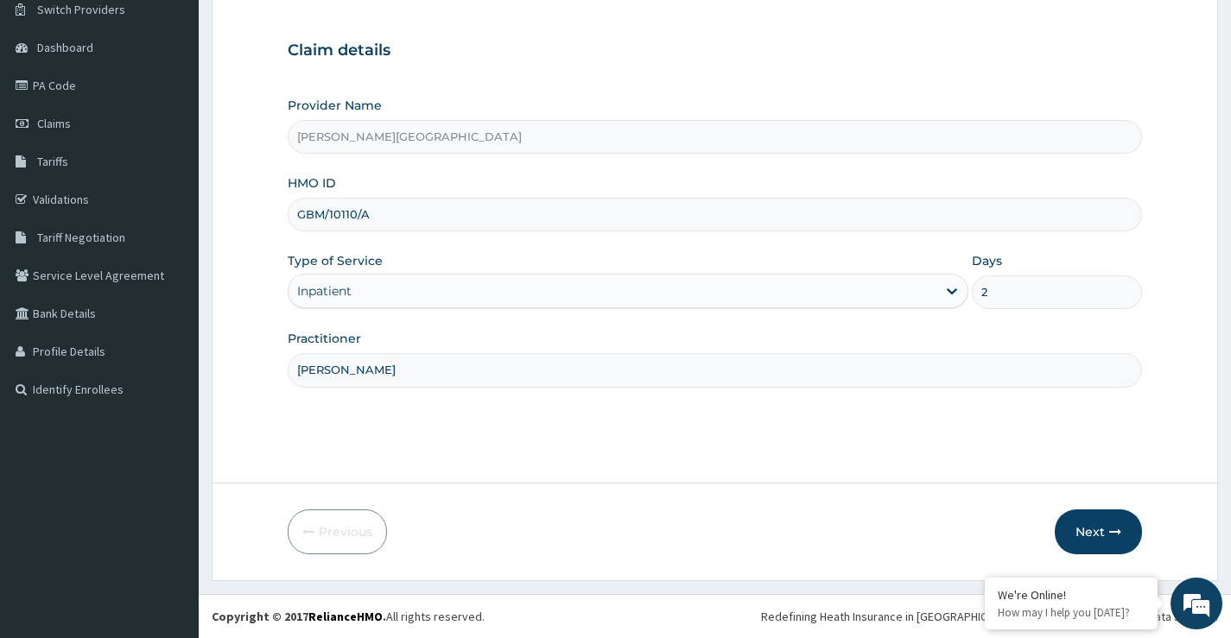
type input "[PERSON_NAME]"
click at [840, 502] on form "Step 1 of 2 Claim details Provider Name [PERSON_NAME][GEOGRAPHIC_DATA] HMO ID G…" at bounding box center [715, 266] width 1006 height 630
click at [1101, 529] on button "Next" at bounding box center [1098, 532] width 87 height 45
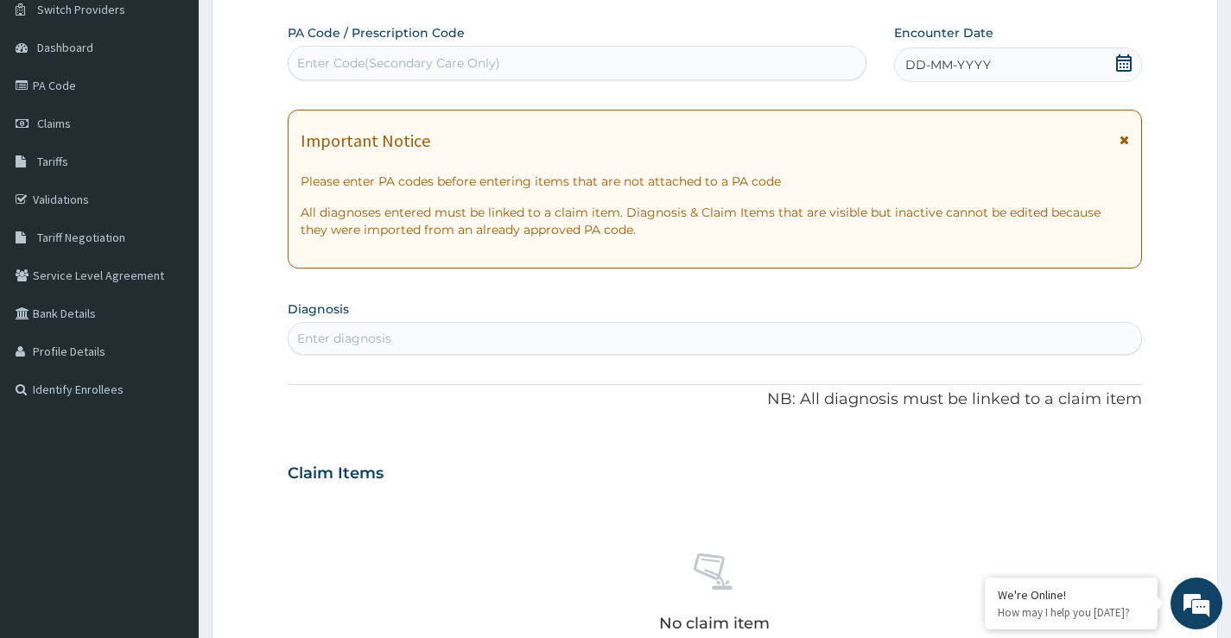
click at [485, 64] on div "Enter Code(Secondary Care Only)" at bounding box center [398, 62] width 203 height 17
type input "PA/EB55DD"
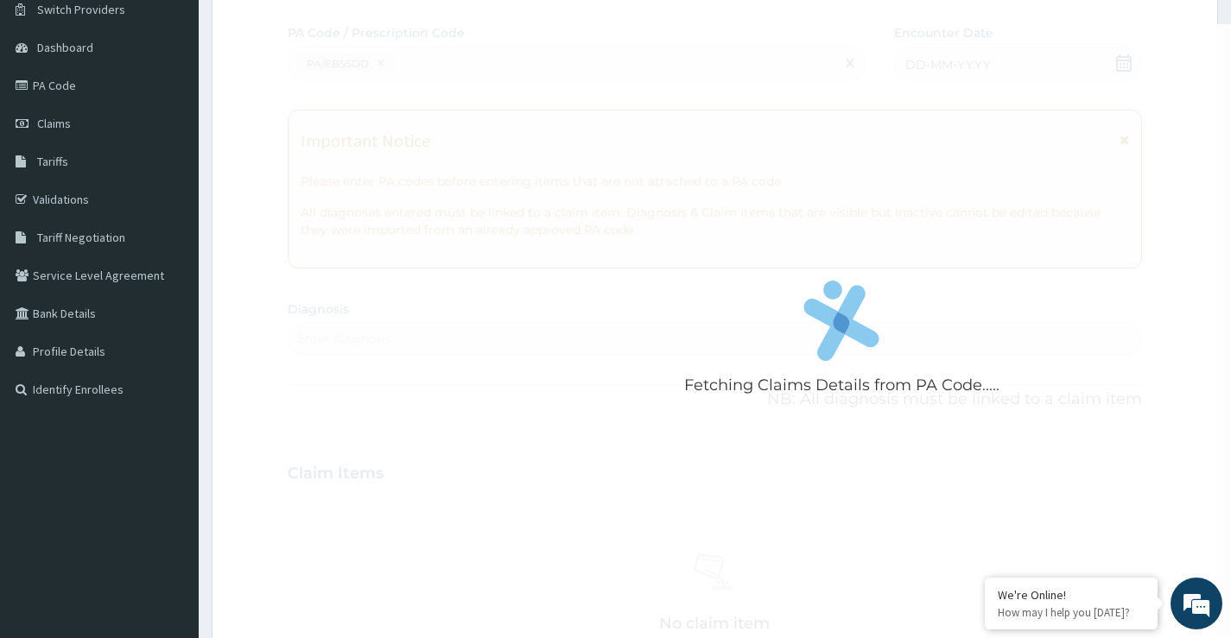
scroll to position [579, 0]
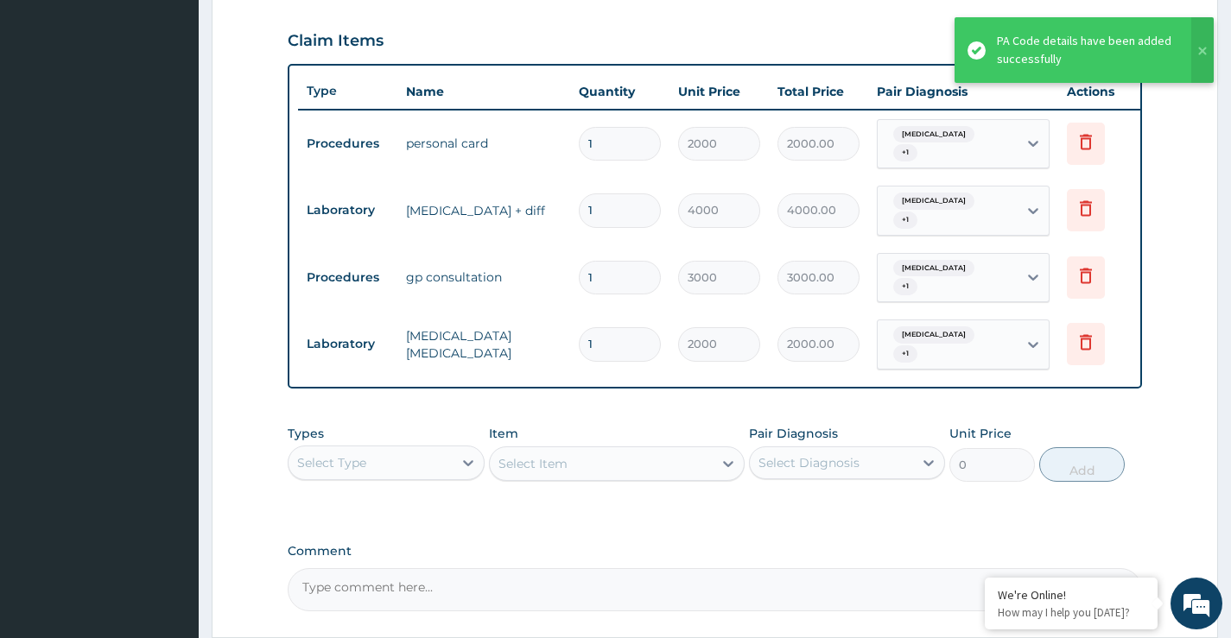
click at [485, 56] on div "Claim Items" at bounding box center [715, 37] width 854 height 45
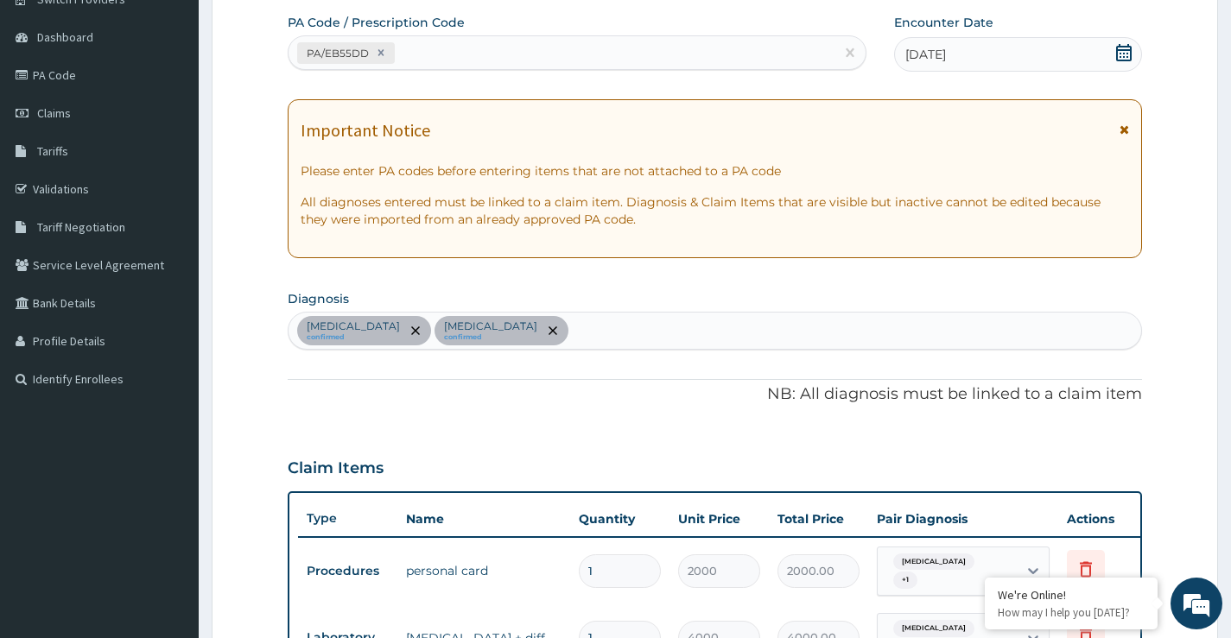
scroll to position [147, 0]
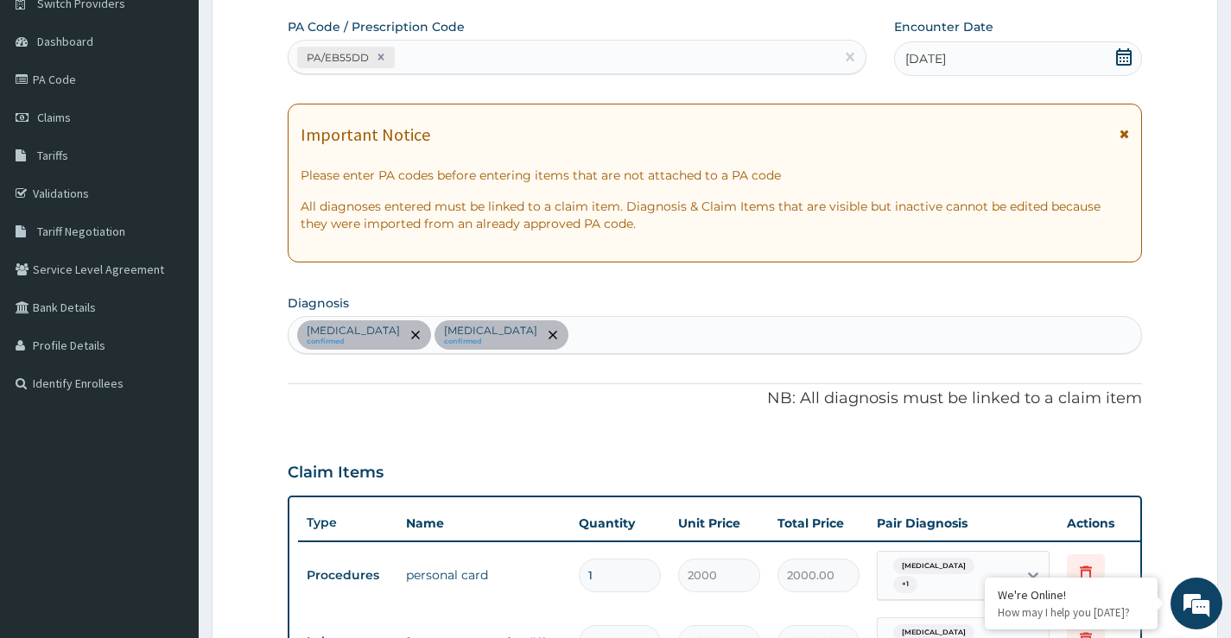
click at [466, 61] on div "PA/EB55DD" at bounding box center [561, 57] width 546 height 29
type input "PA/35E5A6"
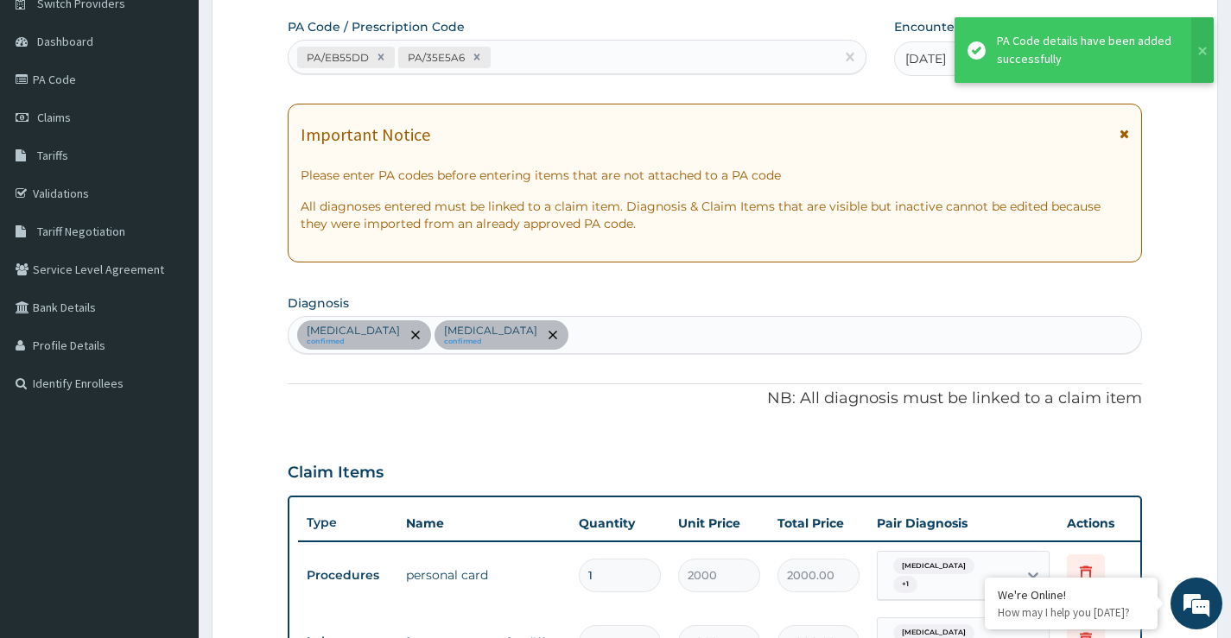
scroll to position [936, 0]
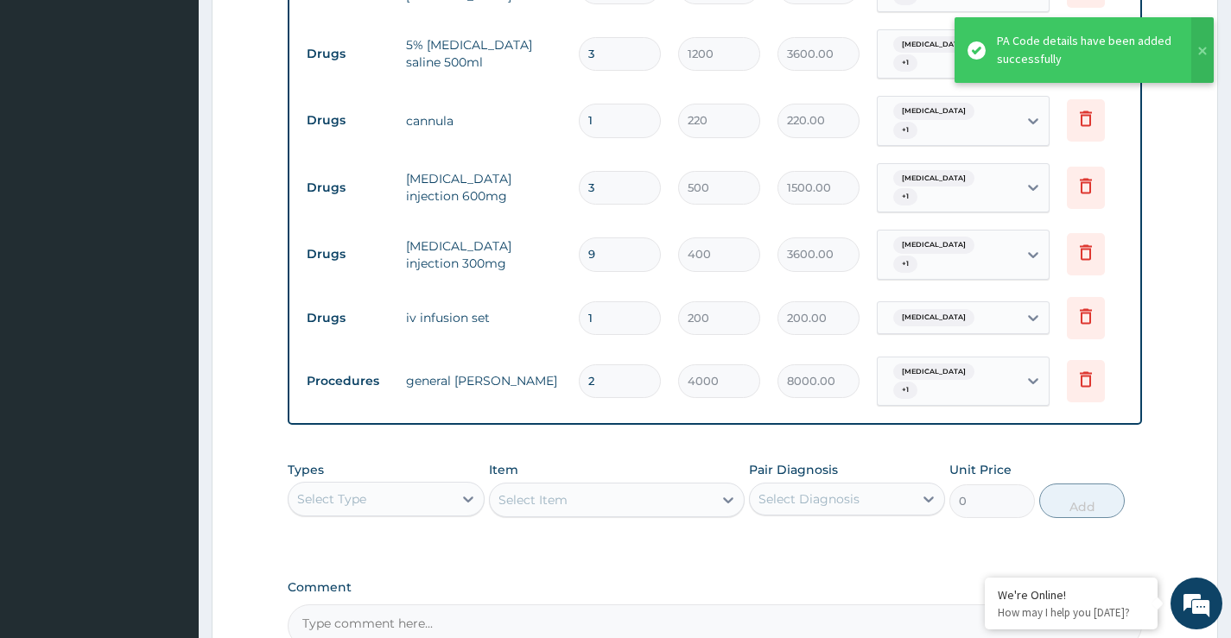
click at [430, 461] on div "Types Select Type" at bounding box center [386, 489] width 196 height 57
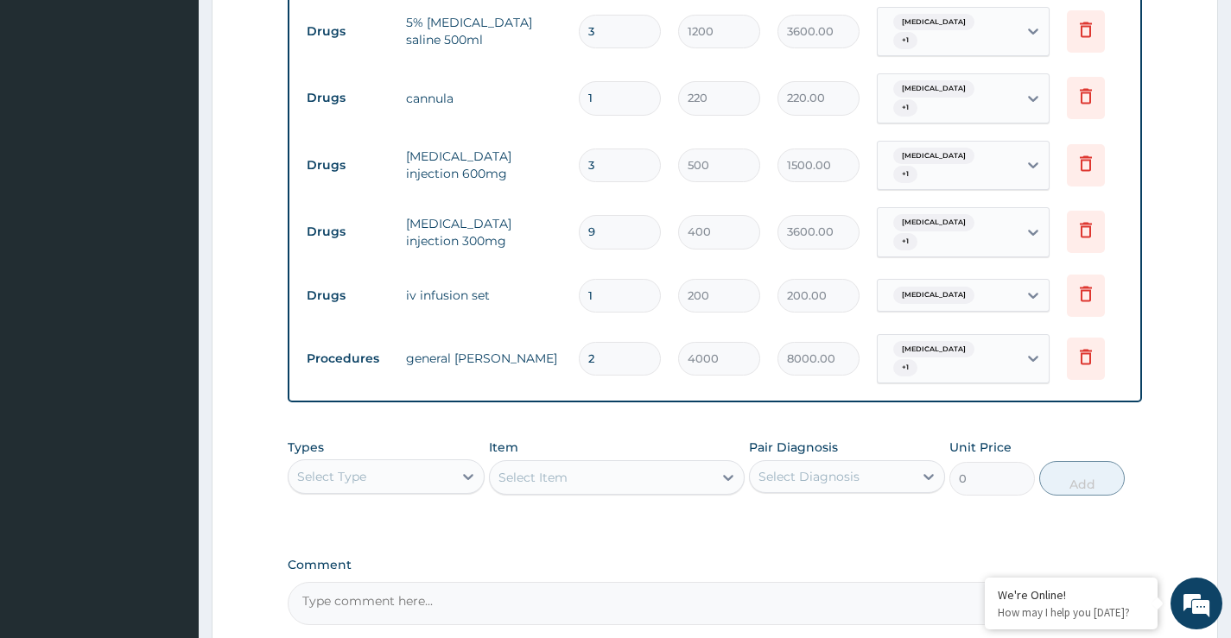
scroll to position [1075, 0]
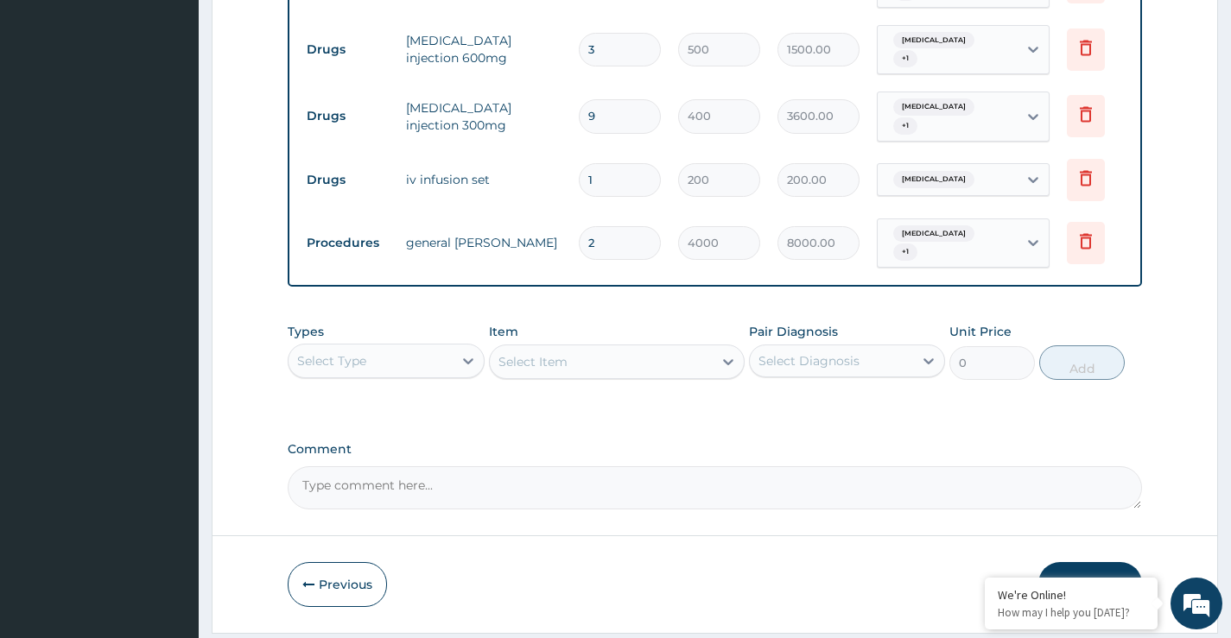
click at [1090, 562] on button "Submit" at bounding box center [1090, 584] width 104 height 45
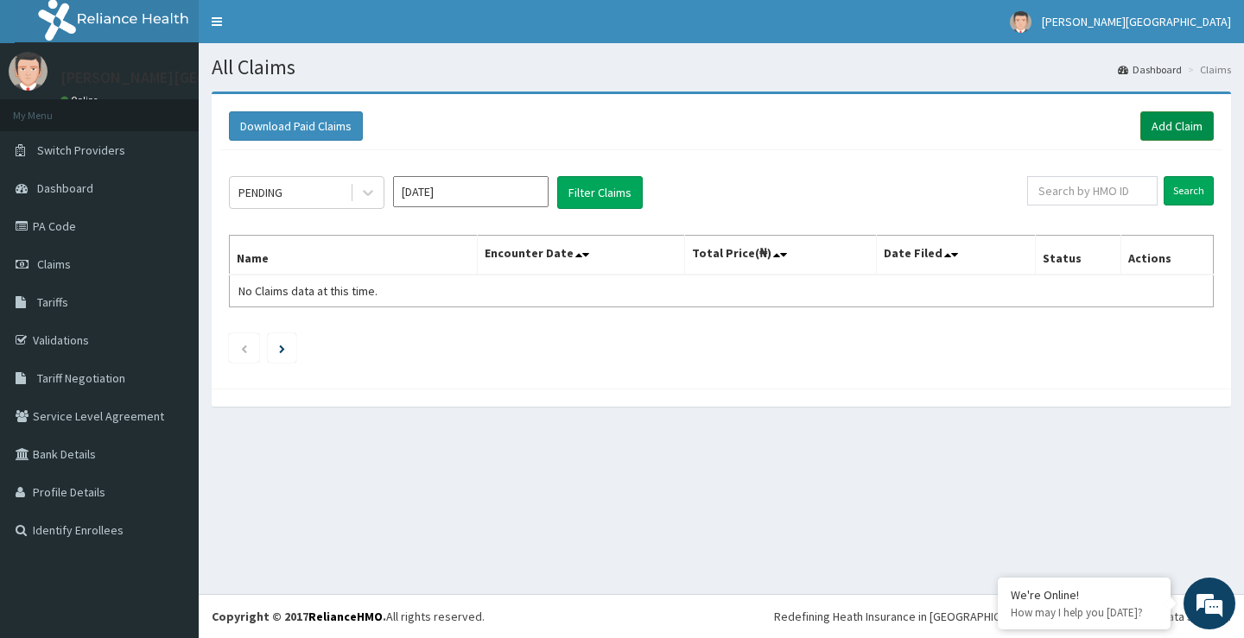
click at [1159, 124] on link "Add Claim" at bounding box center [1176, 125] width 73 height 29
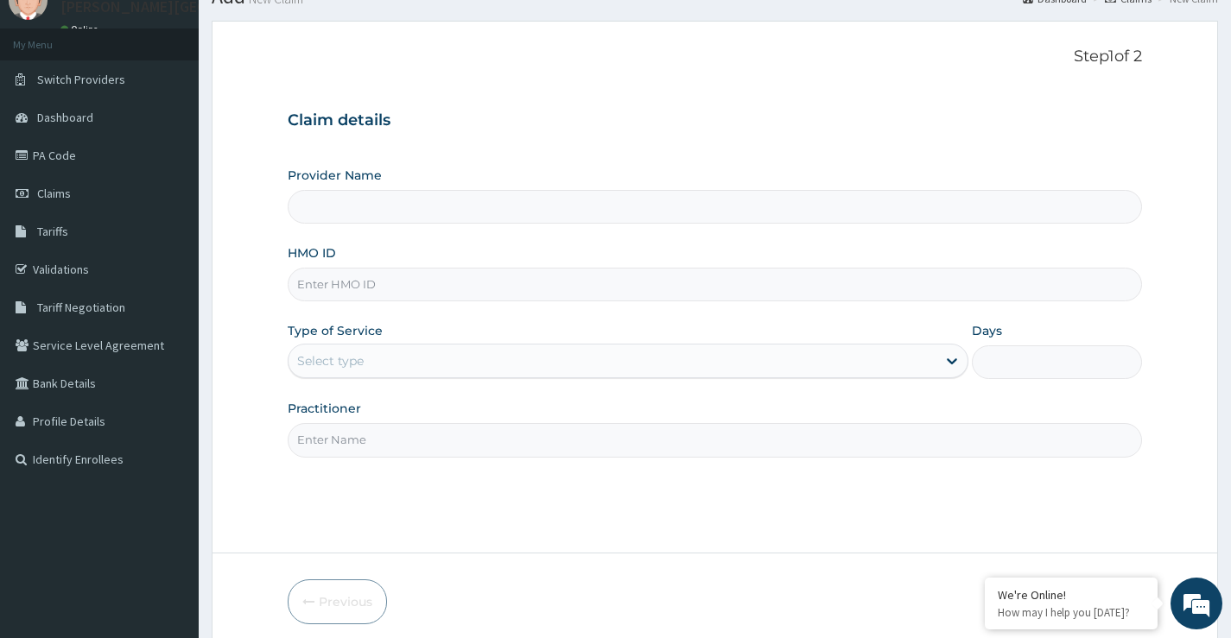
scroll to position [86, 0]
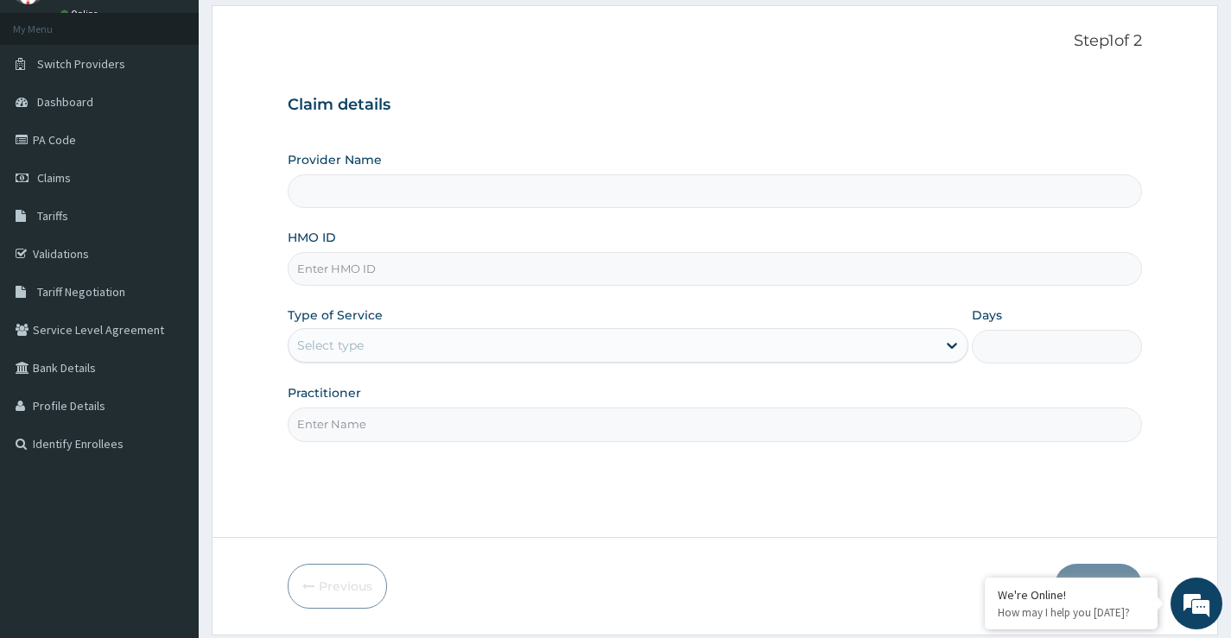
click at [573, 280] on input "HMO ID" at bounding box center [715, 269] width 854 height 34
type input "[PERSON_NAME][GEOGRAPHIC_DATA]"
type input "OSJ/10002/A"
click at [537, 344] on div "Select type" at bounding box center [612, 346] width 648 height 28
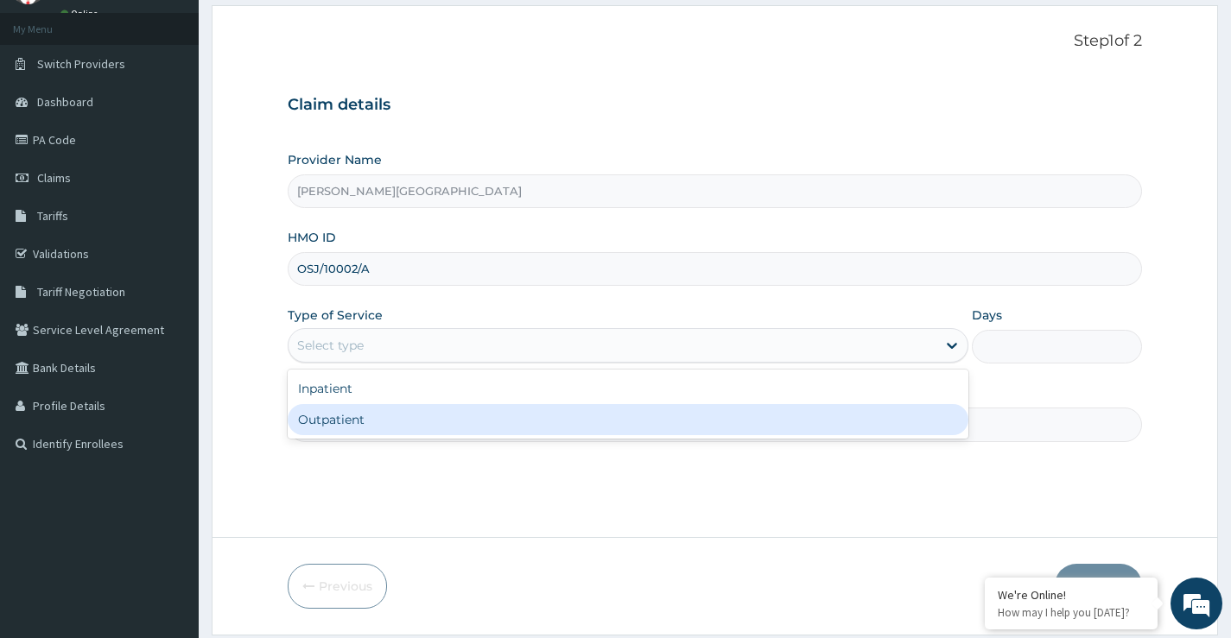
click at [355, 423] on div "Outpatient" at bounding box center [628, 419] width 681 height 31
type input "1"
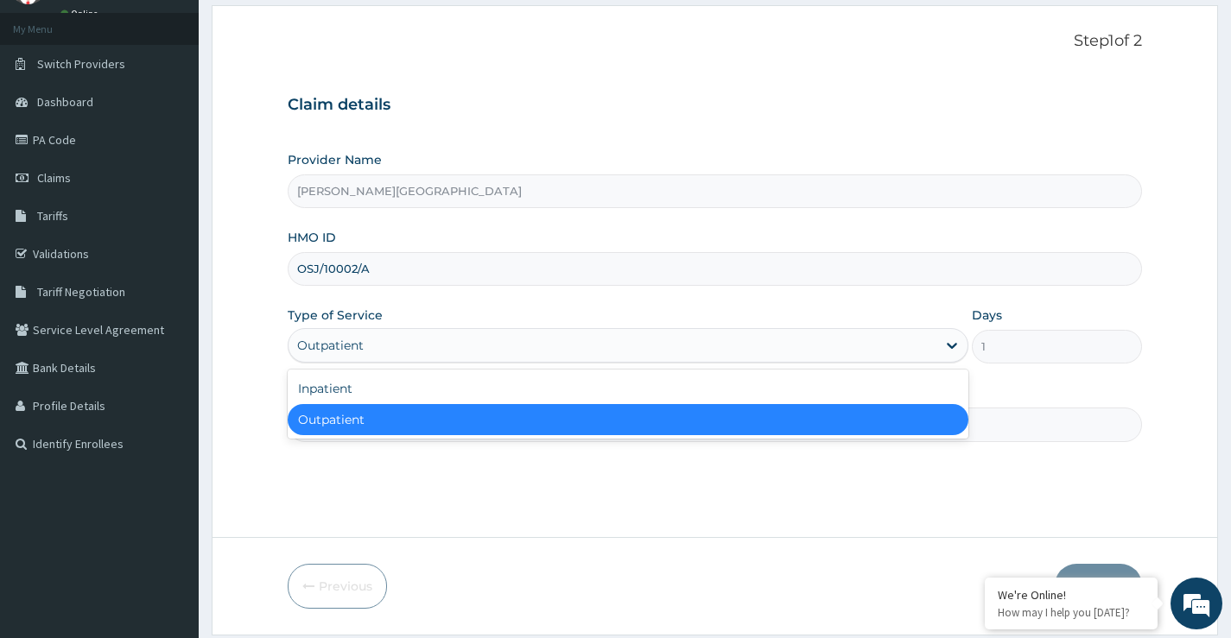
click at [428, 341] on div "Outpatient" at bounding box center [612, 346] width 648 height 28
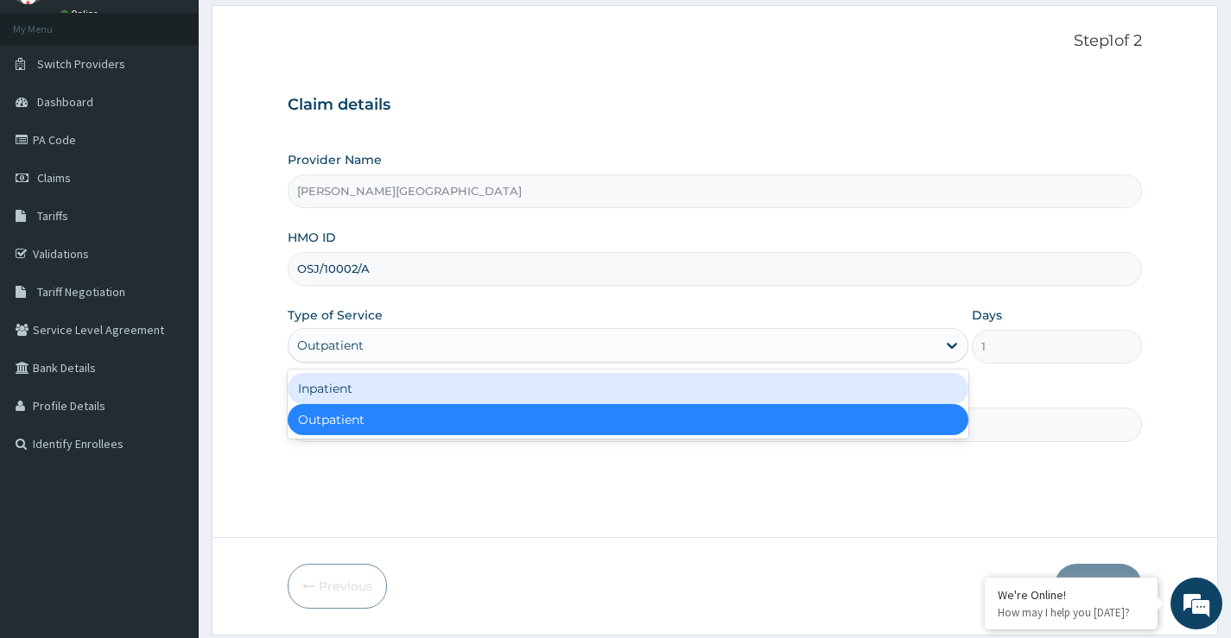
click at [332, 389] on div "Inpatient" at bounding box center [628, 388] width 681 height 31
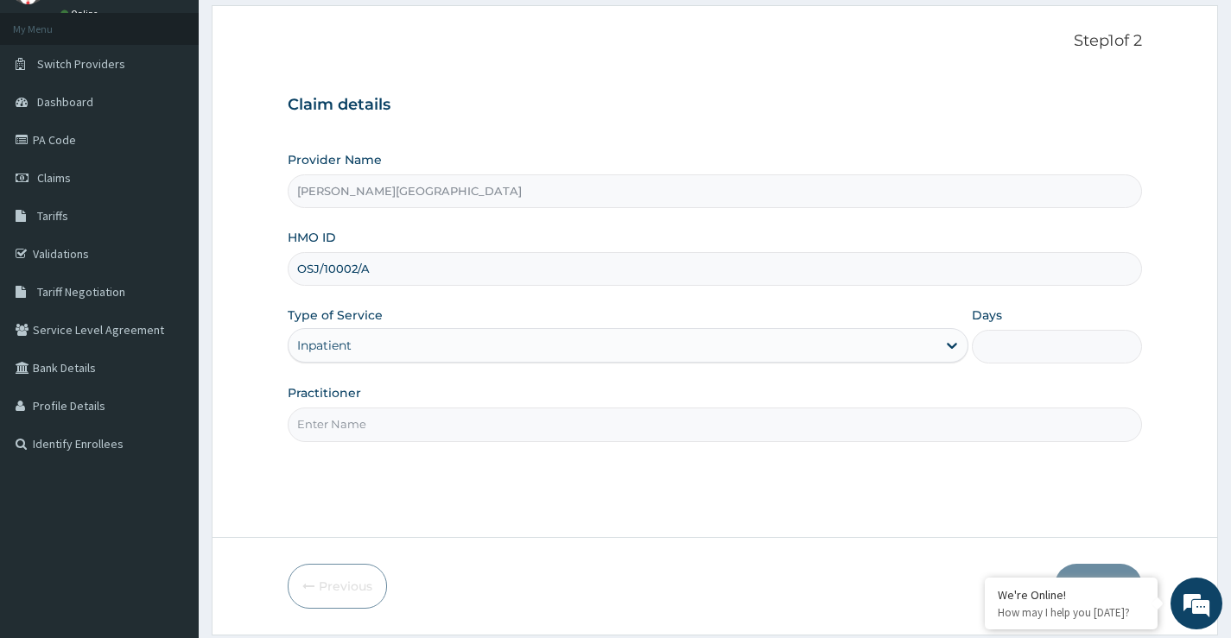
click at [1021, 352] on input "Days" at bounding box center [1057, 347] width 170 height 34
type input "2"
click at [514, 424] on input "Practitioner" at bounding box center [715, 425] width 854 height 34
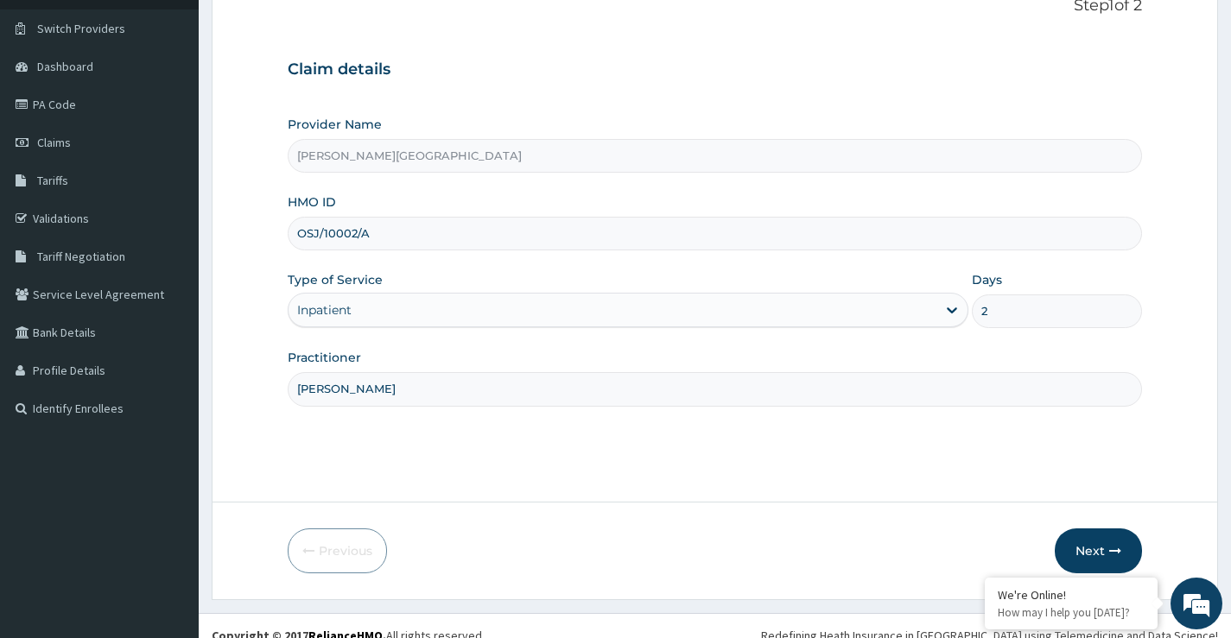
scroll to position [141, 0]
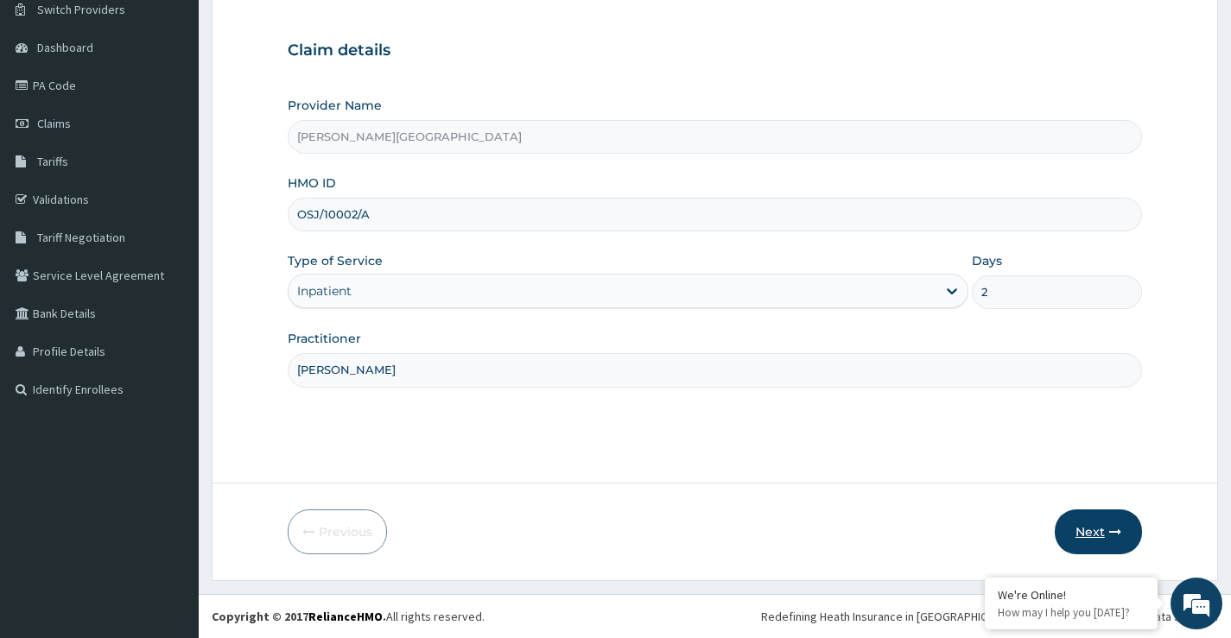
type input "DR POPOOLA"
click at [1089, 523] on button "Next" at bounding box center [1098, 532] width 87 height 45
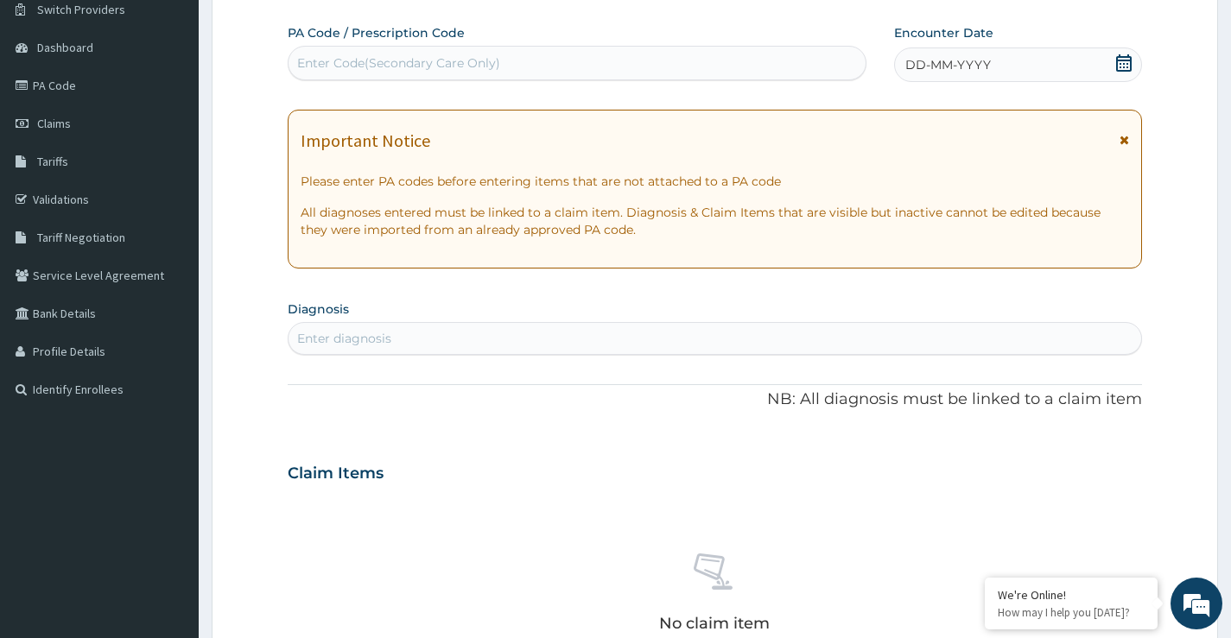
click at [434, 67] on div "Enter Code(Secondary Care Only)" at bounding box center [398, 62] width 203 height 17
type input "PA/5D7C95"
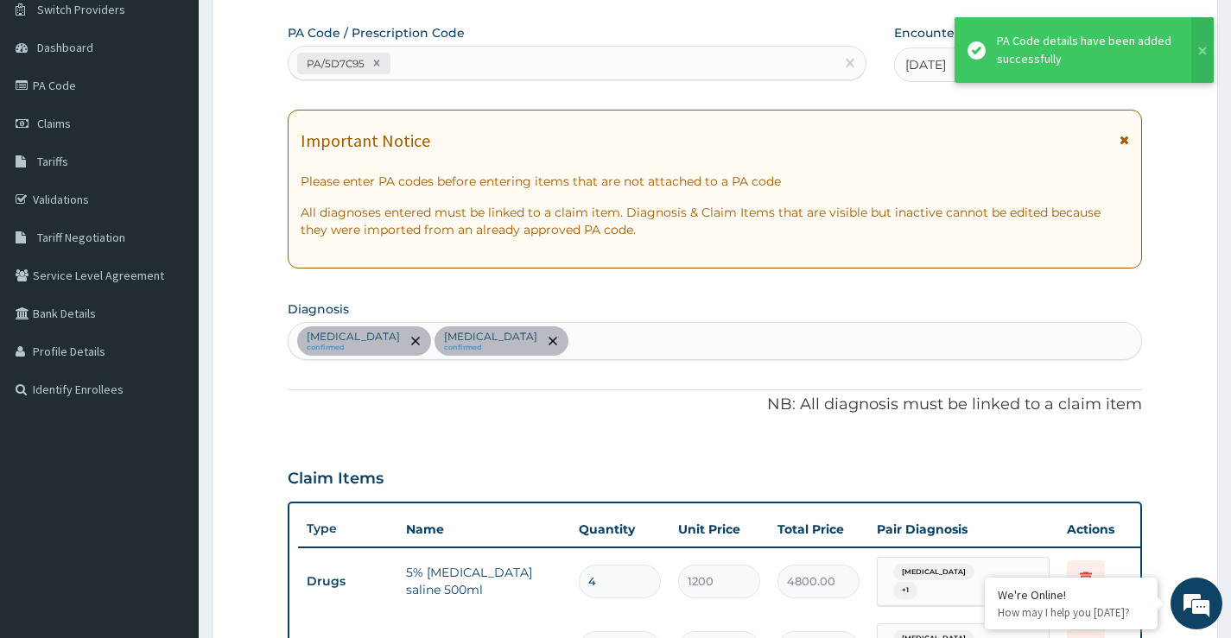
scroll to position [817, 0]
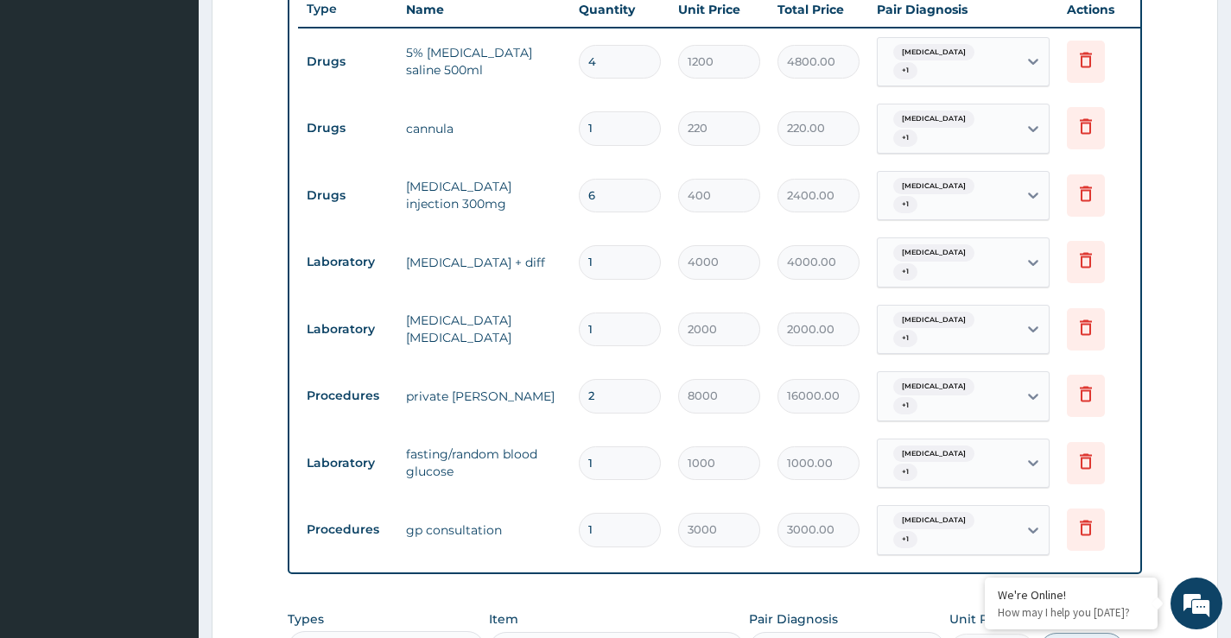
scroll to position [558, 0]
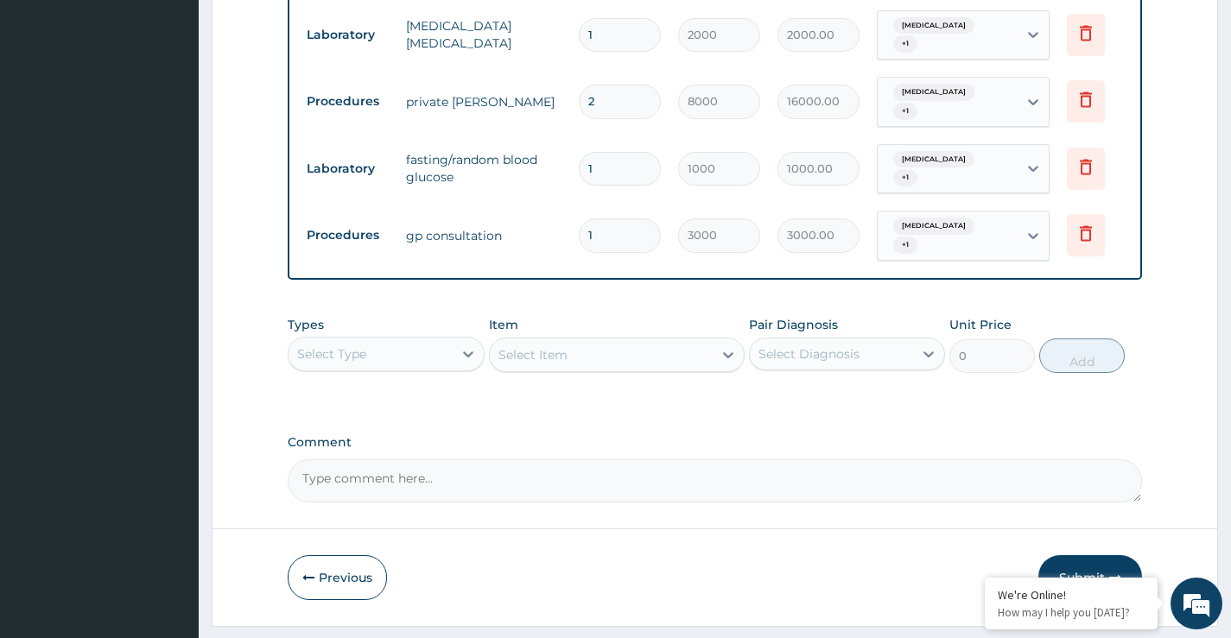
click at [1079, 555] on button "Submit" at bounding box center [1090, 577] width 104 height 45
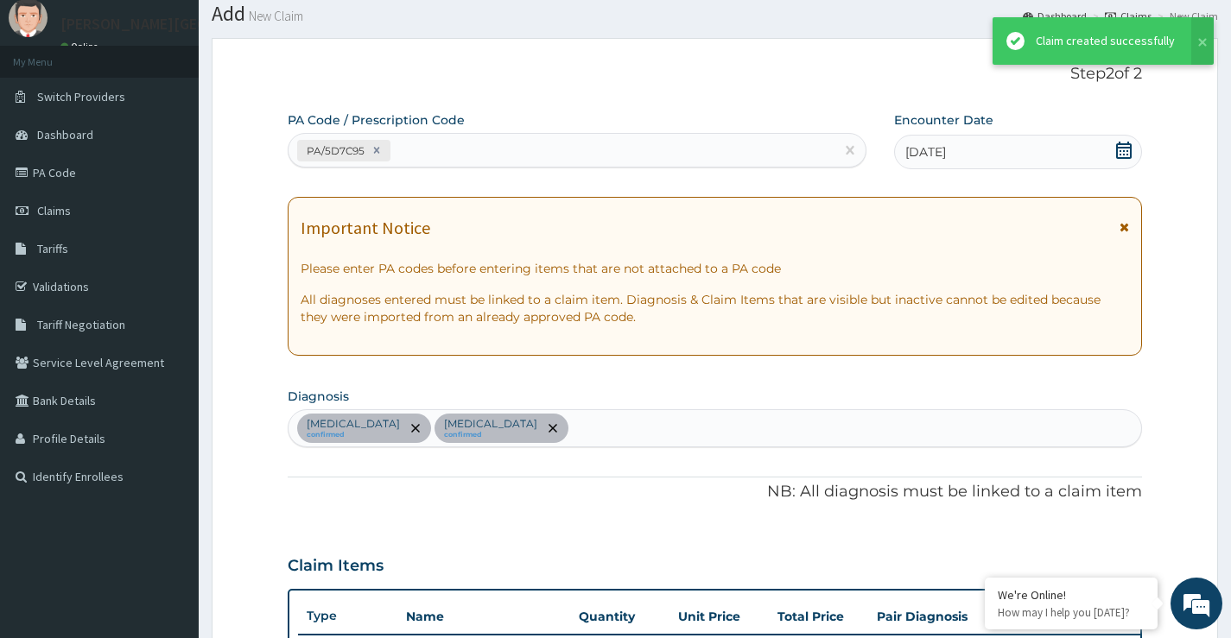
scroll to position [955, 0]
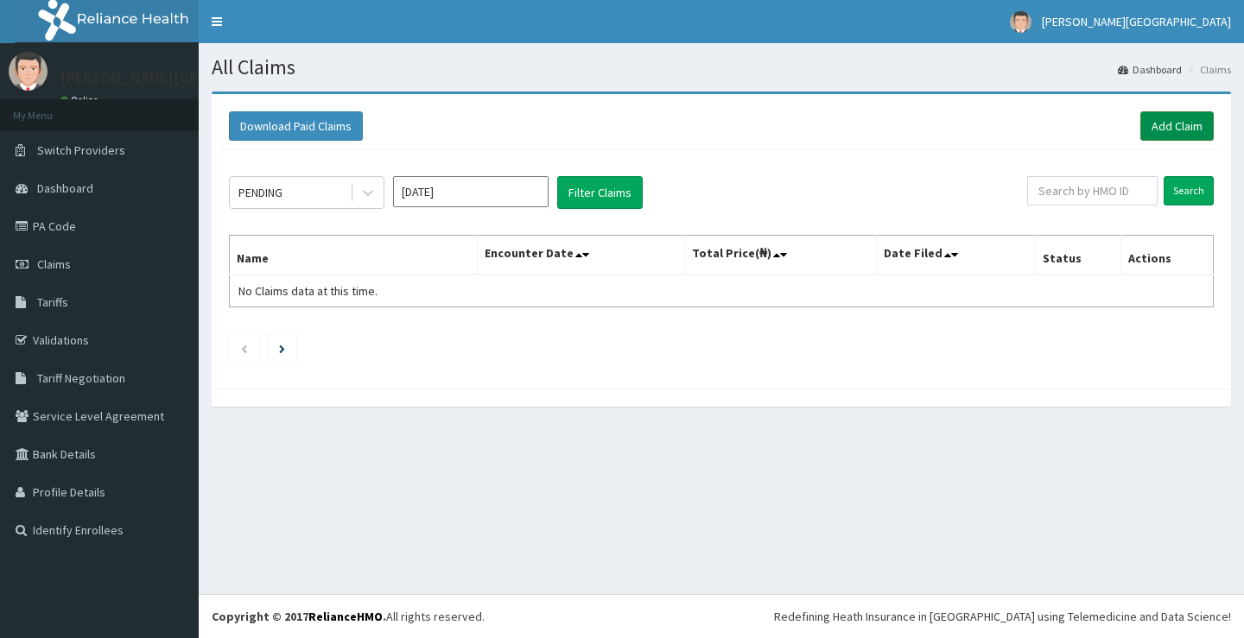
click at [1183, 124] on link "Add Claim" at bounding box center [1176, 125] width 73 height 29
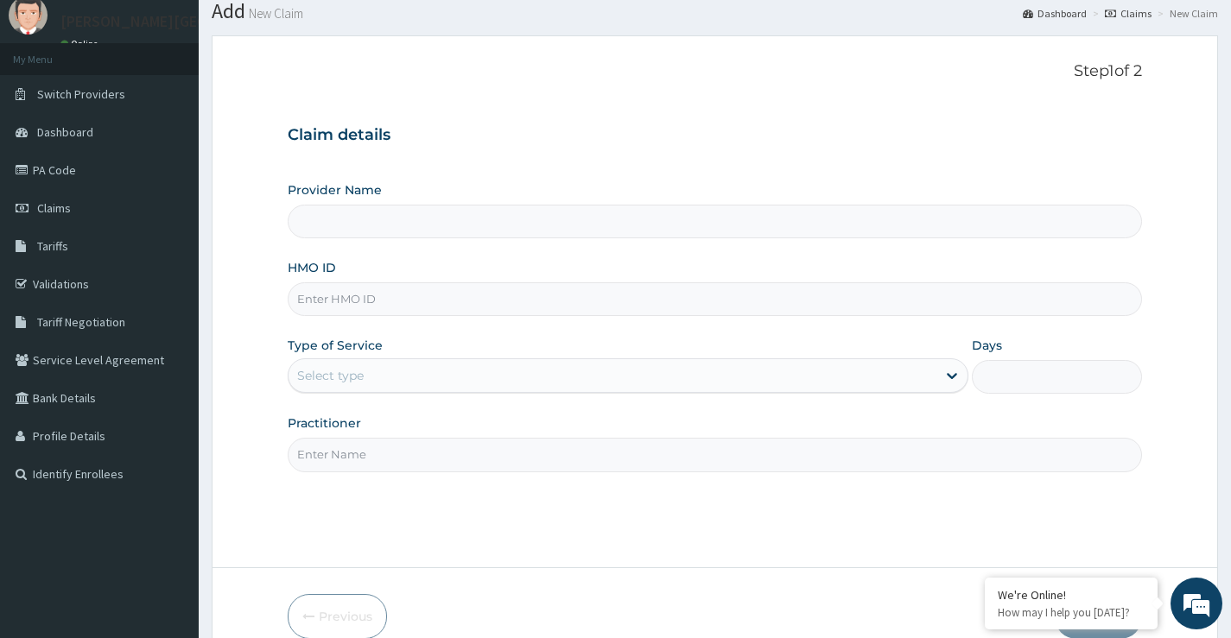
scroll to position [86, 0]
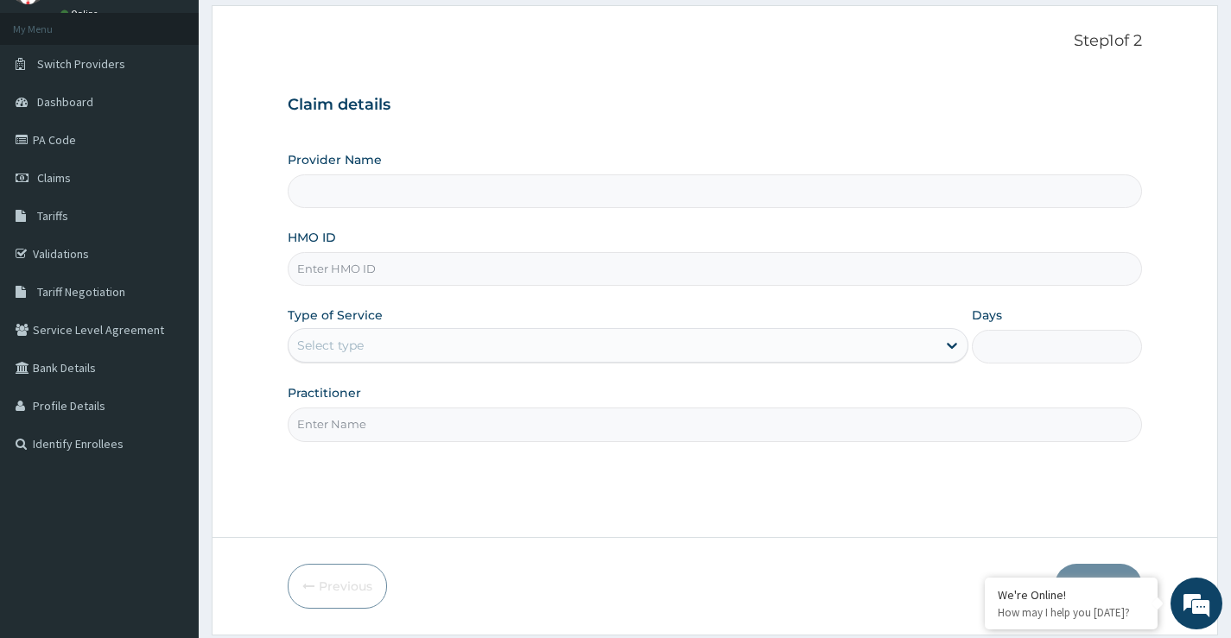
click at [465, 271] on input "HMO ID" at bounding box center [715, 269] width 854 height 34
type input "gbm/"
type input "[PERSON_NAME][GEOGRAPHIC_DATA]"
type input "gbm/10110/a"
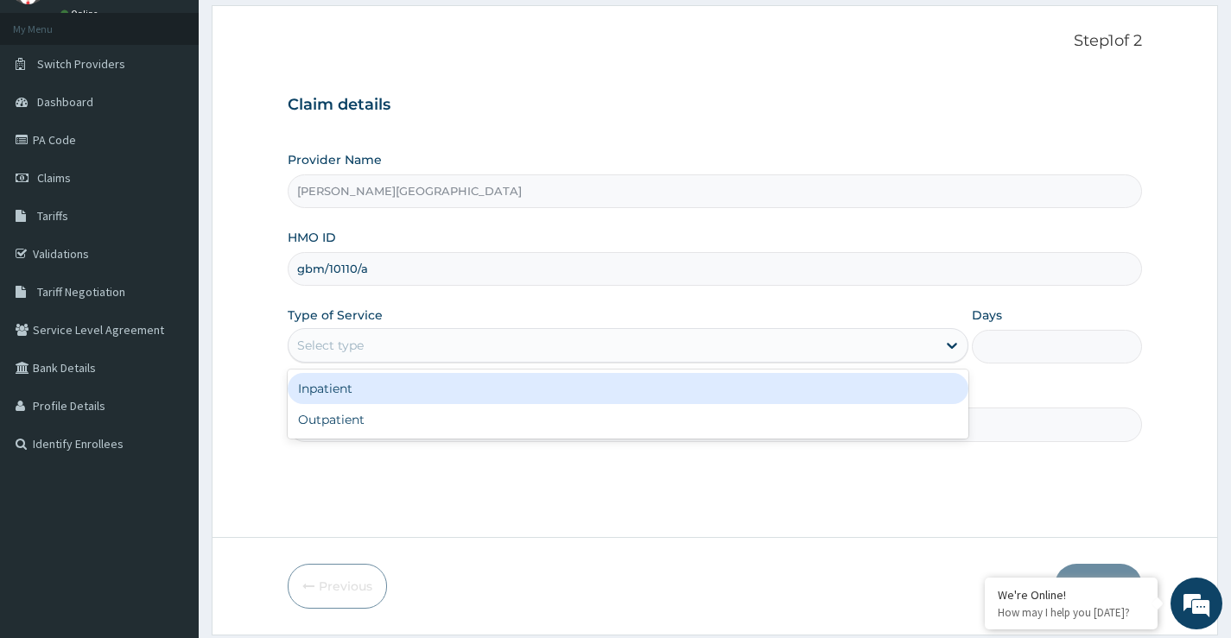
click at [376, 351] on div "Select type" at bounding box center [612, 346] width 648 height 28
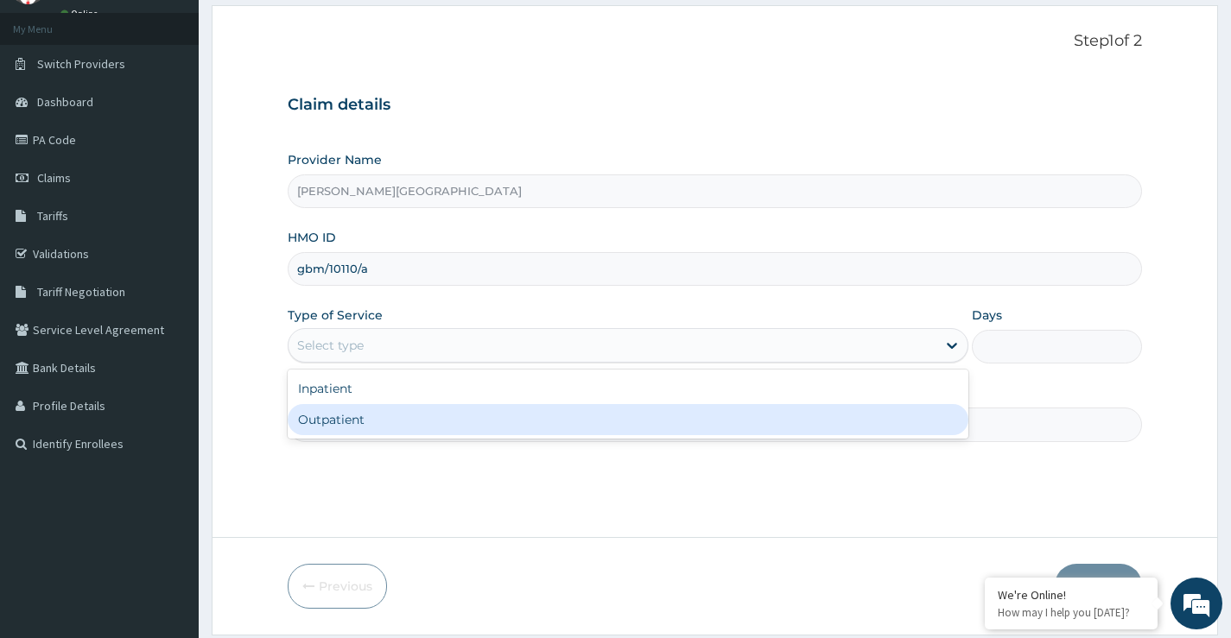
click at [368, 415] on div "Outpatient" at bounding box center [628, 419] width 681 height 31
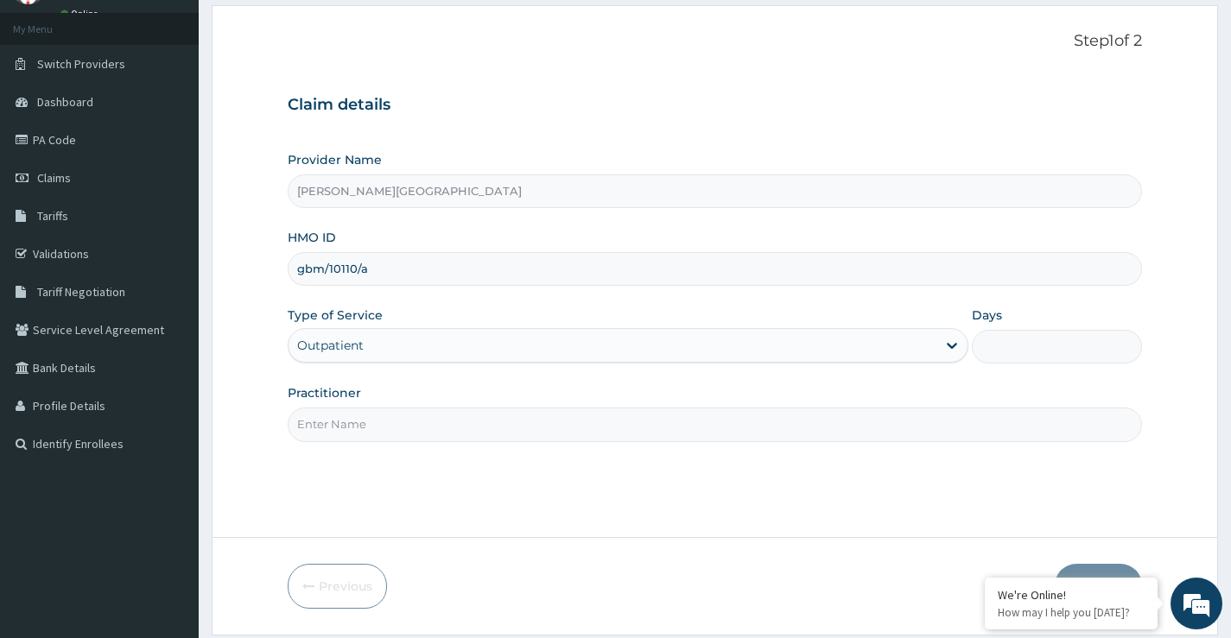
type input "1"
click at [369, 429] on input "Practitioner" at bounding box center [715, 425] width 854 height 34
type input "P"
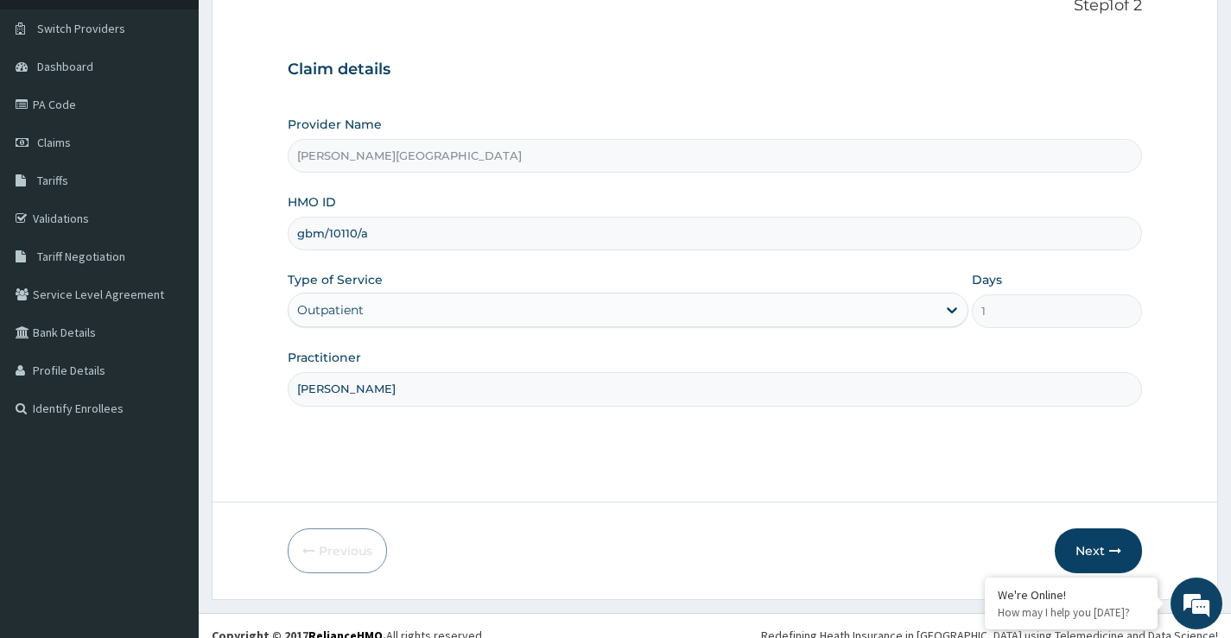
scroll to position [141, 0]
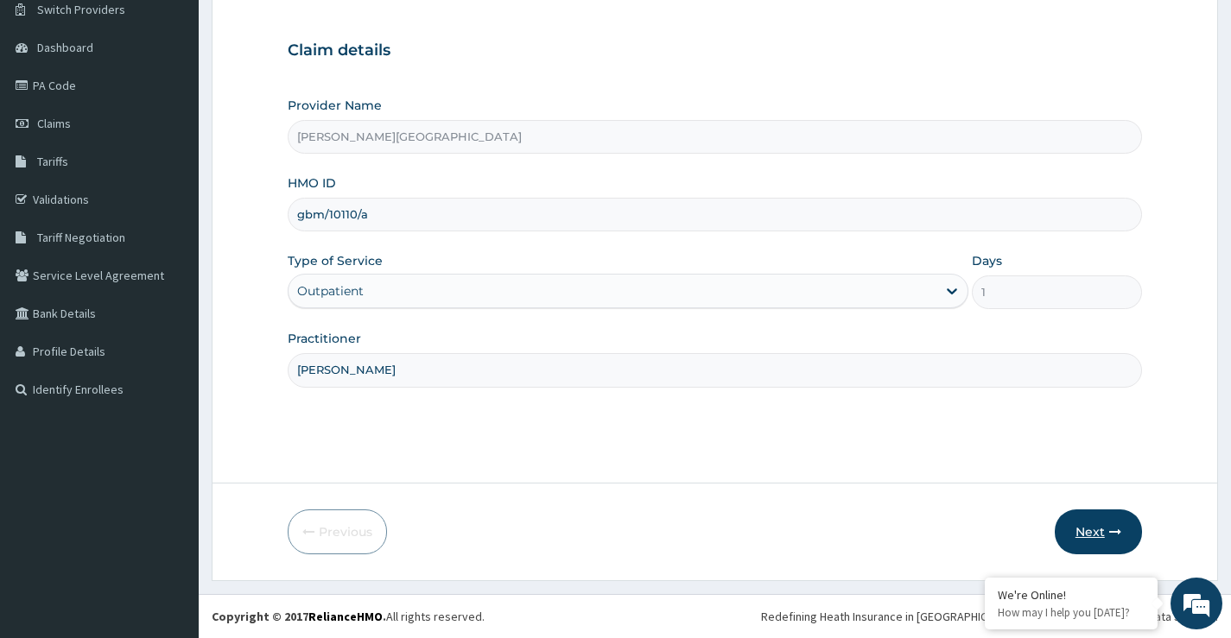
type input "DR OPARA"
click at [1088, 535] on button "Next" at bounding box center [1098, 532] width 87 height 45
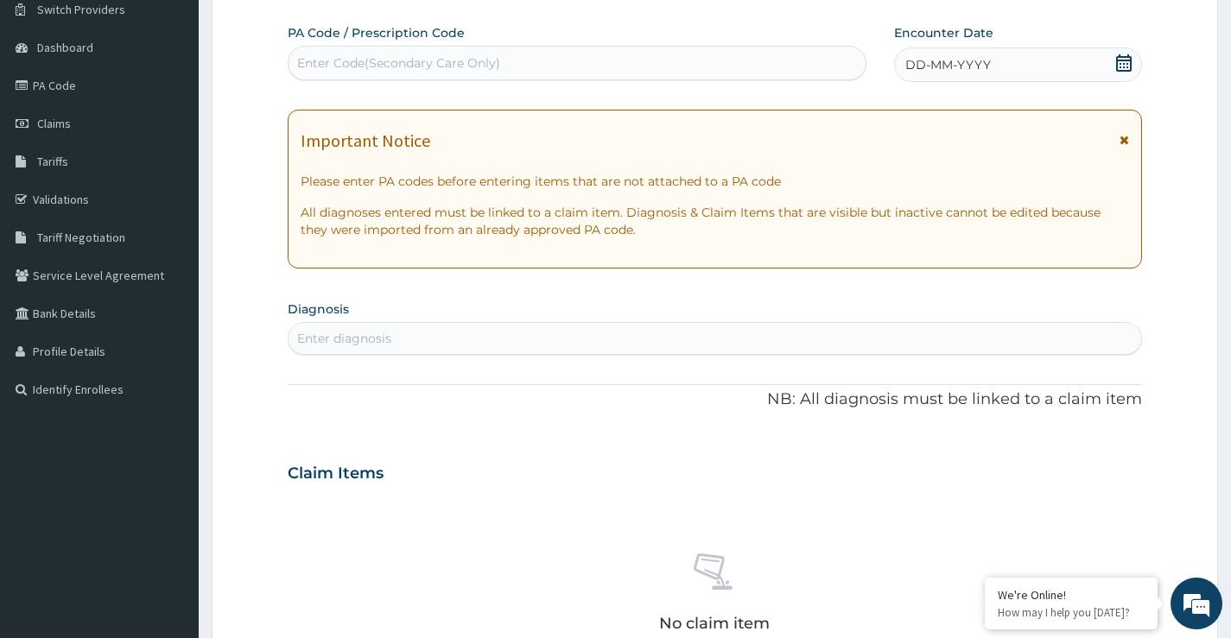
click at [501, 61] on div "Enter Code(Secondary Care Only)" at bounding box center [576, 63] width 577 height 28
type input "PA/4524BD"
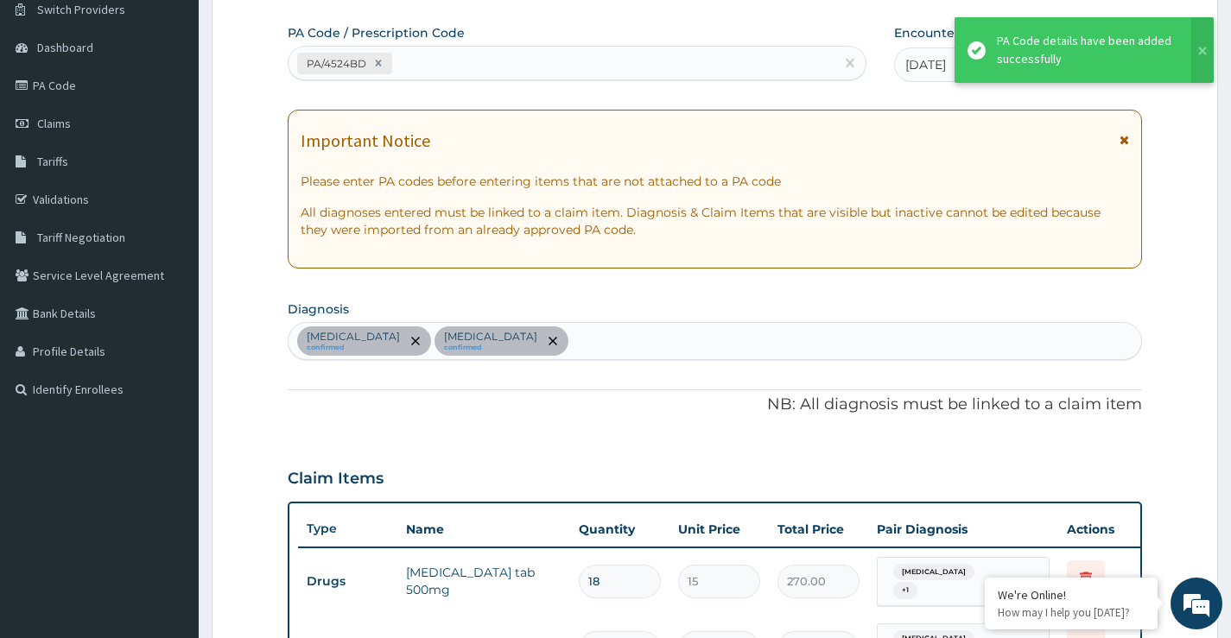
scroll to position [157, 0]
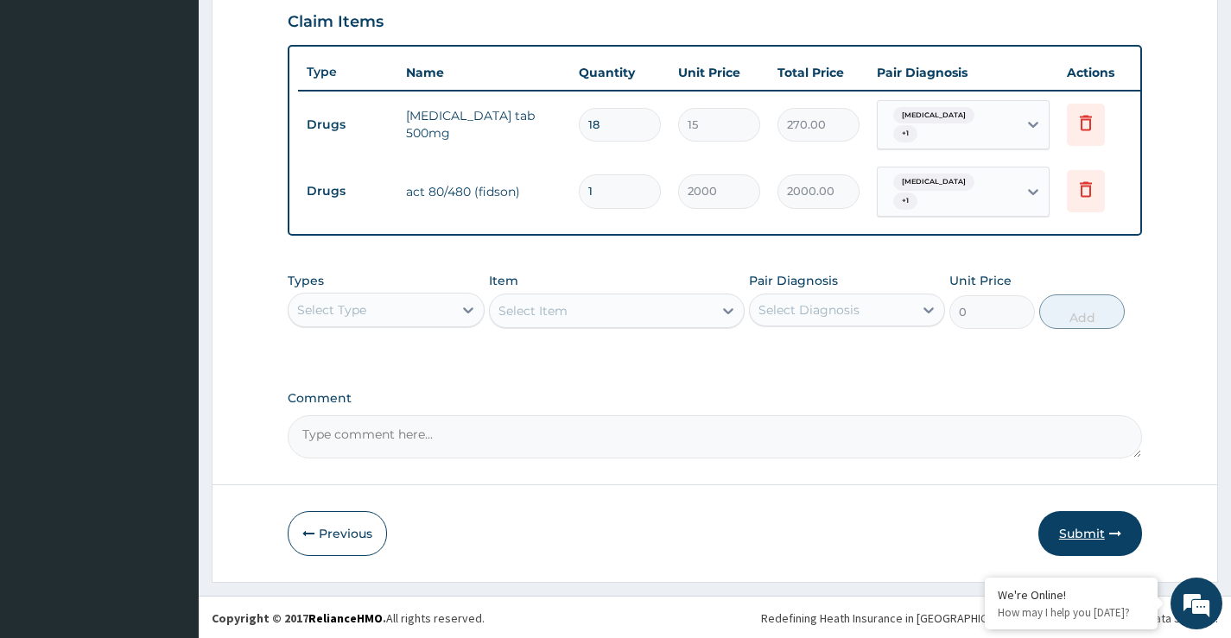
click at [1076, 514] on button "Submit" at bounding box center [1090, 533] width 104 height 45
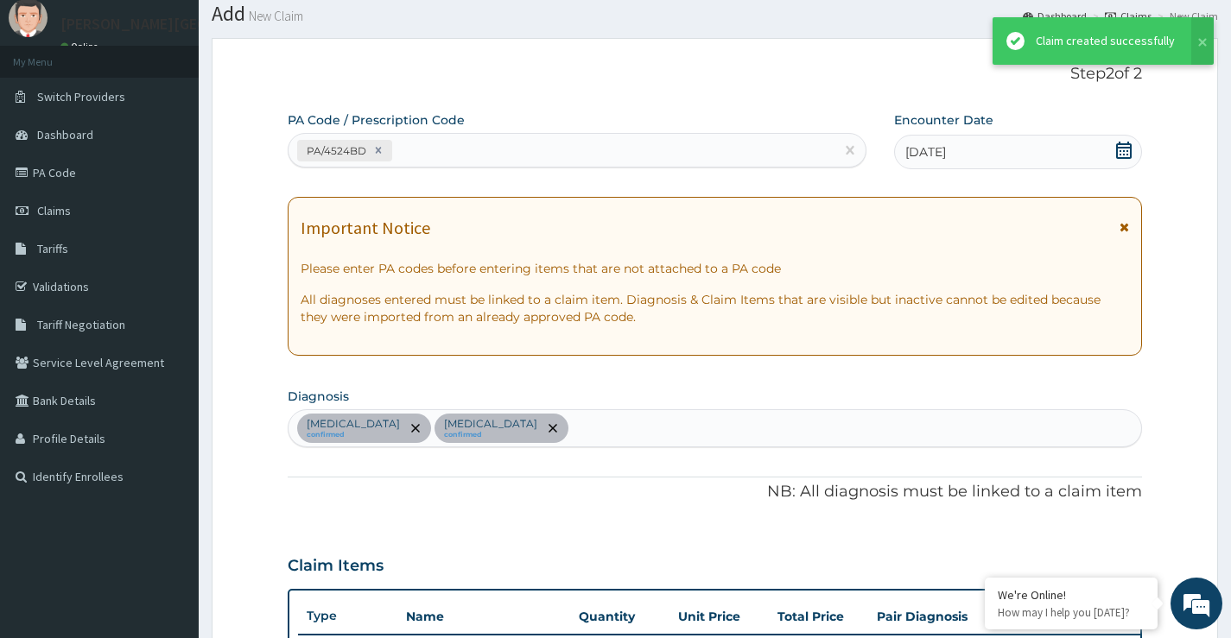
scroll to position [598, 0]
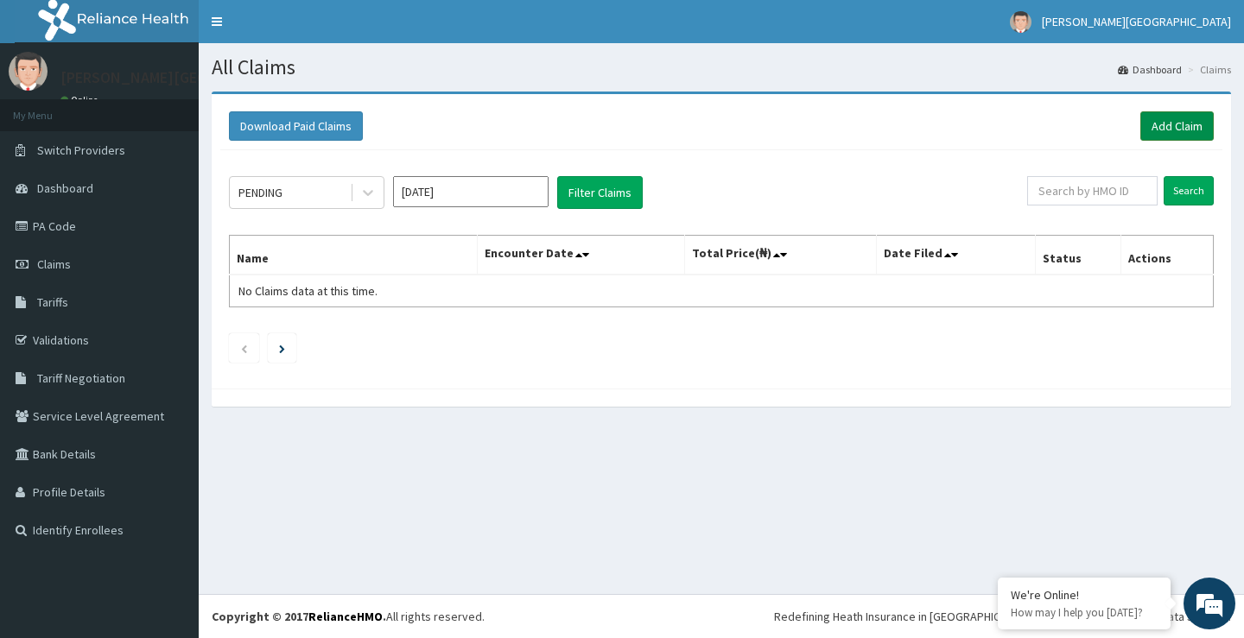
click at [1154, 126] on link "Add Claim" at bounding box center [1176, 125] width 73 height 29
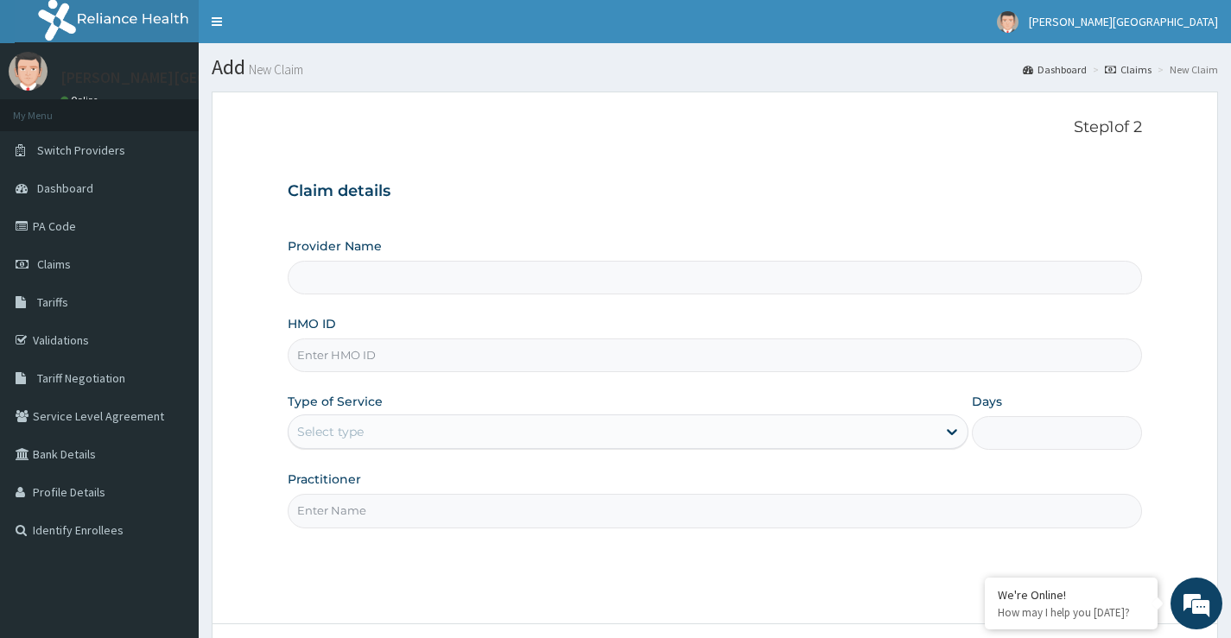
type input "[PERSON_NAME][GEOGRAPHIC_DATA]"
click at [385, 365] on input "HMO ID" at bounding box center [715, 356] width 854 height 34
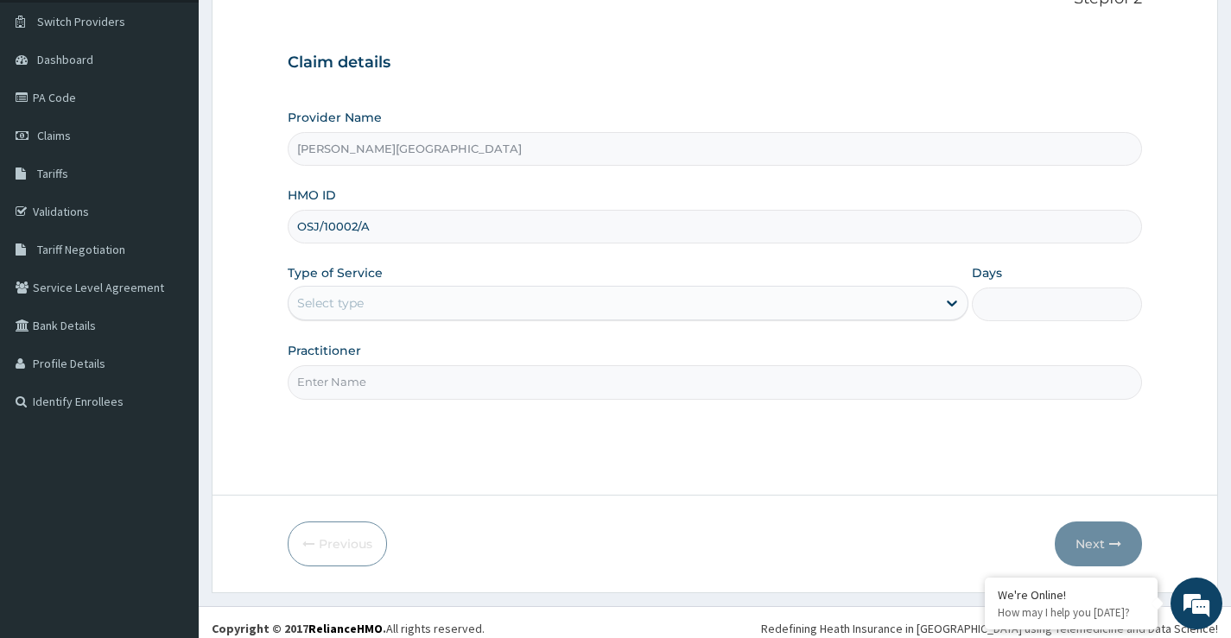
scroll to position [141, 0]
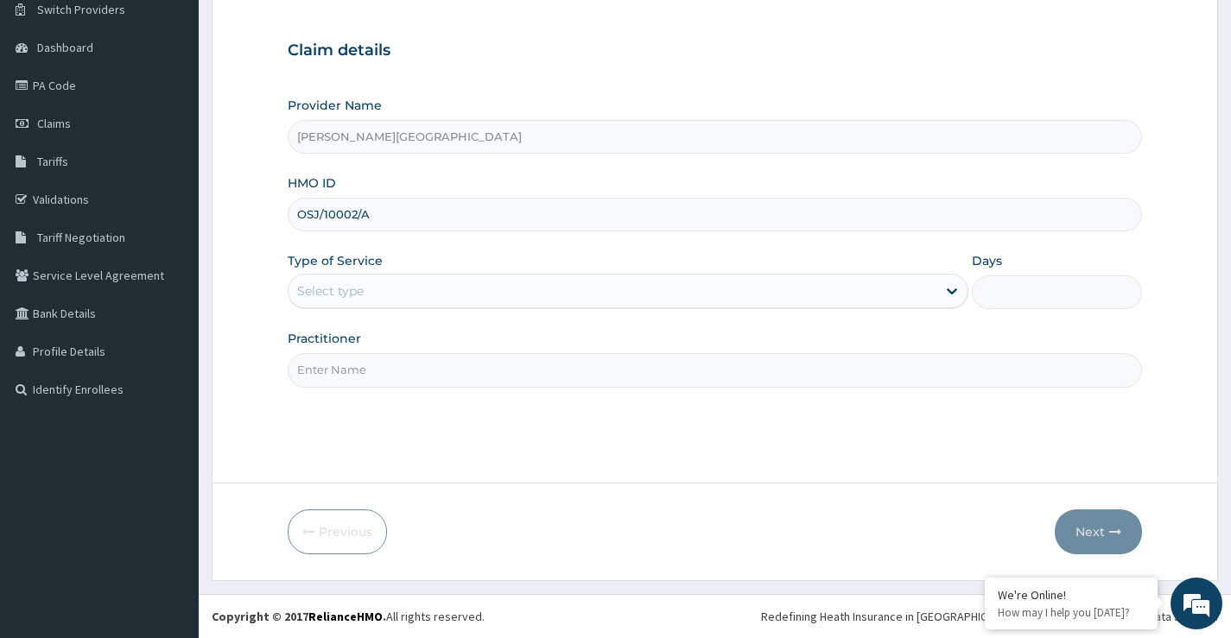
type input "OSJ/10002/A"
click at [371, 282] on div "Select type" at bounding box center [612, 291] width 648 height 28
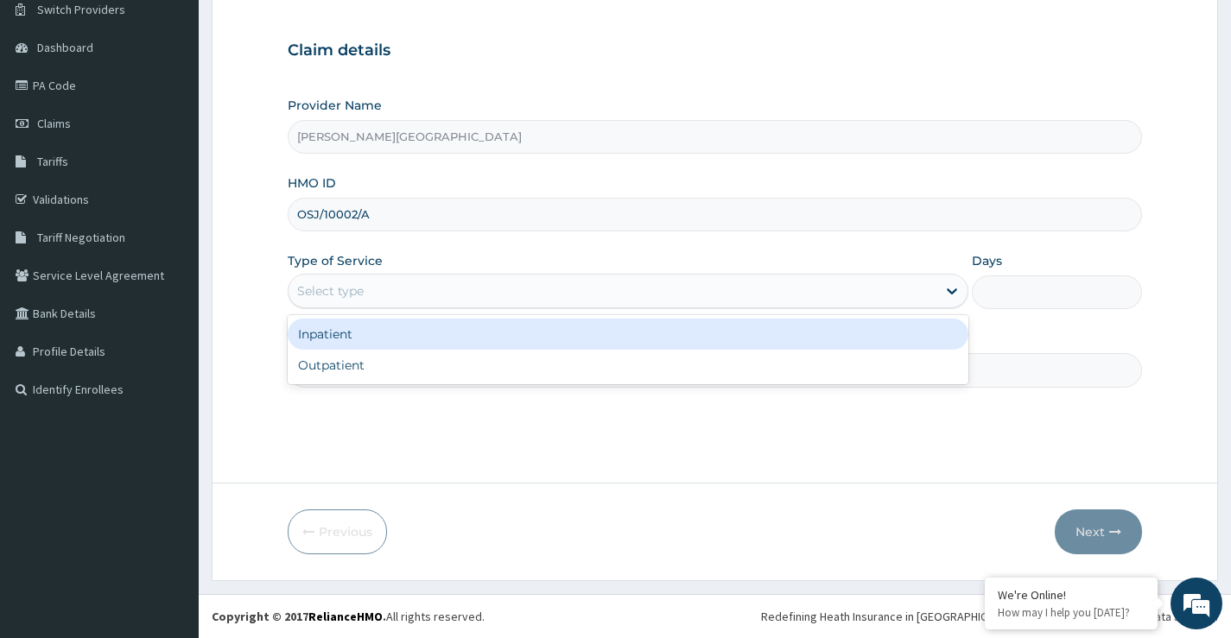
click at [371, 342] on div "Inpatient" at bounding box center [628, 334] width 681 height 31
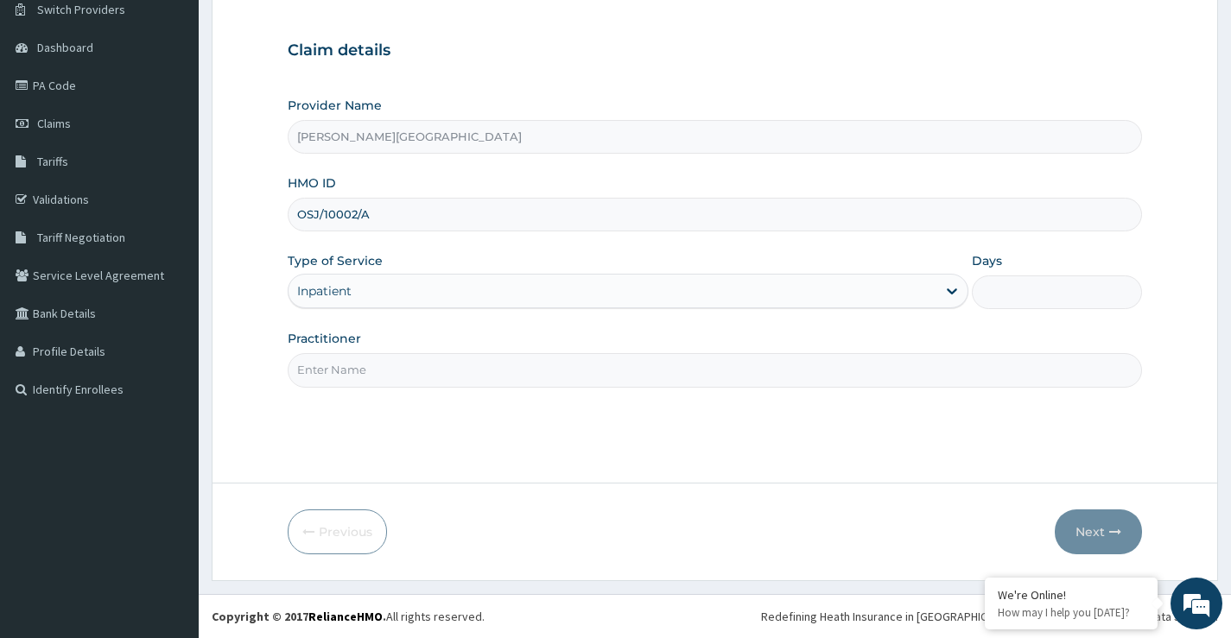
click at [1004, 299] on input "Days" at bounding box center [1057, 293] width 170 height 34
type input "2"
click at [485, 370] on input "Practitioner" at bounding box center [715, 370] width 854 height 34
type input "d"
type input "DR POPOOLA"
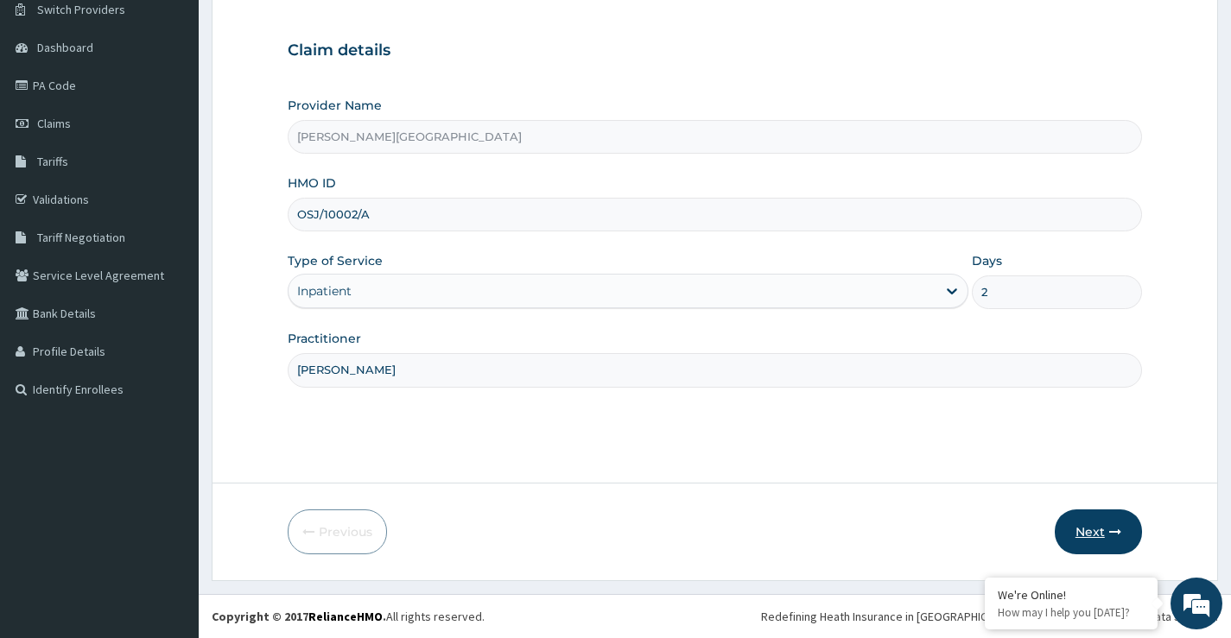
click at [1089, 540] on button "Next" at bounding box center [1098, 532] width 87 height 45
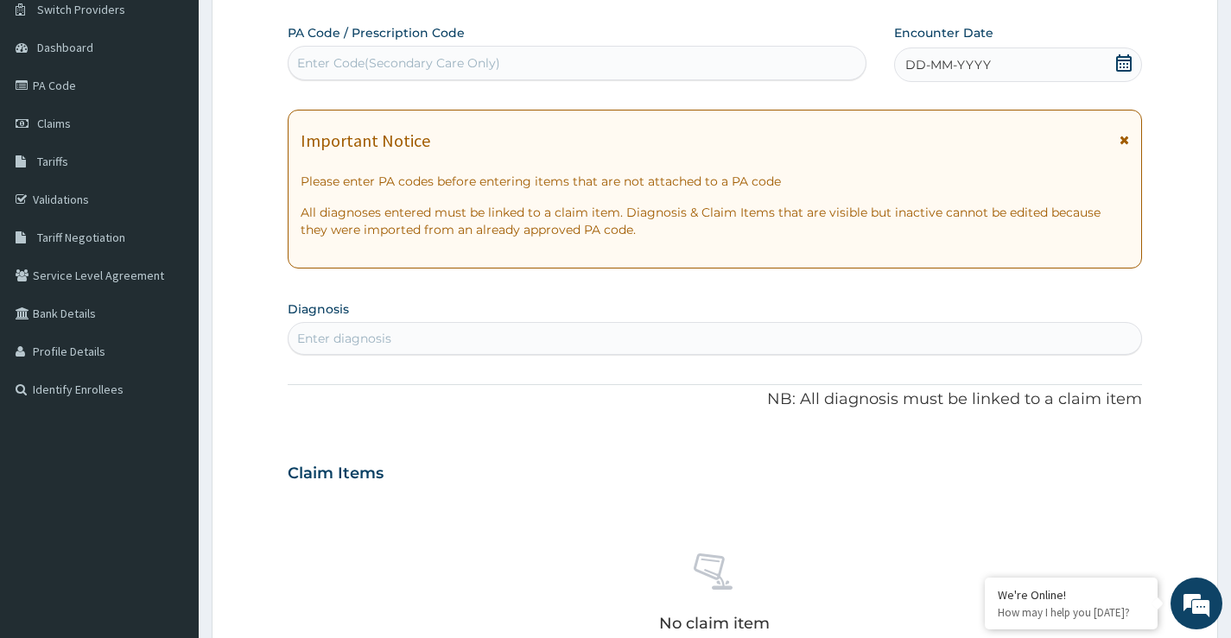
click at [508, 65] on div "Enter Code(Secondary Care Only)" at bounding box center [576, 63] width 577 height 28
type input "PA/C76857"
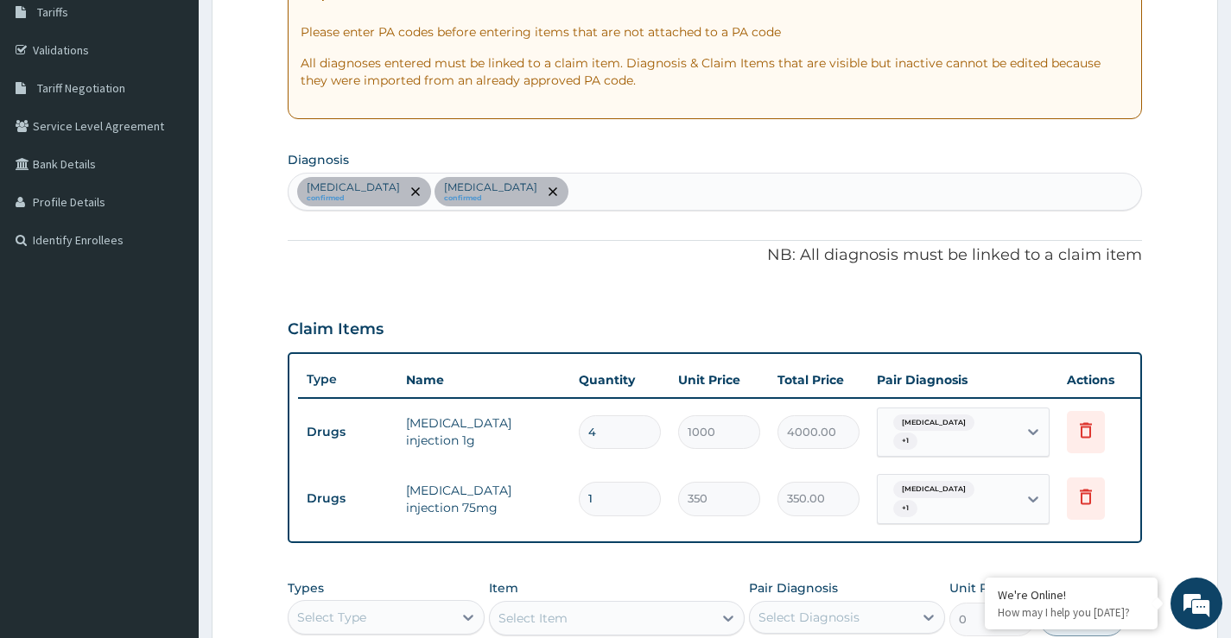
scroll to position [330, 0]
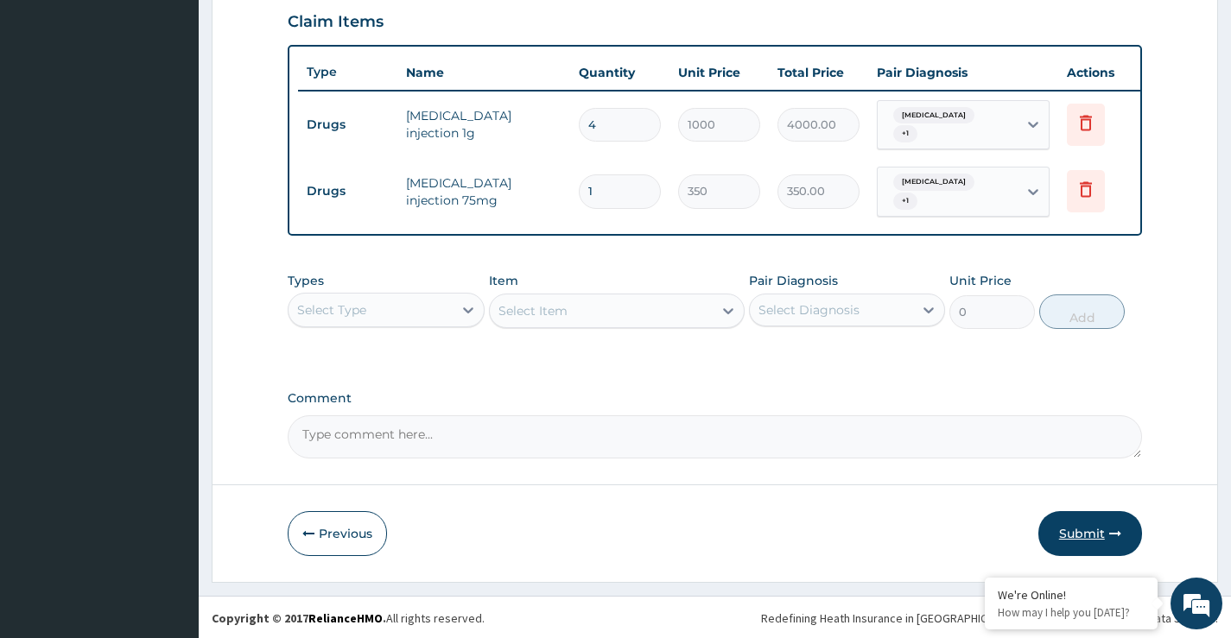
click at [1117, 536] on icon "button" at bounding box center [1115, 534] width 12 height 12
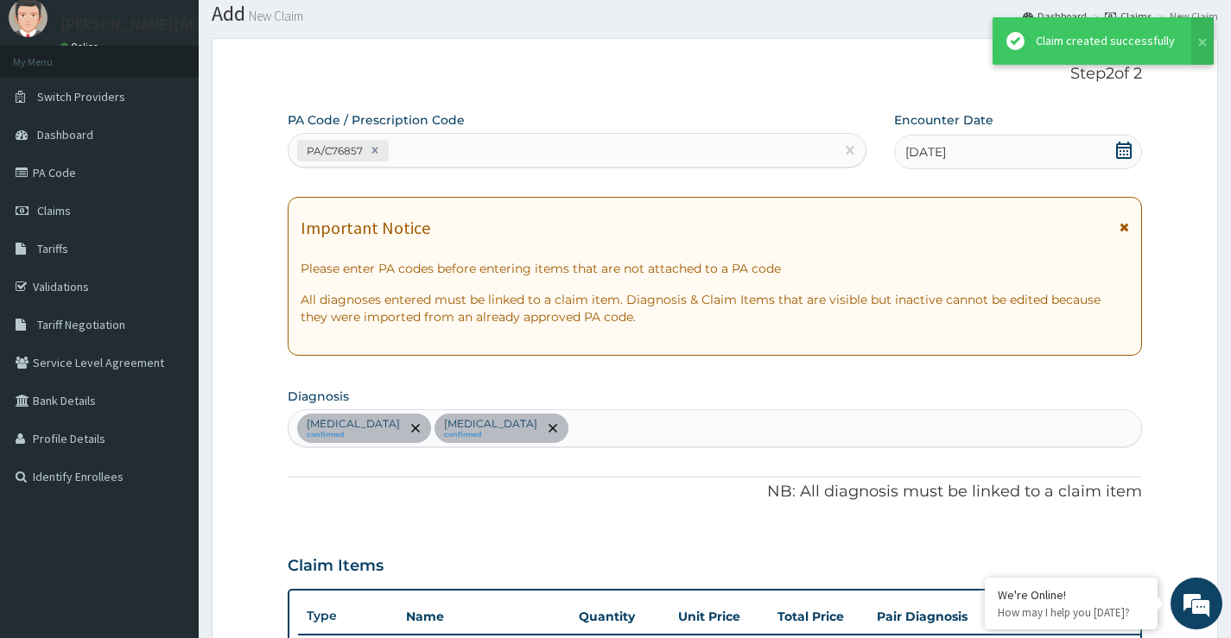
scroll to position [598, 0]
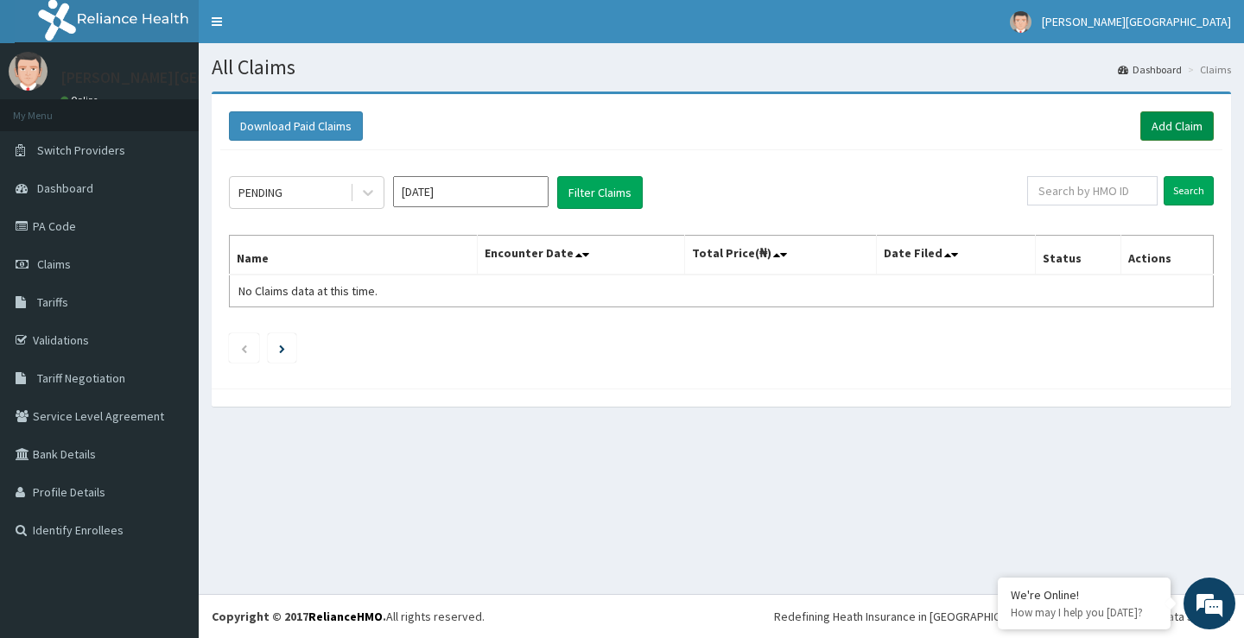
click at [1193, 124] on link "Add Claim" at bounding box center [1176, 125] width 73 height 29
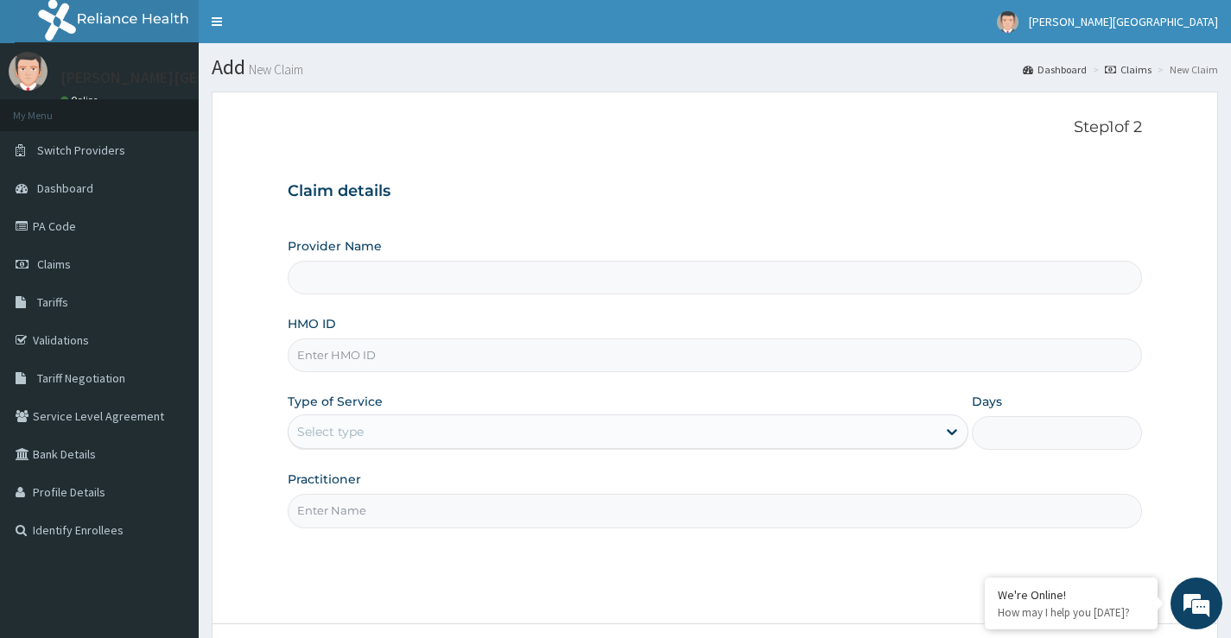
click at [454, 358] on input "HMO ID" at bounding box center [715, 356] width 854 height 34
type input "[PERSON_NAME][GEOGRAPHIC_DATA]"
type input "EIS/12158/A"
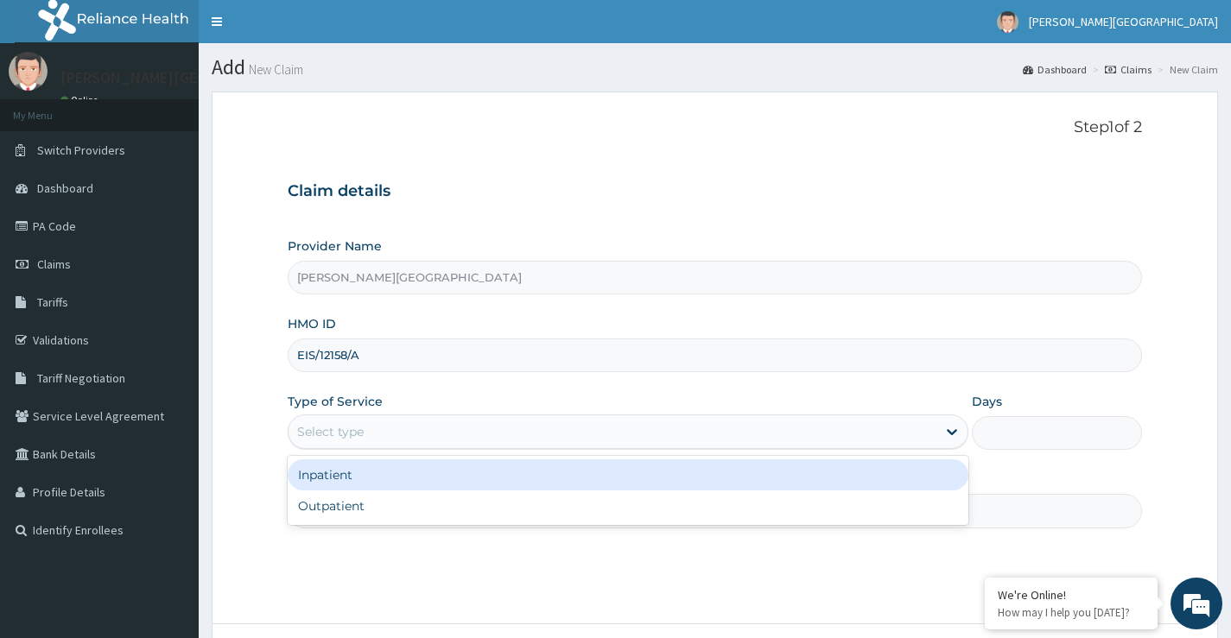
click at [561, 442] on div "Select type" at bounding box center [612, 432] width 648 height 28
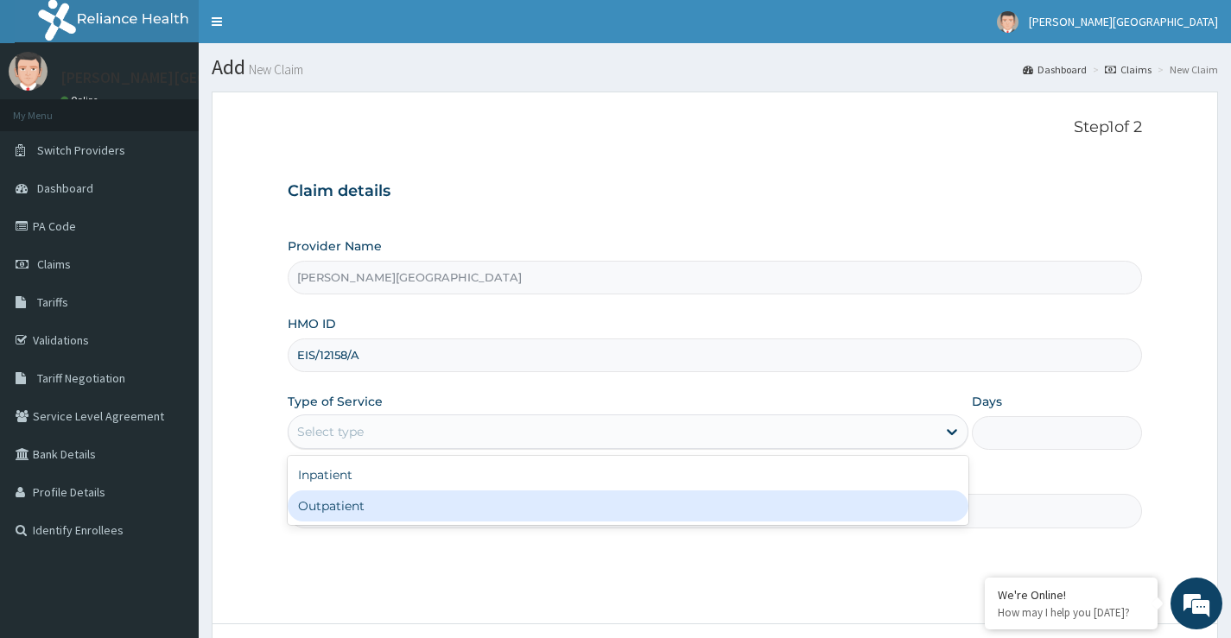
click at [358, 504] on div "Outpatient" at bounding box center [628, 506] width 681 height 31
type input "1"
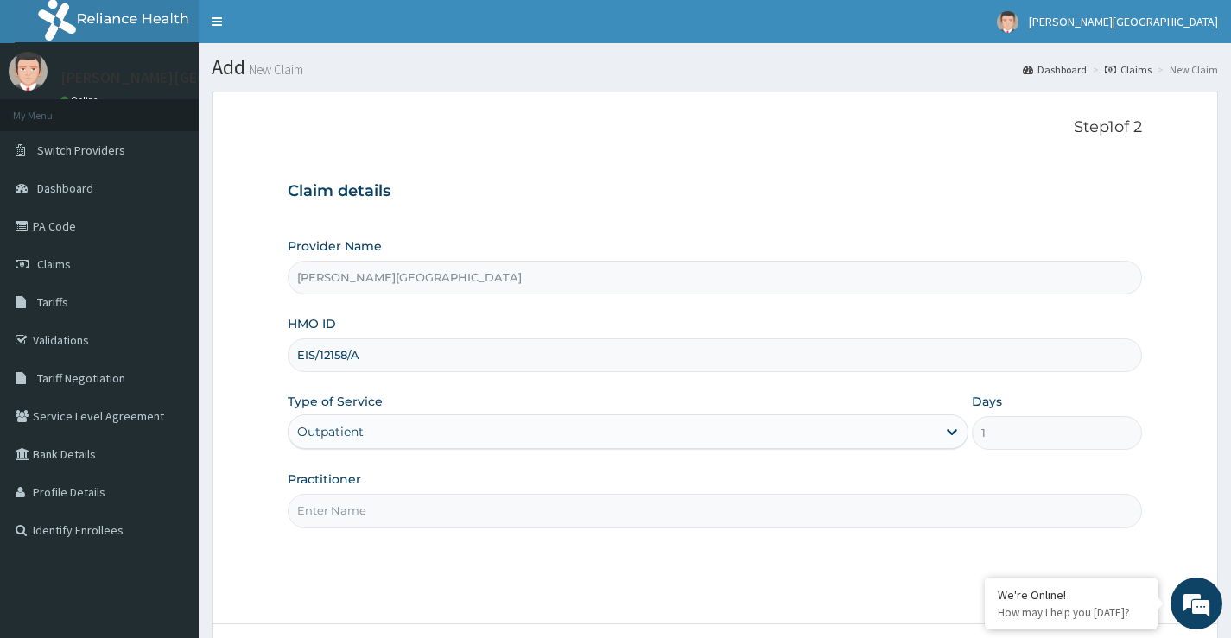
click at [405, 511] on input "Practitioner" at bounding box center [715, 511] width 854 height 34
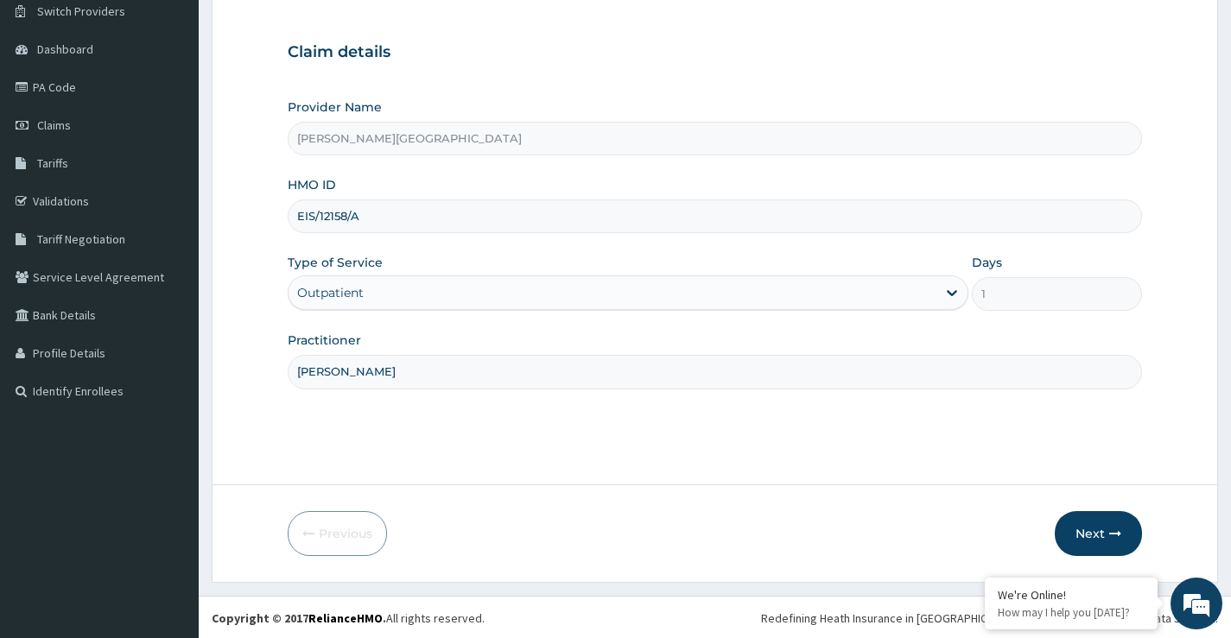
scroll to position [141, 0]
type input "DR POPOOLA"
click at [1080, 535] on button "Next" at bounding box center [1098, 532] width 87 height 45
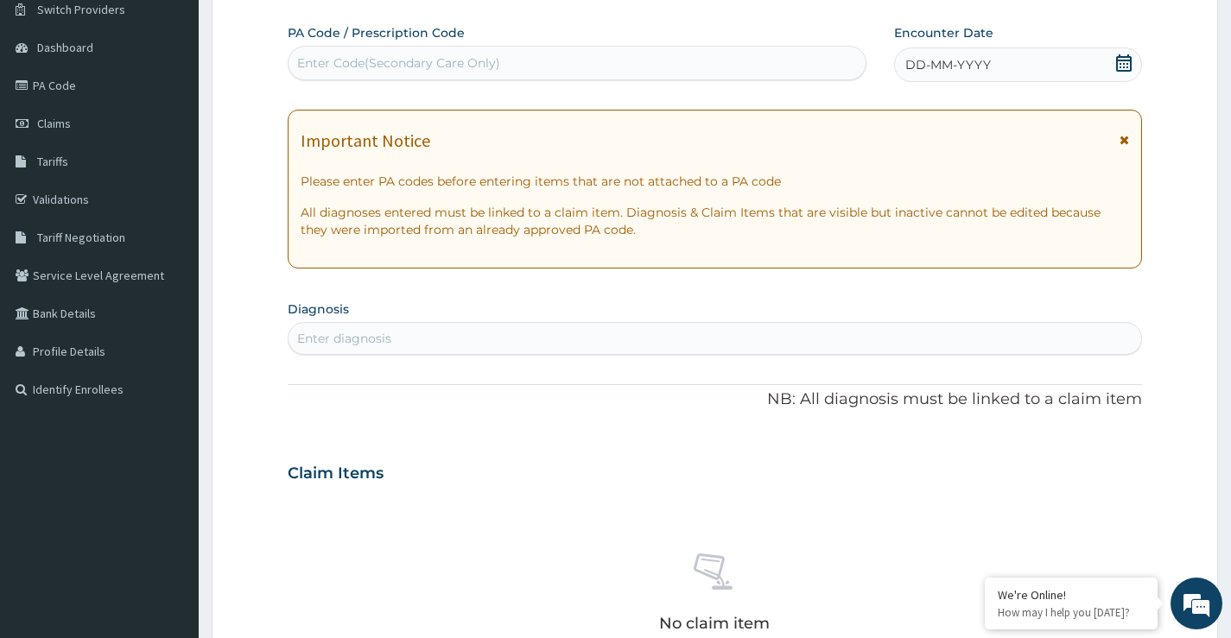
click at [489, 60] on div "Enter Code(Secondary Care Only)" at bounding box center [398, 62] width 203 height 17
type input "PA/26EF3B"
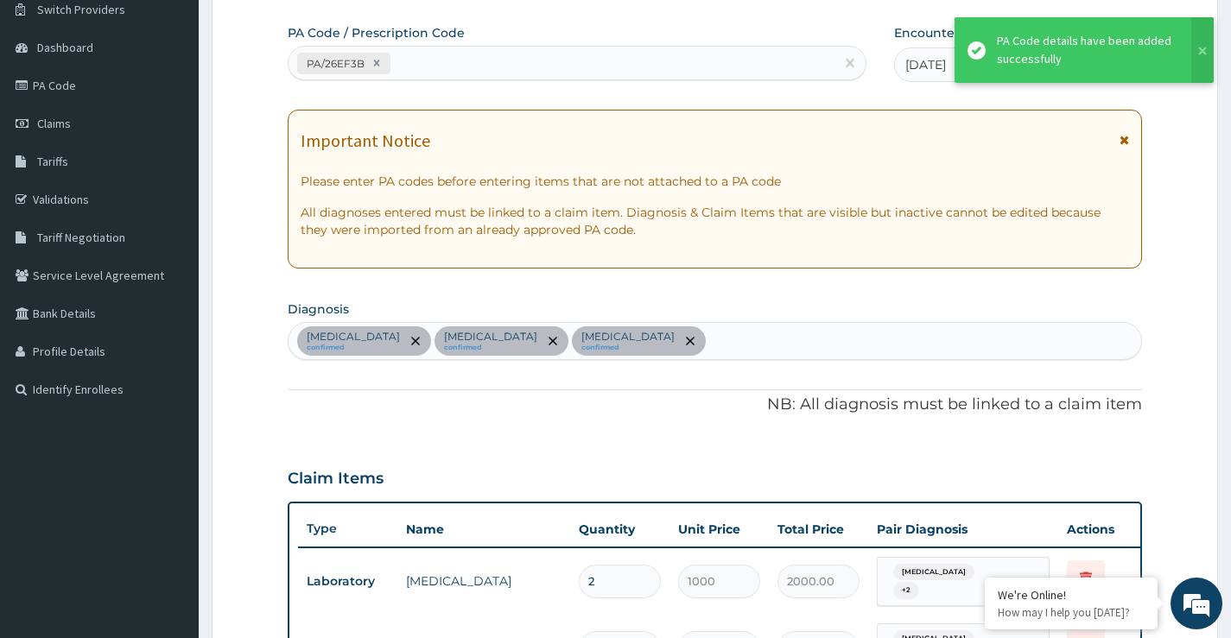
scroll to position [638, 0]
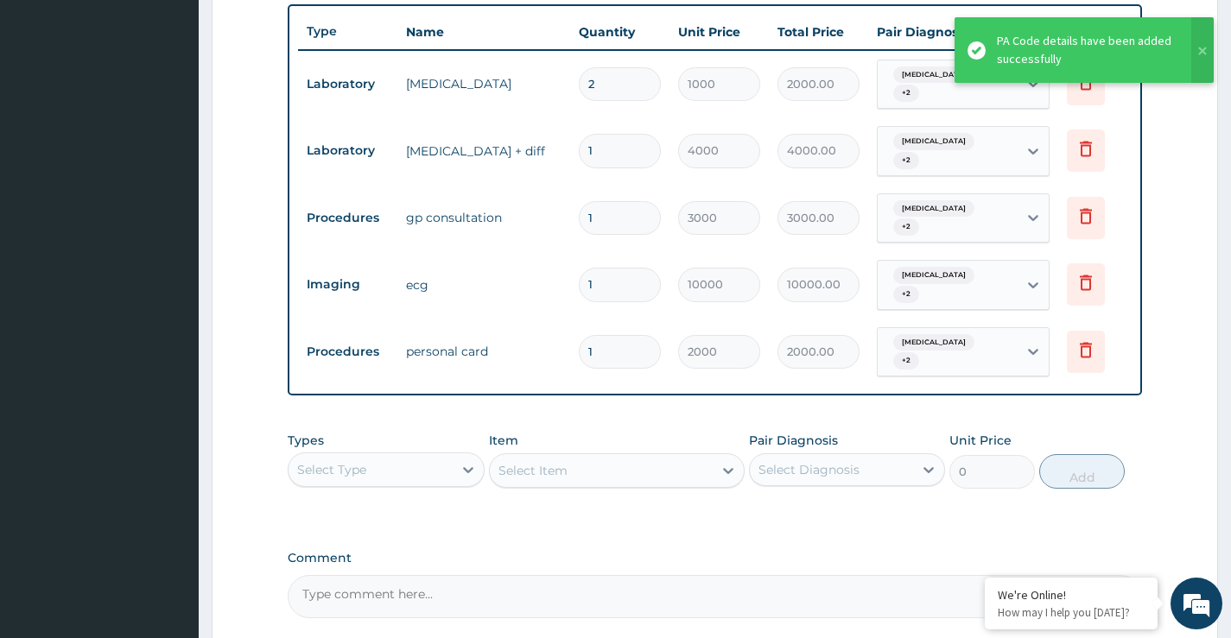
click at [404, 432] on div "Types Select Type" at bounding box center [386, 460] width 196 height 57
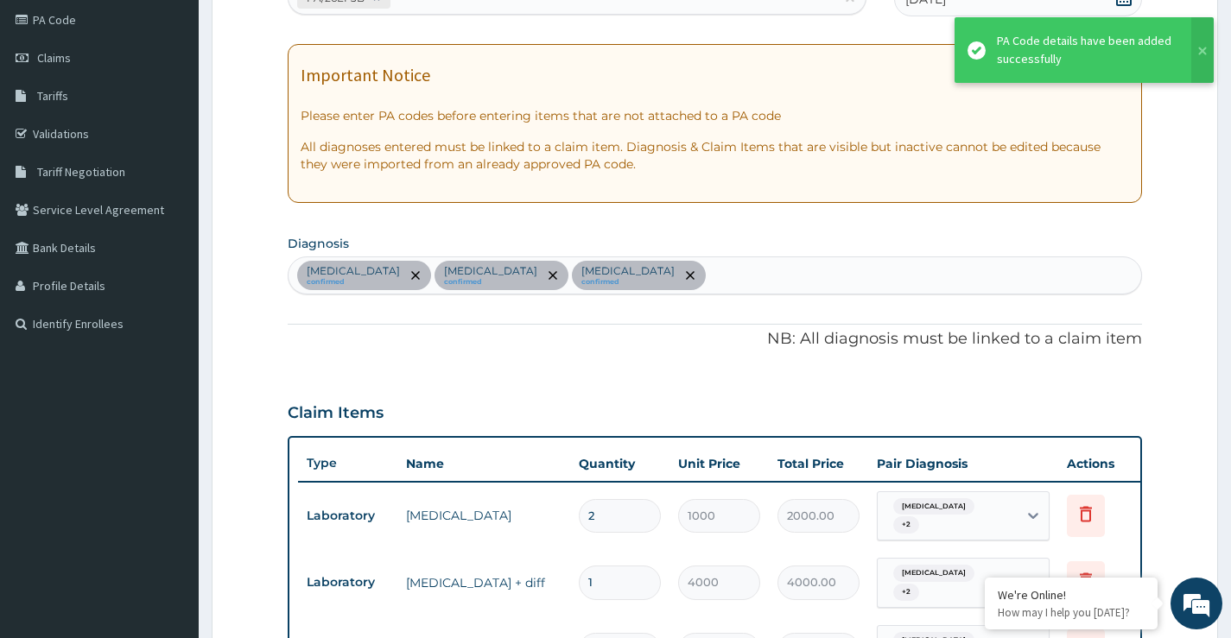
scroll to position [0, 0]
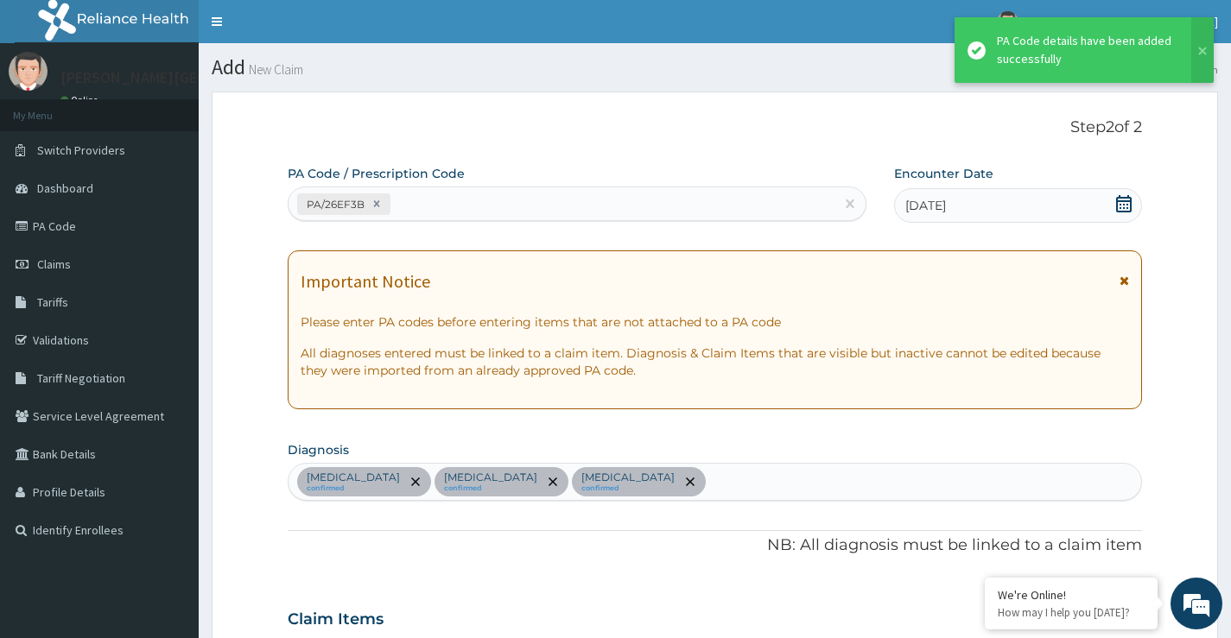
click at [437, 212] on div "PA/26EF3B" at bounding box center [561, 204] width 546 height 29
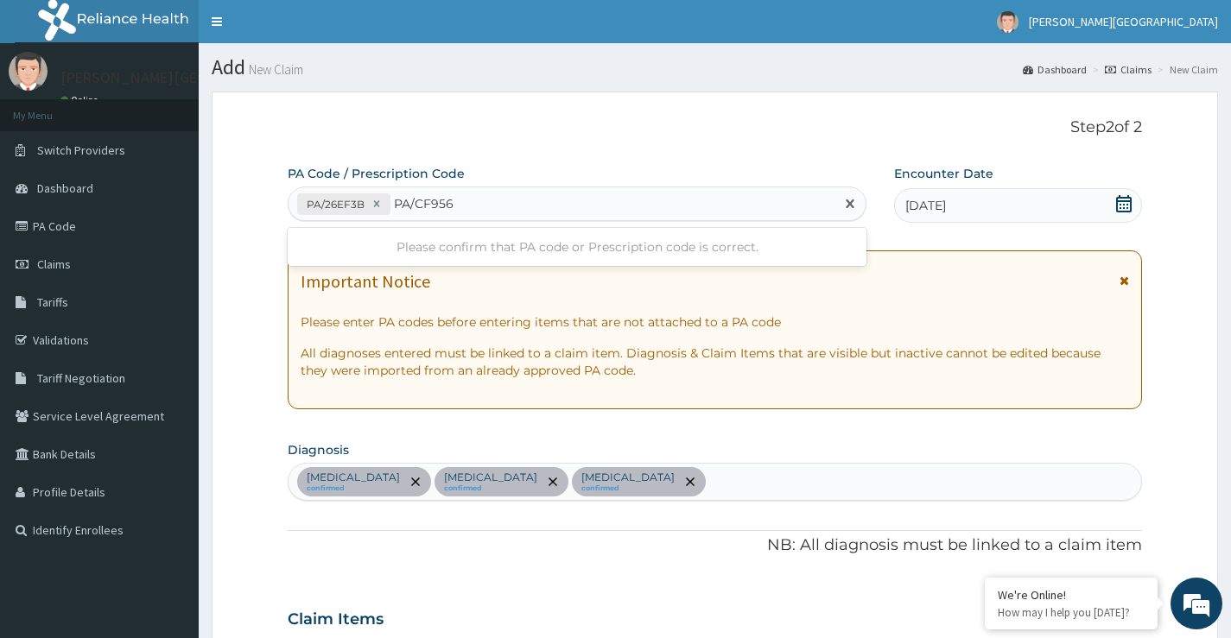
type input "PA/CF956A"
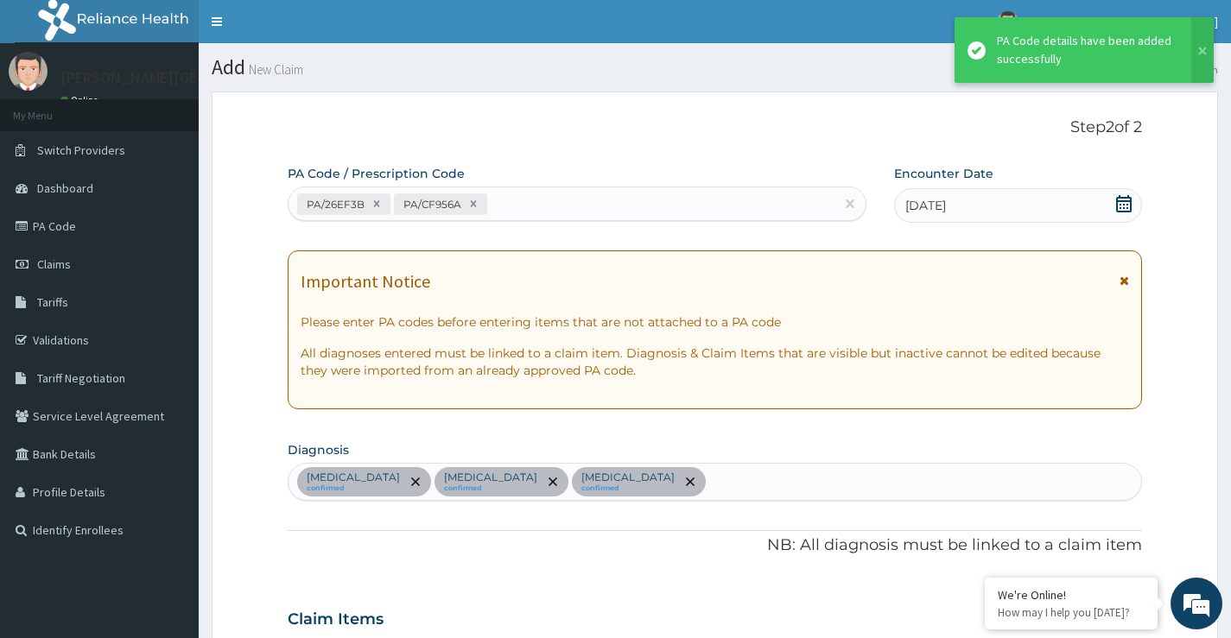
scroll to position [698, 0]
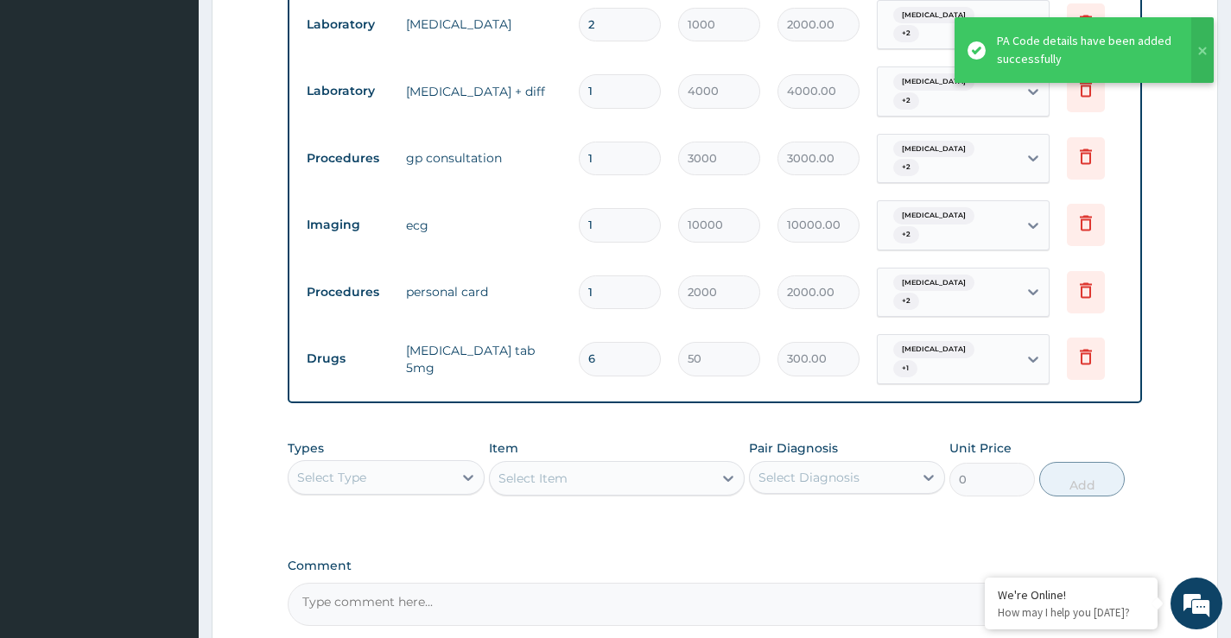
click at [418, 431] on div "Types Select Type Item Select Item Pair Diagnosis Select Diagnosis Unit Price 0…" at bounding box center [715, 468] width 854 height 74
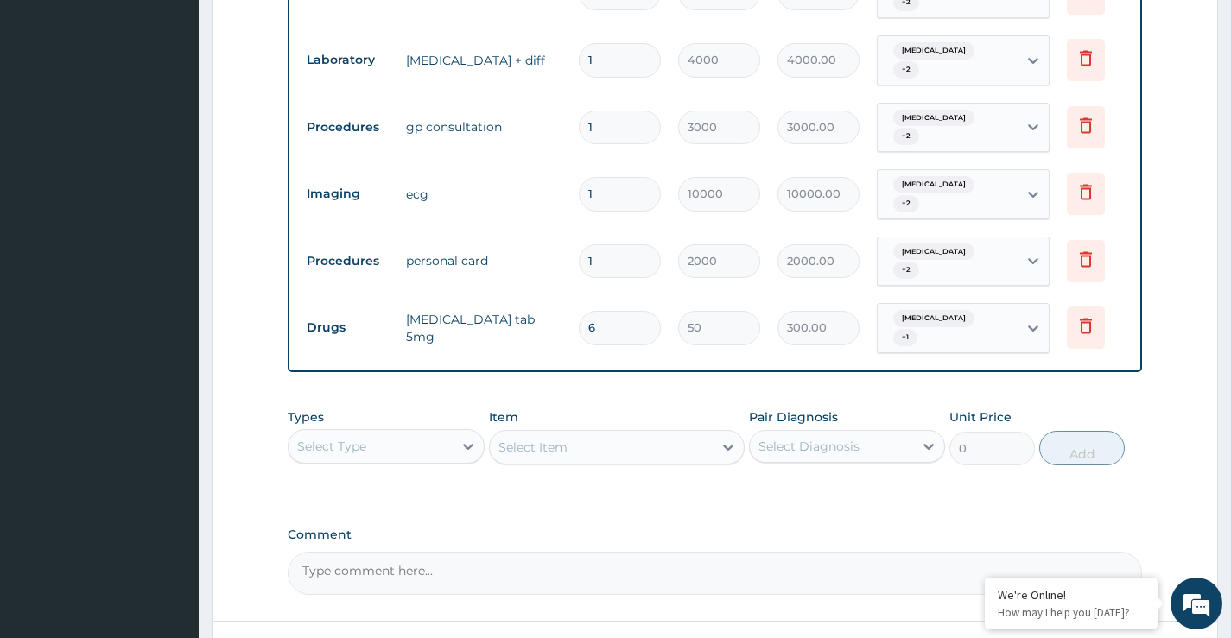
scroll to position [836, 0]
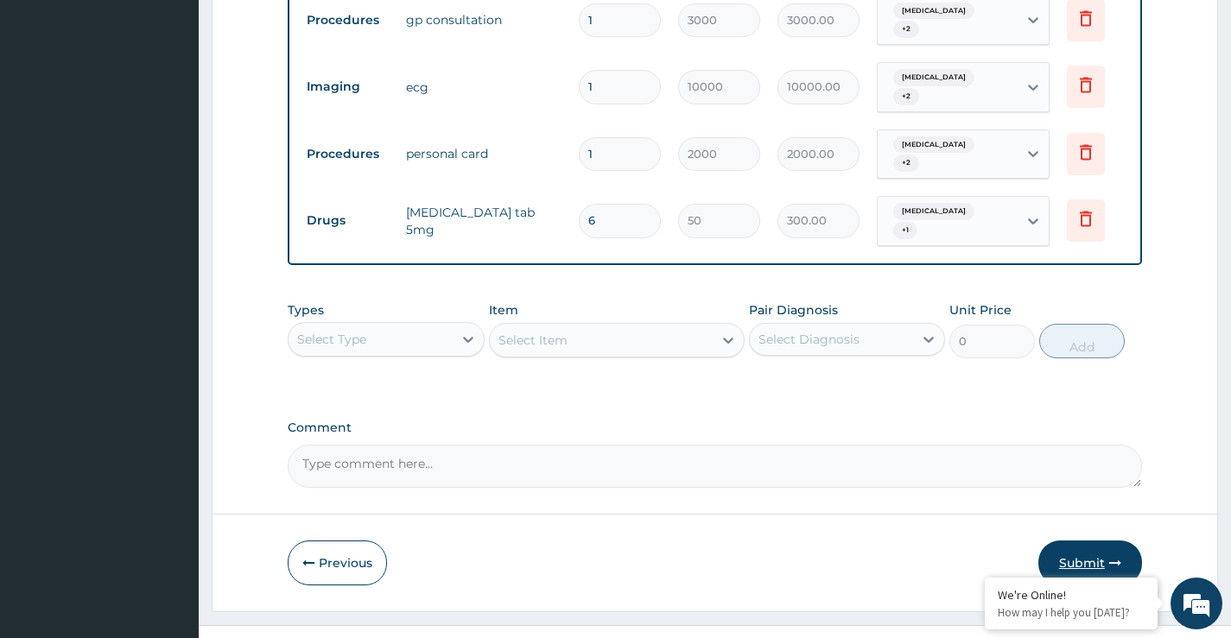
click at [1095, 541] on button "Submit" at bounding box center [1090, 563] width 104 height 45
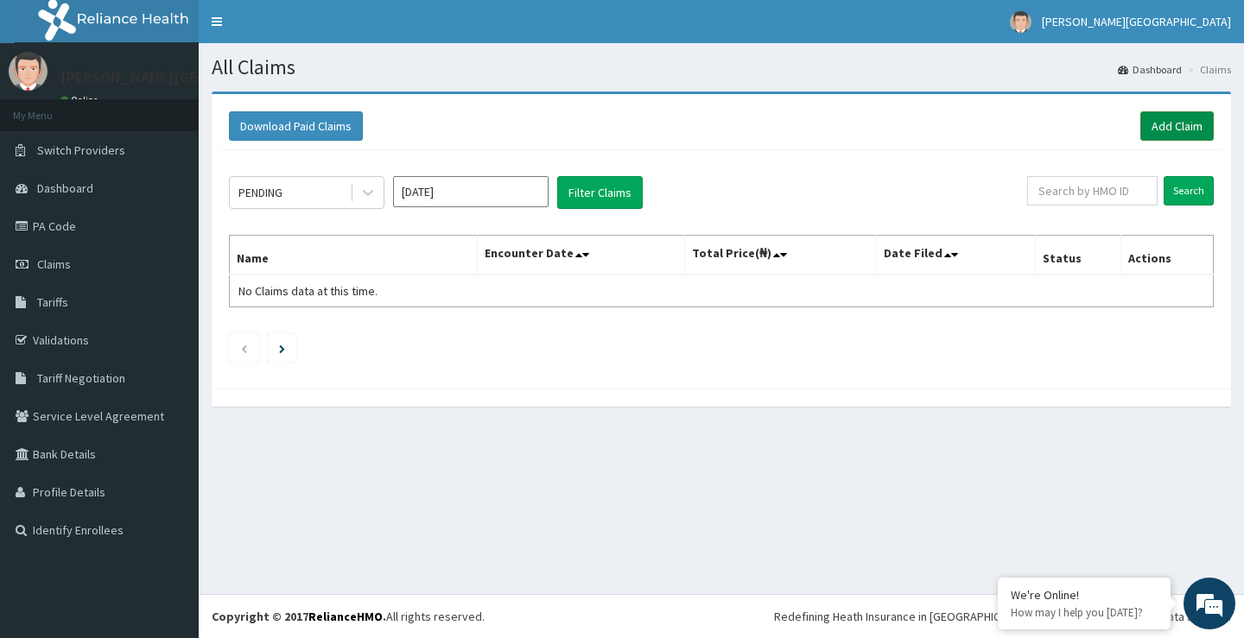
click at [1164, 122] on link "Add Claim" at bounding box center [1176, 125] width 73 height 29
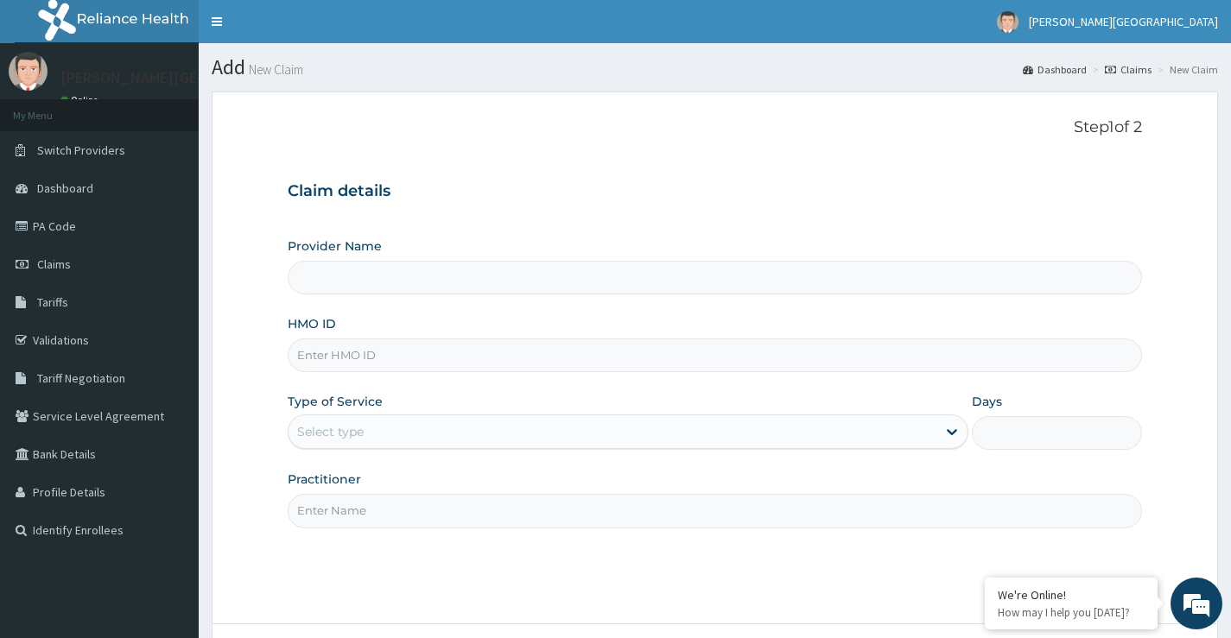
type input "[PERSON_NAME][GEOGRAPHIC_DATA]"
click at [473, 362] on input "HMO ID" at bounding box center [715, 356] width 854 height 34
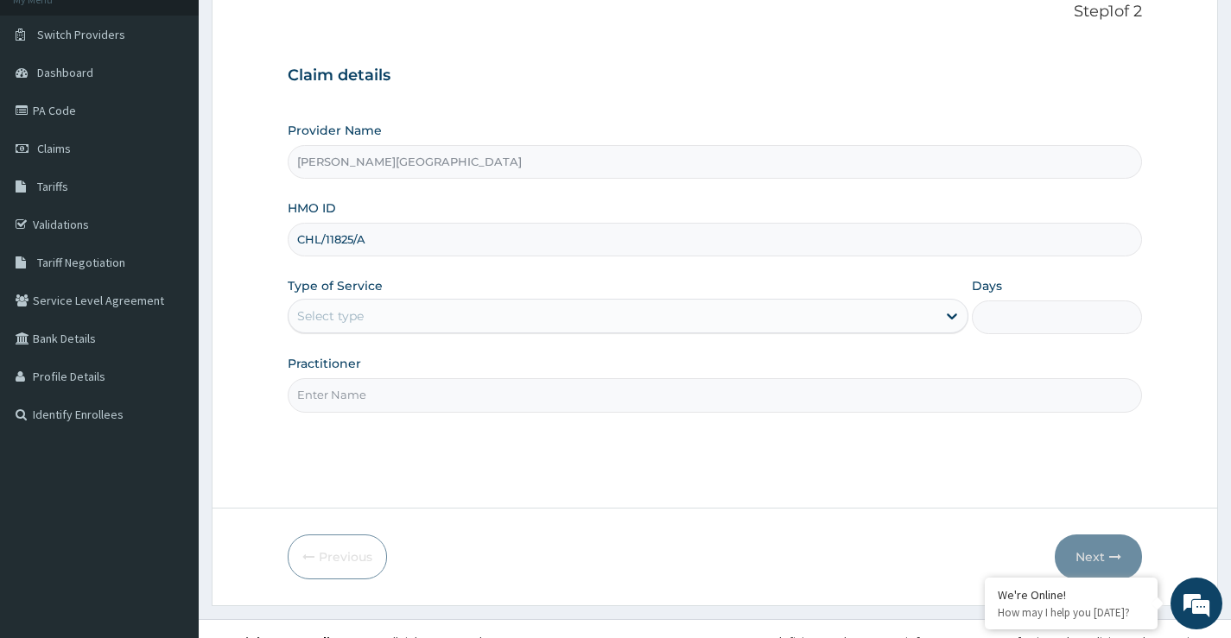
scroll to position [141, 0]
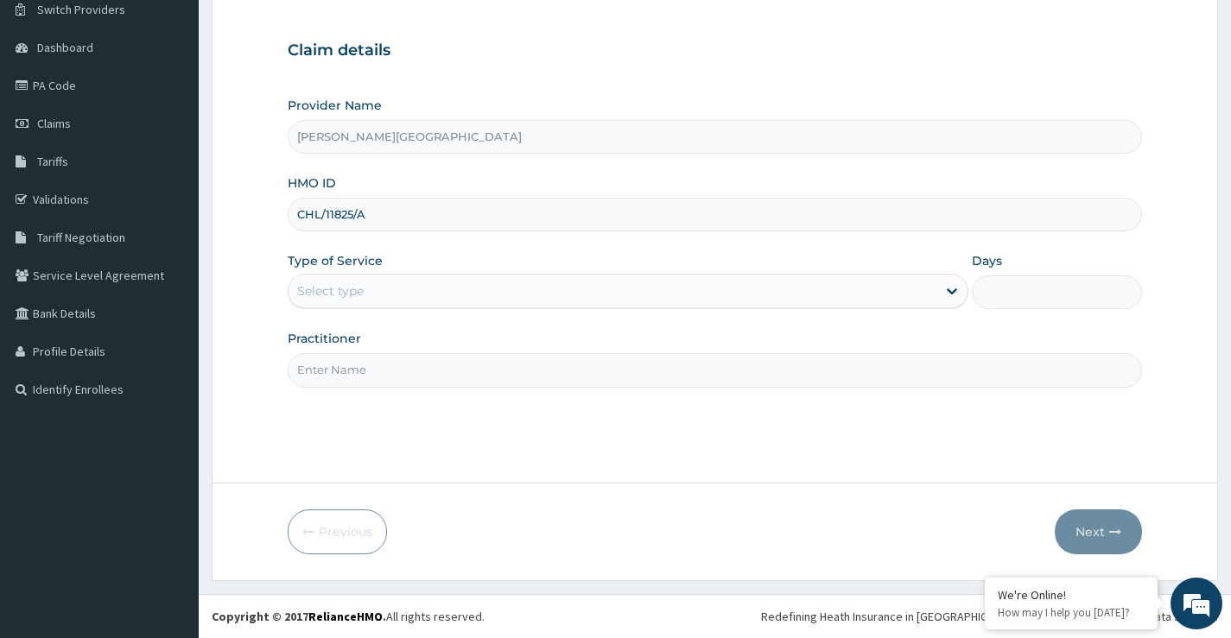
type input "CHL/11825/A"
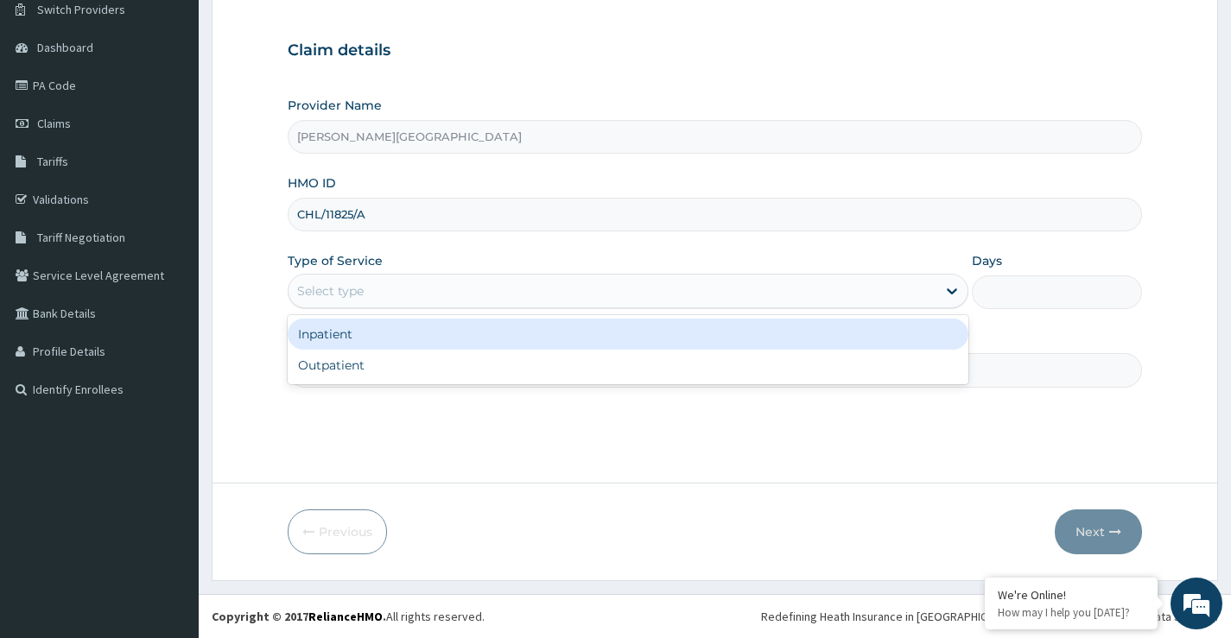
click at [405, 297] on div "Select type" at bounding box center [612, 291] width 648 height 28
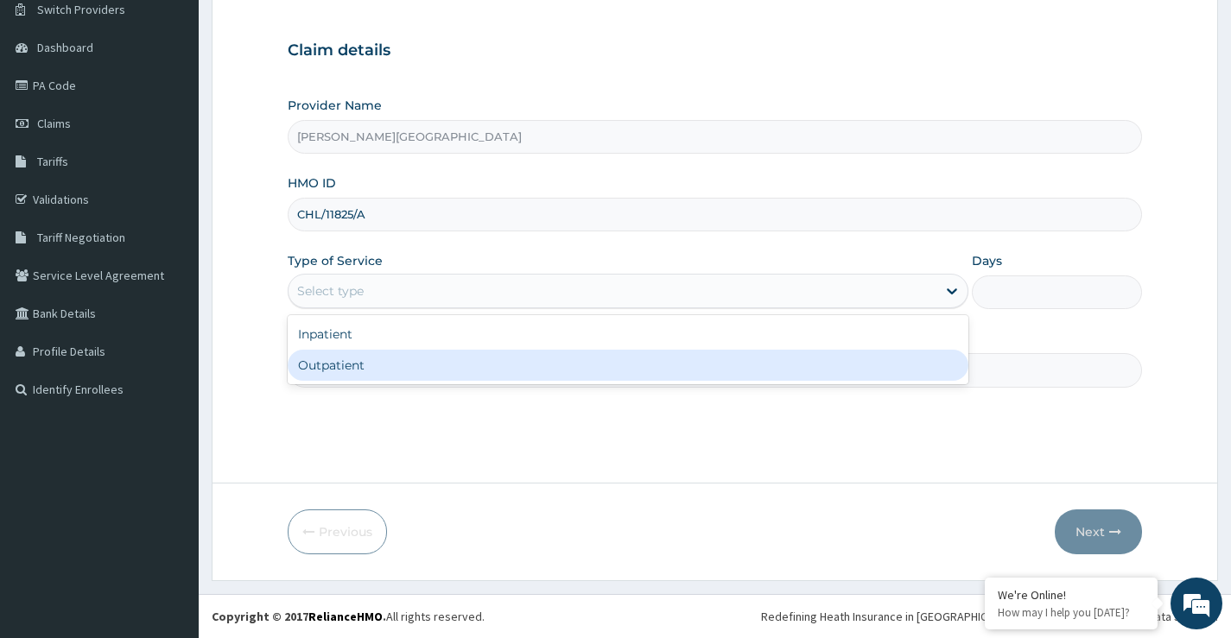
click at [384, 367] on div "Outpatient" at bounding box center [628, 365] width 681 height 31
type input "1"
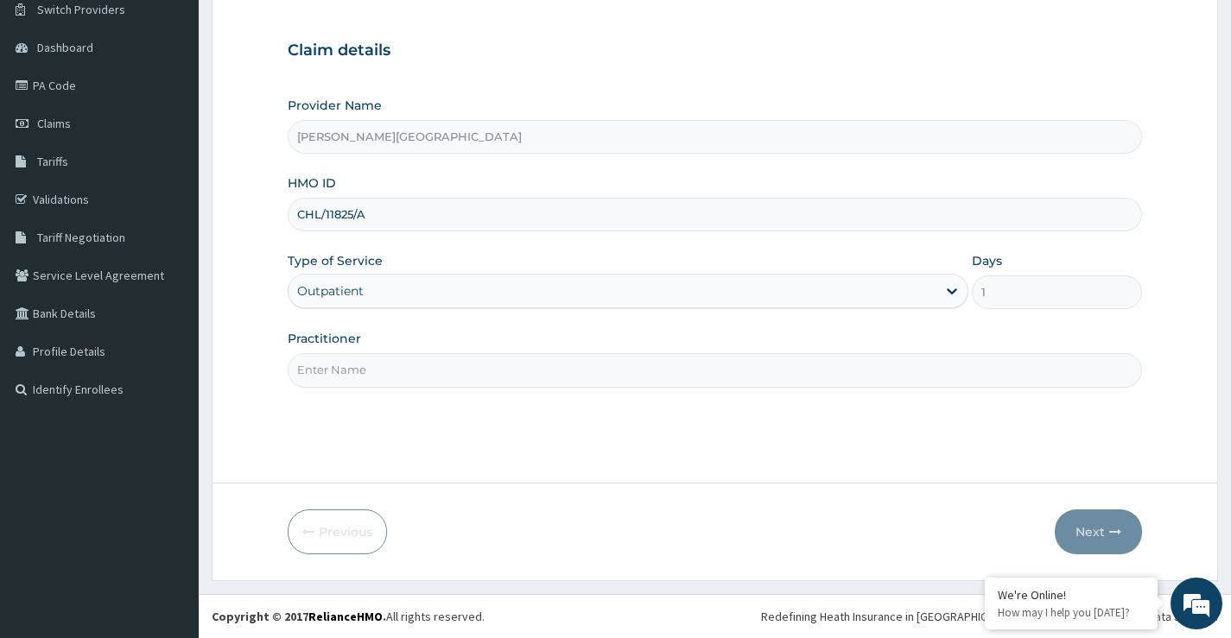
click at [393, 377] on input "Practitioner" at bounding box center [715, 370] width 854 height 34
type input "DR POPOOLA"
click at [1109, 529] on icon "button" at bounding box center [1115, 532] width 12 height 12
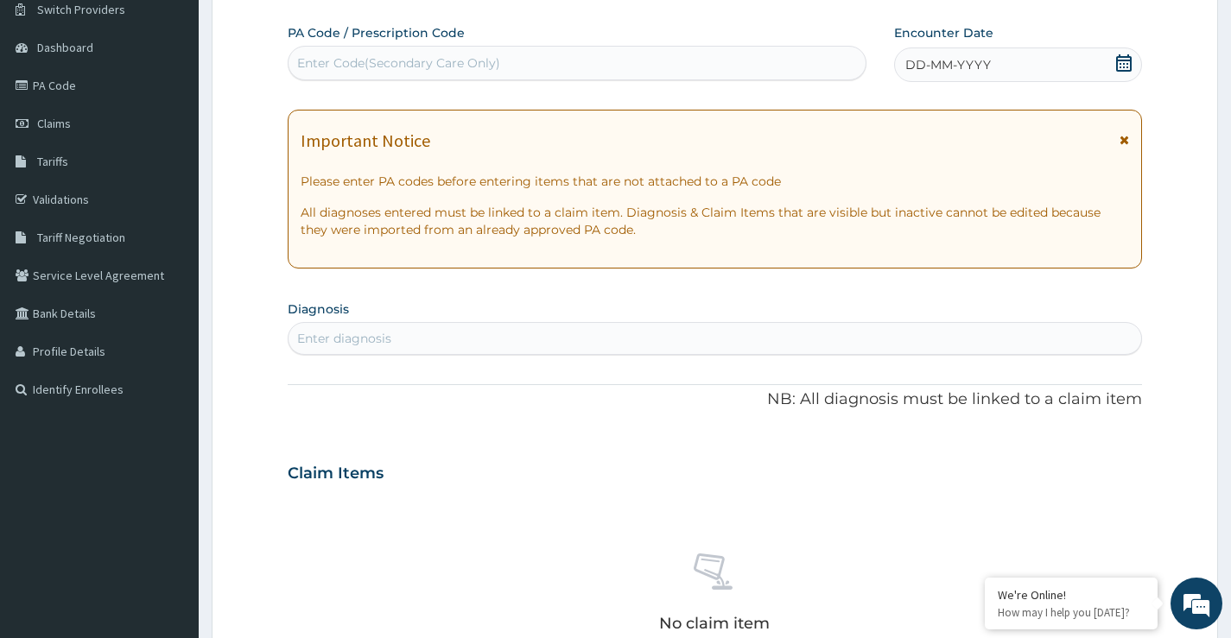
click at [423, 63] on div "Enter Code(Secondary Care Only)" at bounding box center [398, 62] width 203 height 17
type input "PA/BB4B1D"
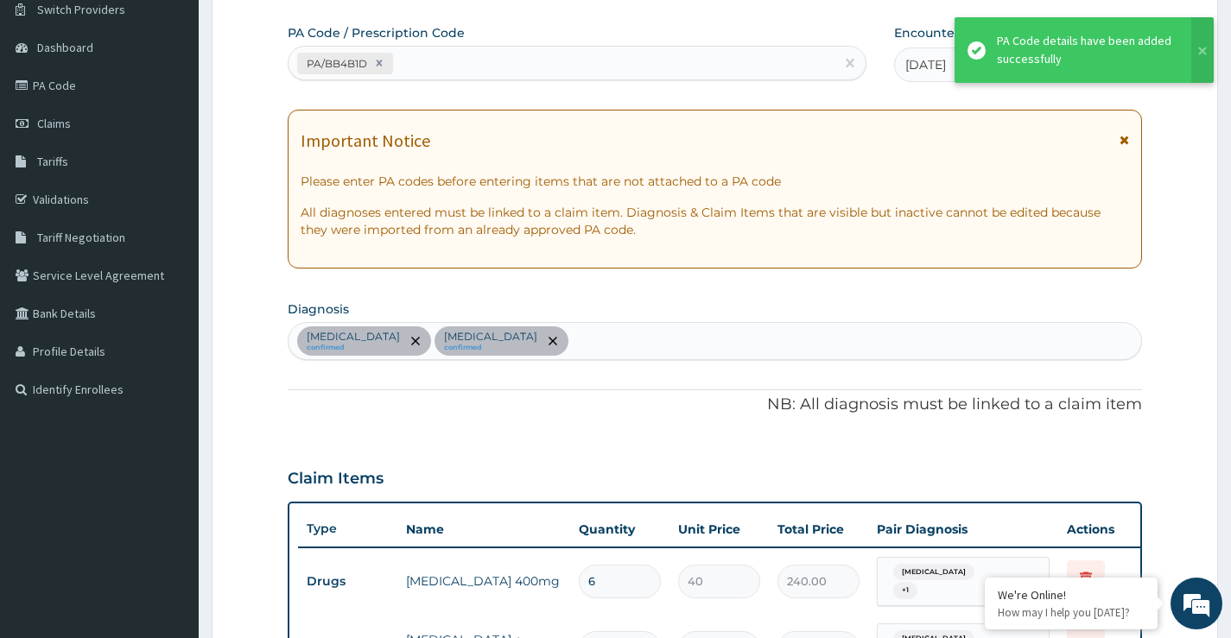
scroll to position [698, 0]
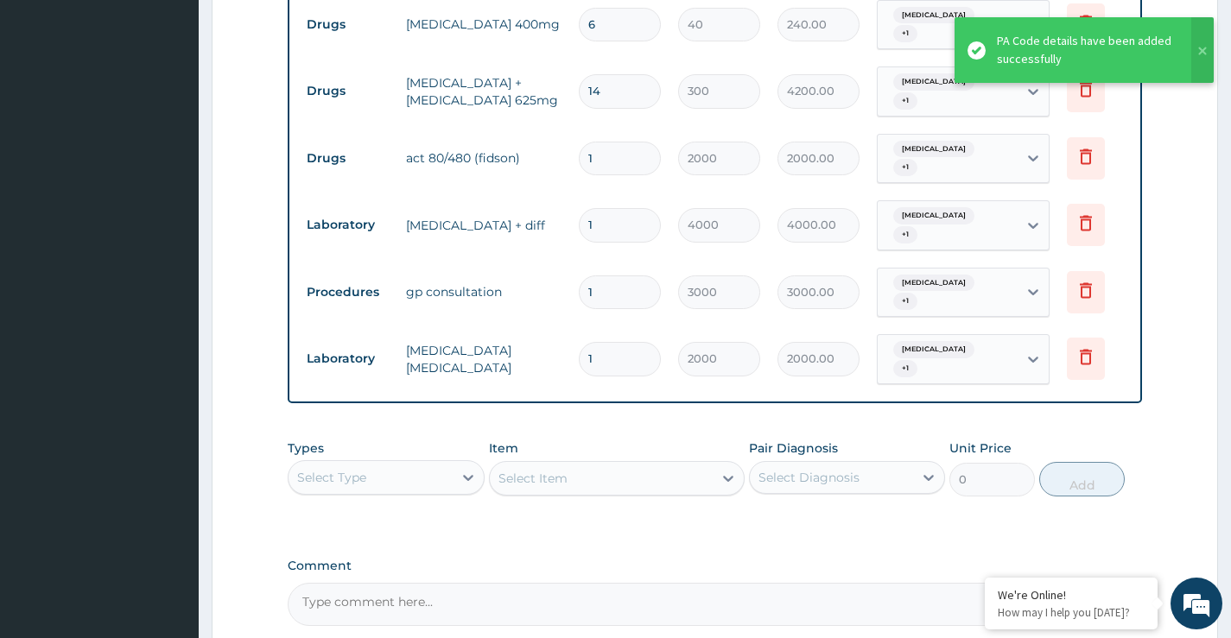
click at [598, 440] on div "Item Select Item" at bounding box center [617, 468] width 257 height 57
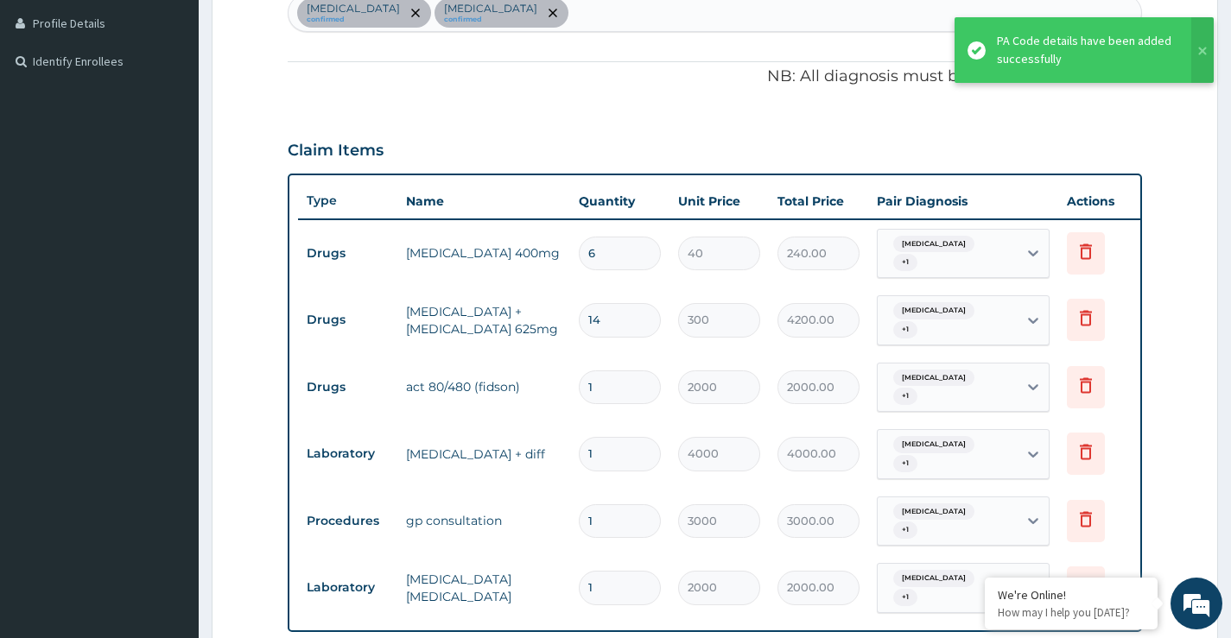
scroll to position [439, 0]
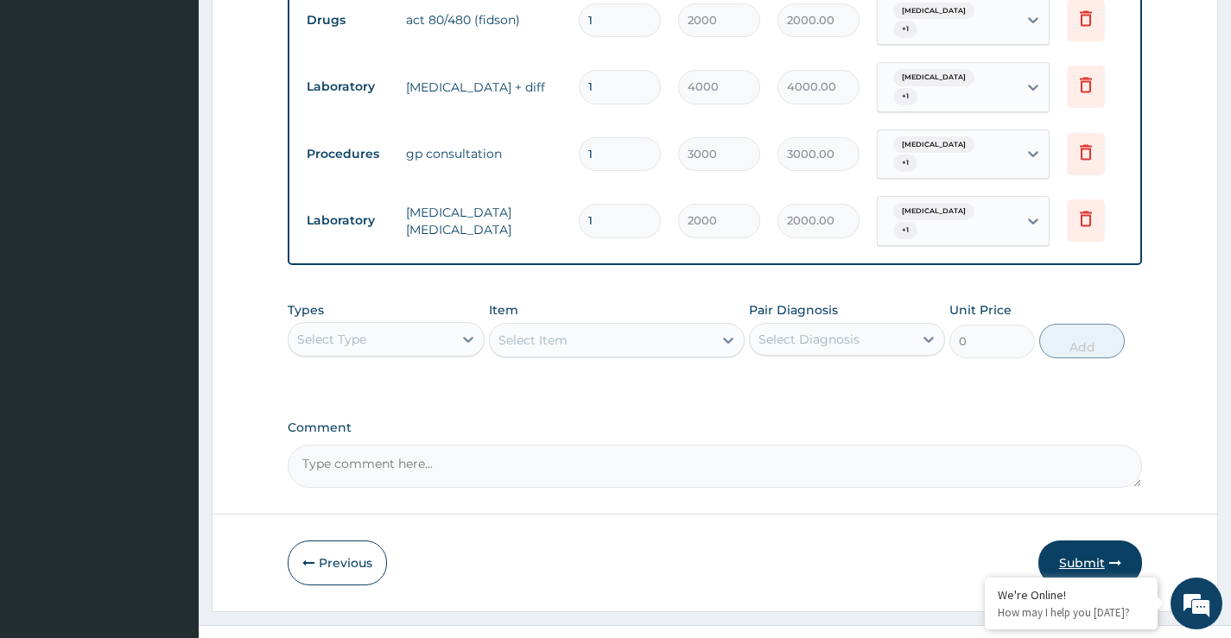
click at [1100, 541] on button "Submit" at bounding box center [1090, 563] width 104 height 45
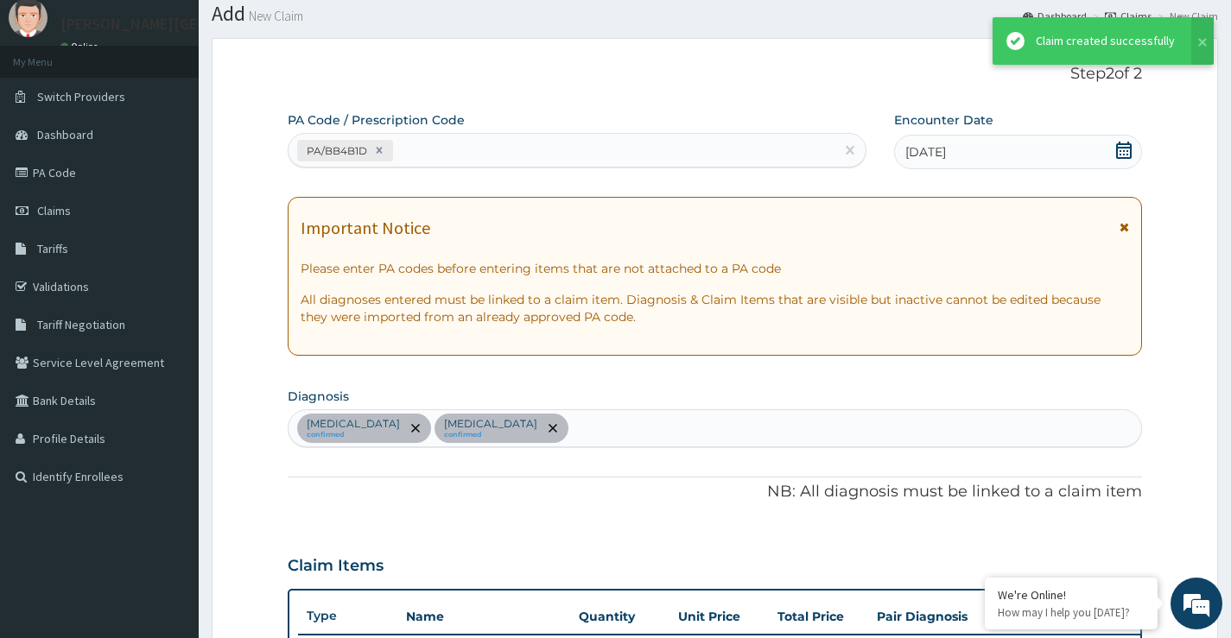
scroll to position [836, 0]
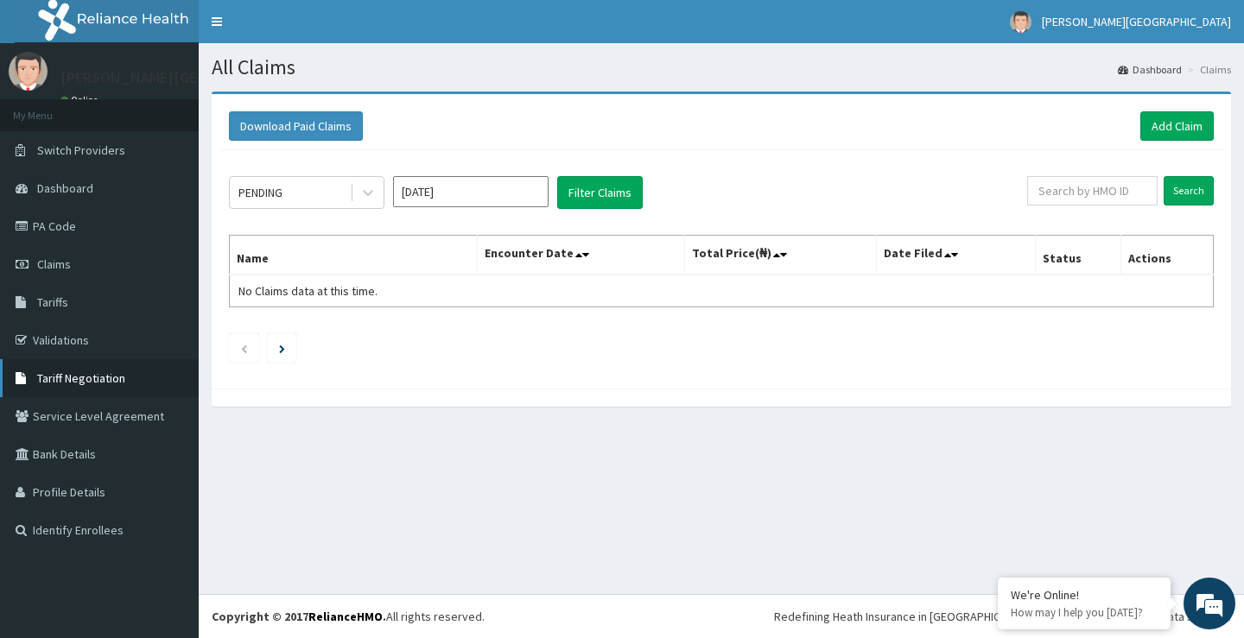
click at [105, 384] on span "Tariff Negotiation" at bounding box center [81, 379] width 88 height 16
